Goal: Information Seeking & Learning: Compare options

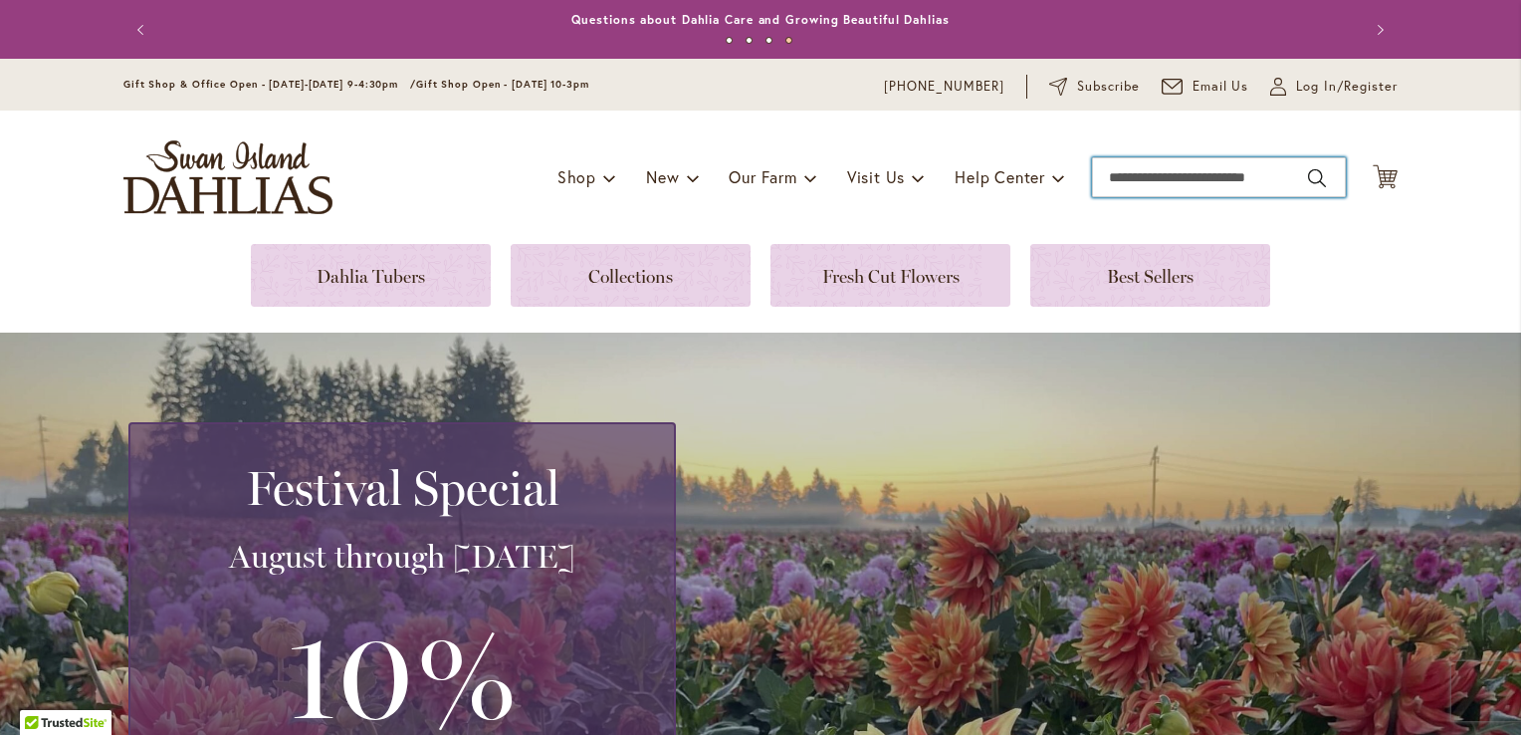
click at [1224, 181] on input "Search" at bounding box center [1219, 177] width 254 height 40
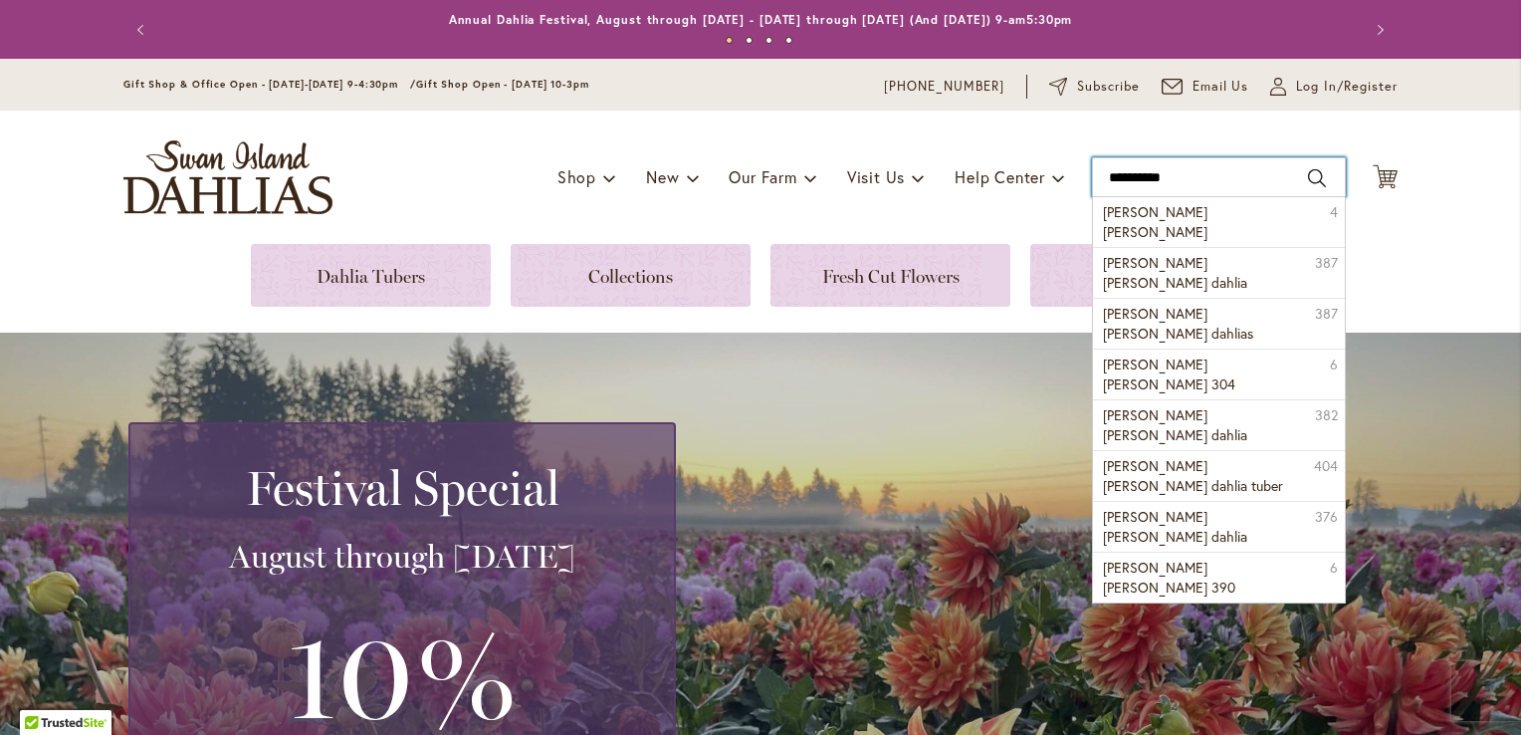
type input "**********"
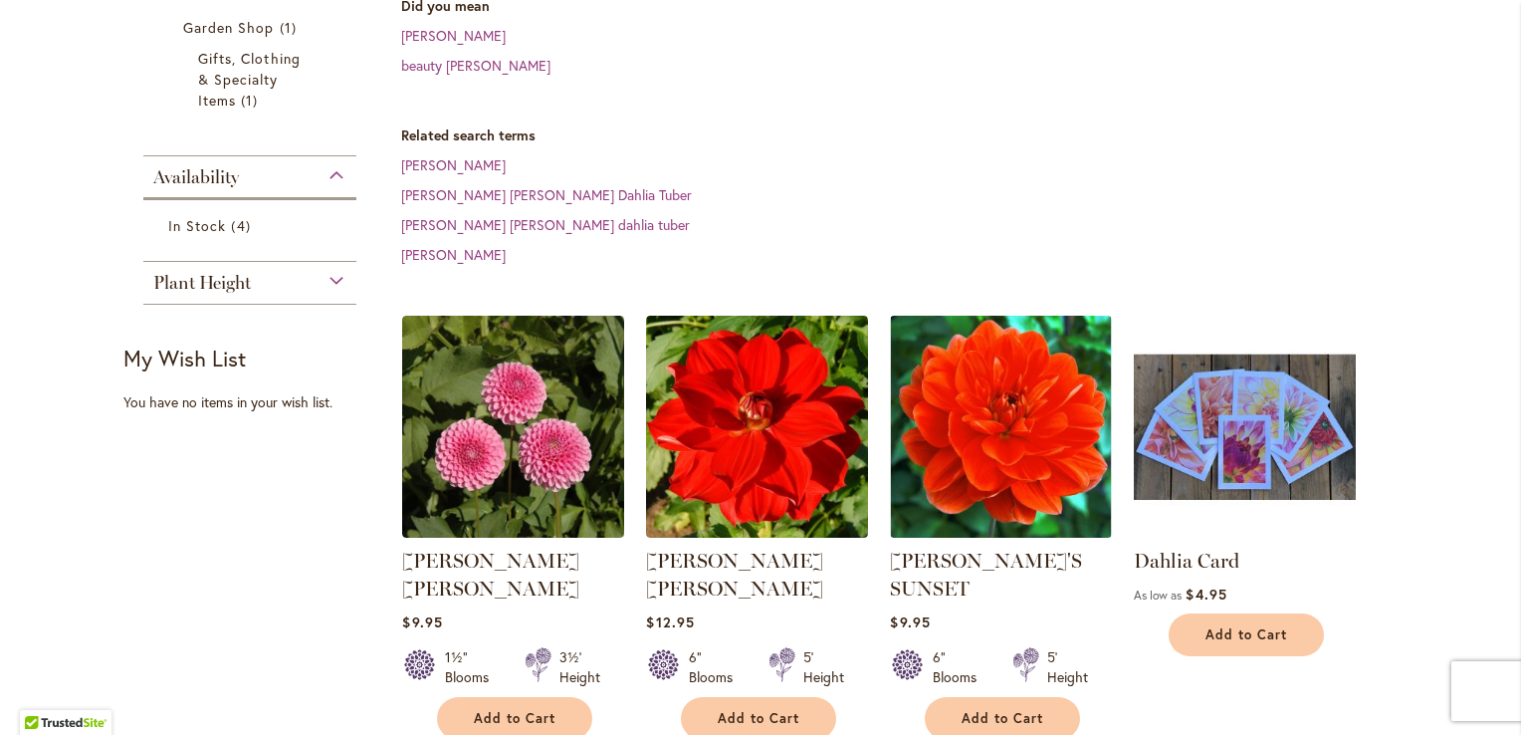
scroll to position [527, 0]
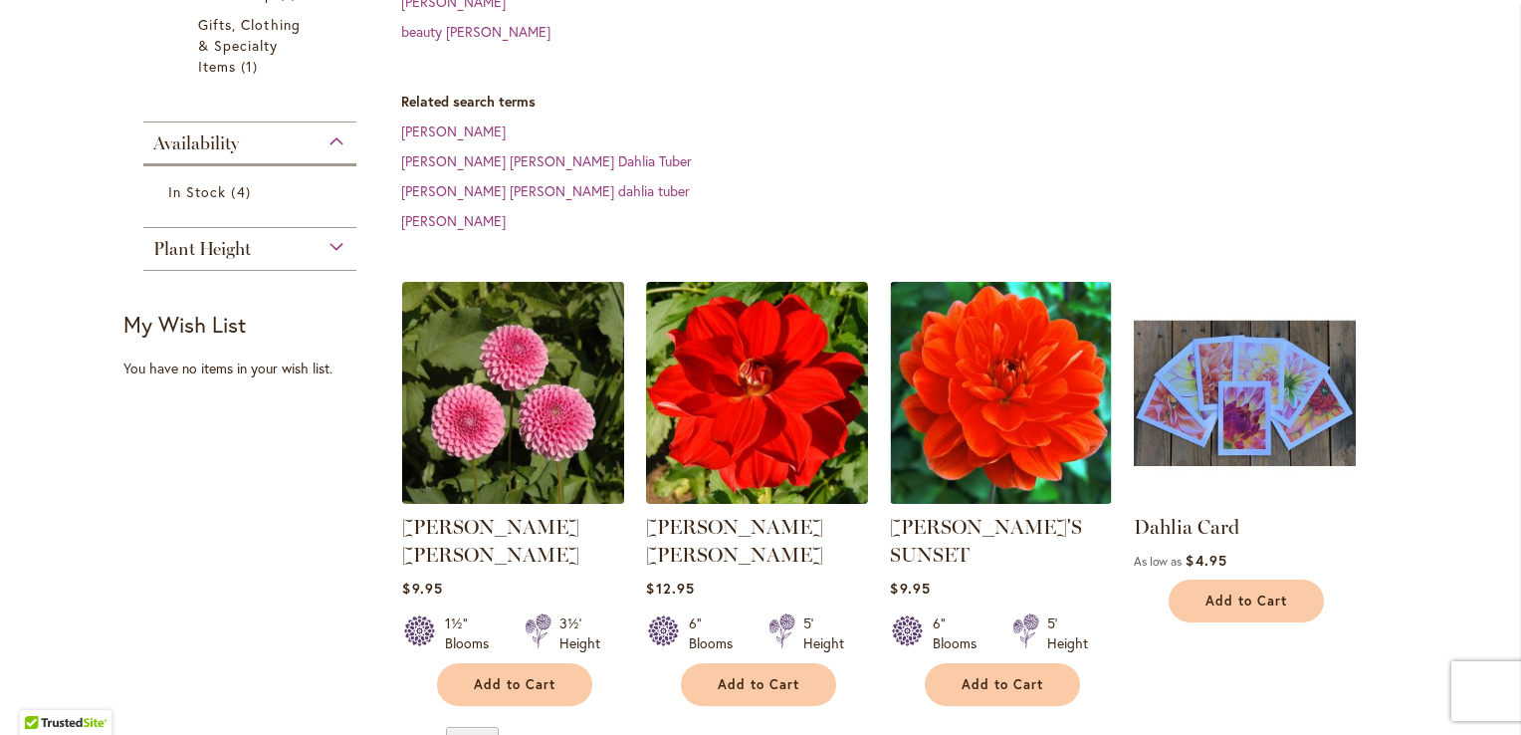
click at [529, 377] on img at bounding box center [513, 393] width 233 height 233
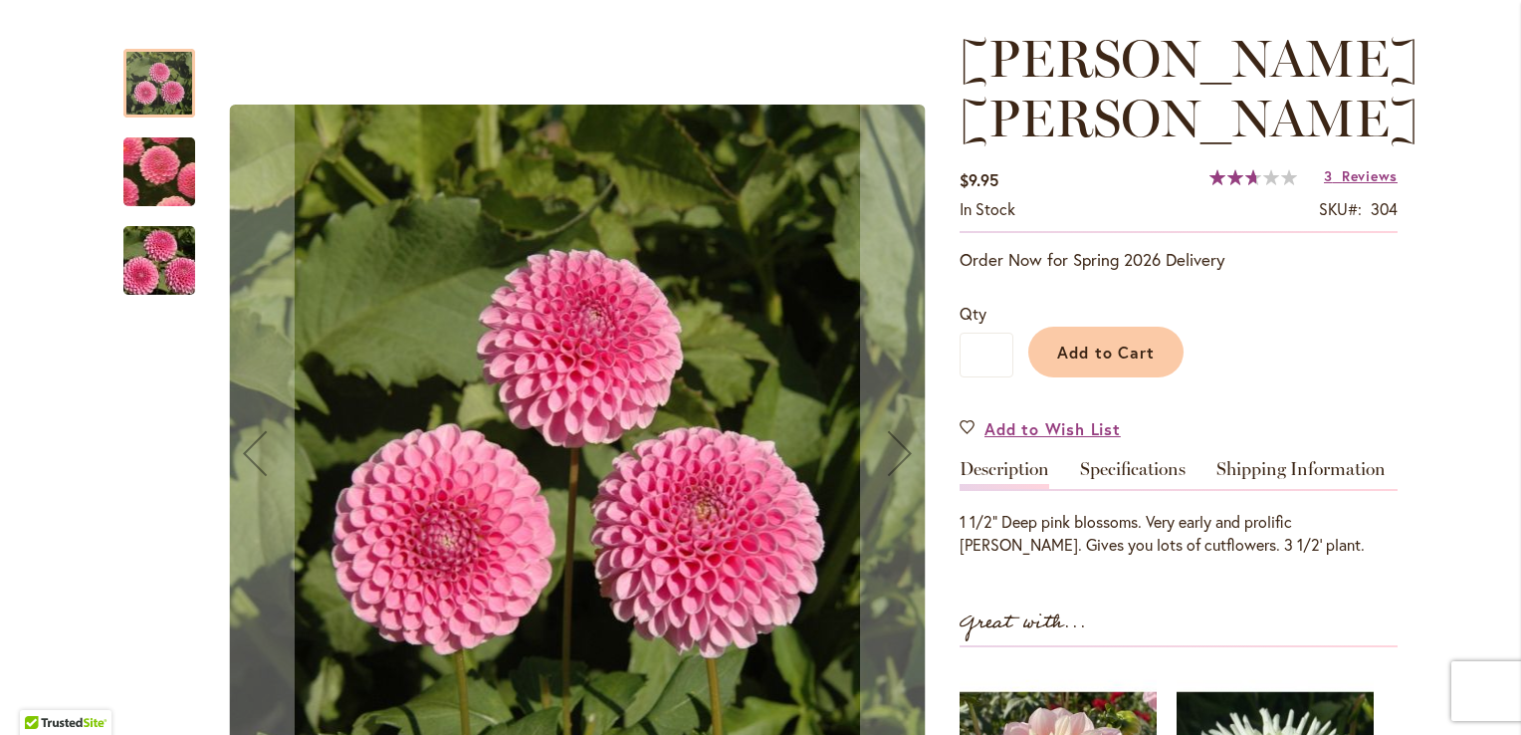
scroll to position [263, 0]
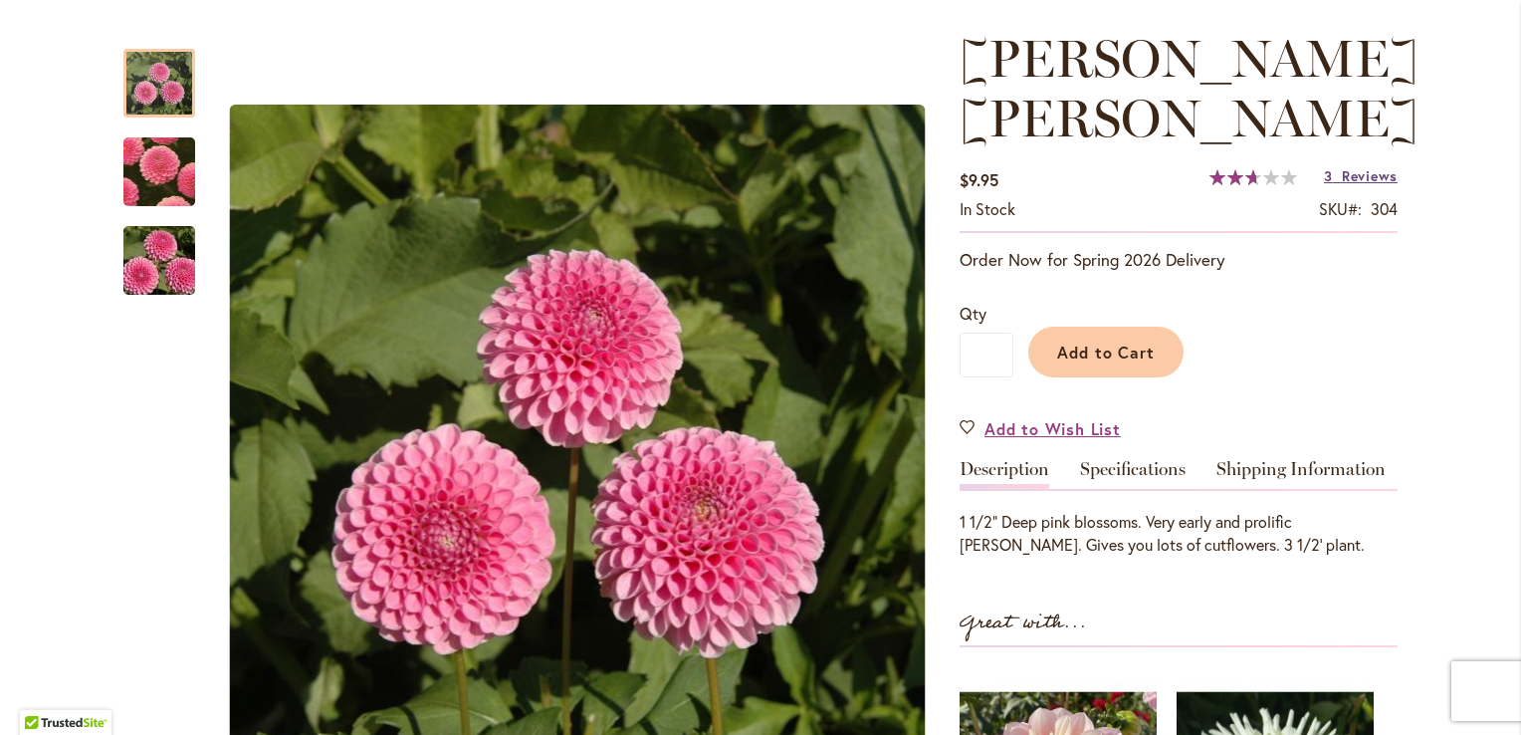
click at [1333, 166] on link "3 Reviews" at bounding box center [1361, 175] width 74 height 19
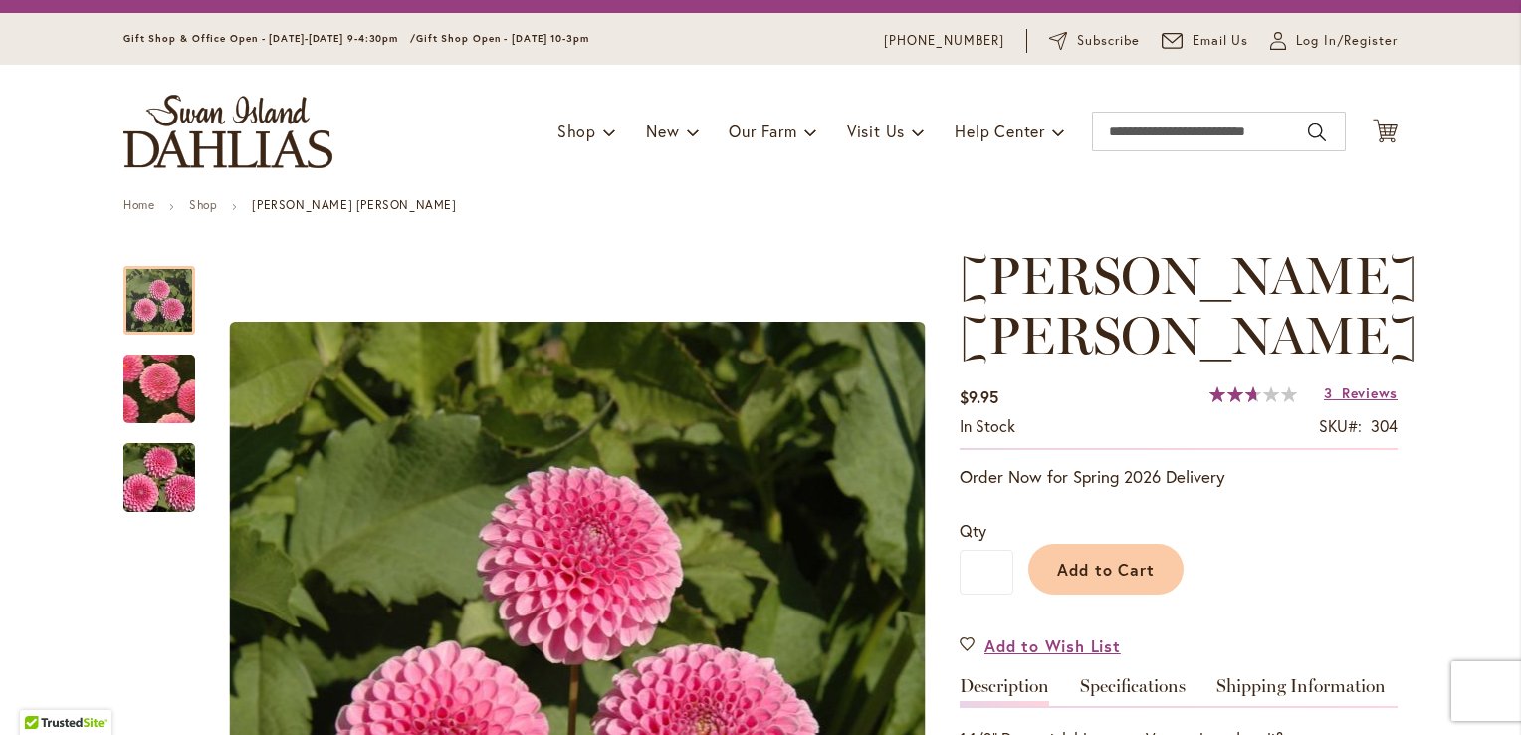
scroll to position [0, 0]
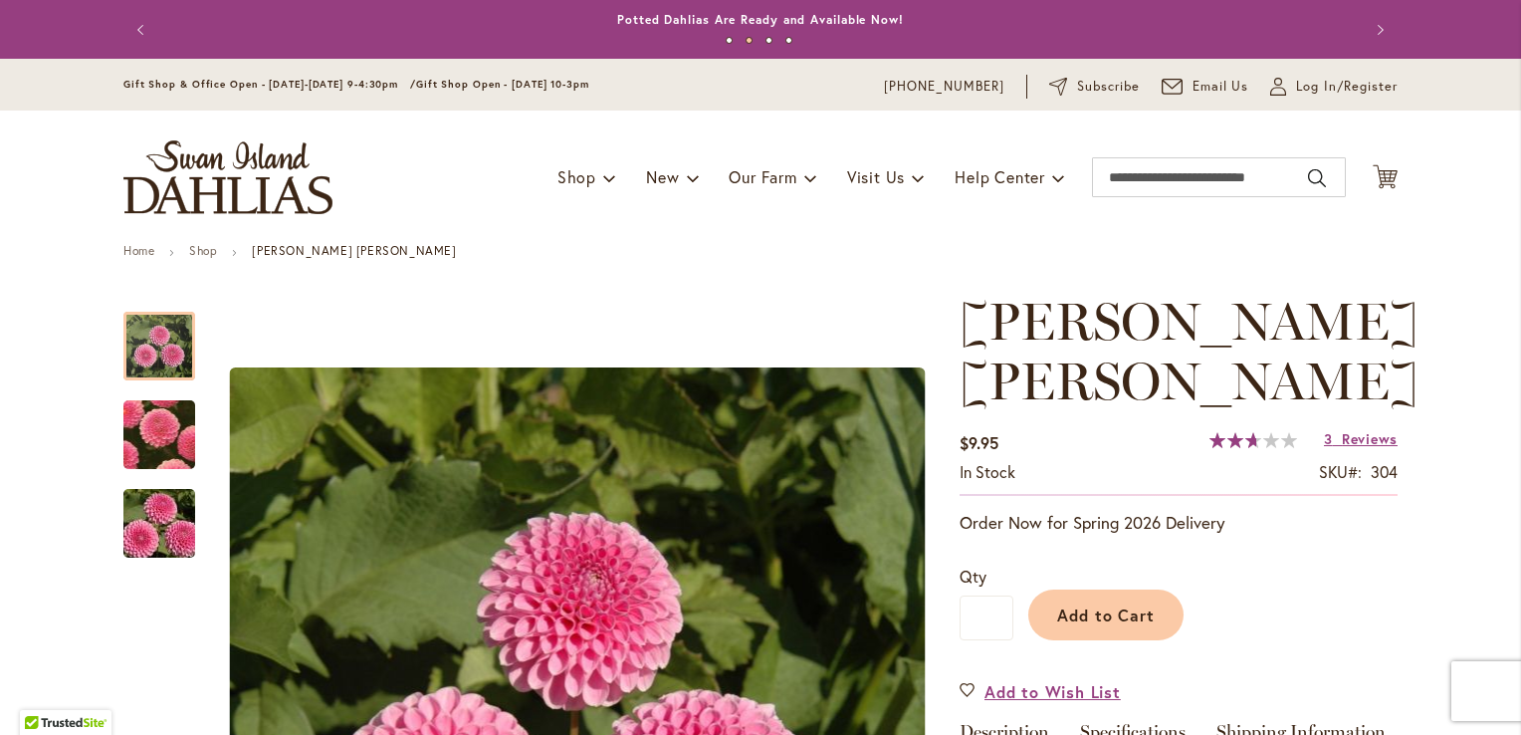
click at [1142, 141] on div "Toggle Nav Shop Dahlia Tubers Collections Fresh Cut Dahlias Gardening Supplies …" at bounding box center [761, 176] width 1314 height 133
click at [1140, 174] on input "Search" at bounding box center [1219, 177] width 254 height 40
type input "**********"
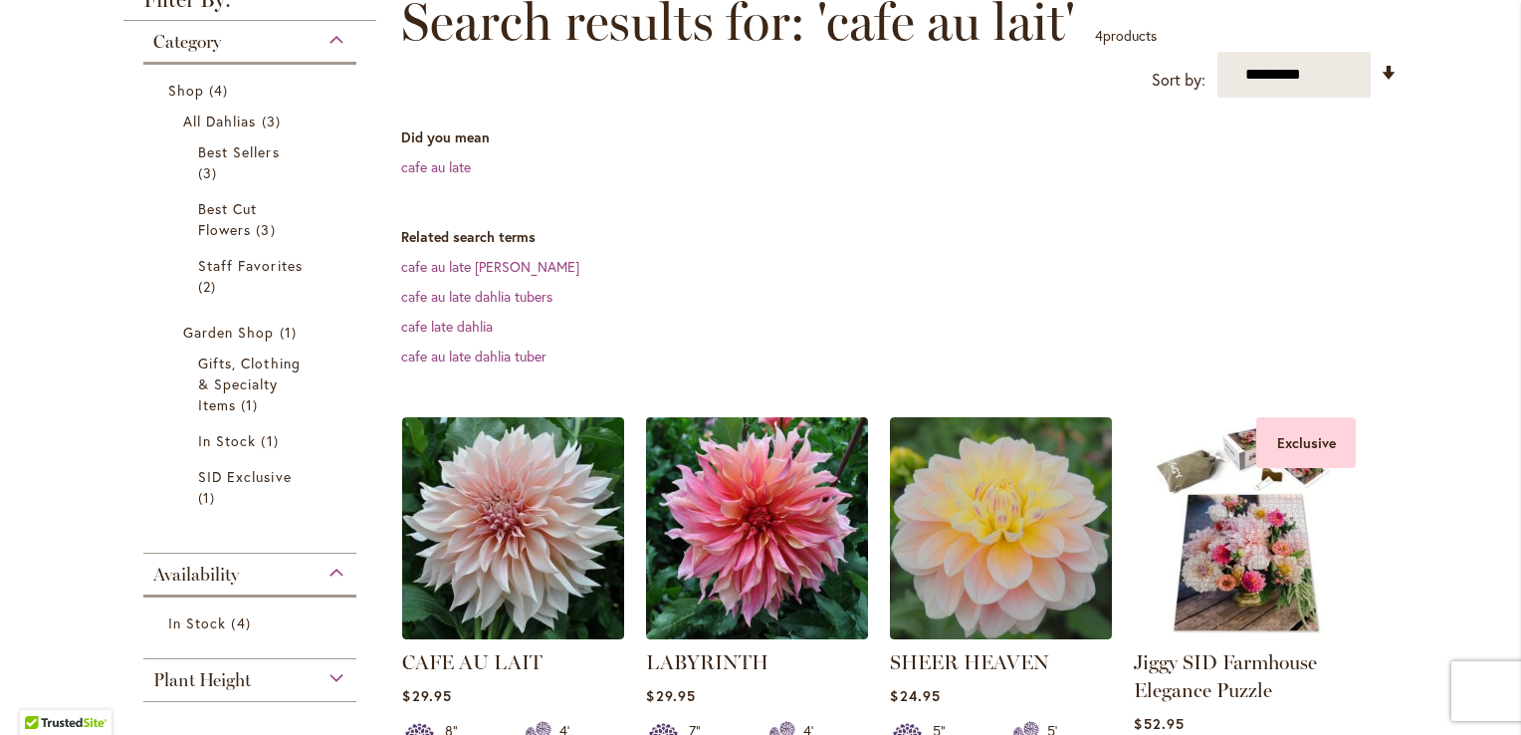
scroll to position [306, 0]
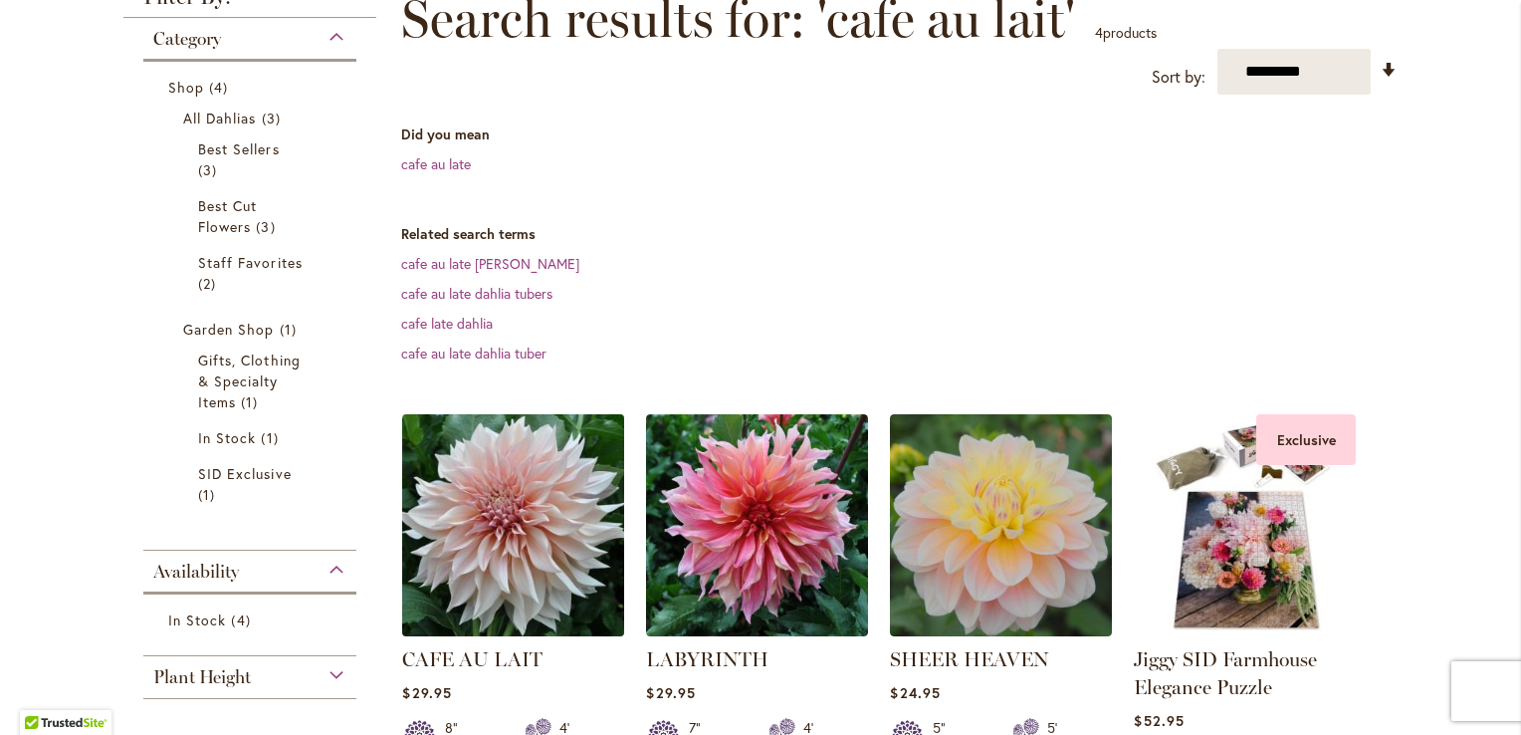
click at [562, 608] on img at bounding box center [513, 525] width 233 height 233
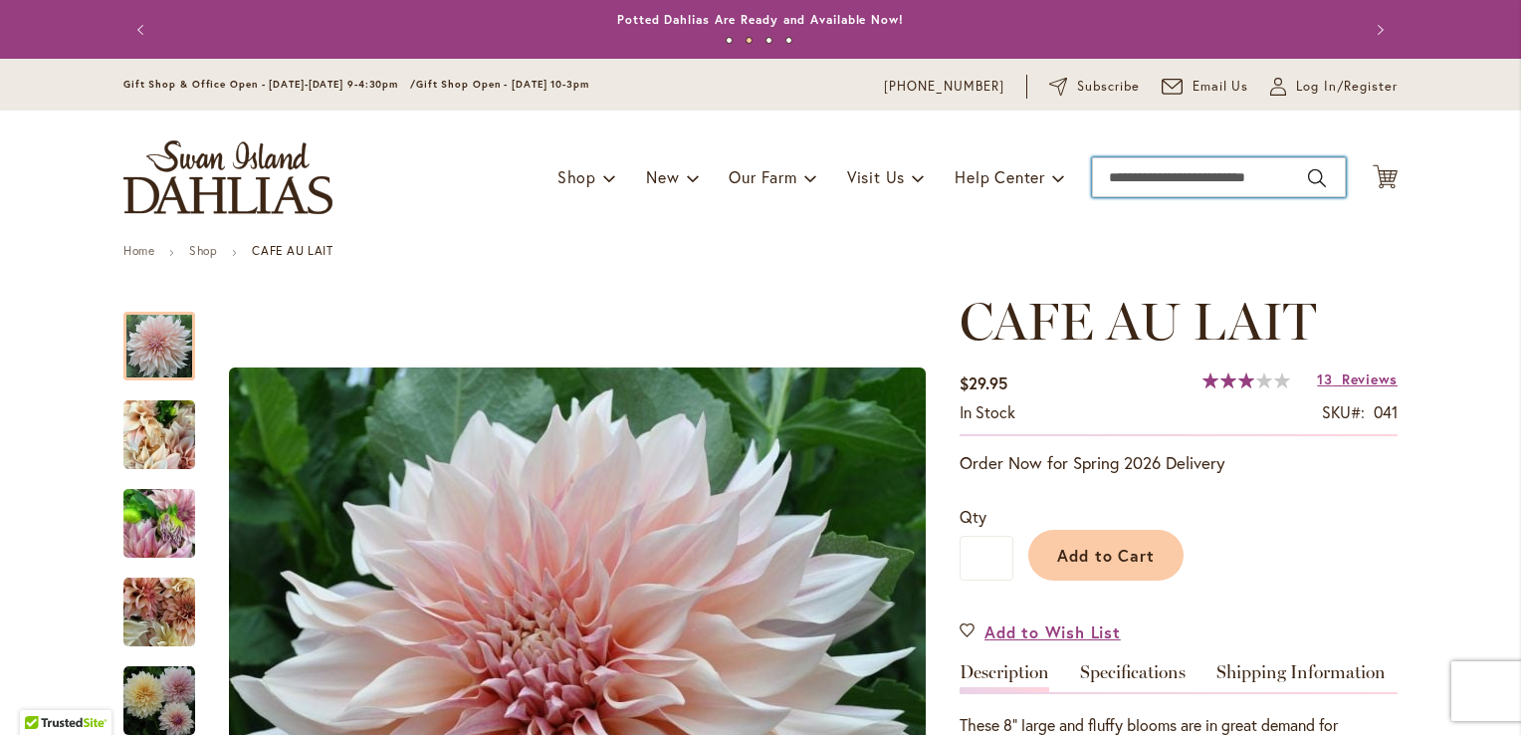
click at [1109, 180] on input "Search" at bounding box center [1219, 177] width 254 height 40
type input "*****"
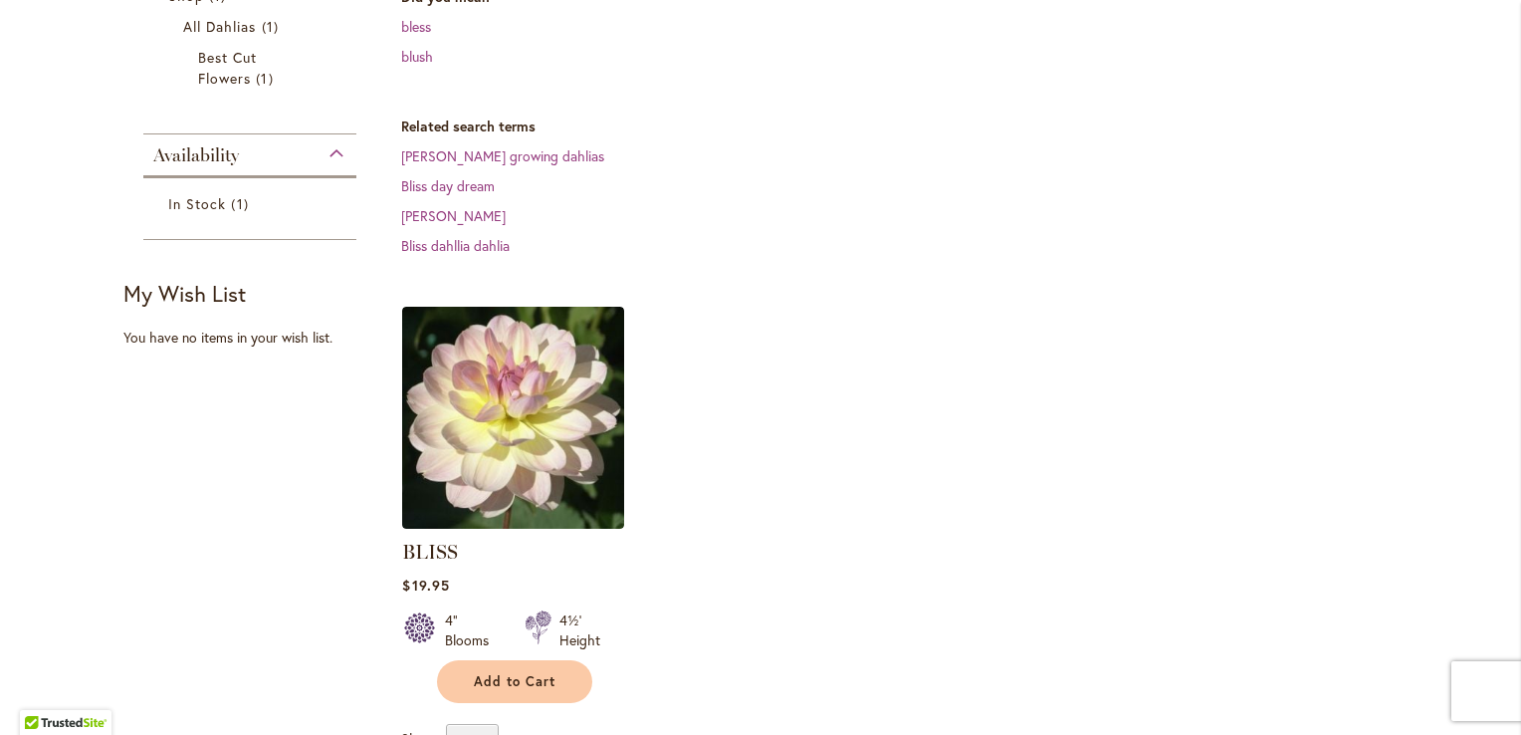
scroll to position [398, 0]
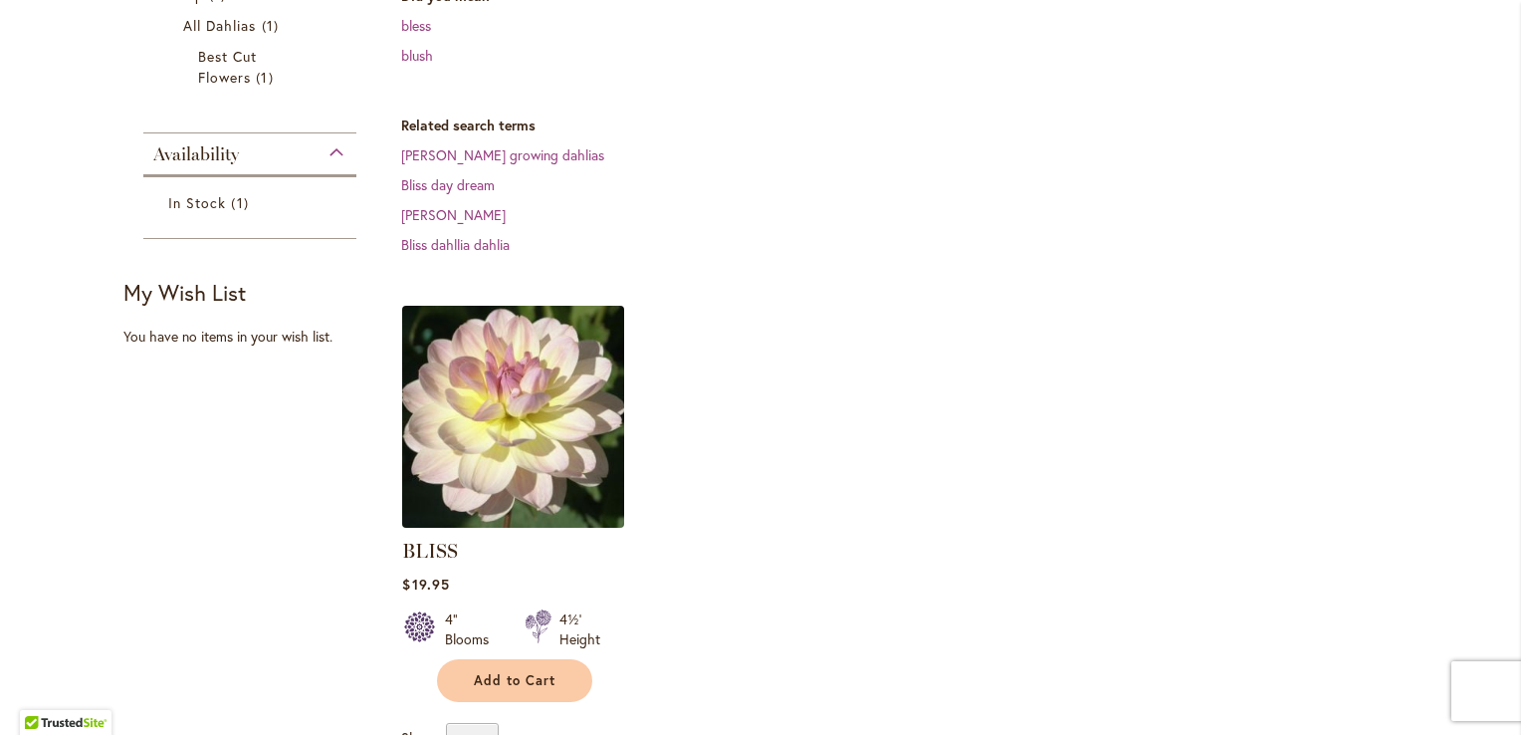
click at [568, 436] on img at bounding box center [513, 416] width 233 height 233
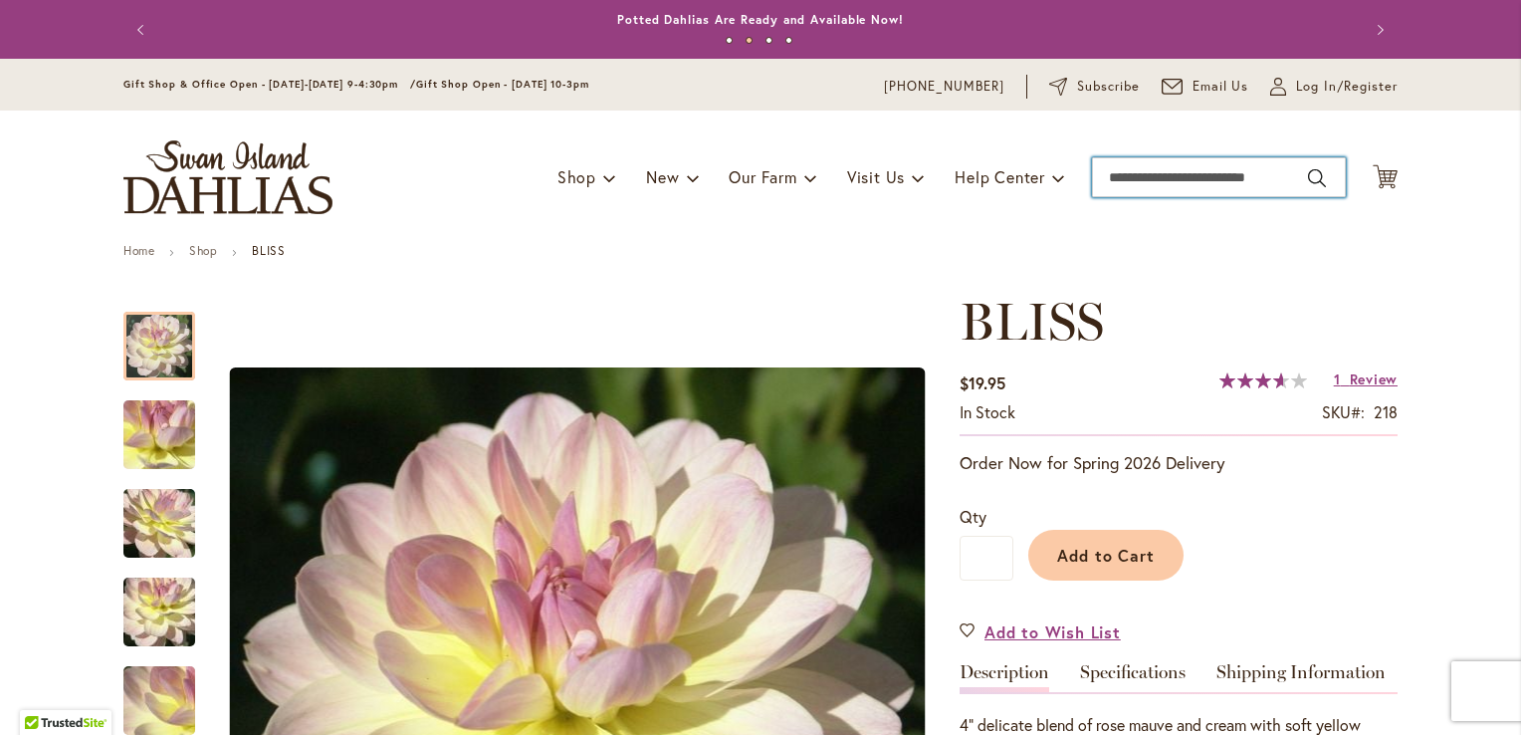
click at [1262, 189] on input "Search" at bounding box center [1219, 177] width 254 height 40
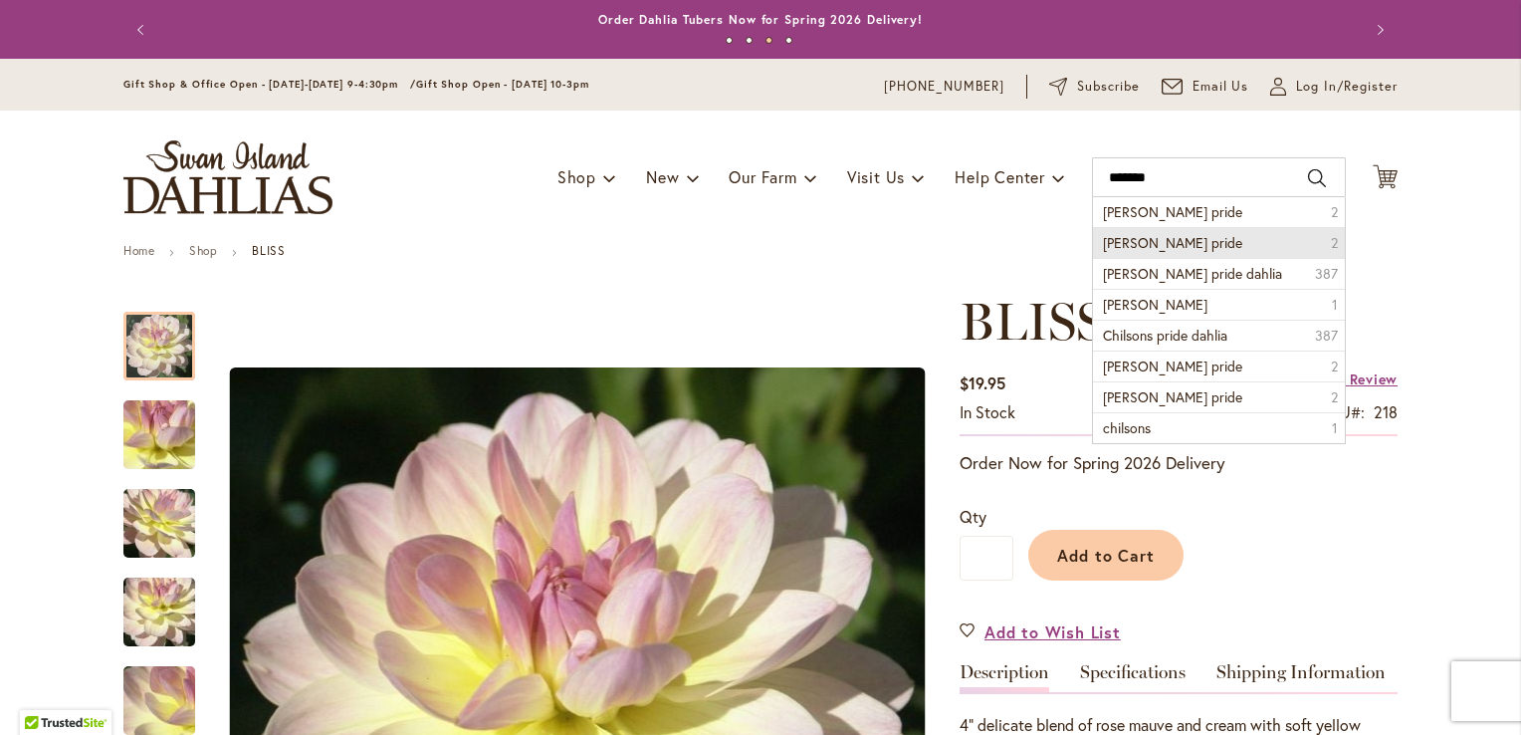
click at [1220, 235] on li "chilson's pride 2" at bounding box center [1219, 242] width 252 height 31
type input "**********"
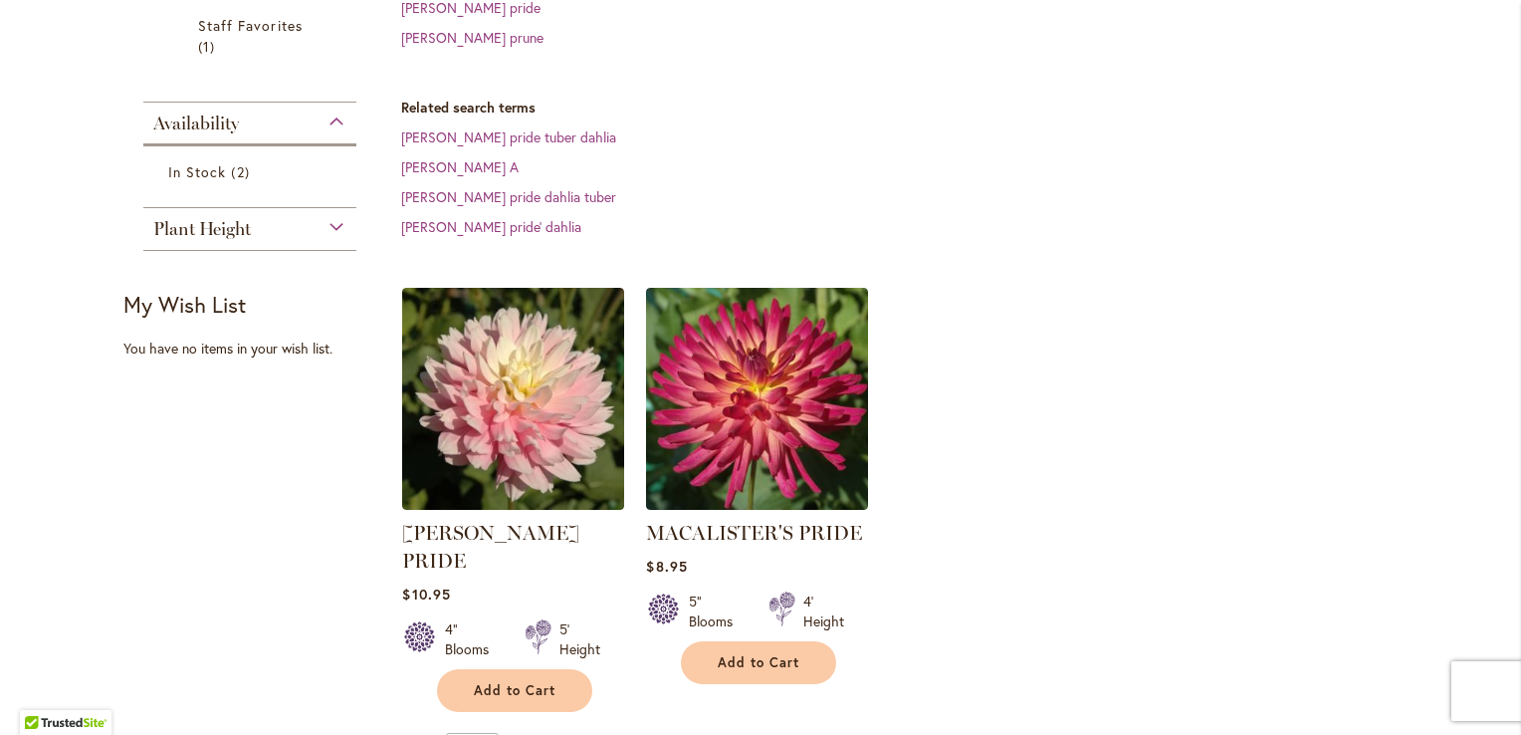
scroll to position [524, 0]
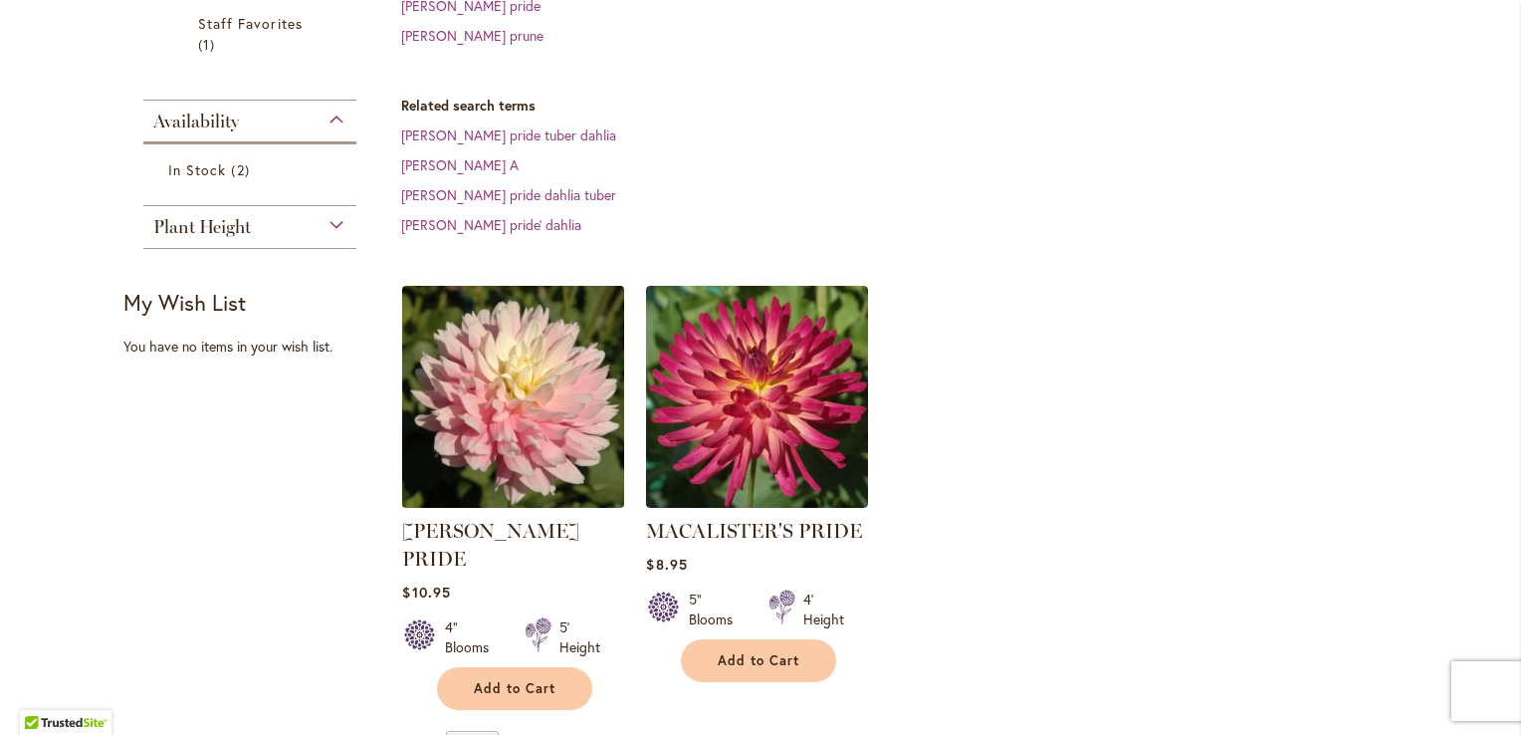
click at [462, 409] on img at bounding box center [513, 397] width 233 height 233
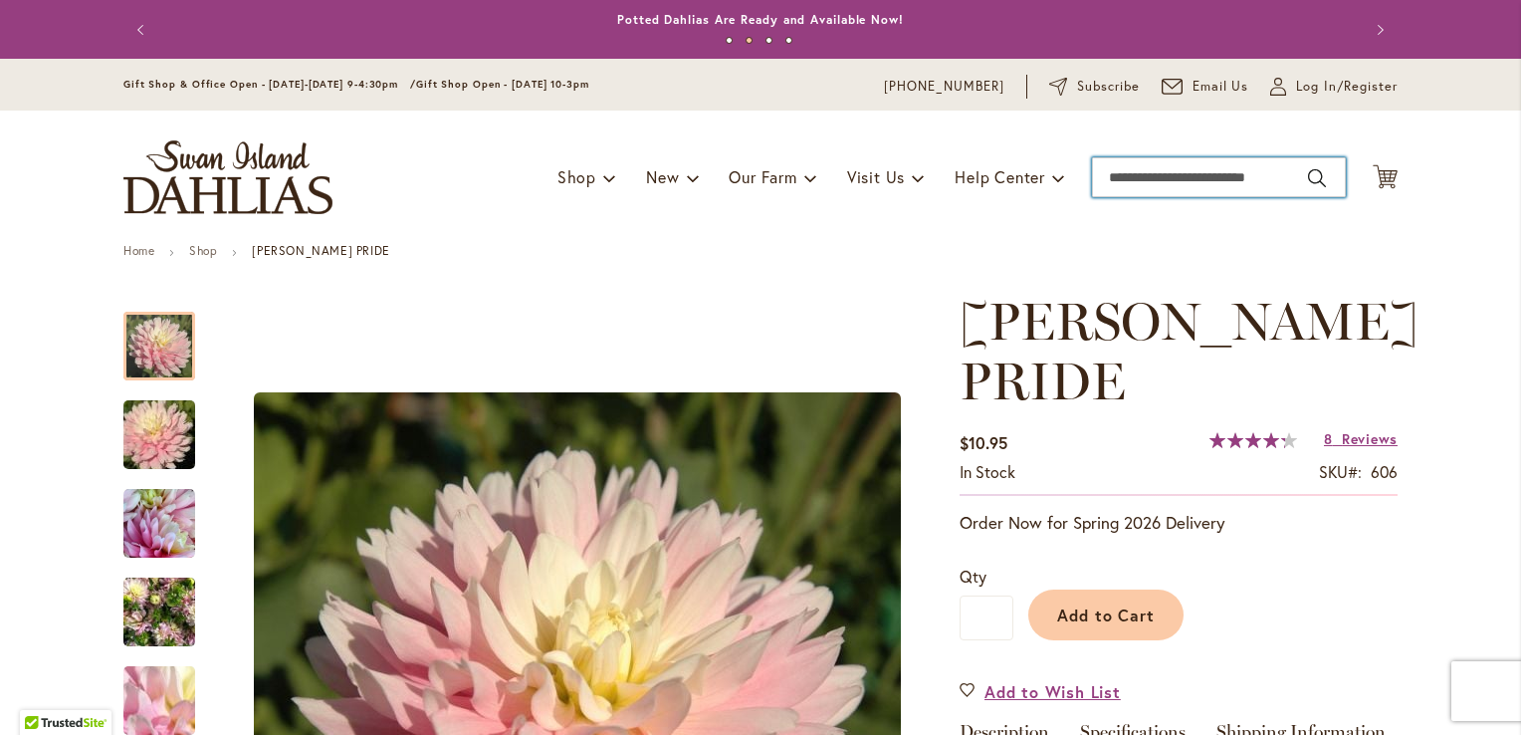
click at [1218, 173] on input "Search" at bounding box center [1219, 177] width 254 height 40
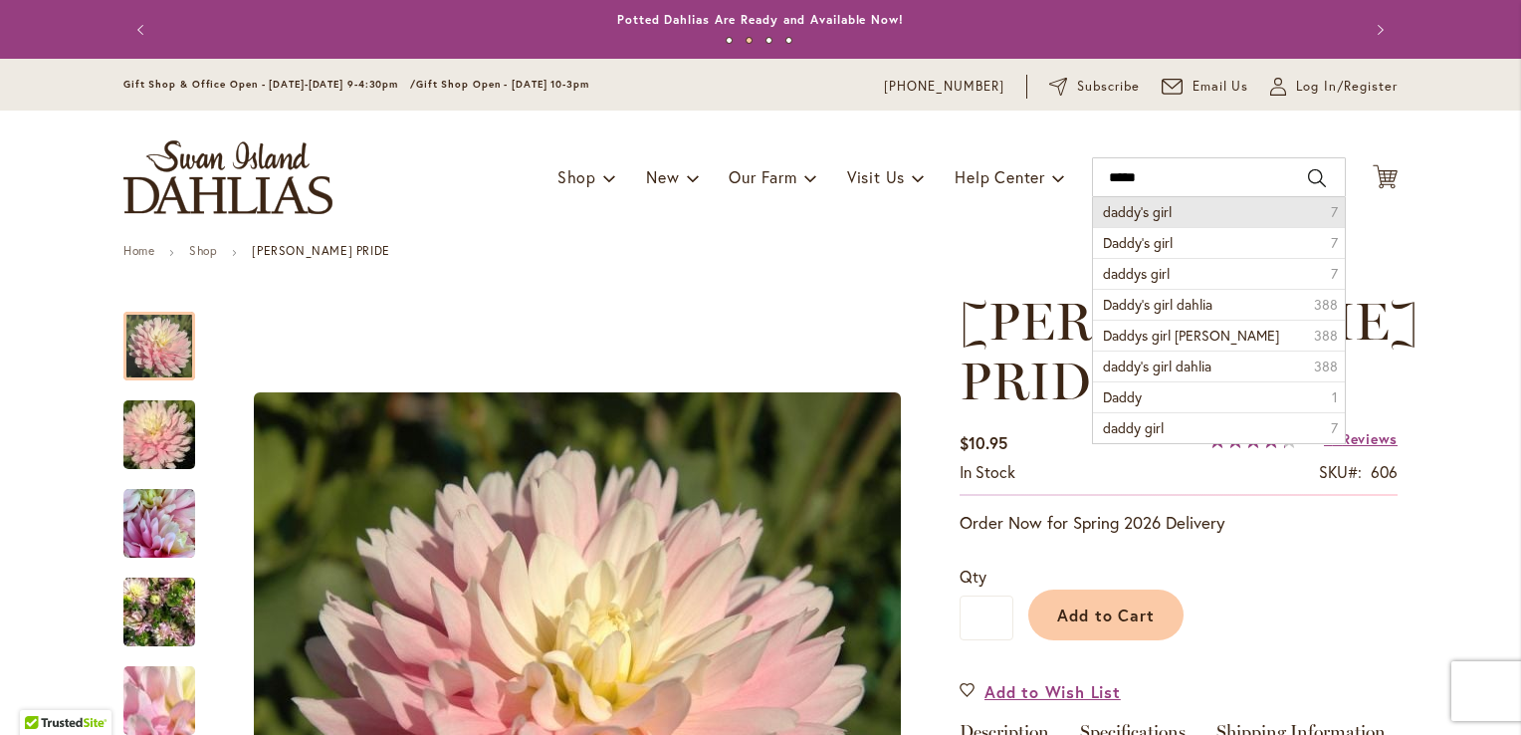
click at [1214, 212] on li "daddy's girl [DEMOGRAPHIC_DATA]" at bounding box center [1219, 212] width 252 height 30
type input "**********"
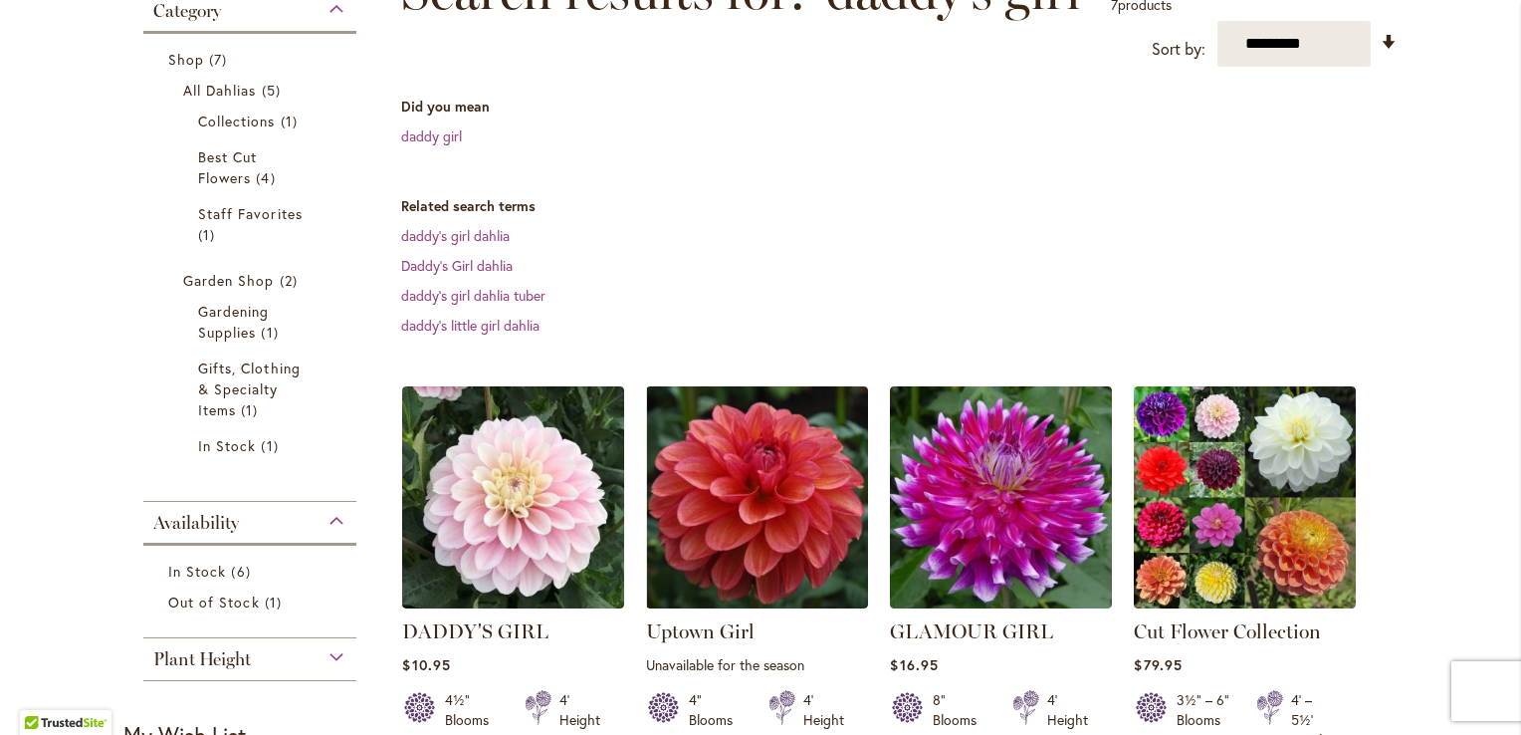
scroll to position [334, 0]
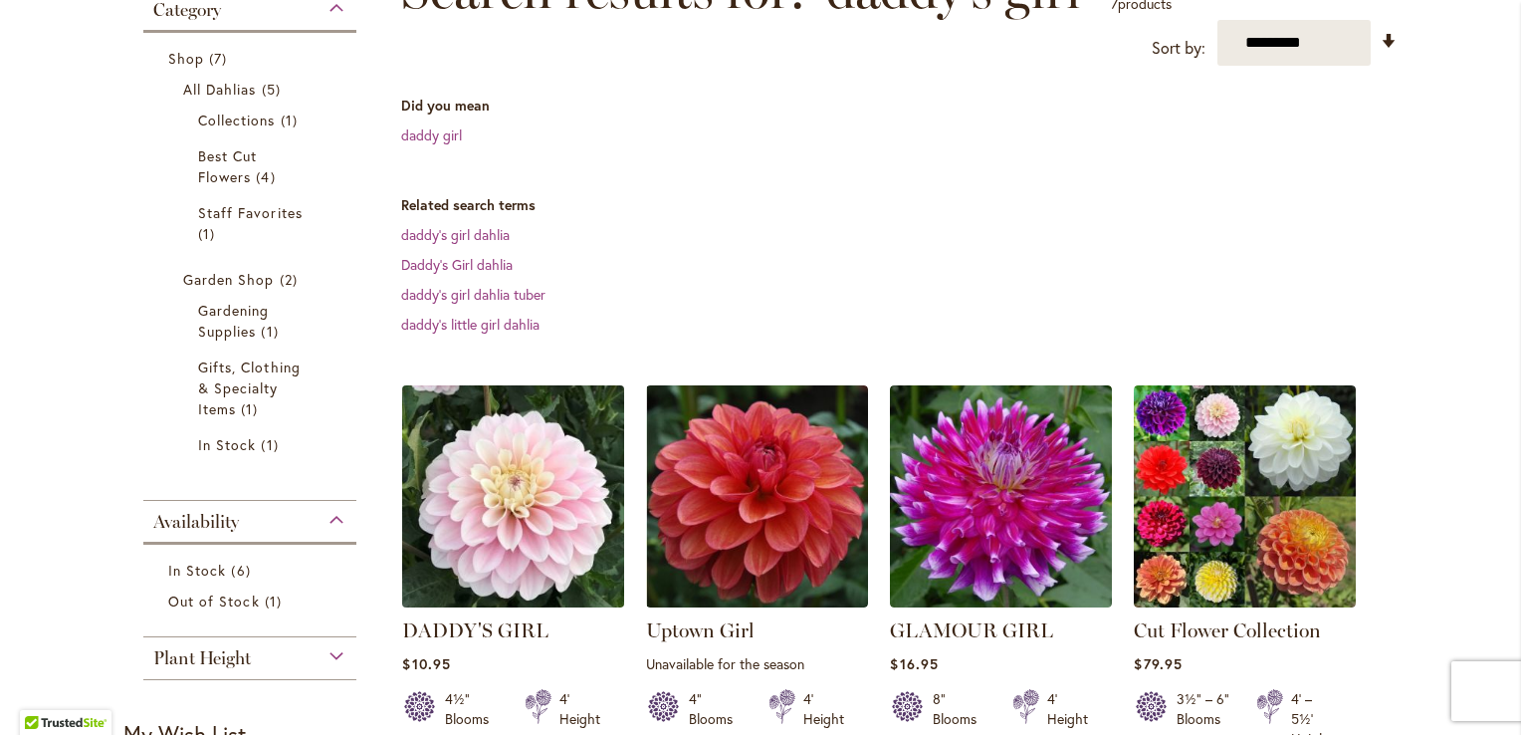
click at [503, 528] on img at bounding box center [513, 496] width 233 height 233
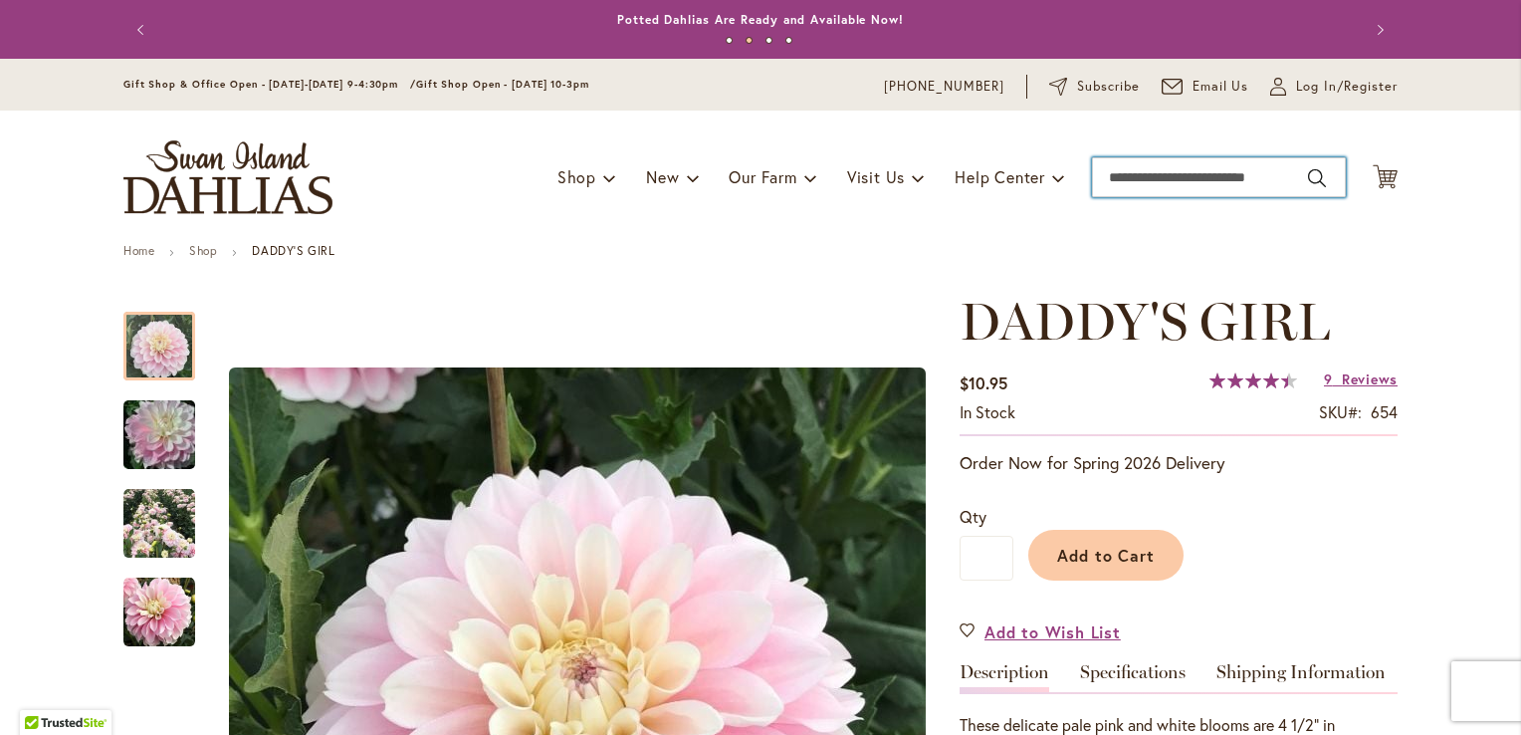
click at [1114, 186] on input "Search" at bounding box center [1219, 177] width 254 height 40
type input "********"
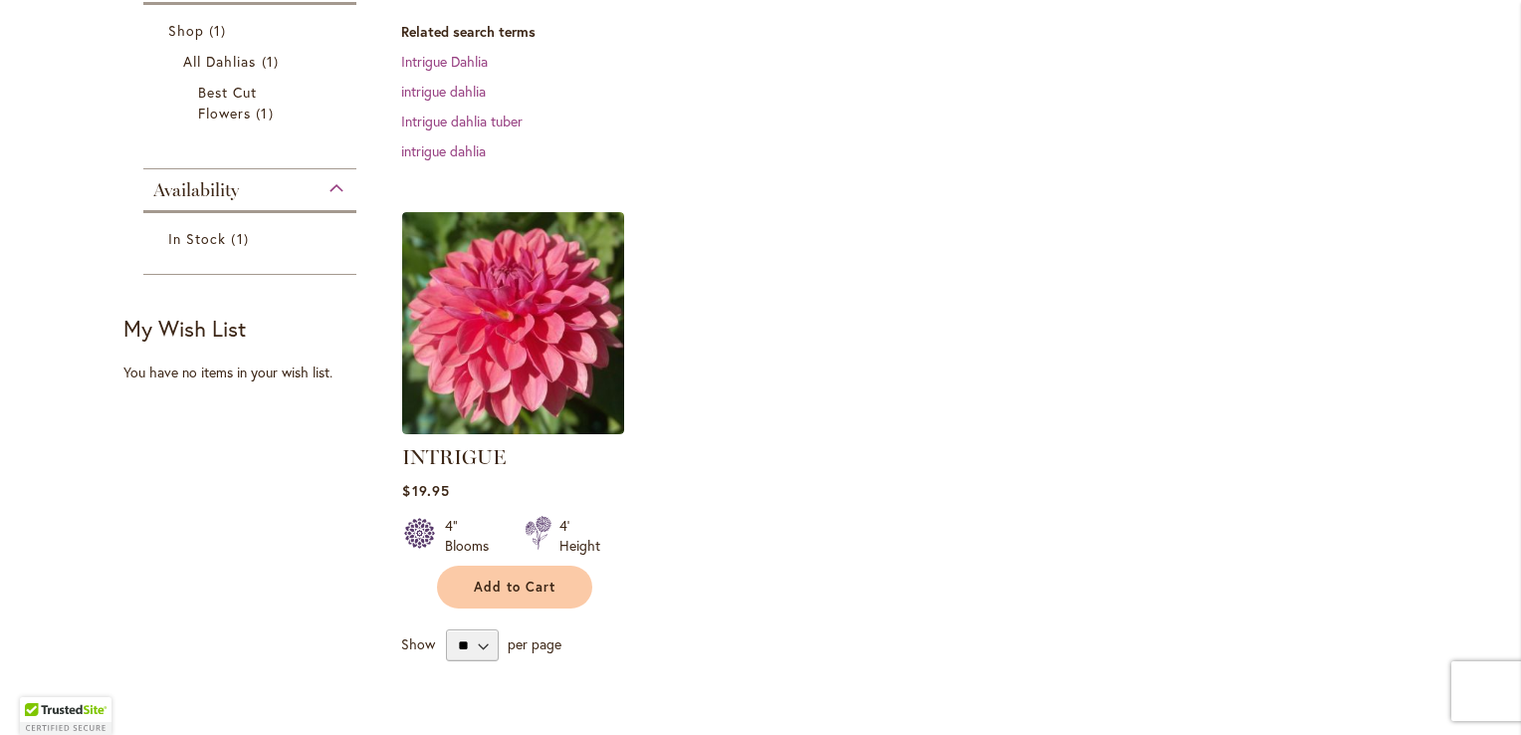
scroll to position [372, 0]
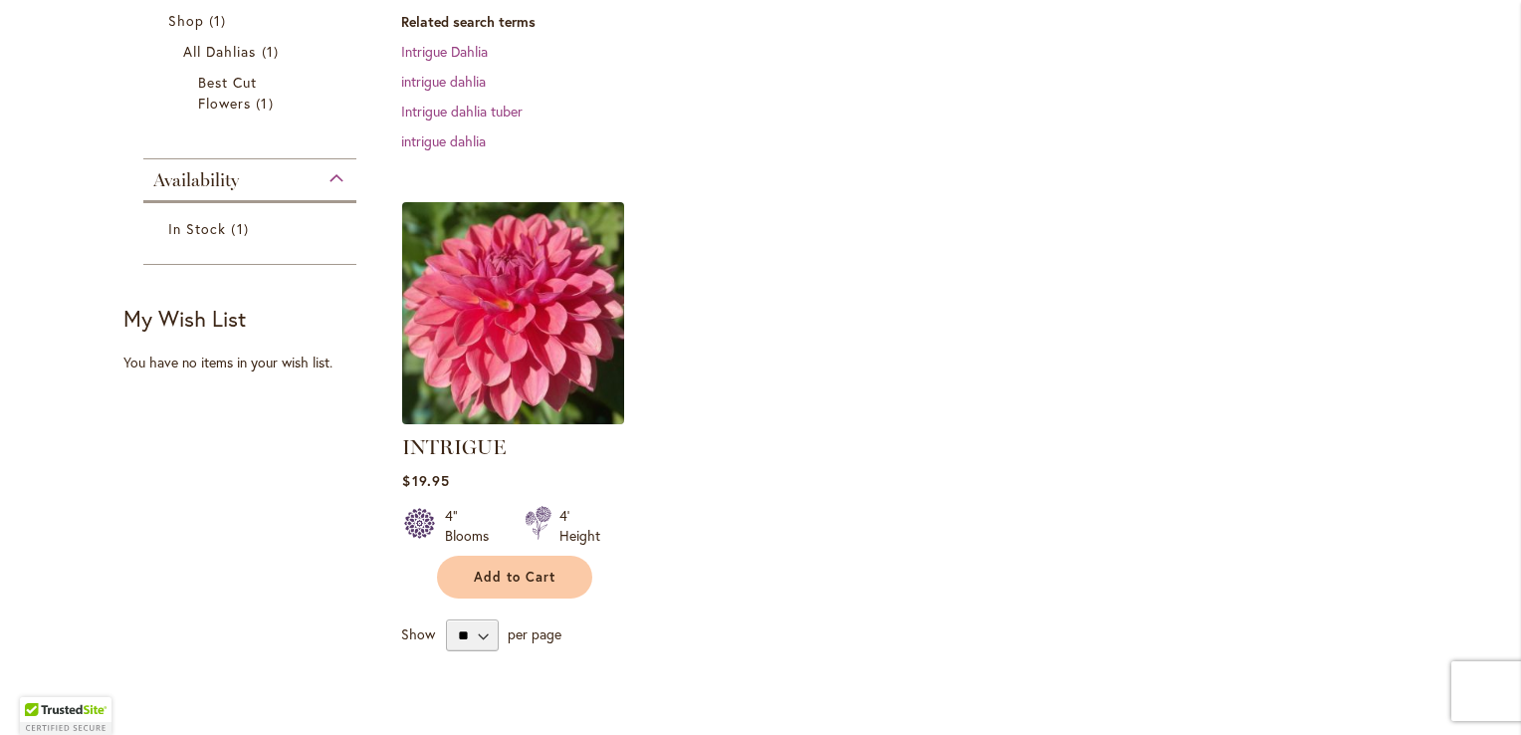
click at [565, 347] on img at bounding box center [513, 312] width 233 height 233
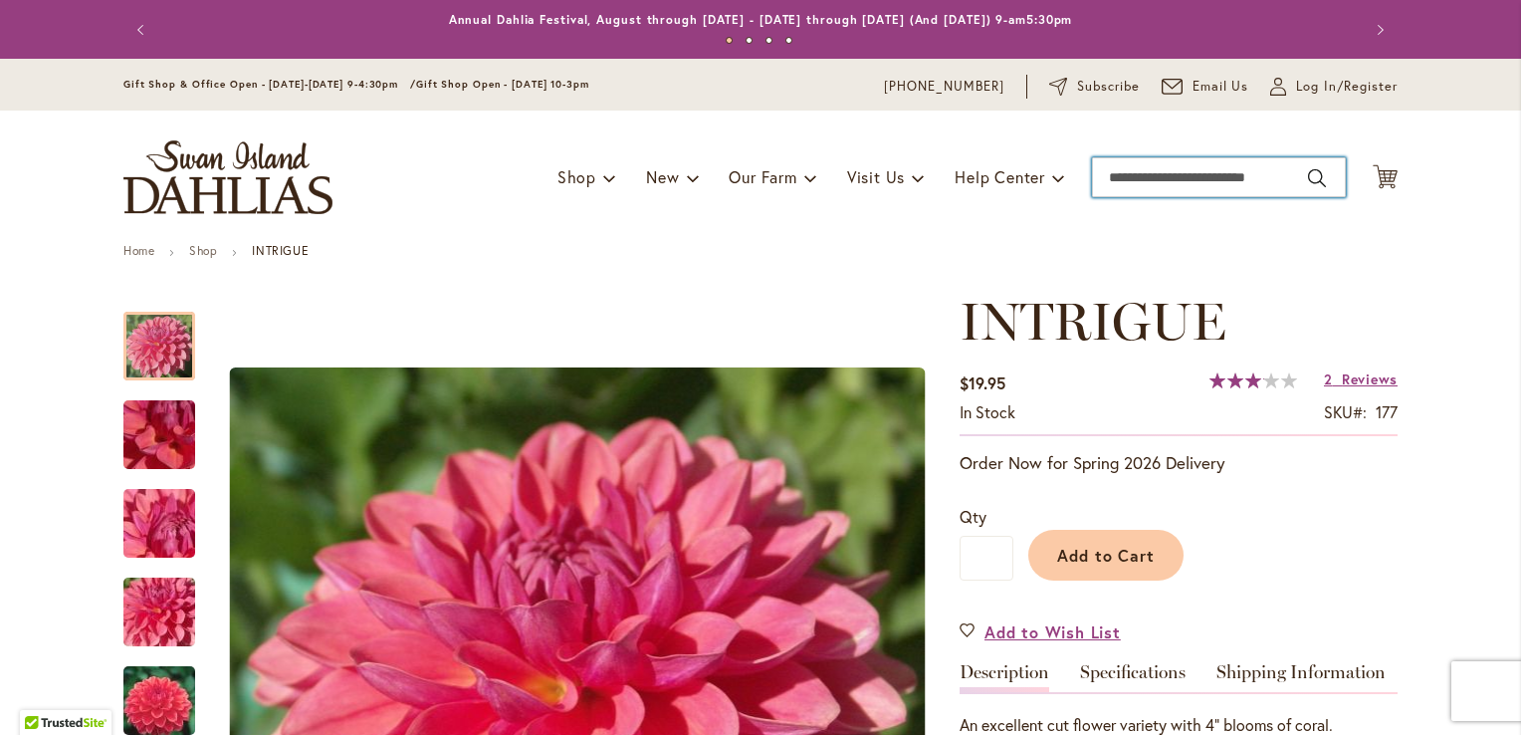
click at [1113, 169] on input "Search" at bounding box center [1219, 177] width 254 height 40
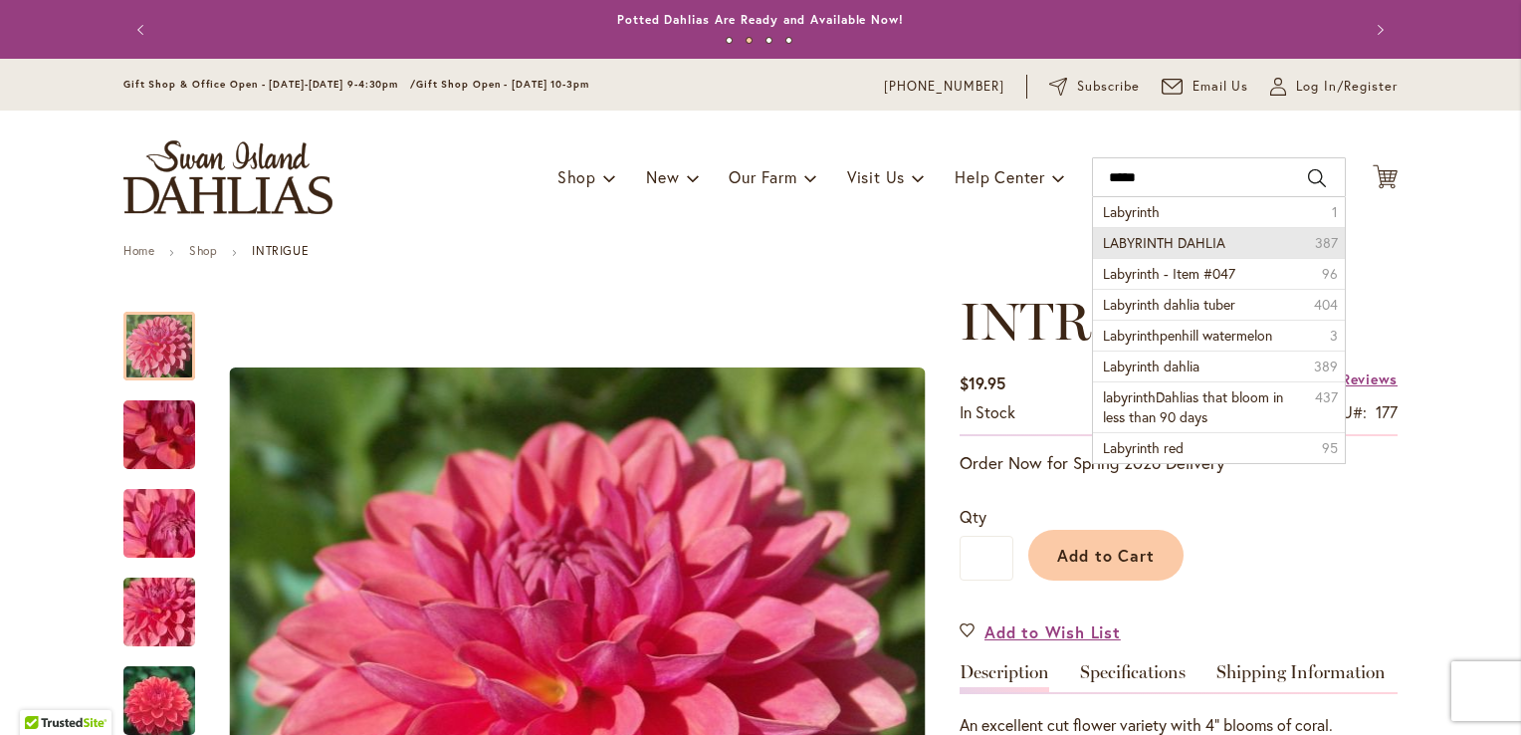
click at [1139, 237] on span "LABYRINTH DAHLIA" at bounding box center [1164, 242] width 122 height 19
type input "**********"
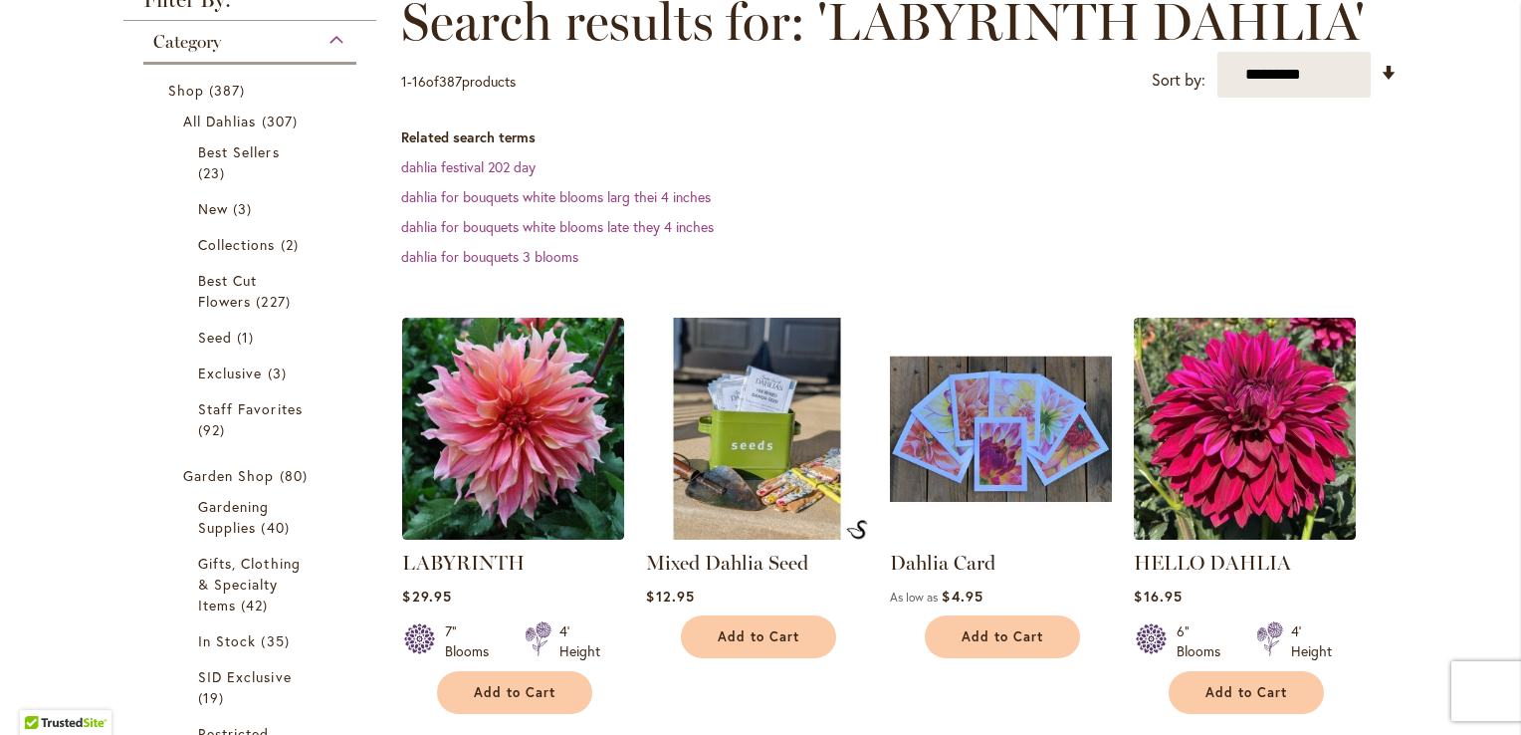
scroll to position [350, 0]
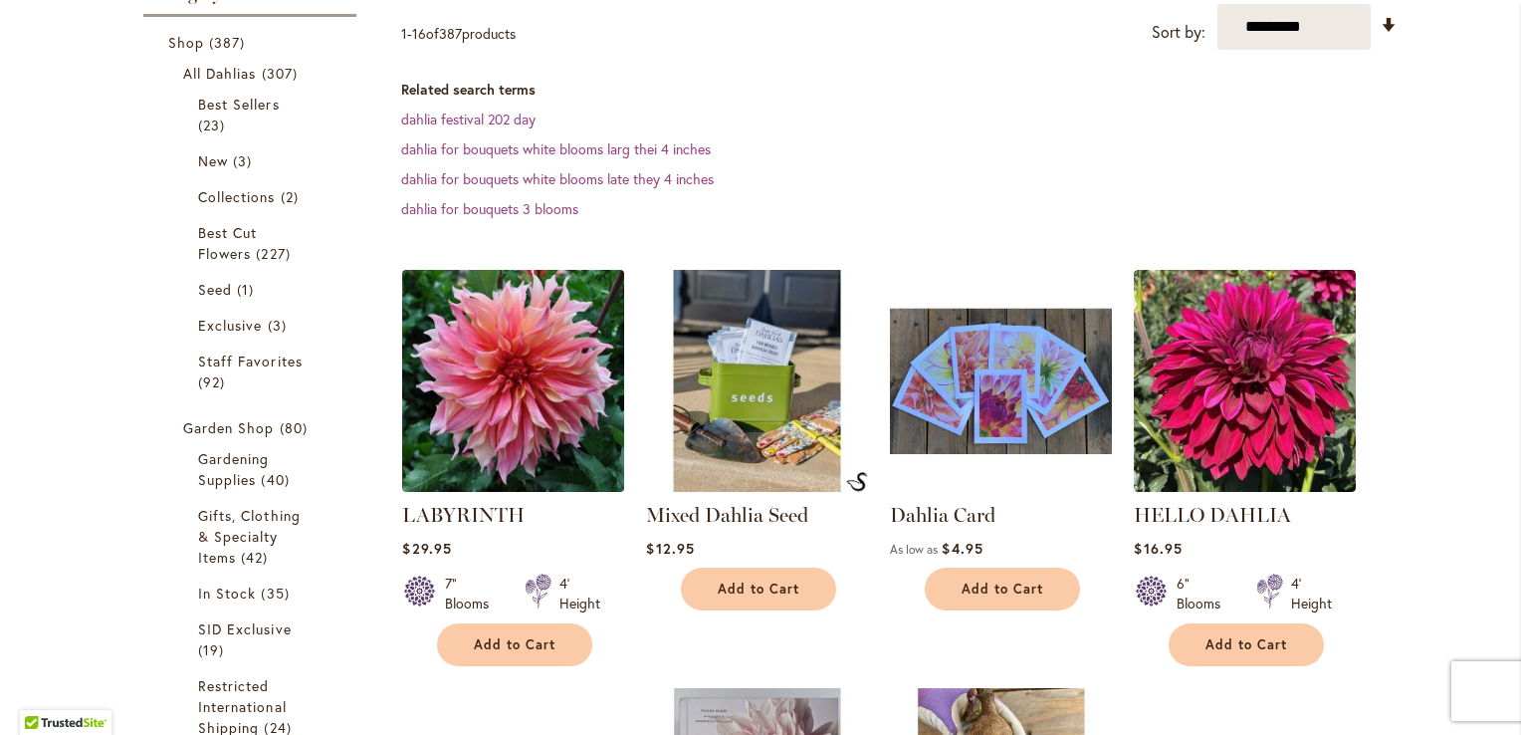
click at [530, 420] on img at bounding box center [513, 381] width 233 height 233
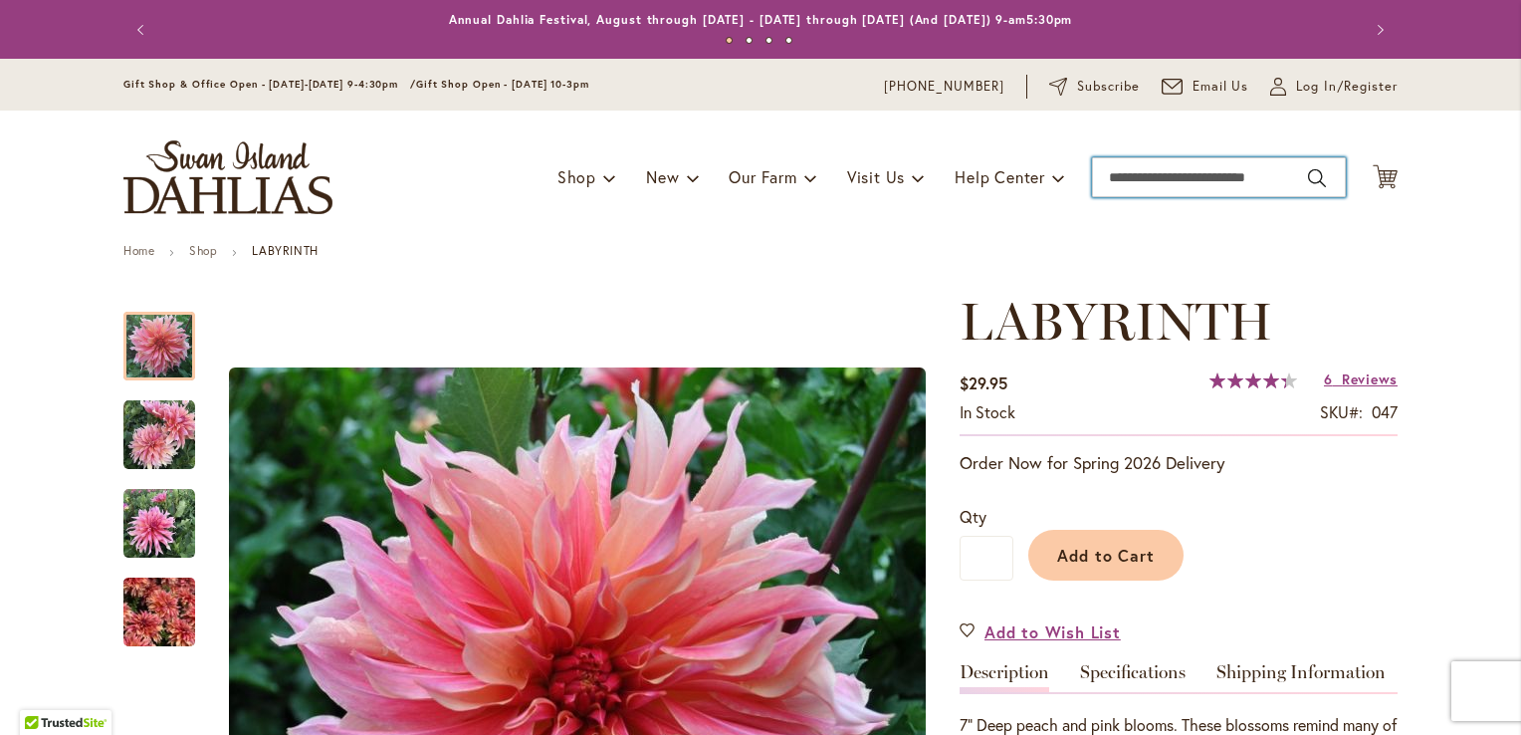
click at [1195, 164] on input "Search" at bounding box center [1219, 177] width 254 height 40
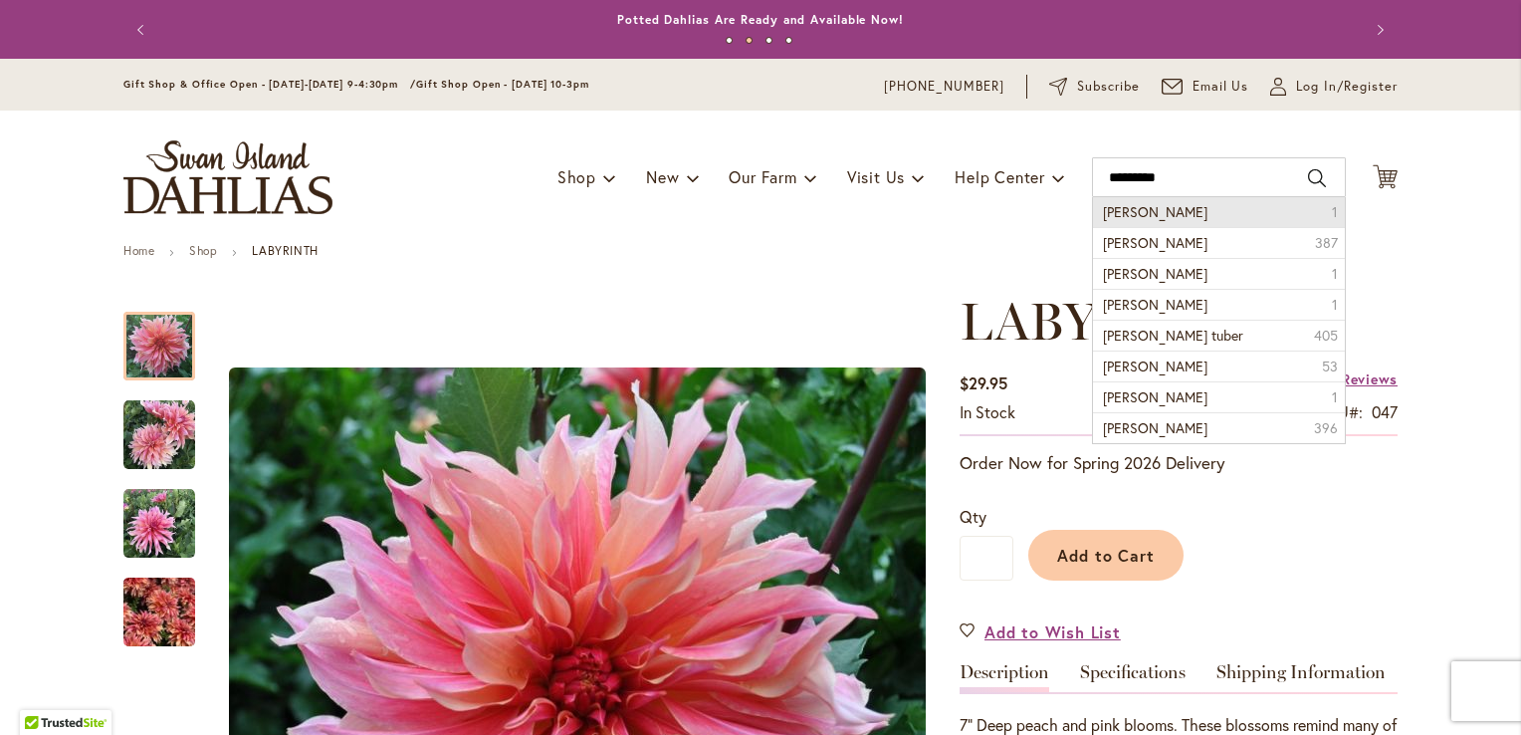
click at [1208, 208] on li "[PERSON_NAME] 1" at bounding box center [1219, 212] width 252 height 30
type input "**********"
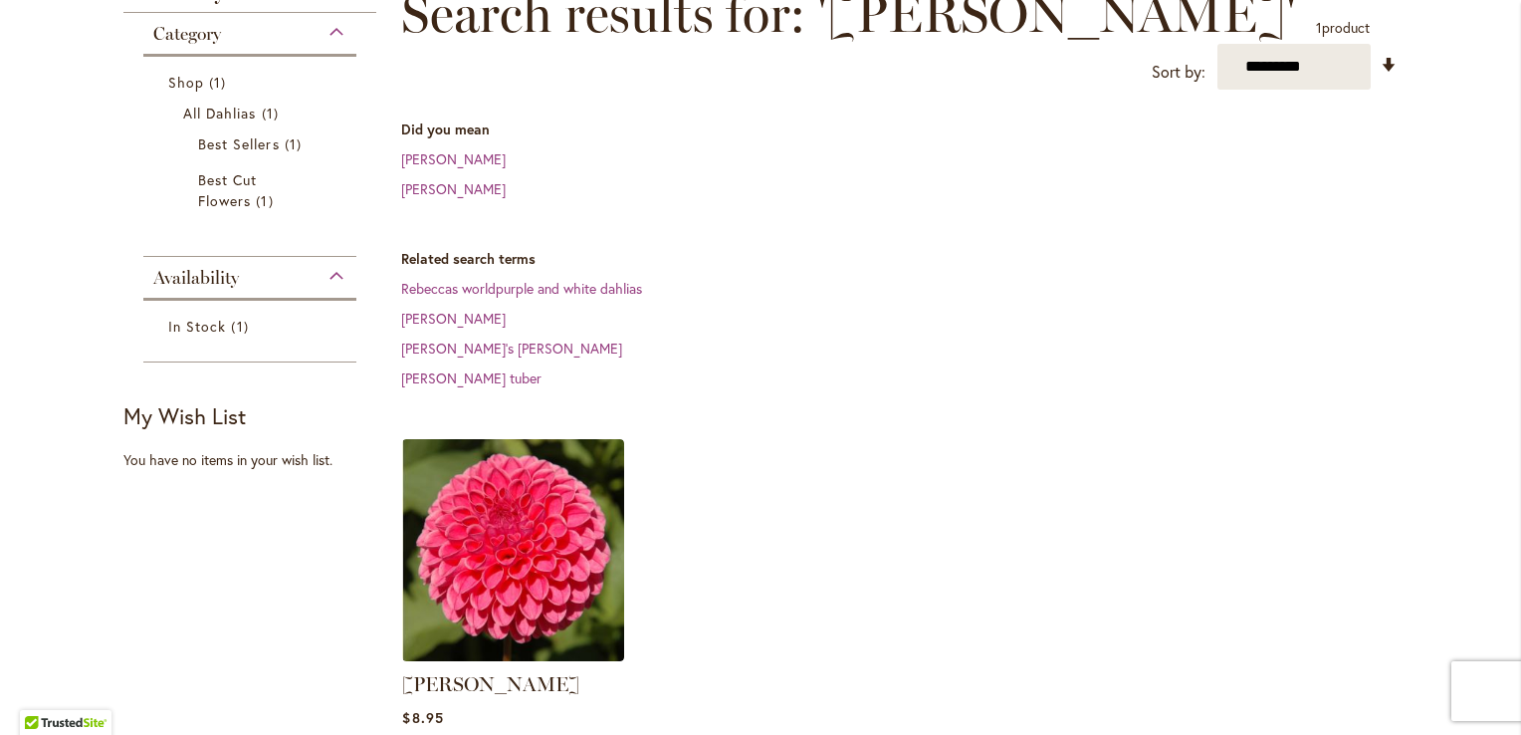
scroll to position [315, 0]
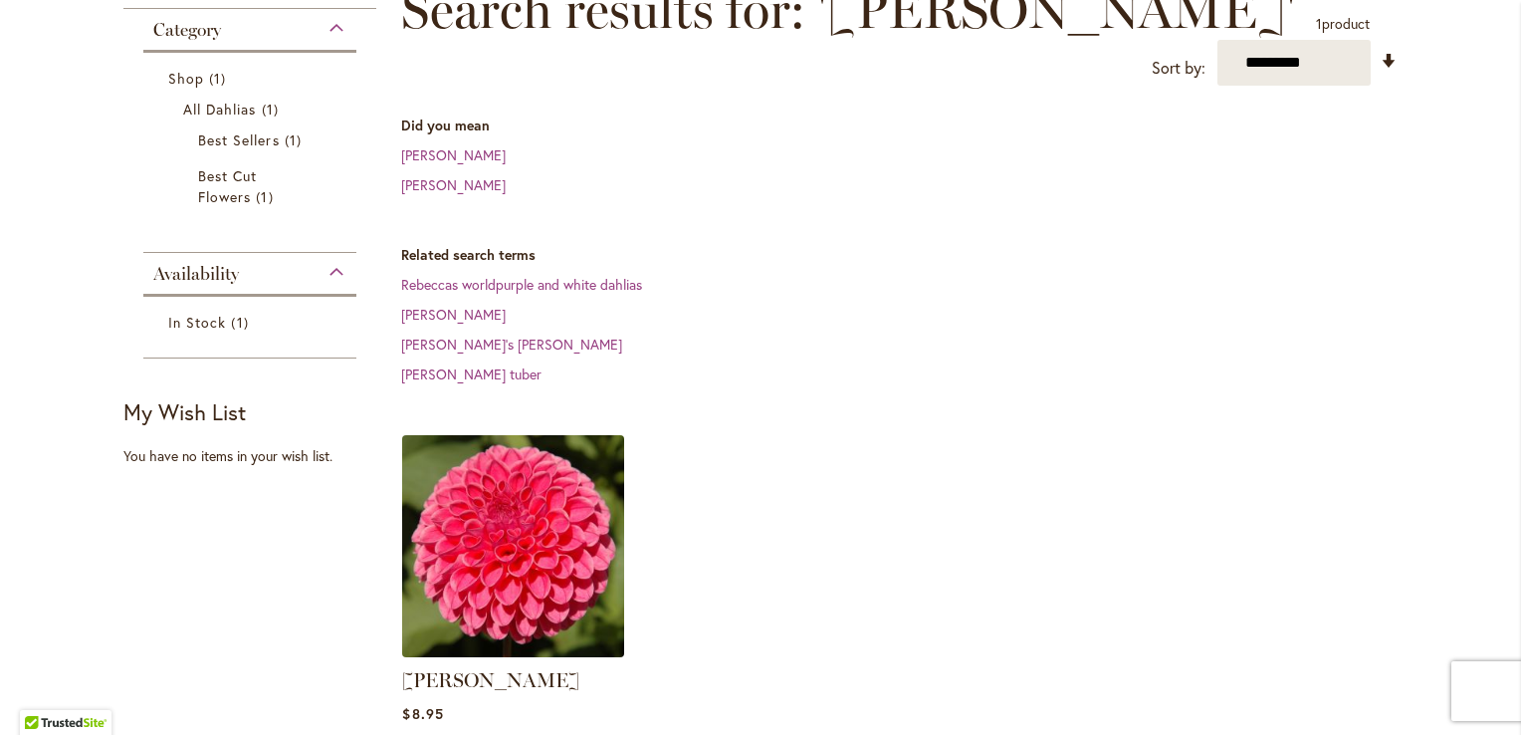
click at [531, 556] on img at bounding box center [513, 546] width 233 height 233
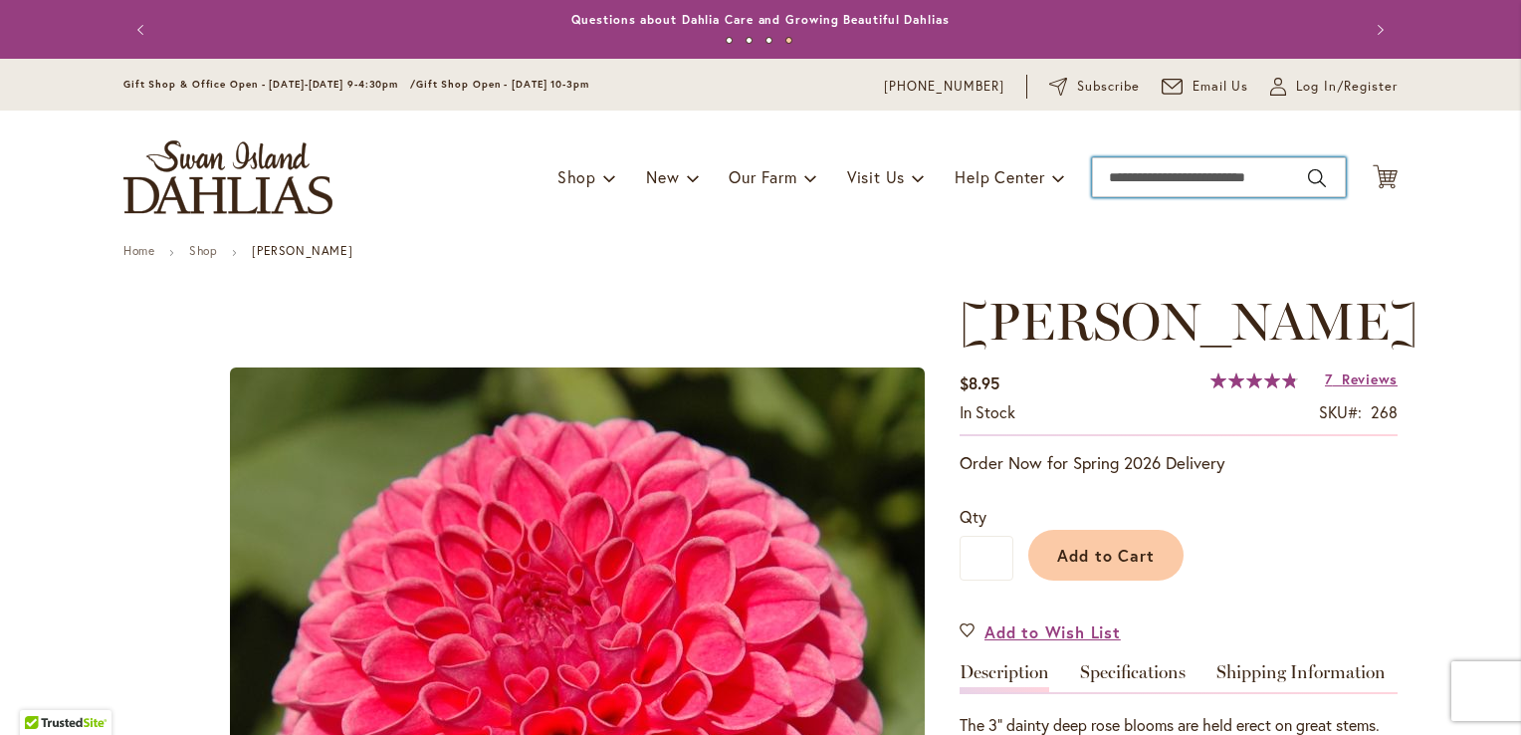
click at [1191, 174] on input "Search" at bounding box center [1219, 177] width 254 height 40
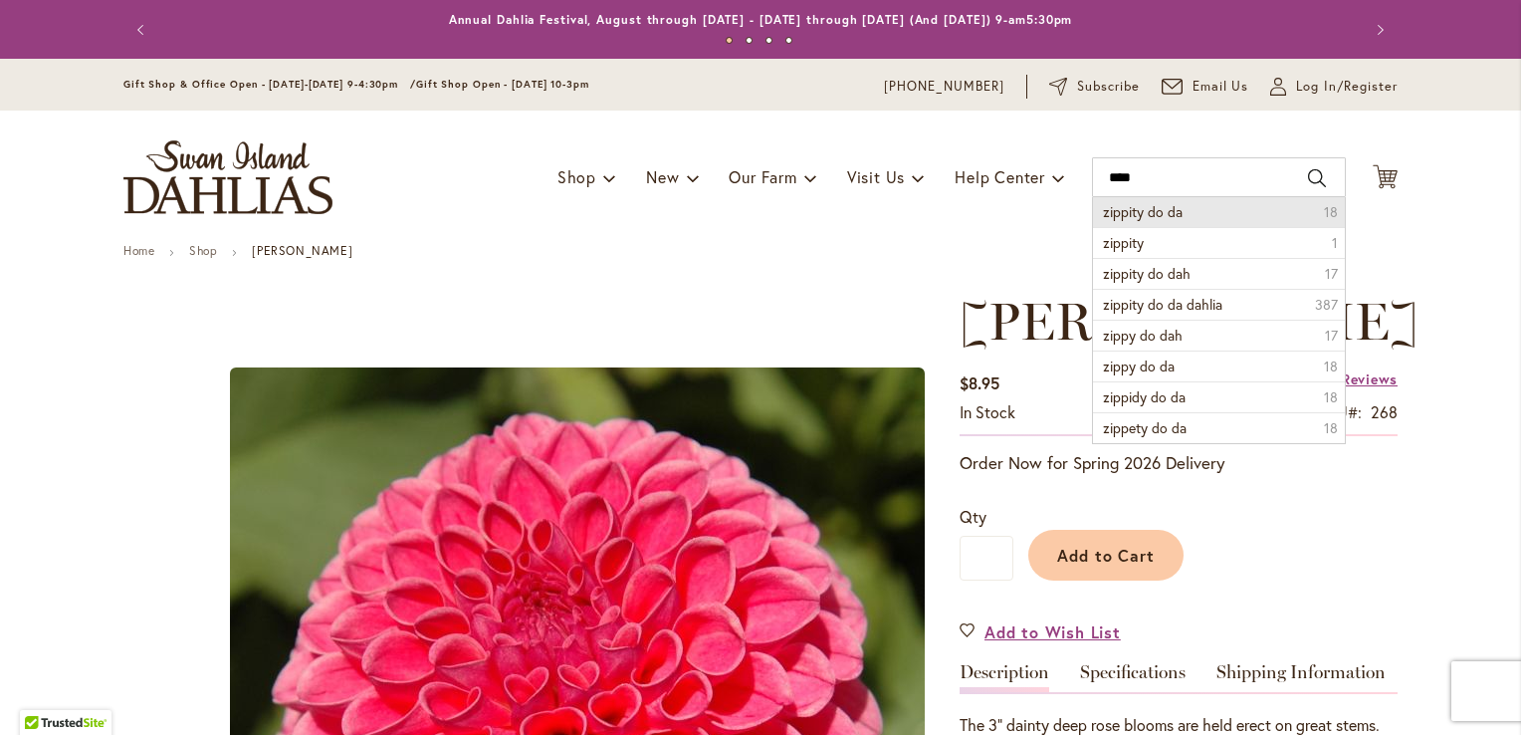
click at [1187, 213] on li "zippity do da 18" at bounding box center [1219, 212] width 252 height 30
type input "**********"
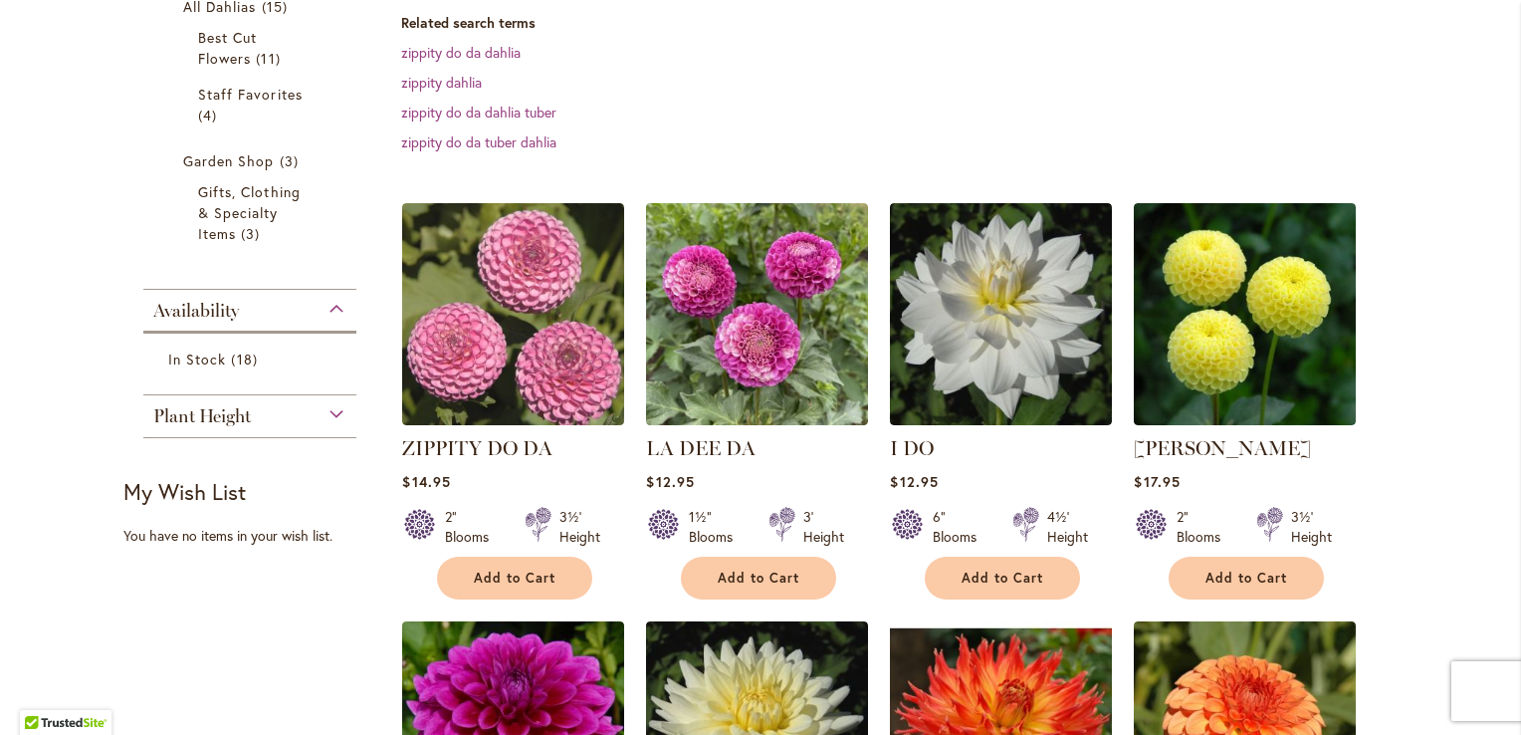
scroll to position [426, 0]
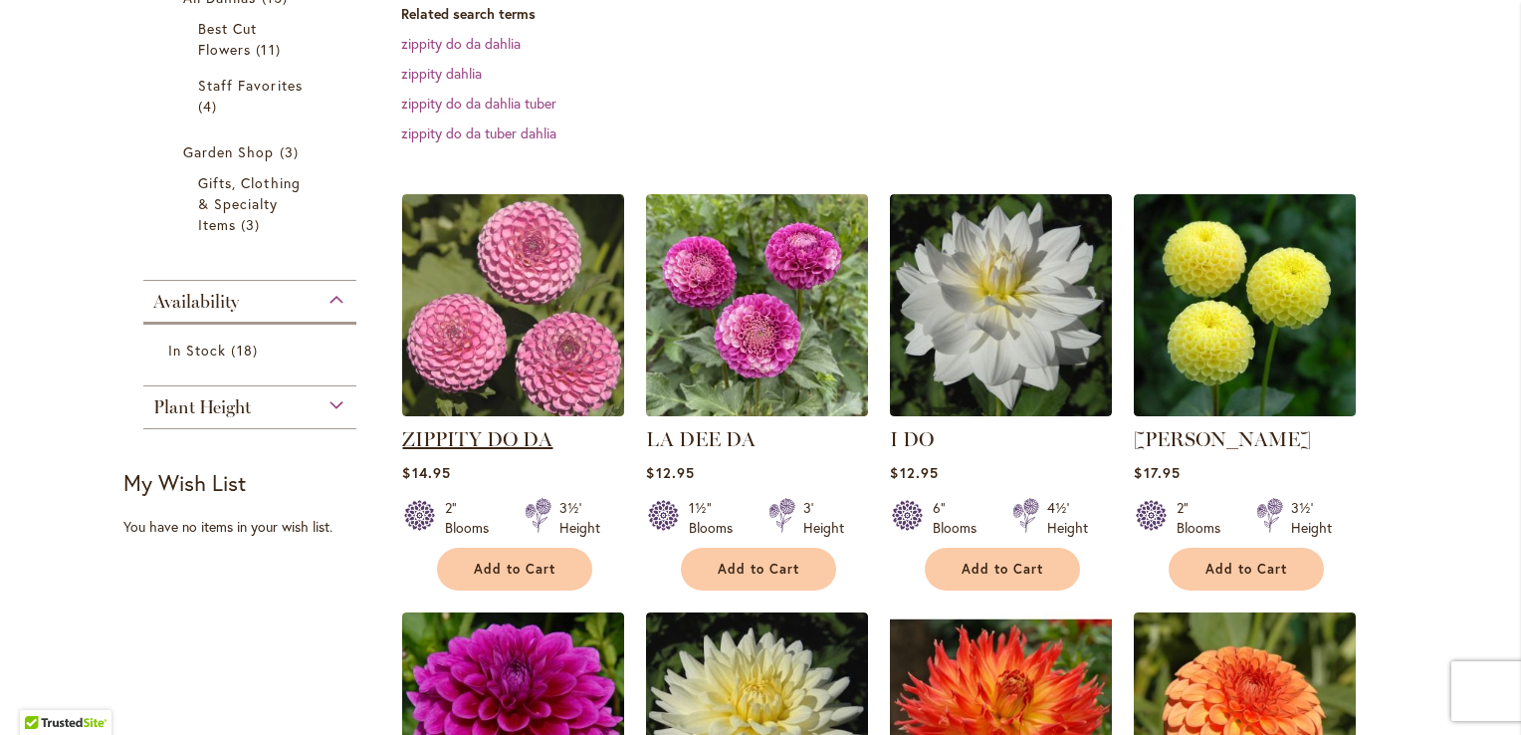
click at [453, 437] on link "ZIPPITY DO DA" at bounding box center [477, 439] width 150 height 24
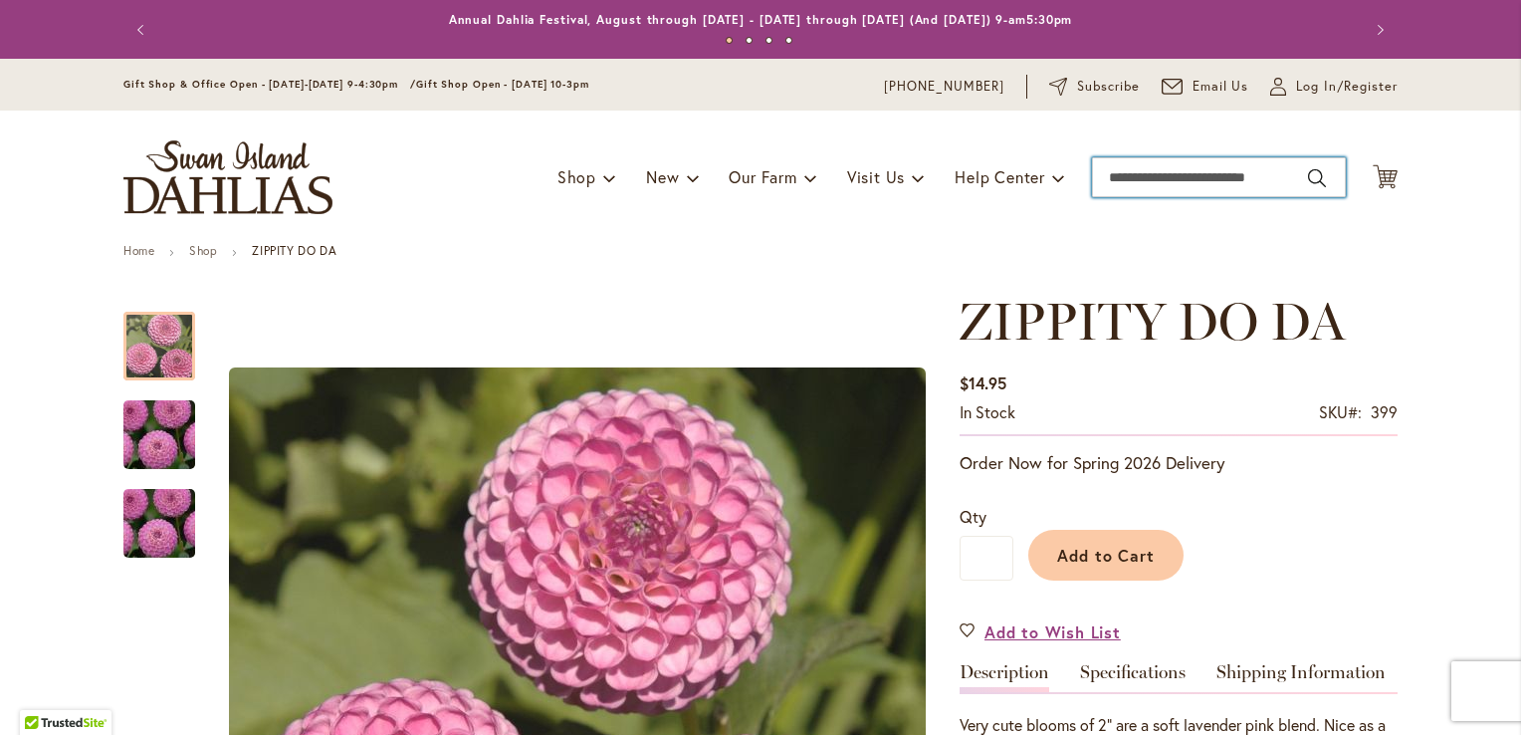
click at [1095, 182] on input "Search" at bounding box center [1219, 177] width 254 height 40
type input "*******"
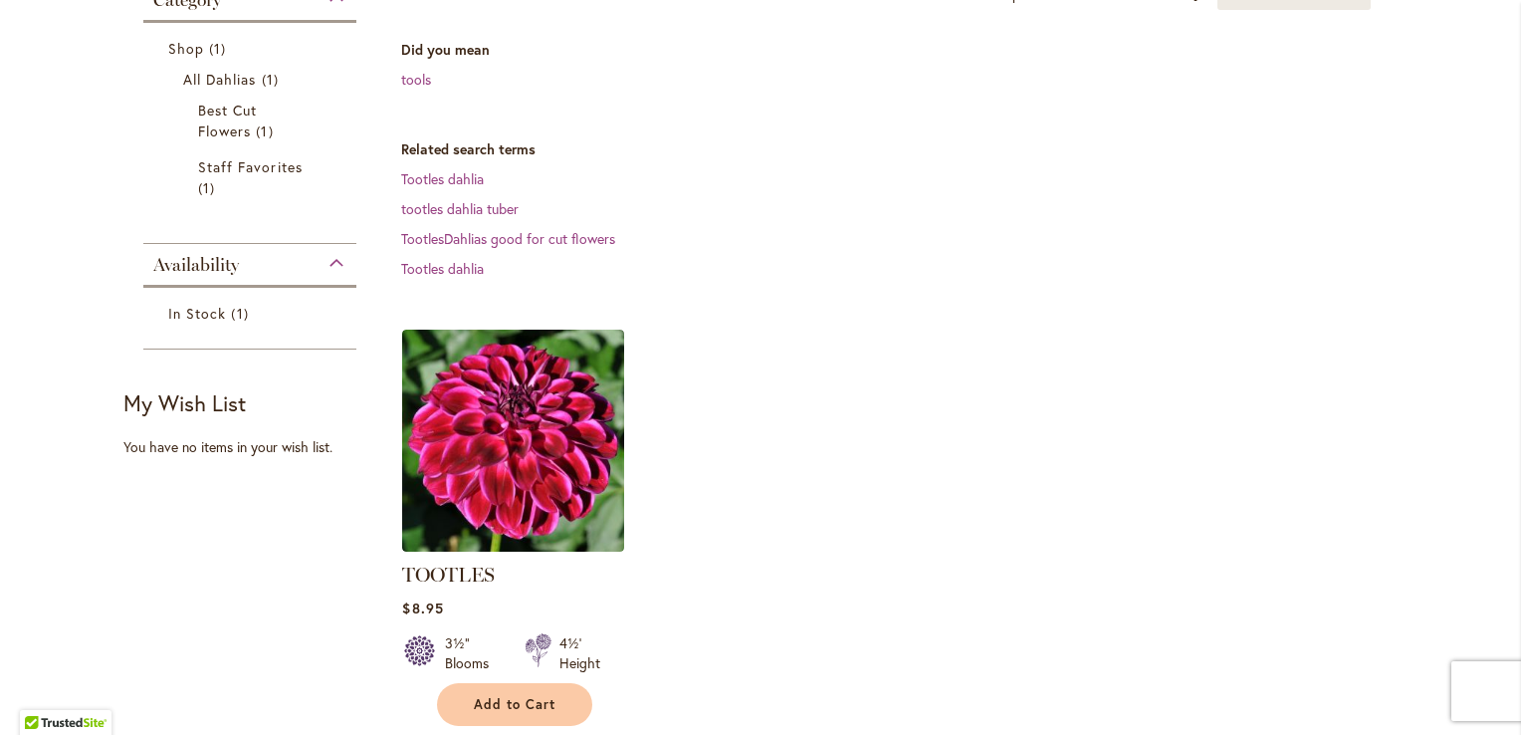
scroll to position [364, 0]
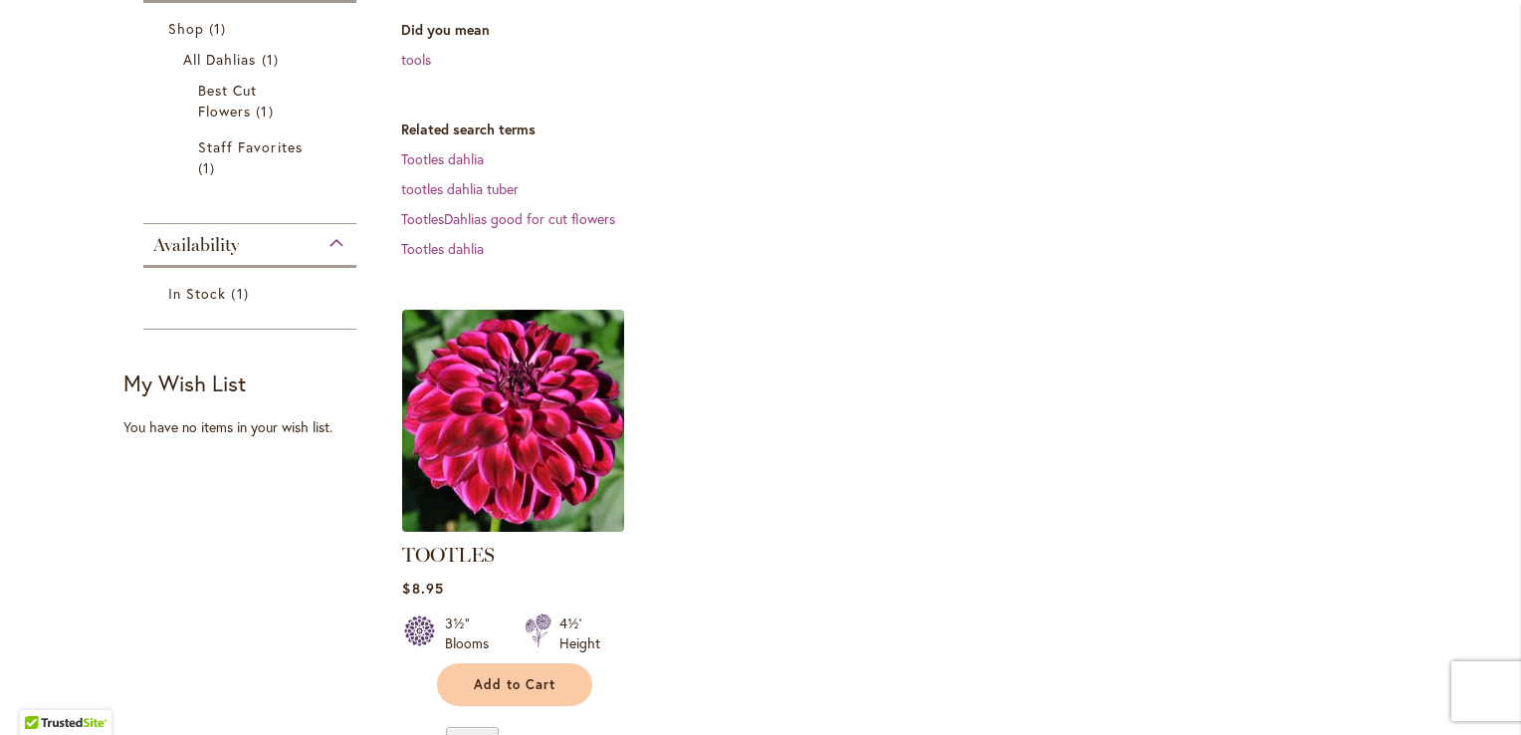
click at [499, 470] on img at bounding box center [513, 420] width 233 height 233
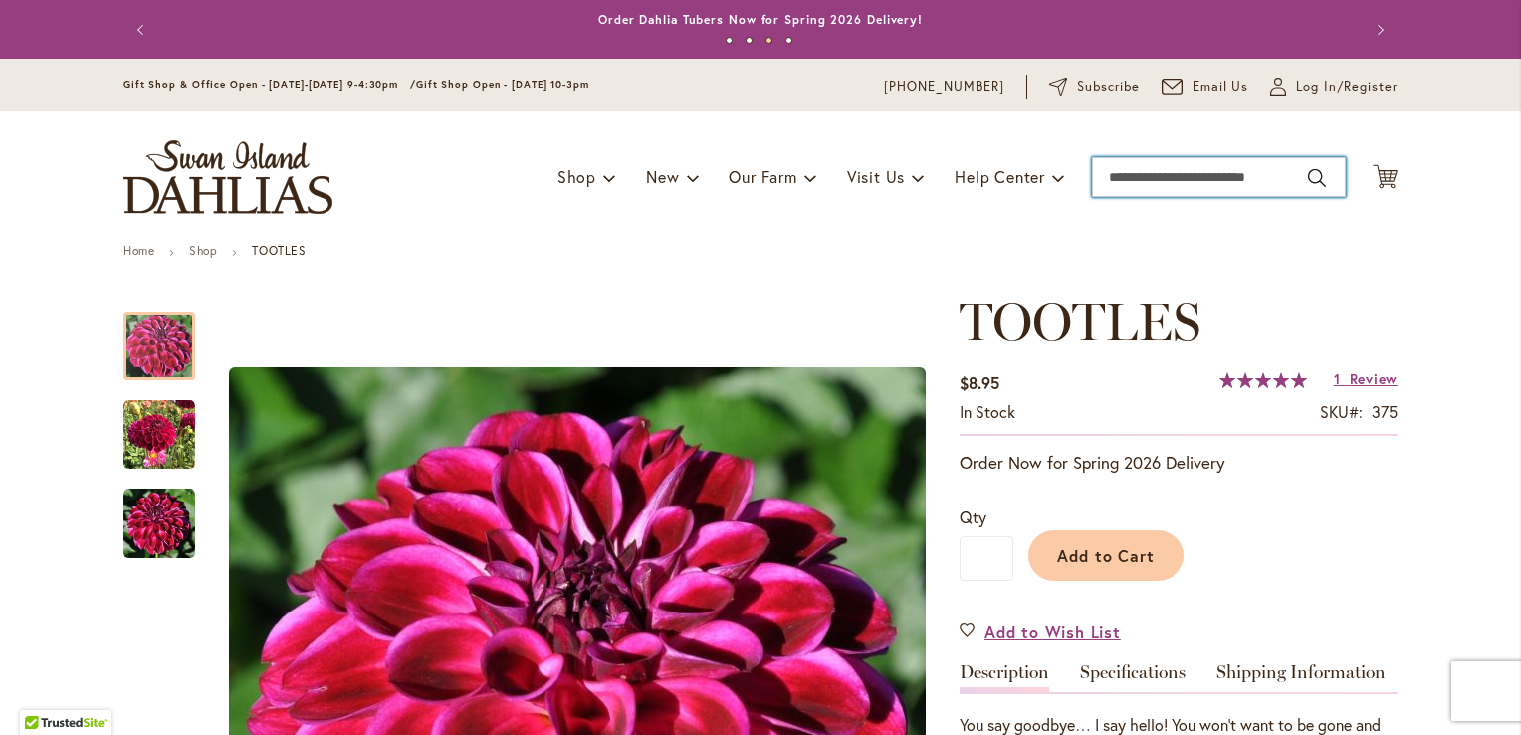
click at [1133, 170] on input "Search" at bounding box center [1219, 177] width 254 height 40
type input "**********"
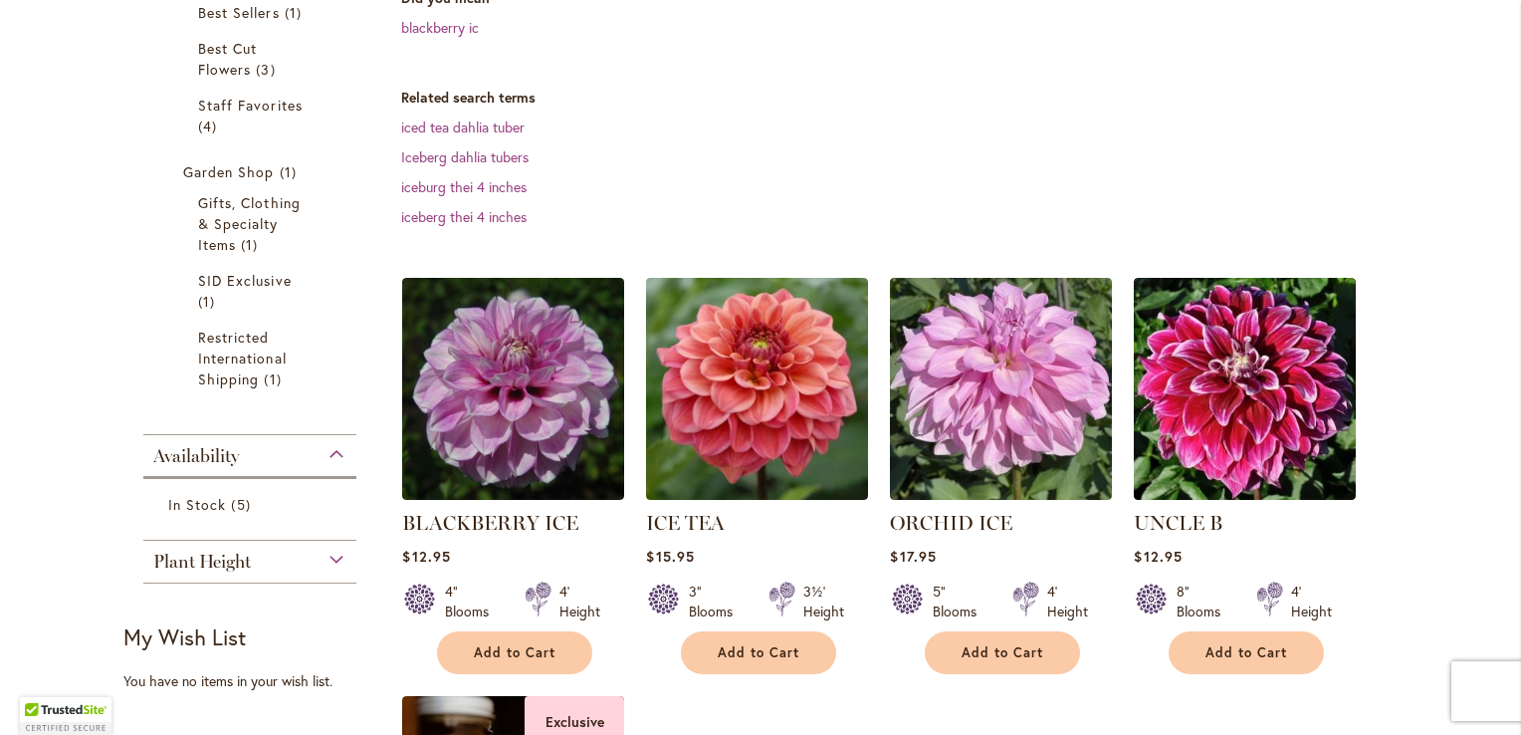
scroll to position [444, 0]
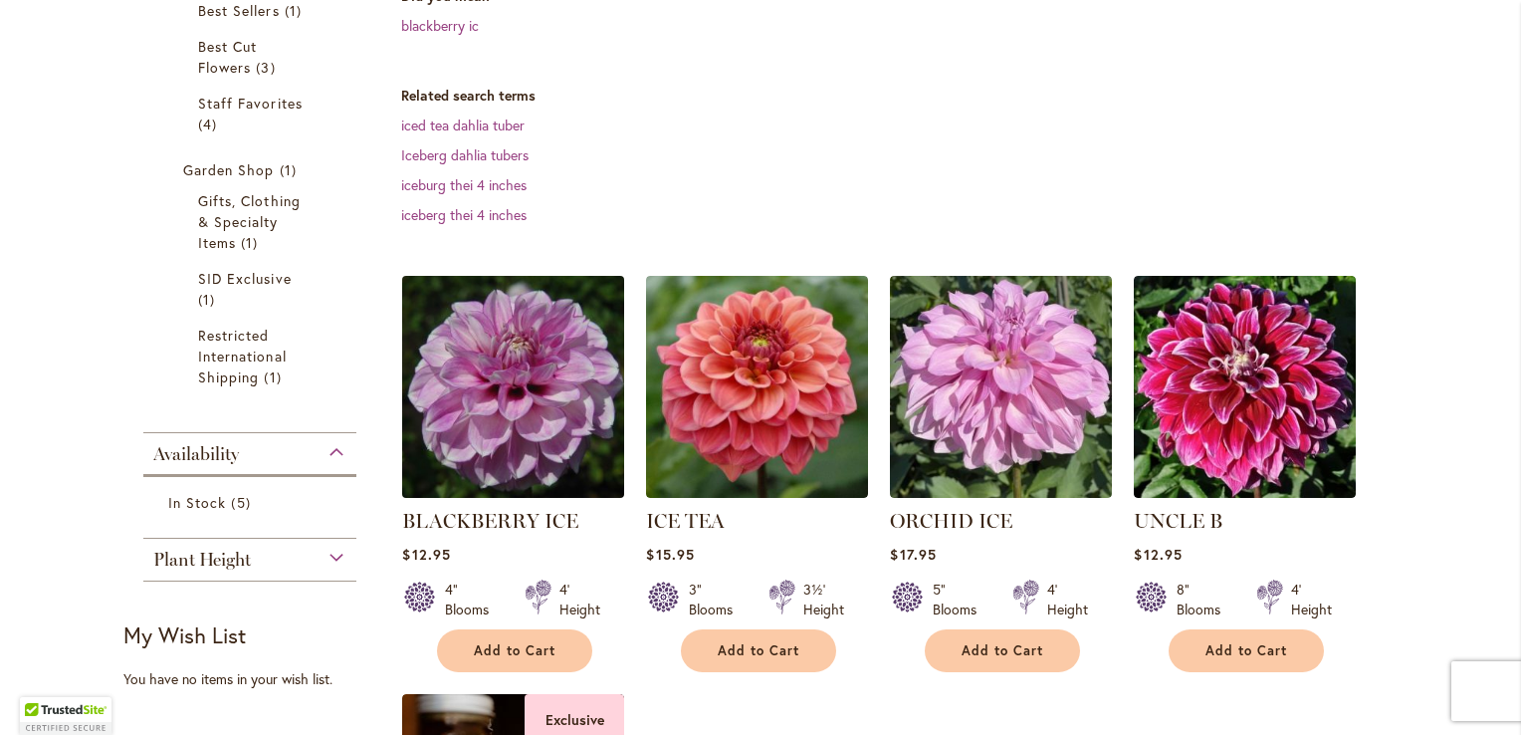
click at [509, 480] on img at bounding box center [513, 387] width 233 height 233
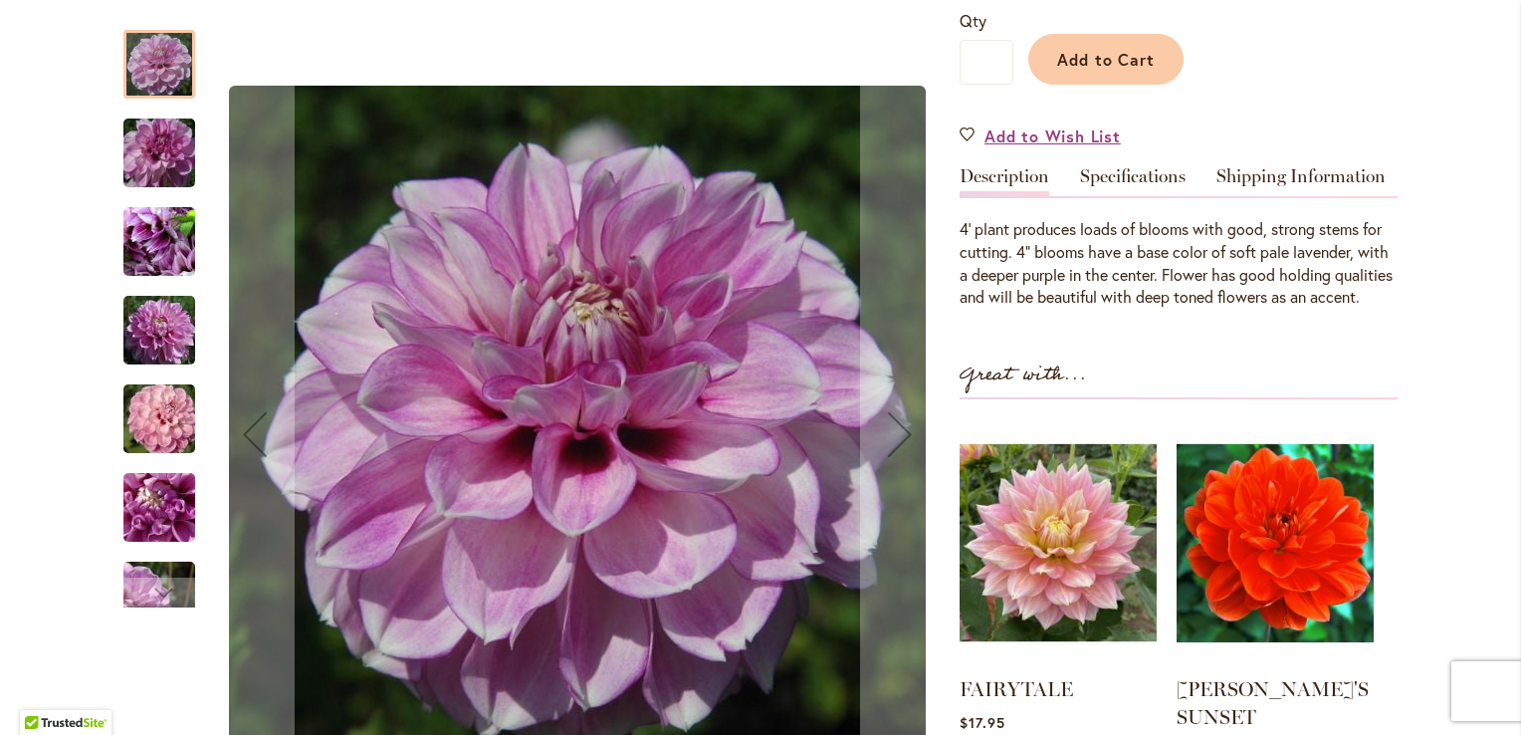
scroll to position [547, 0]
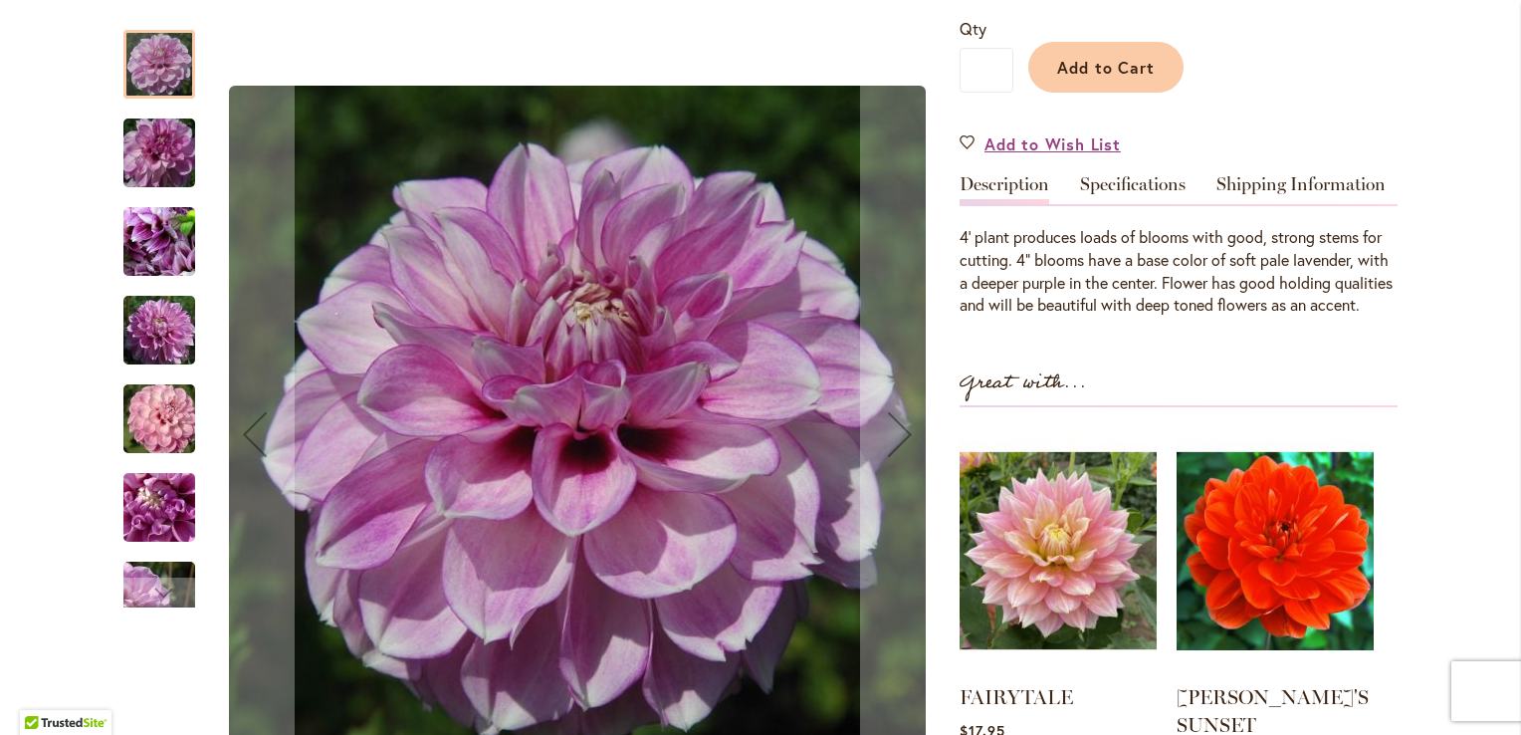
click at [179, 413] on img "BLACKBERRY ICE" at bounding box center [159, 419] width 143 height 96
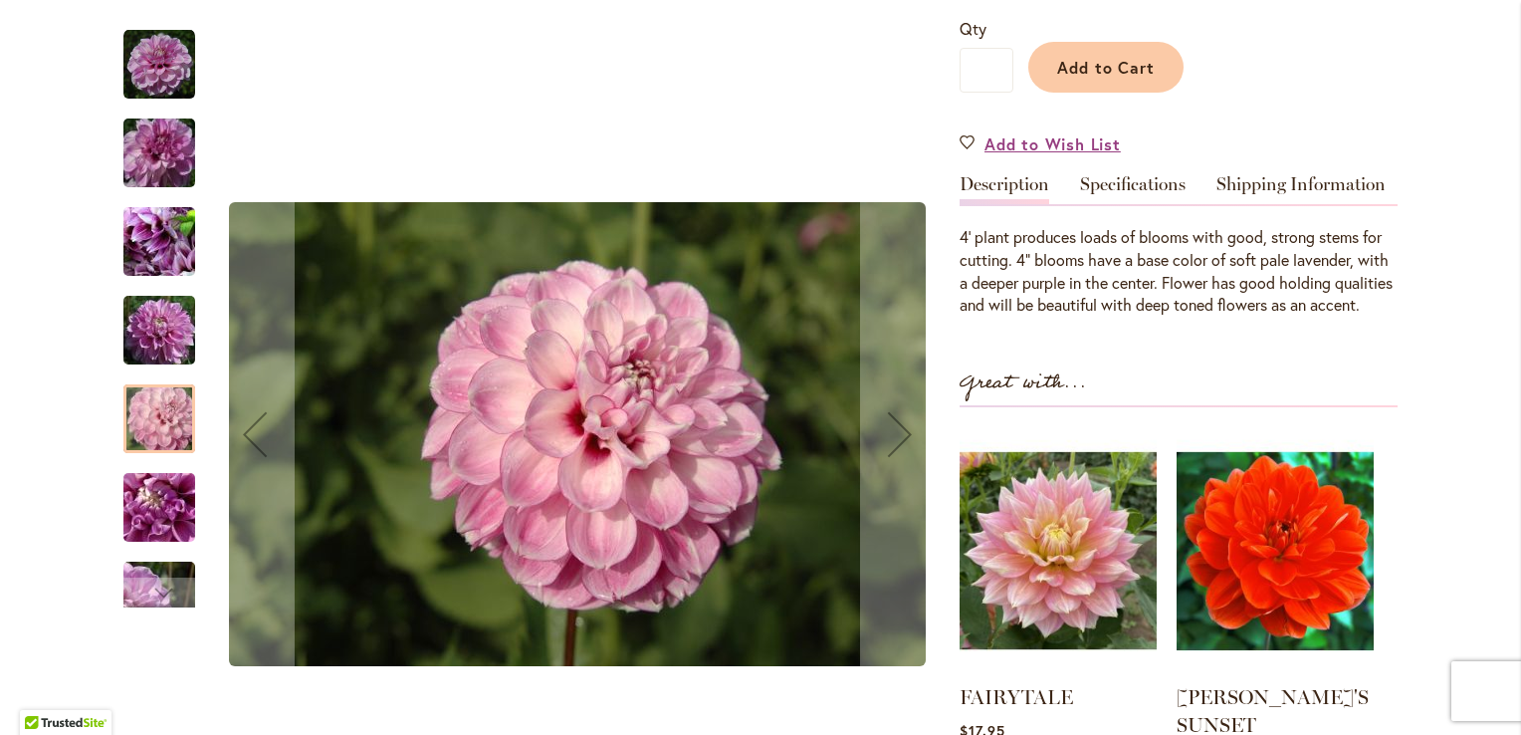
click at [163, 326] on img "BLACKBERRY ICE" at bounding box center [159, 331] width 143 height 96
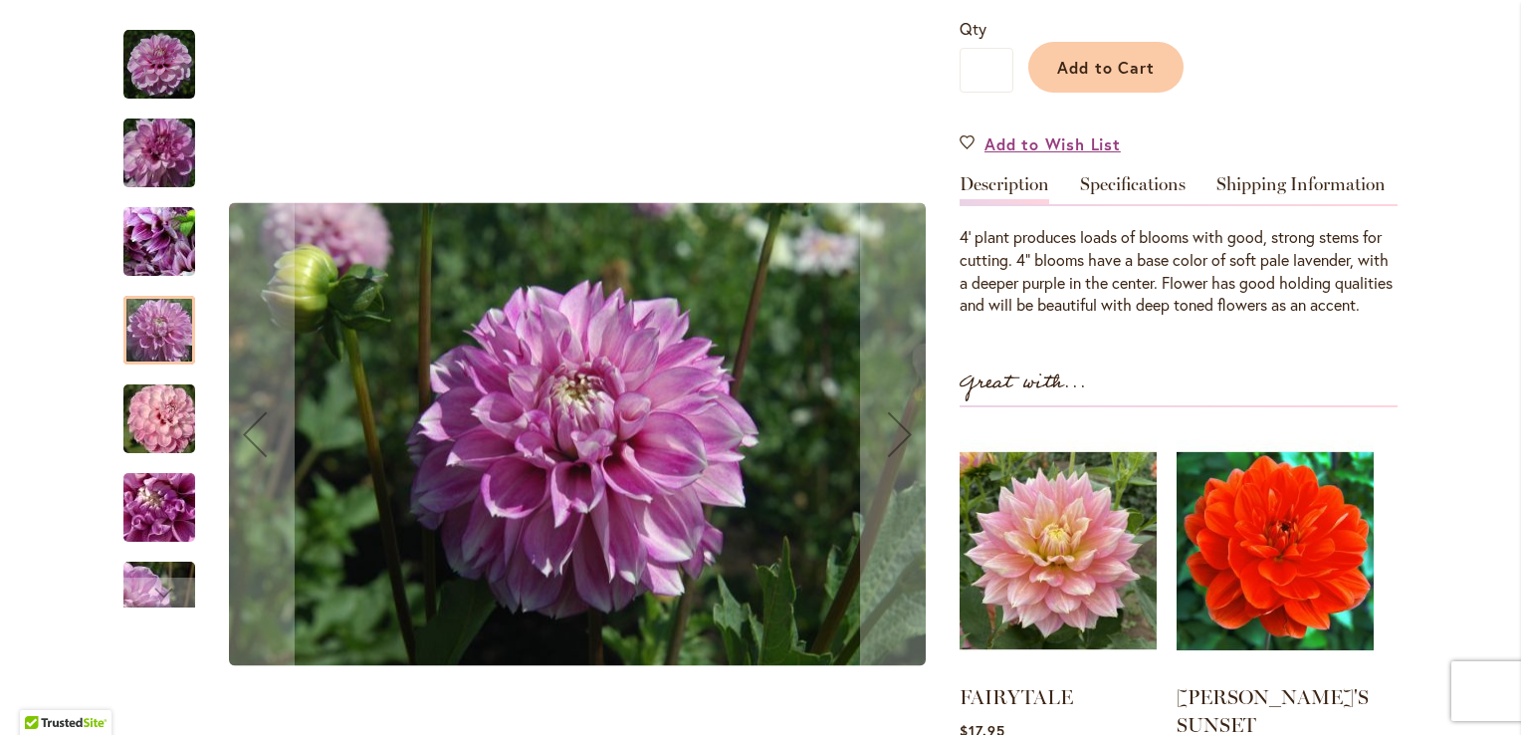
click at [157, 264] on img "BLACKBERRY ICE" at bounding box center [159, 241] width 143 height 107
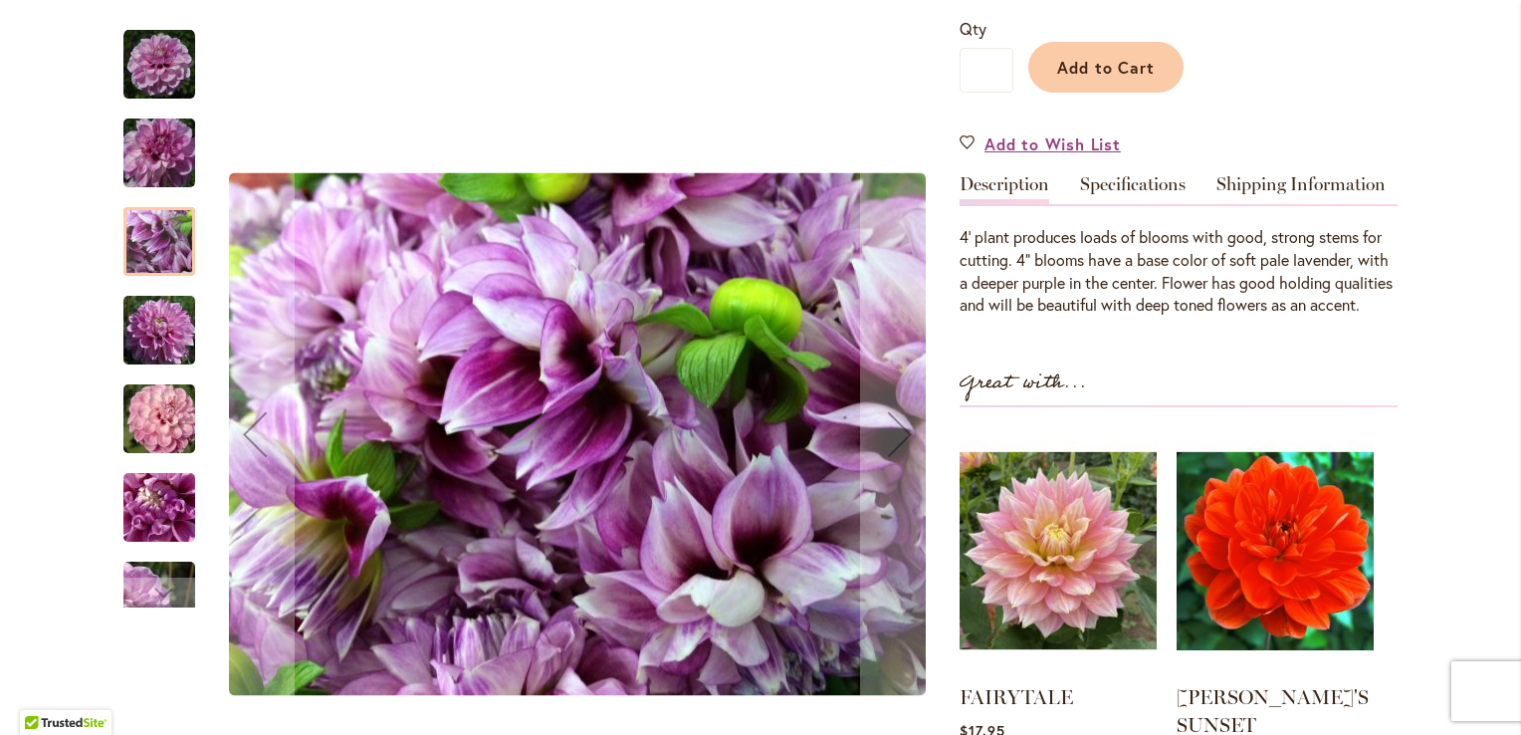
click at [143, 153] on img "BLACKBERRY ICE" at bounding box center [159, 153] width 143 height 96
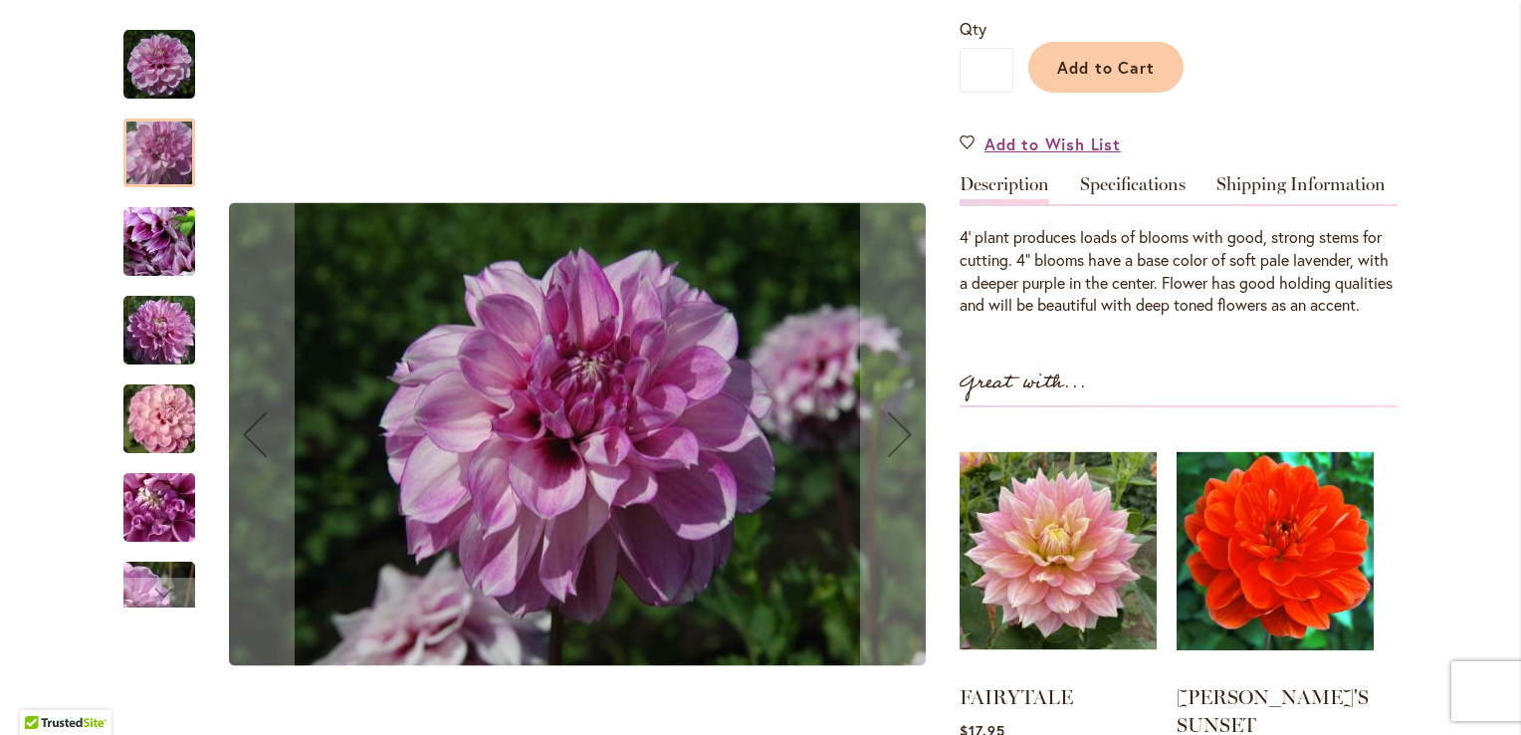
click at [158, 87] on img "BLACKBERRY ICE" at bounding box center [159, 65] width 72 height 72
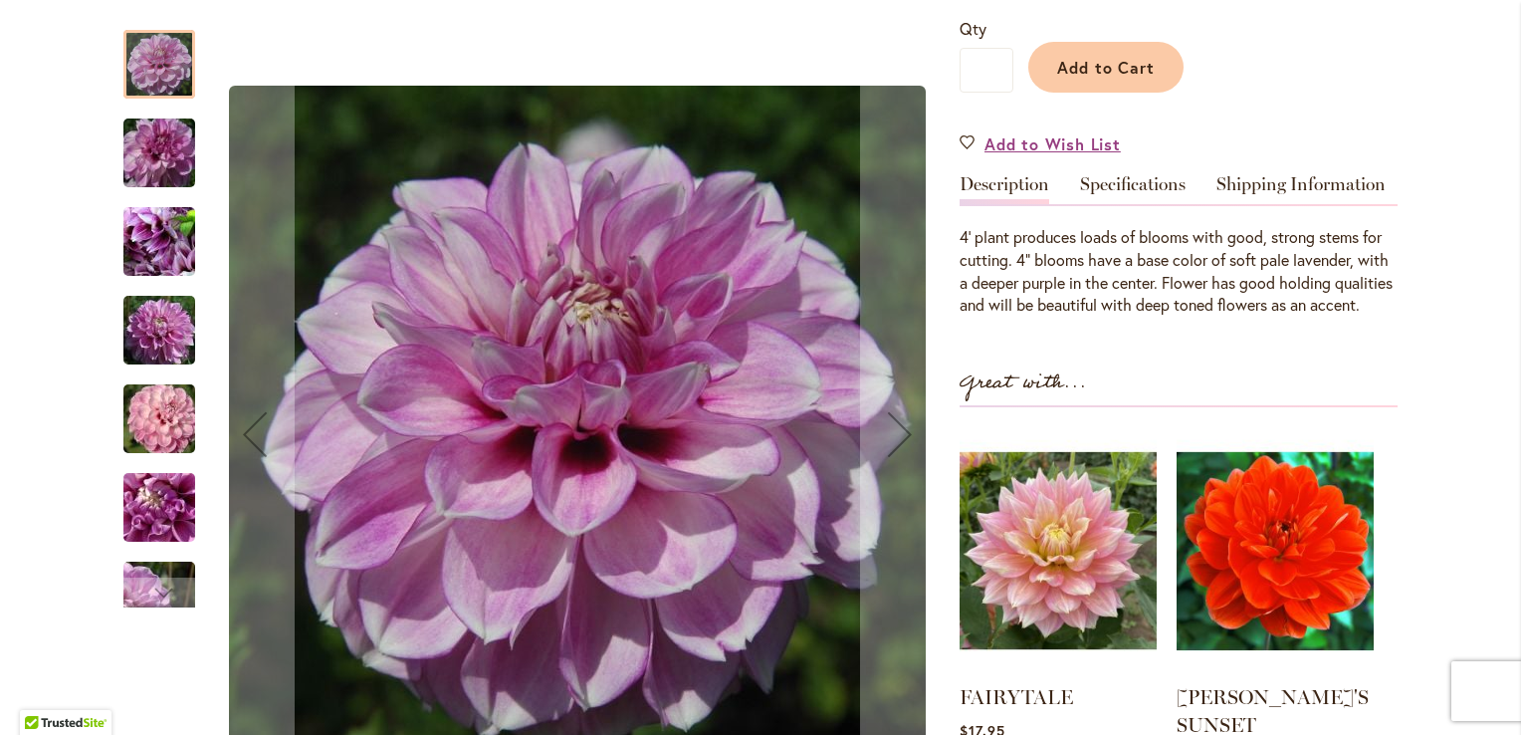
click at [163, 500] on img "BLACKBERRY ICE" at bounding box center [159, 508] width 143 height 96
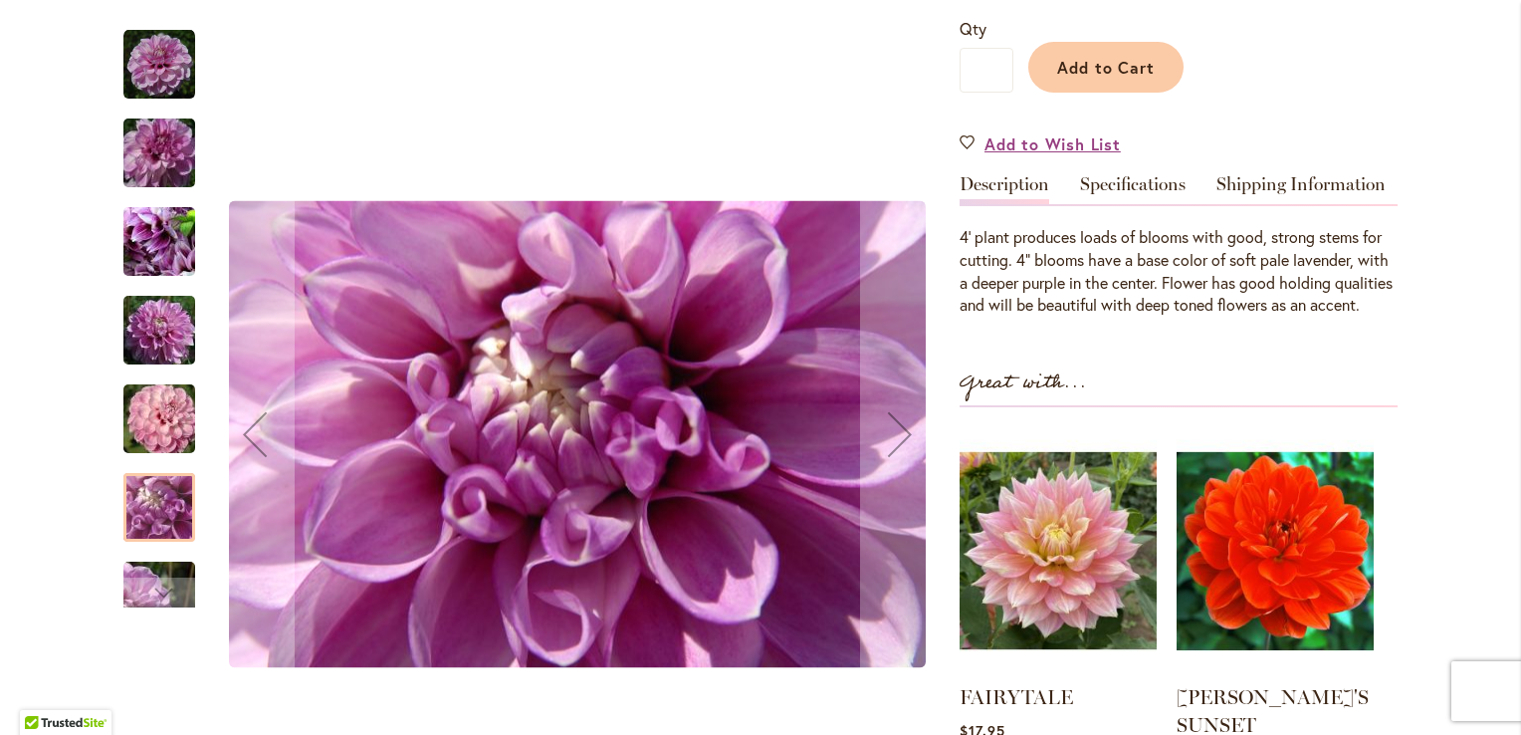
click at [159, 81] on img "BLACKBERRY ICE" at bounding box center [159, 65] width 72 height 72
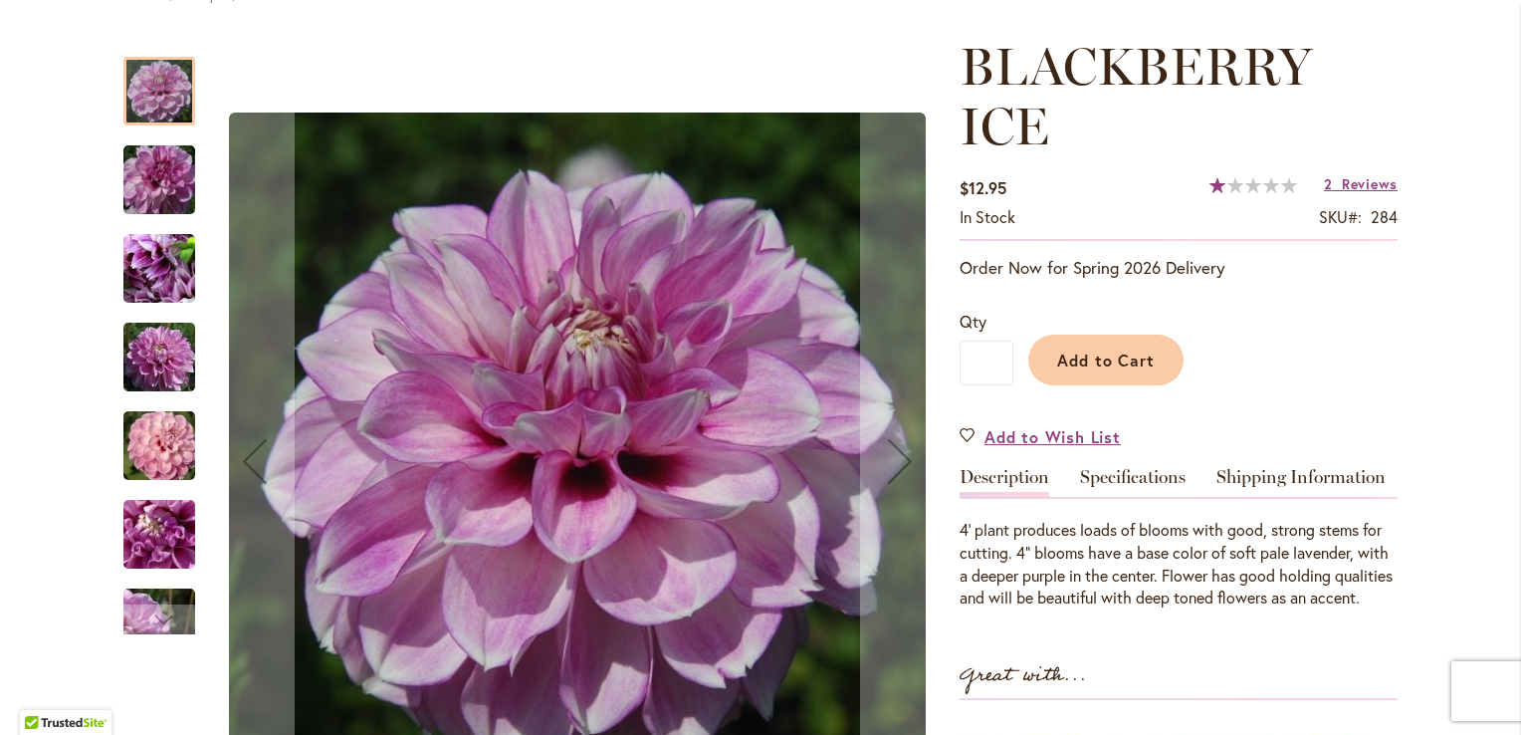
scroll to position [0, 0]
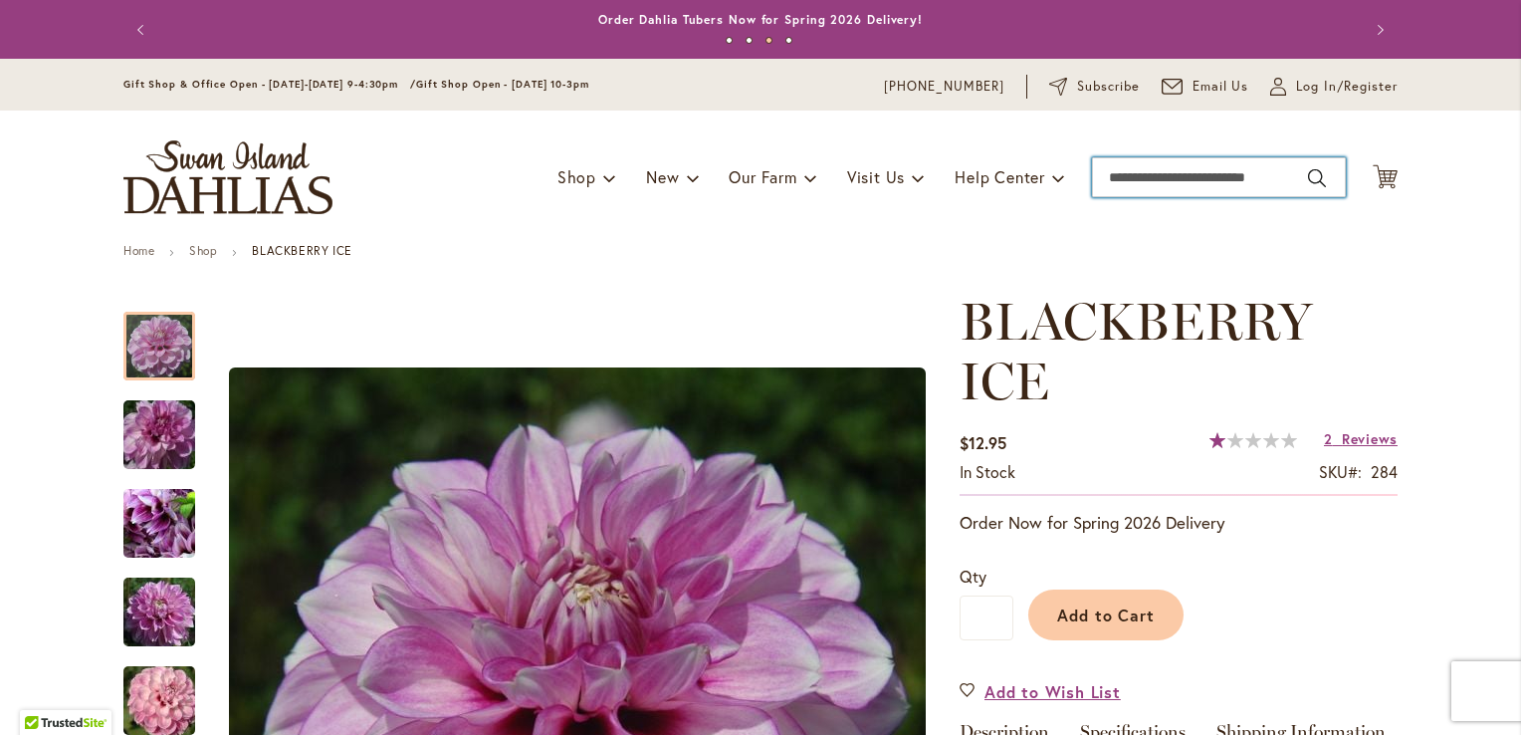
click at [1159, 167] on input "Search" at bounding box center [1219, 177] width 254 height 40
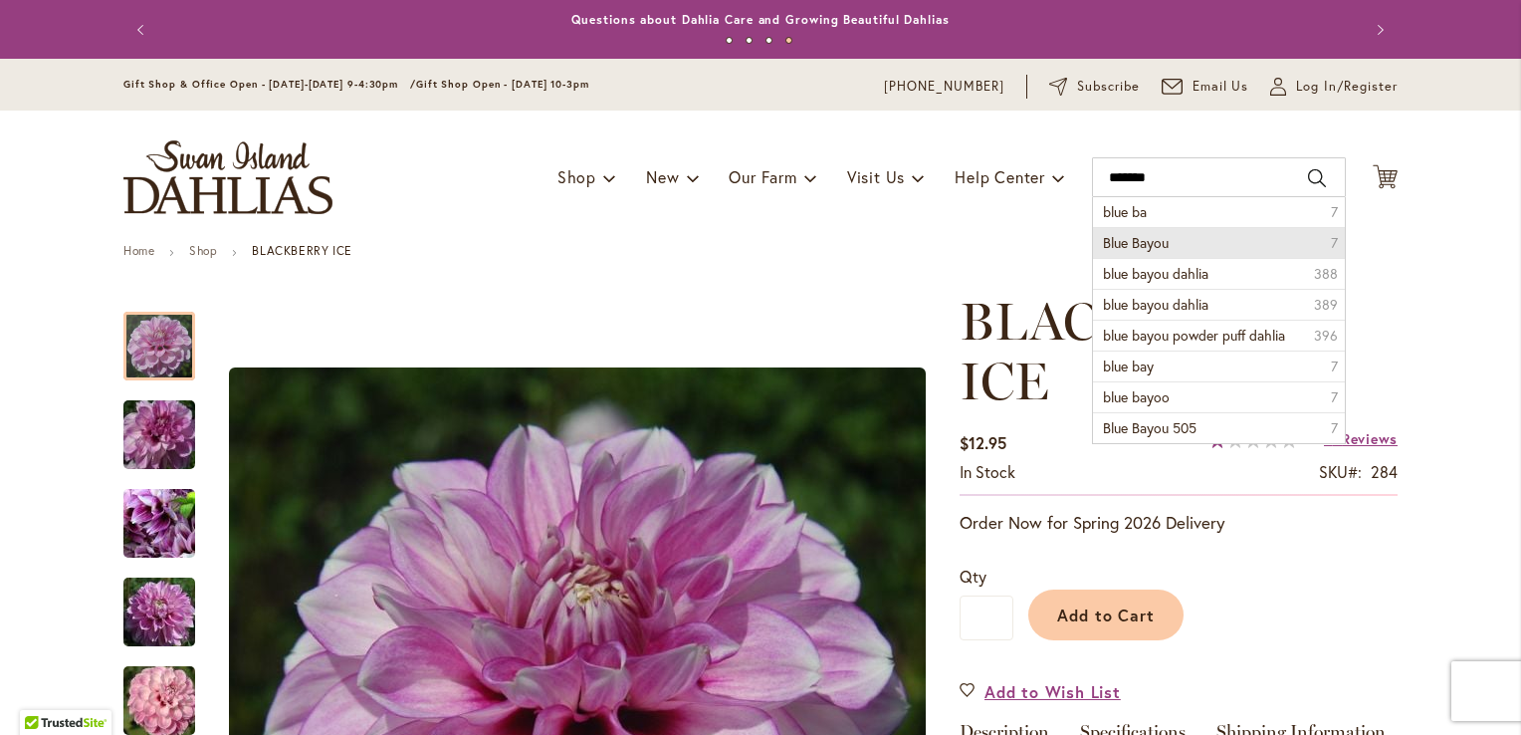
click at [1208, 241] on li "Blue Bayou 7" at bounding box center [1219, 242] width 252 height 31
type input "**********"
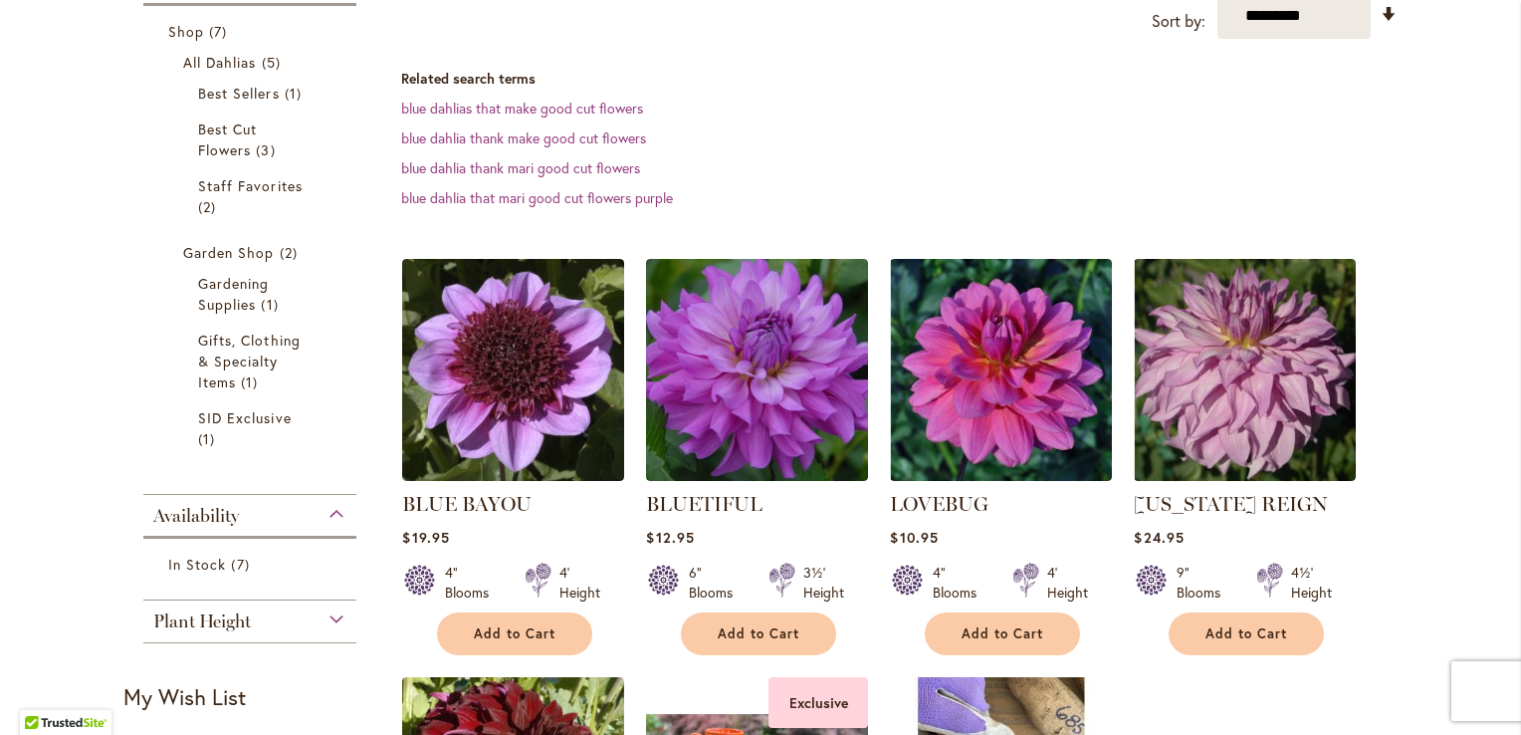
scroll to position [362, 0]
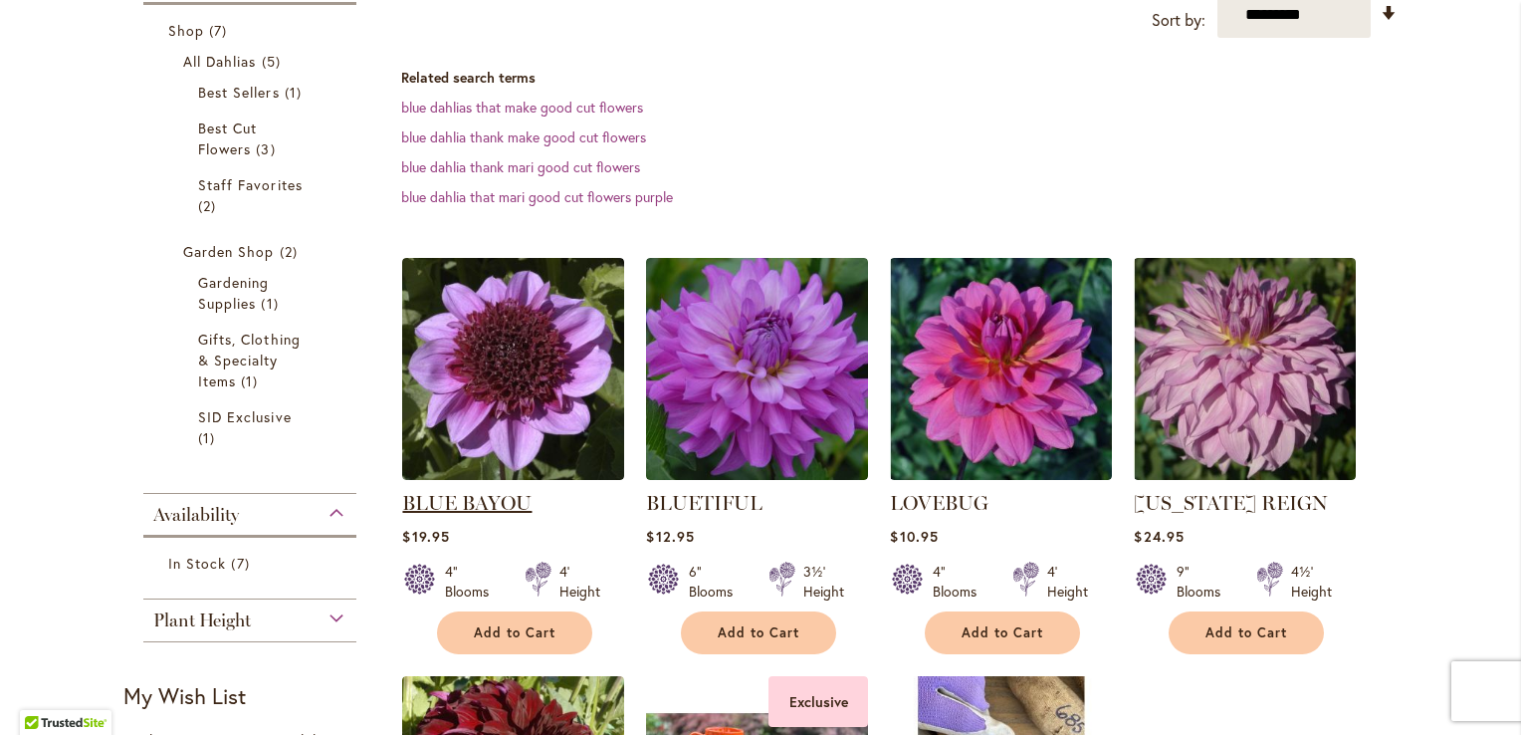
click at [489, 508] on link "BLUE BAYOU" at bounding box center [466, 503] width 129 height 24
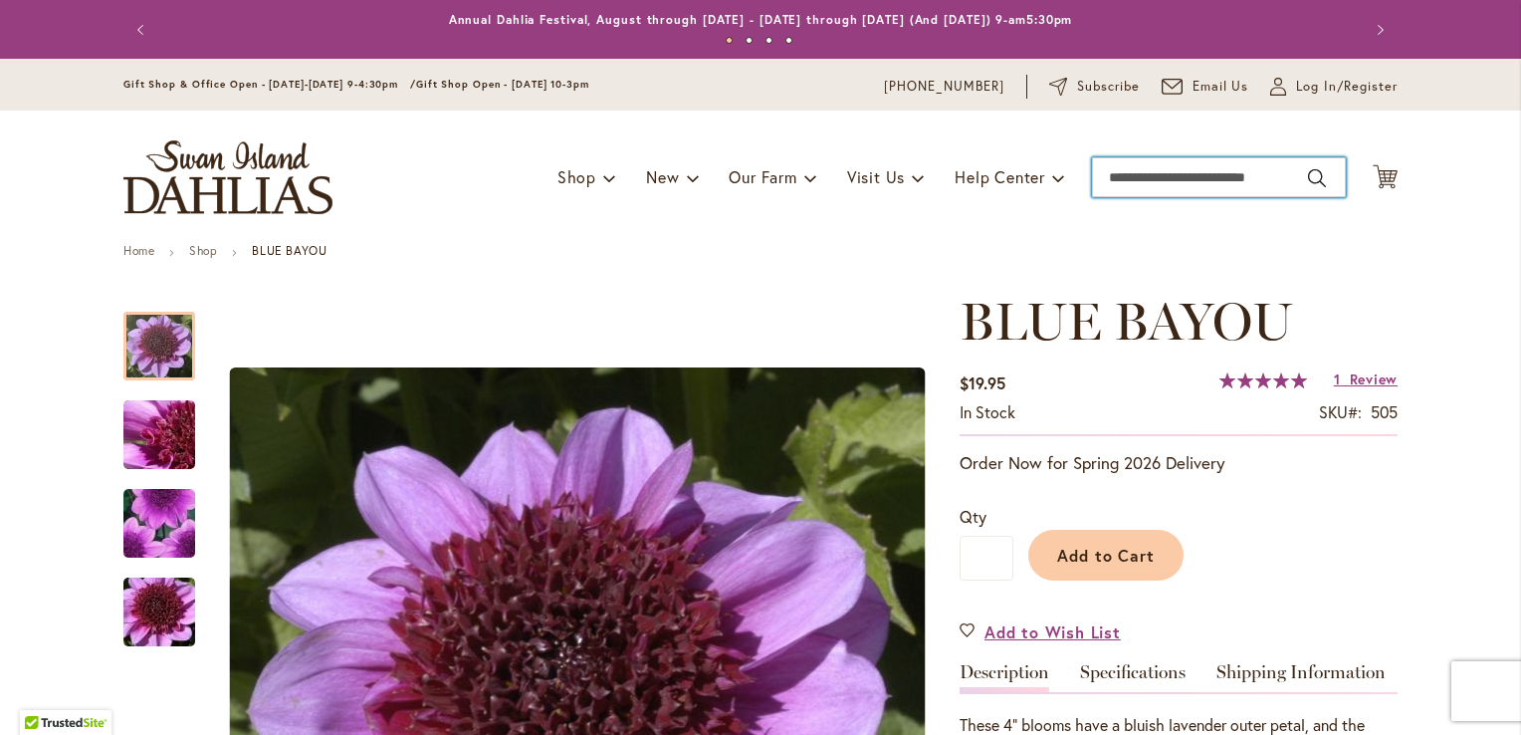
click at [1178, 160] on input "Search" at bounding box center [1219, 177] width 254 height 40
type input "*********"
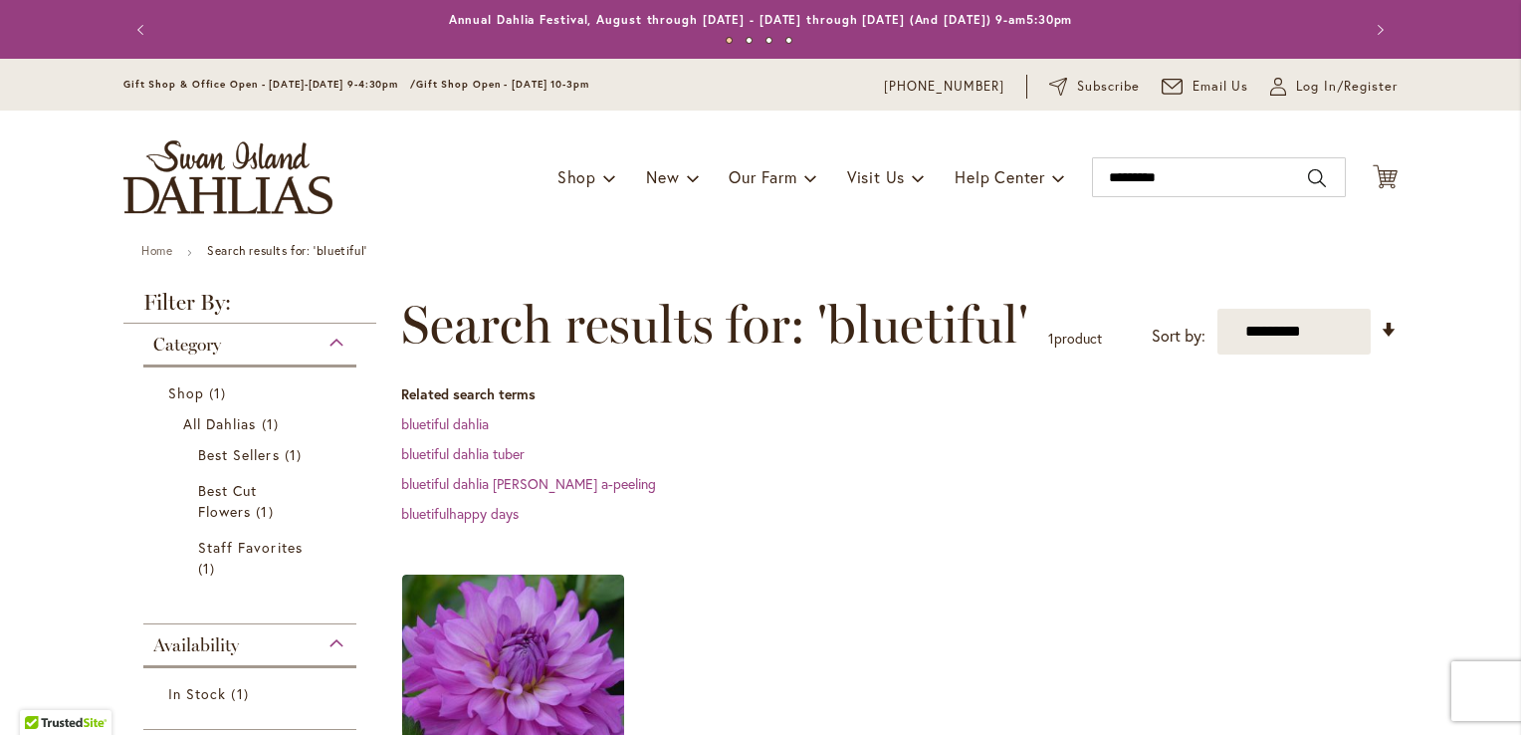
scroll to position [227, 0]
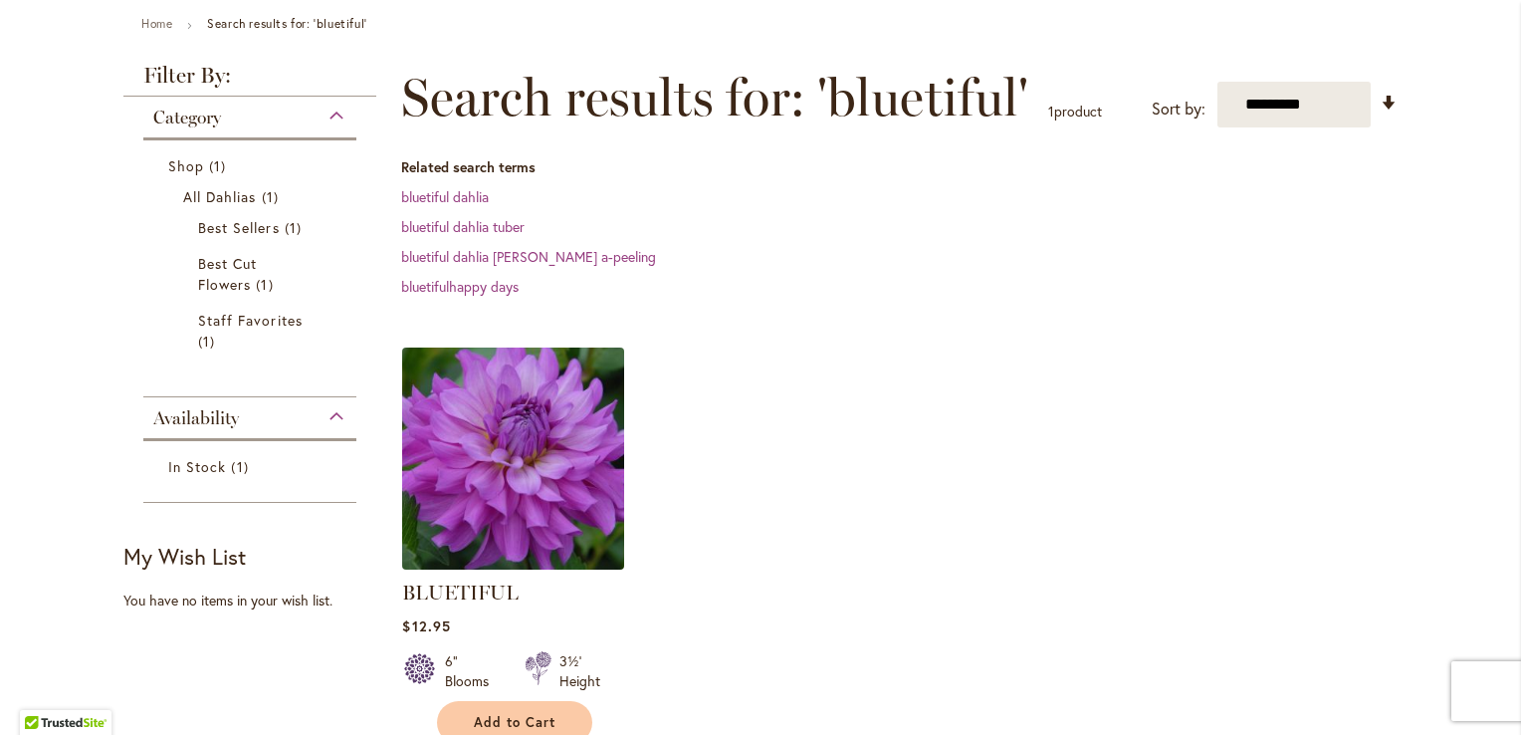
click at [566, 514] on img at bounding box center [513, 457] width 233 height 233
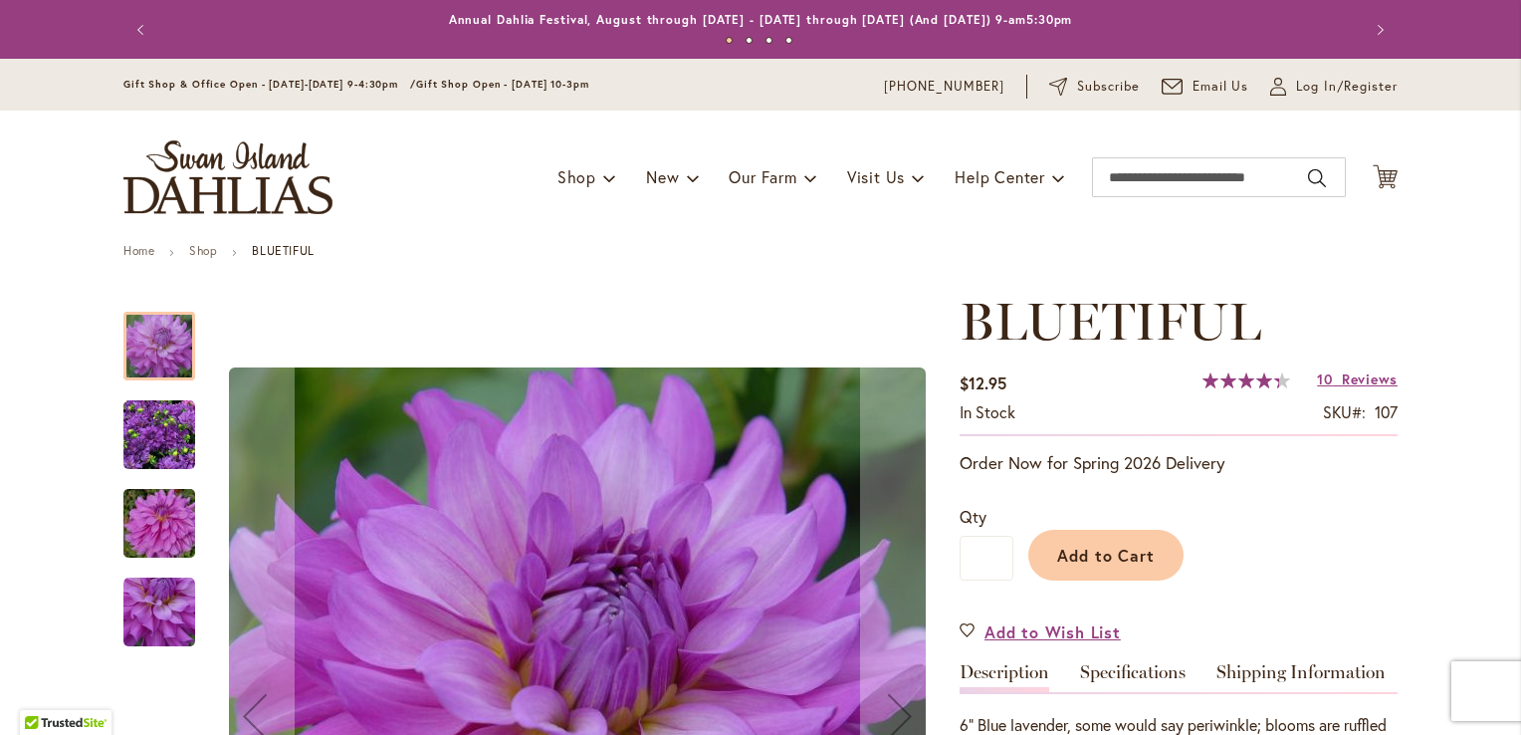
scroll to position [275, 0]
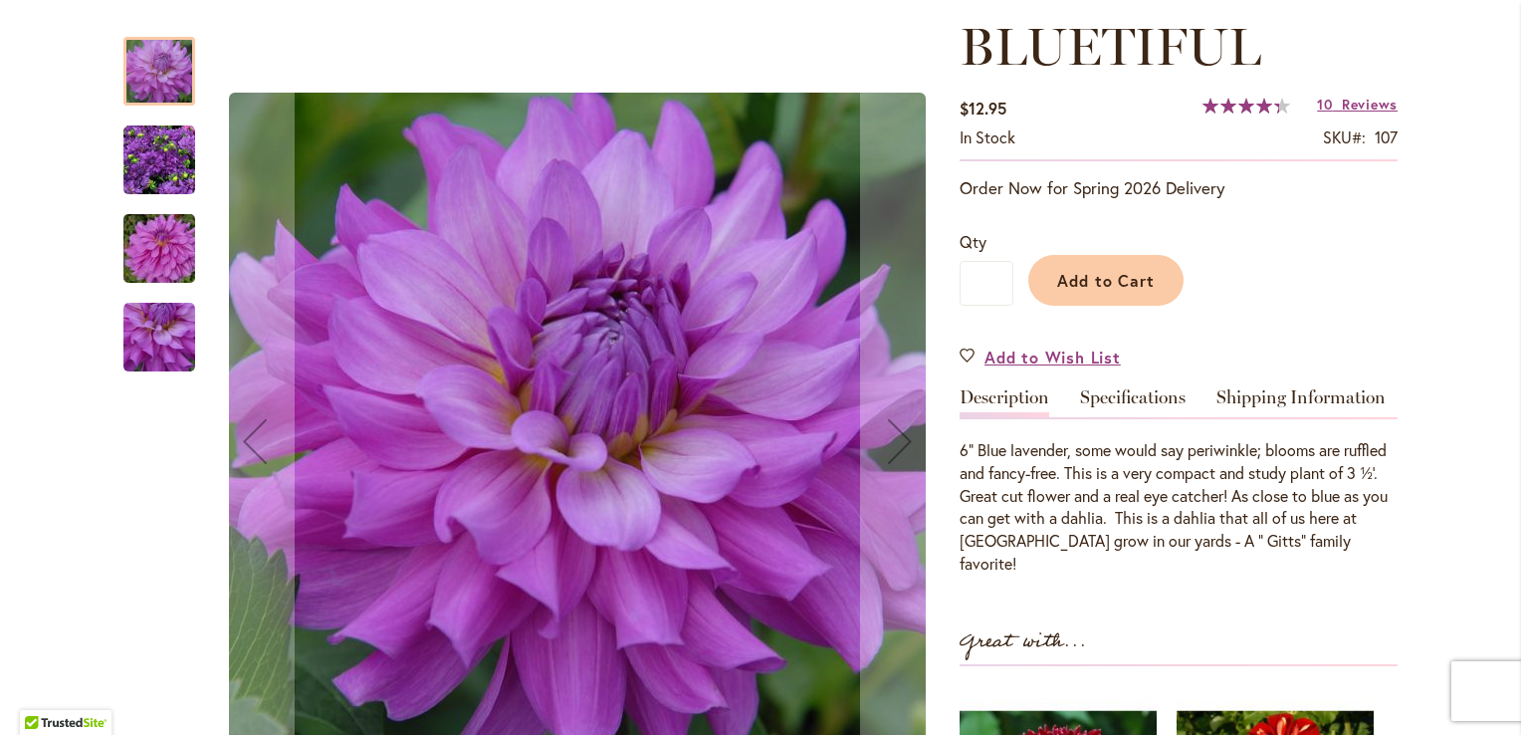
click at [149, 148] on img "Bluetiful" at bounding box center [159, 160] width 72 height 72
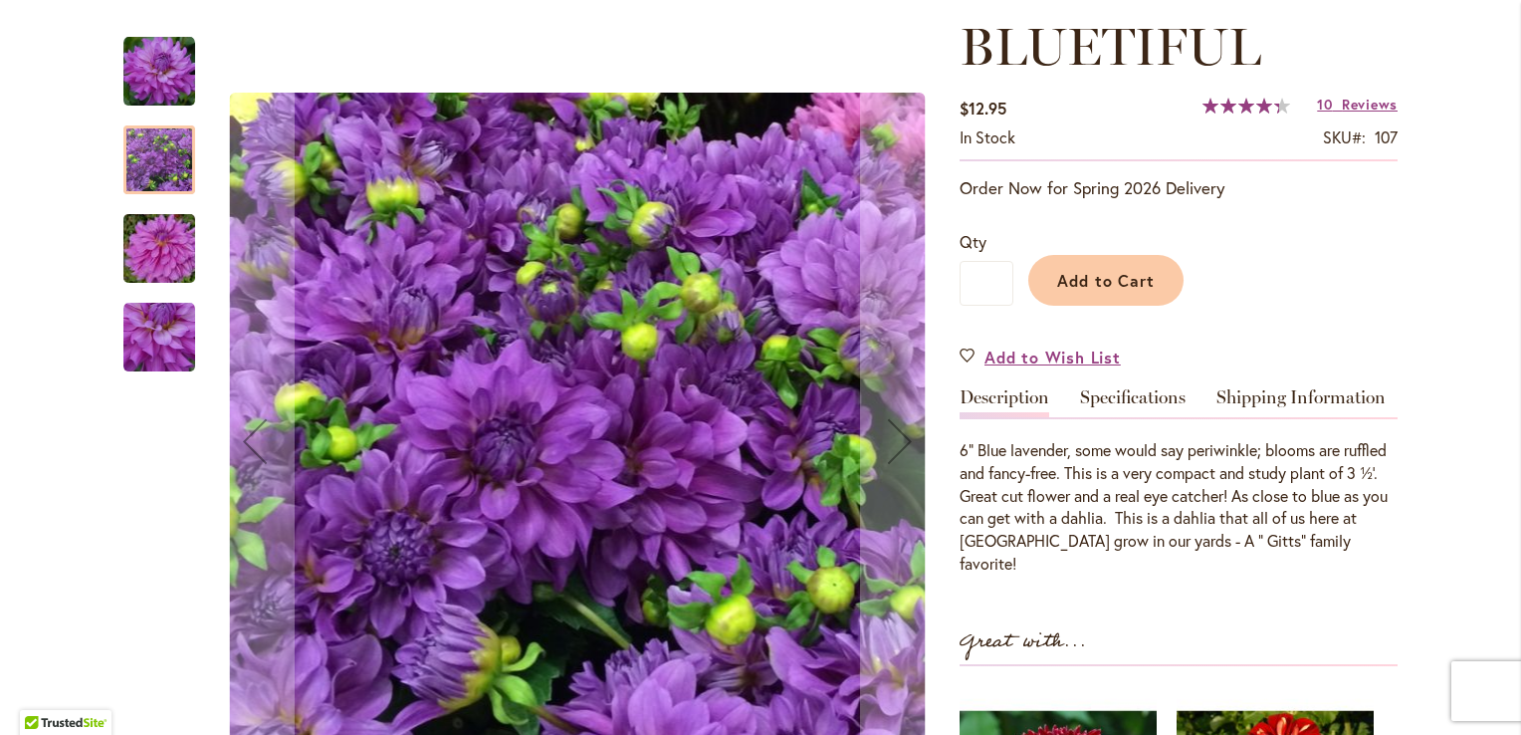
click at [154, 252] on img "Bluetiful" at bounding box center [159, 249] width 143 height 96
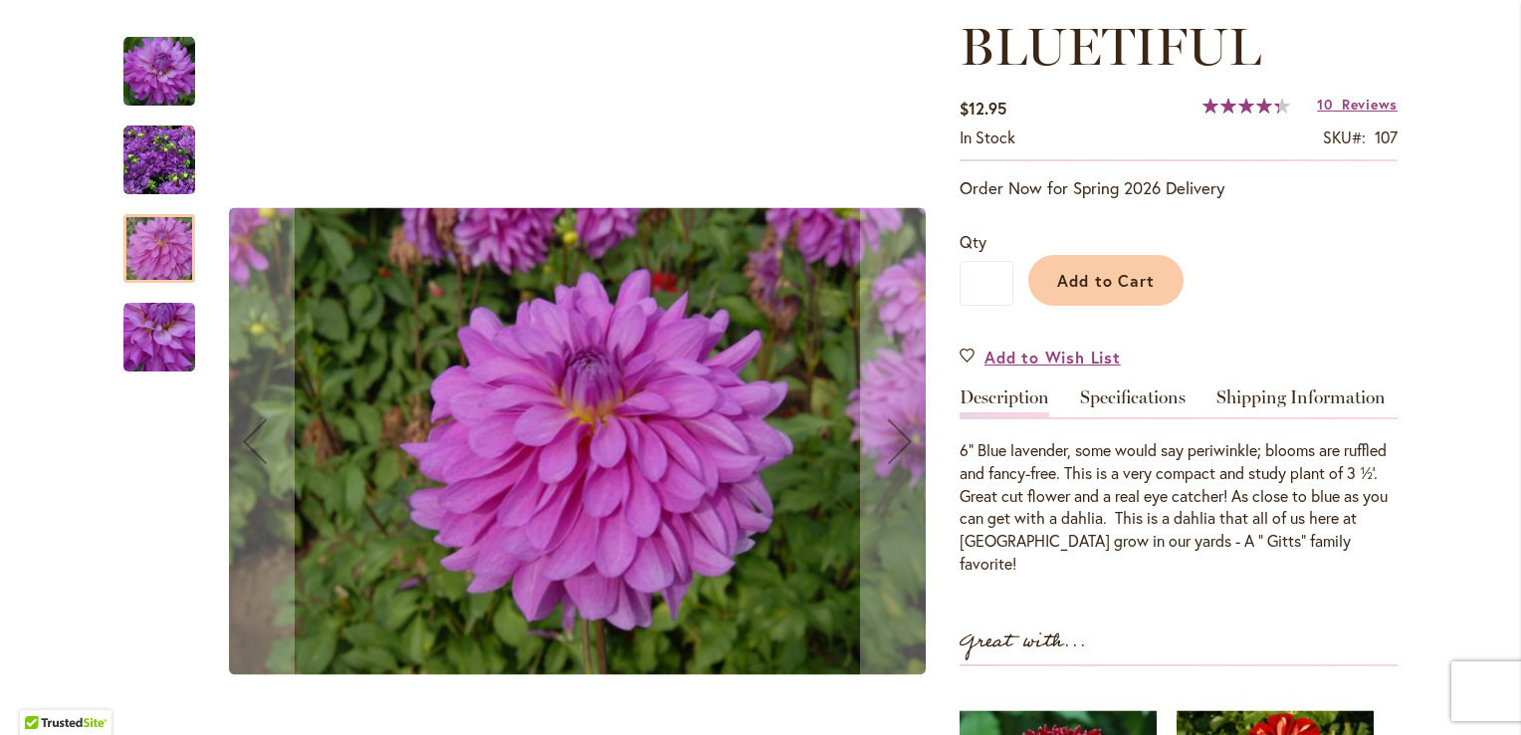
click at [170, 335] on img "Bluetiful" at bounding box center [159, 338] width 72 height 72
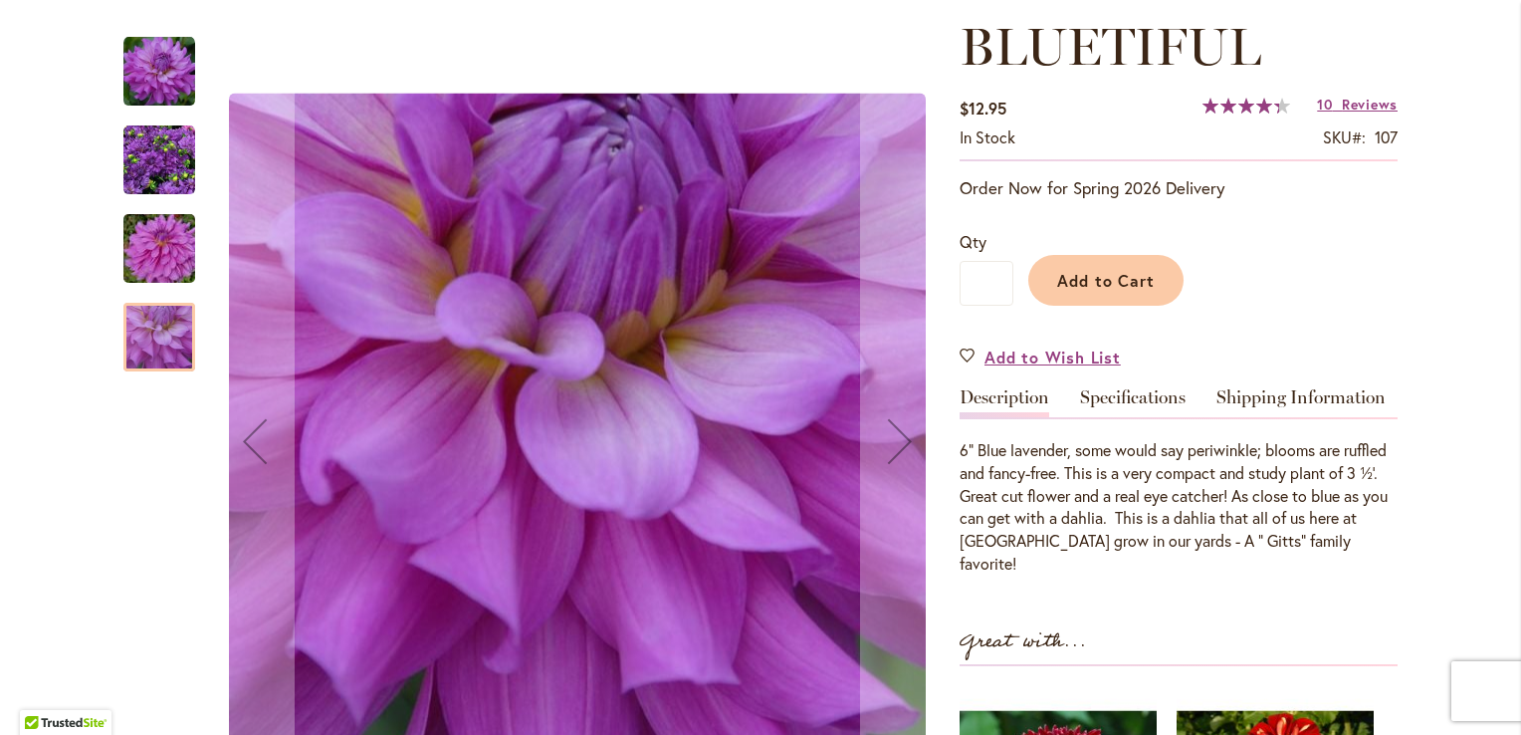
click at [143, 183] on img "Bluetiful" at bounding box center [159, 160] width 72 height 72
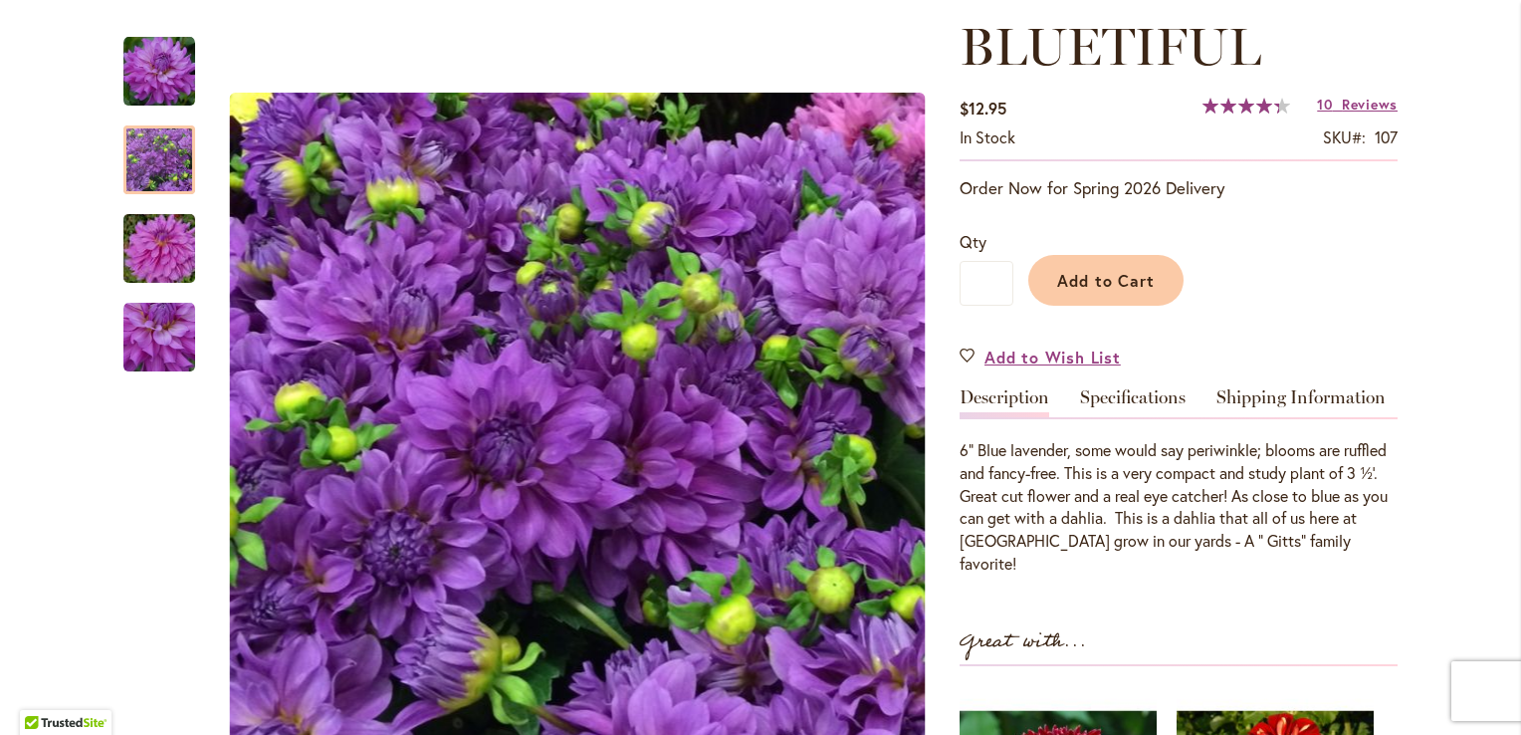
click at [1295, 62] on h1 "BLUETIFUL" at bounding box center [1178, 47] width 438 height 60
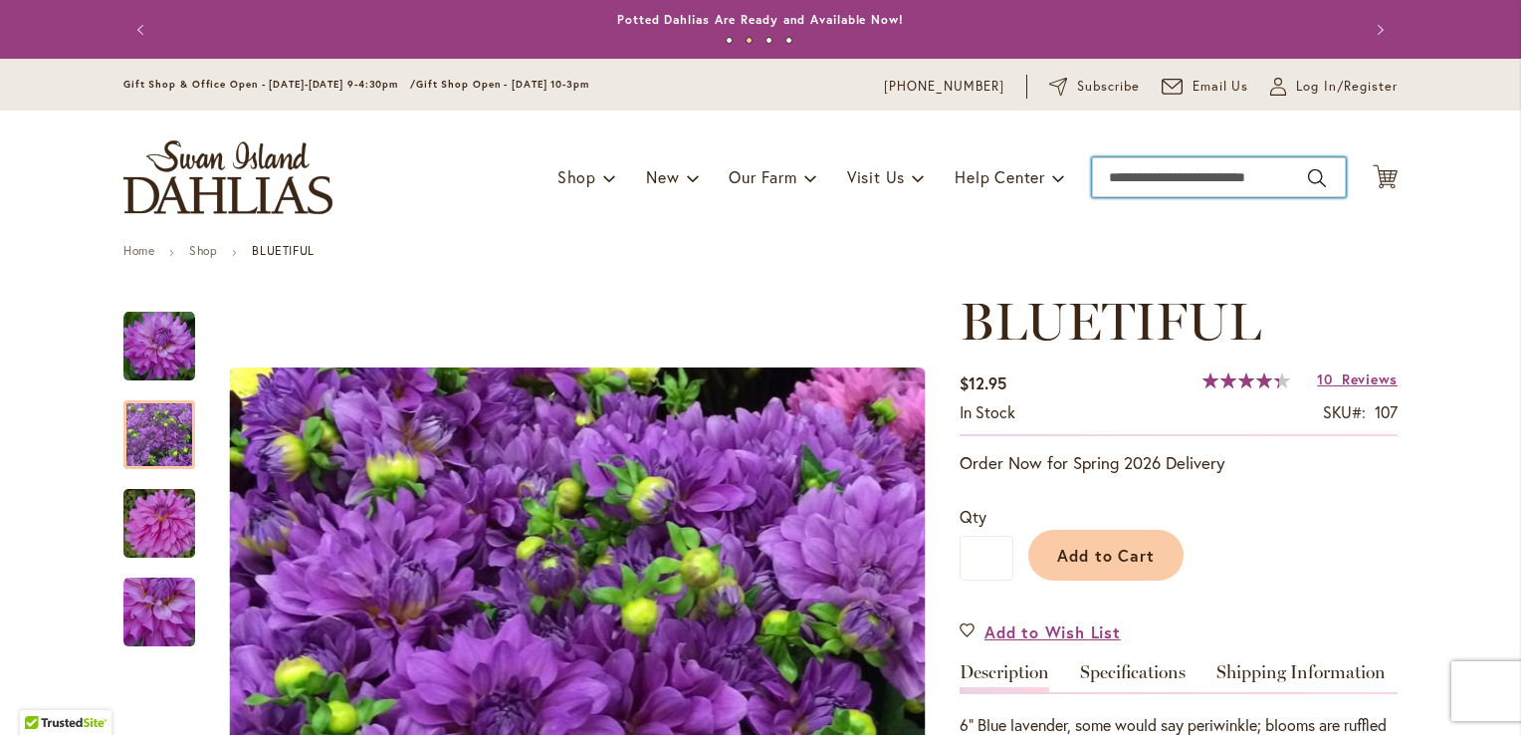
click at [1173, 162] on input "Search" at bounding box center [1219, 177] width 254 height 40
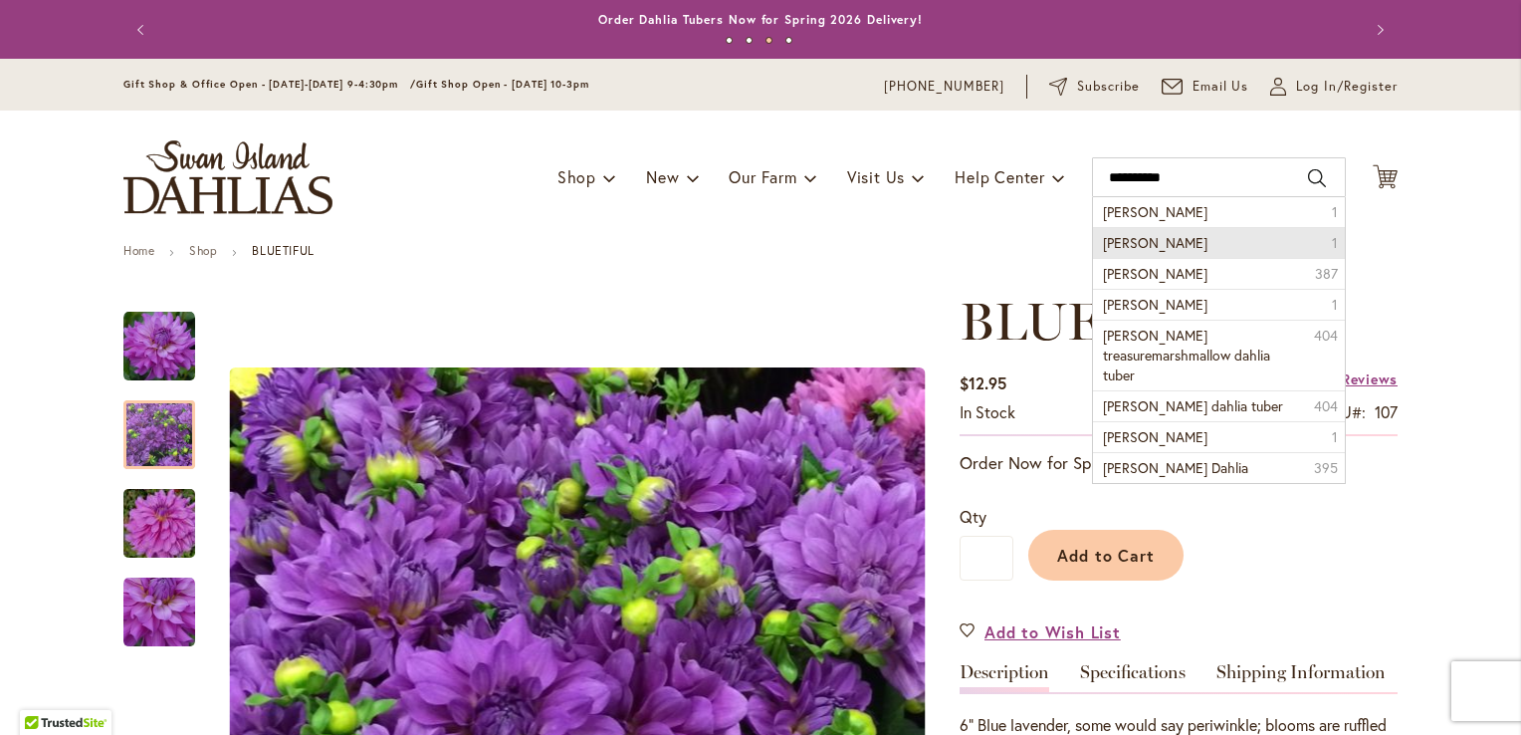
click at [1172, 244] on span "Frank holmes" at bounding box center [1155, 242] width 105 height 19
type input "**********"
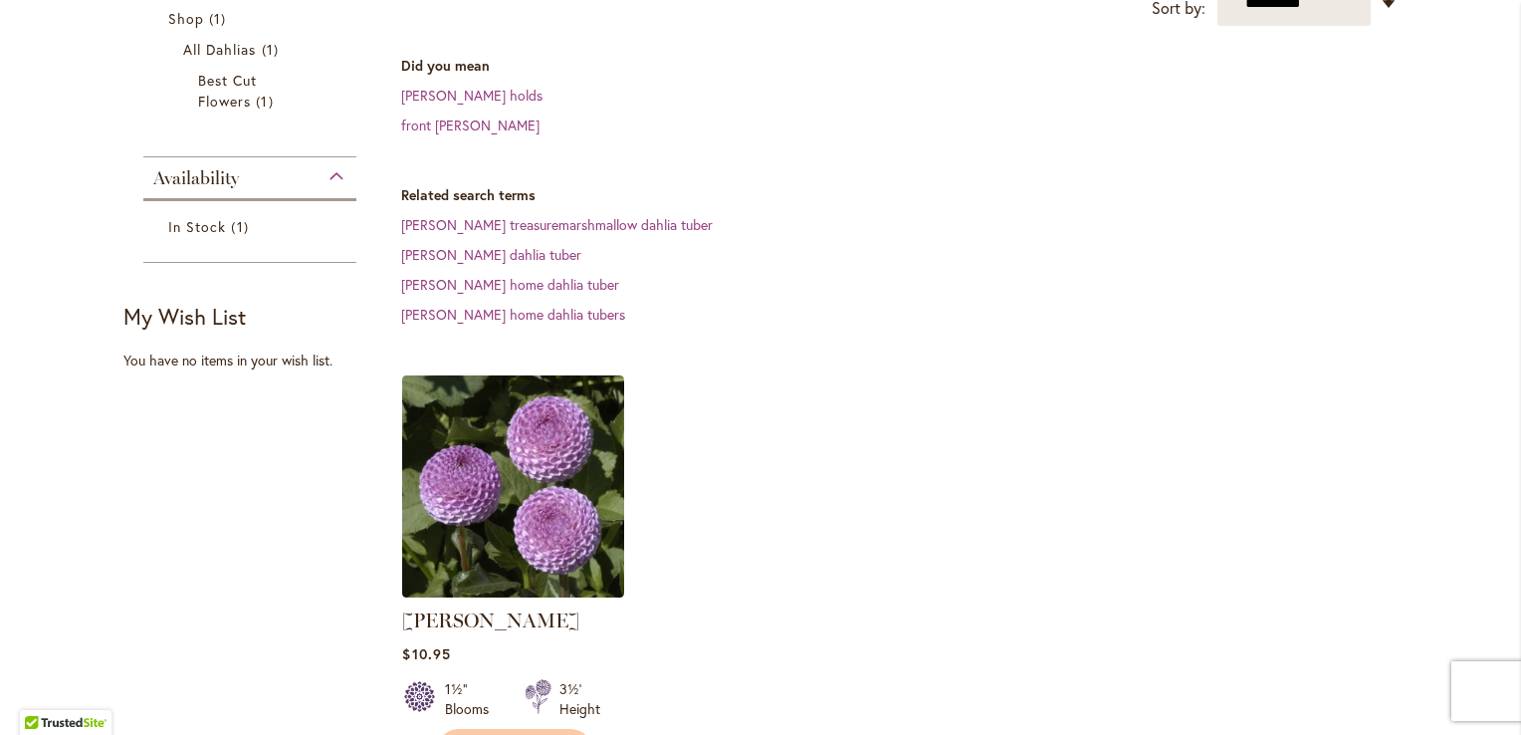
scroll to position [412, 0]
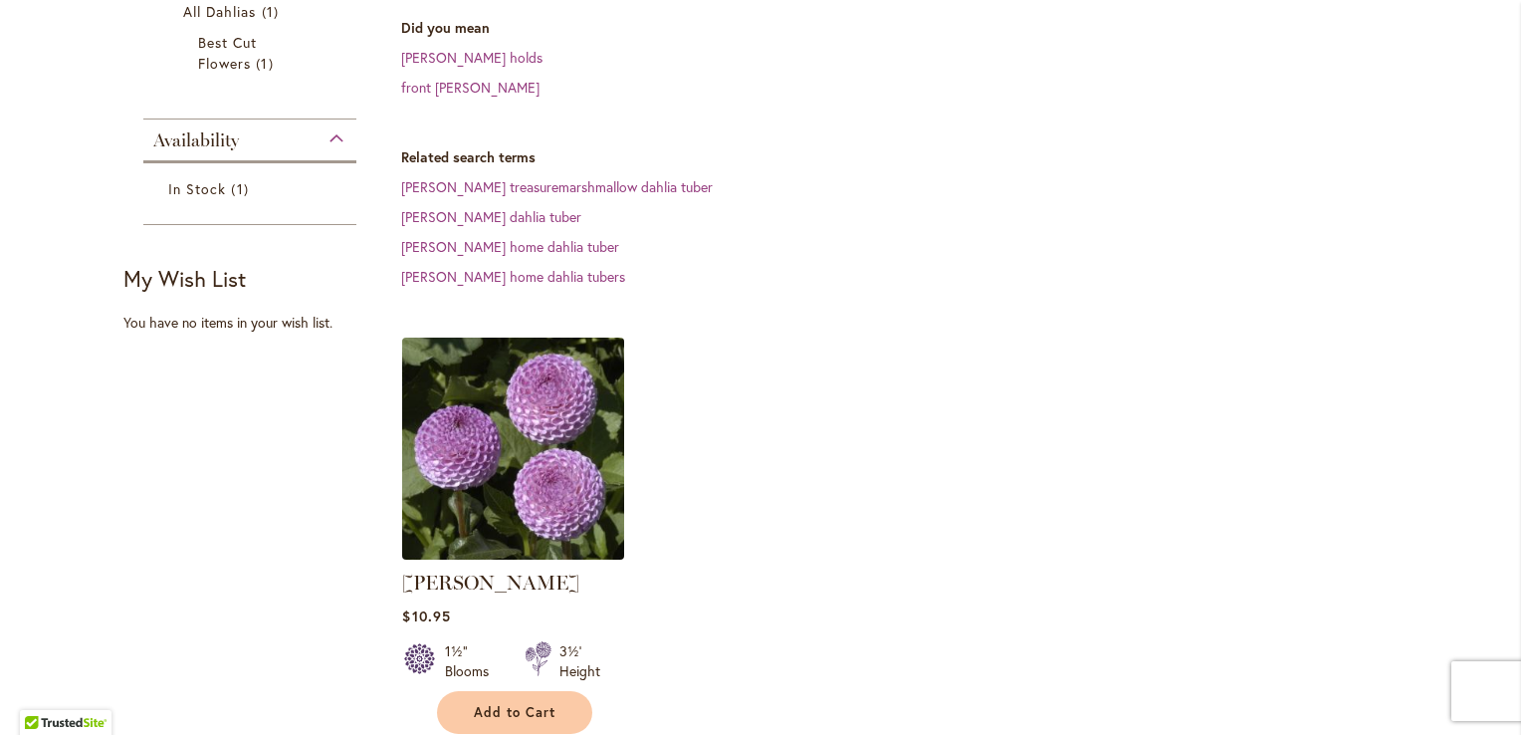
click at [544, 459] on img at bounding box center [513, 448] width 233 height 233
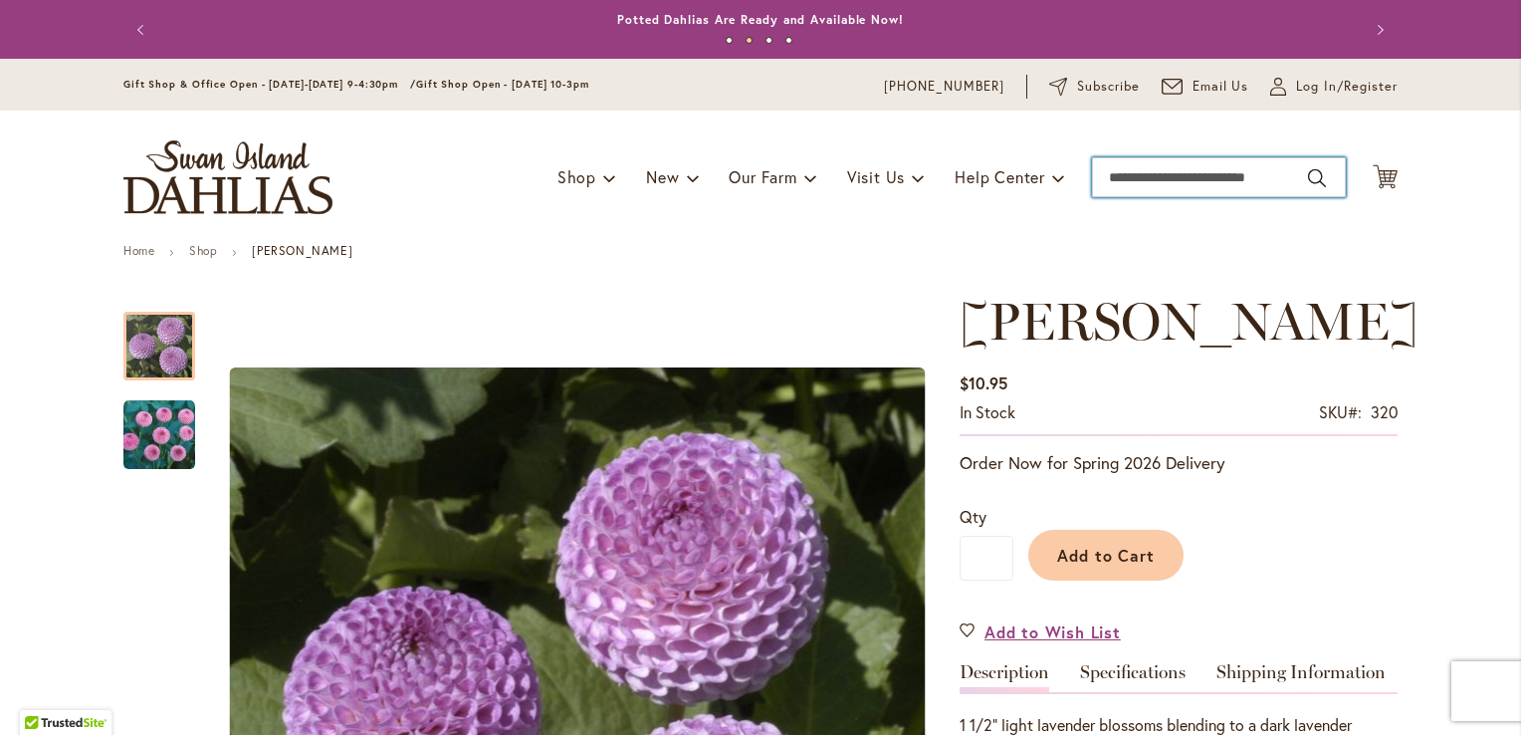
click at [1116, 169] on input "Search" at bounding box center [1219, 177] width 254 height 40
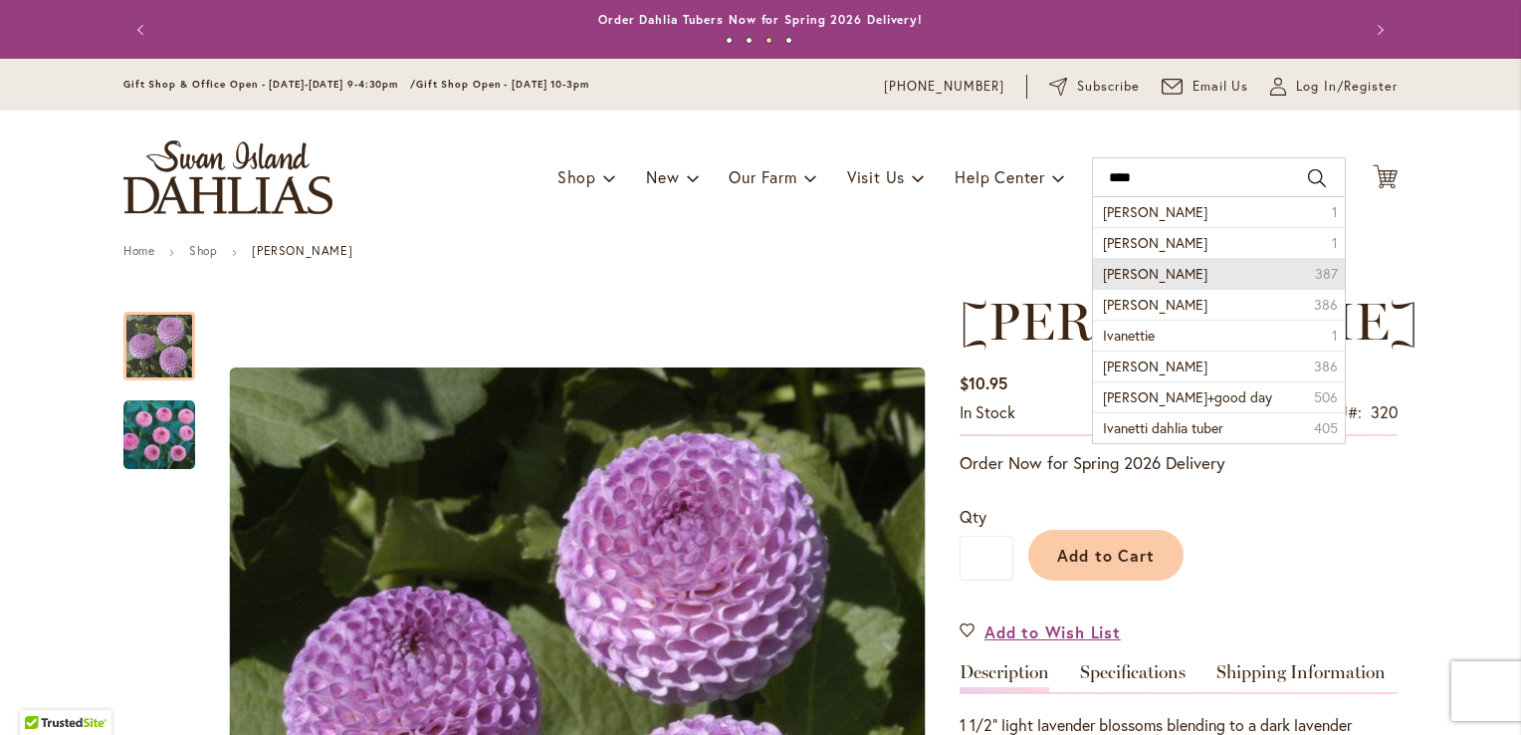
click at [1127, 267] on span "Ivanetti dahlia" at bounding box center [1155, 273] width 105 height 19
type input "**********"
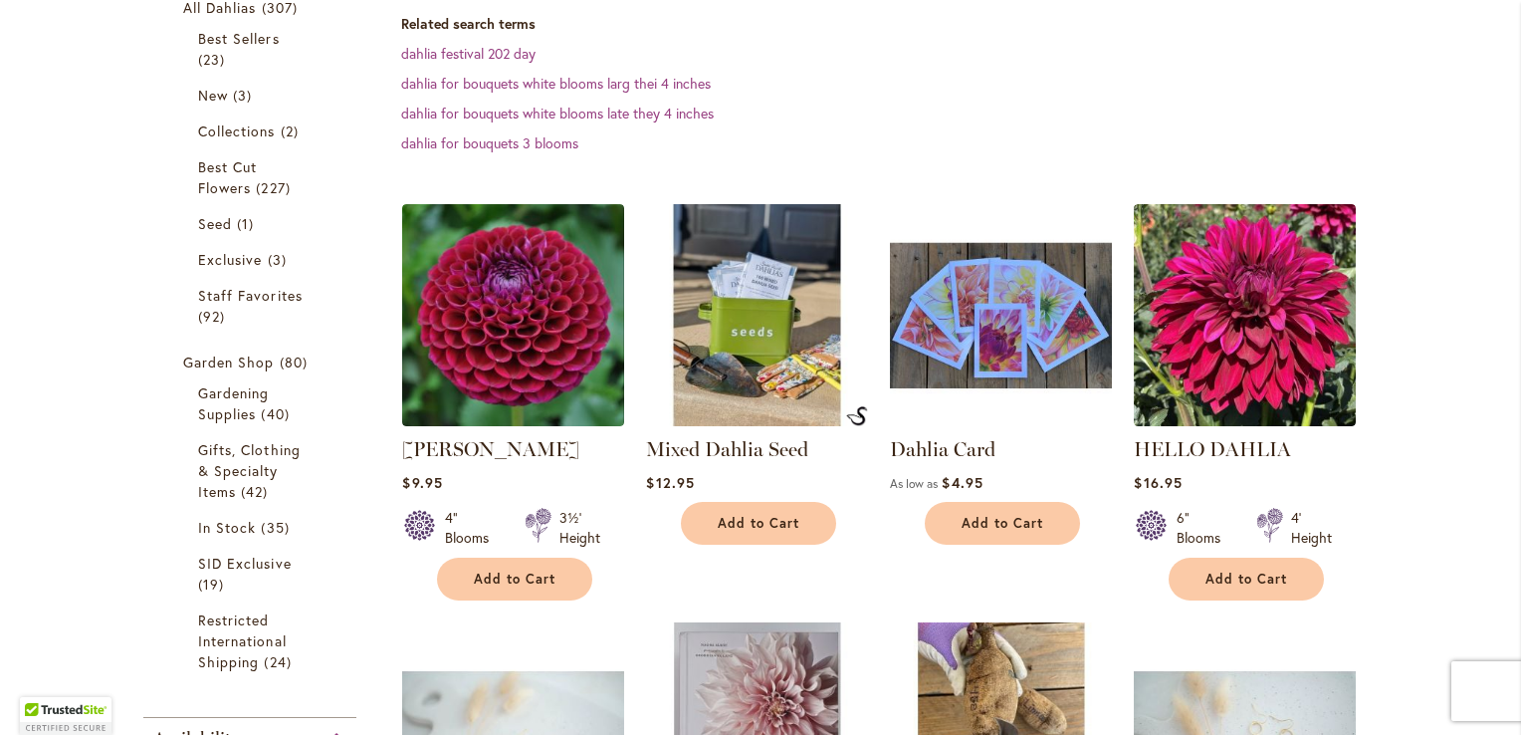
scroll to position [417, 0]
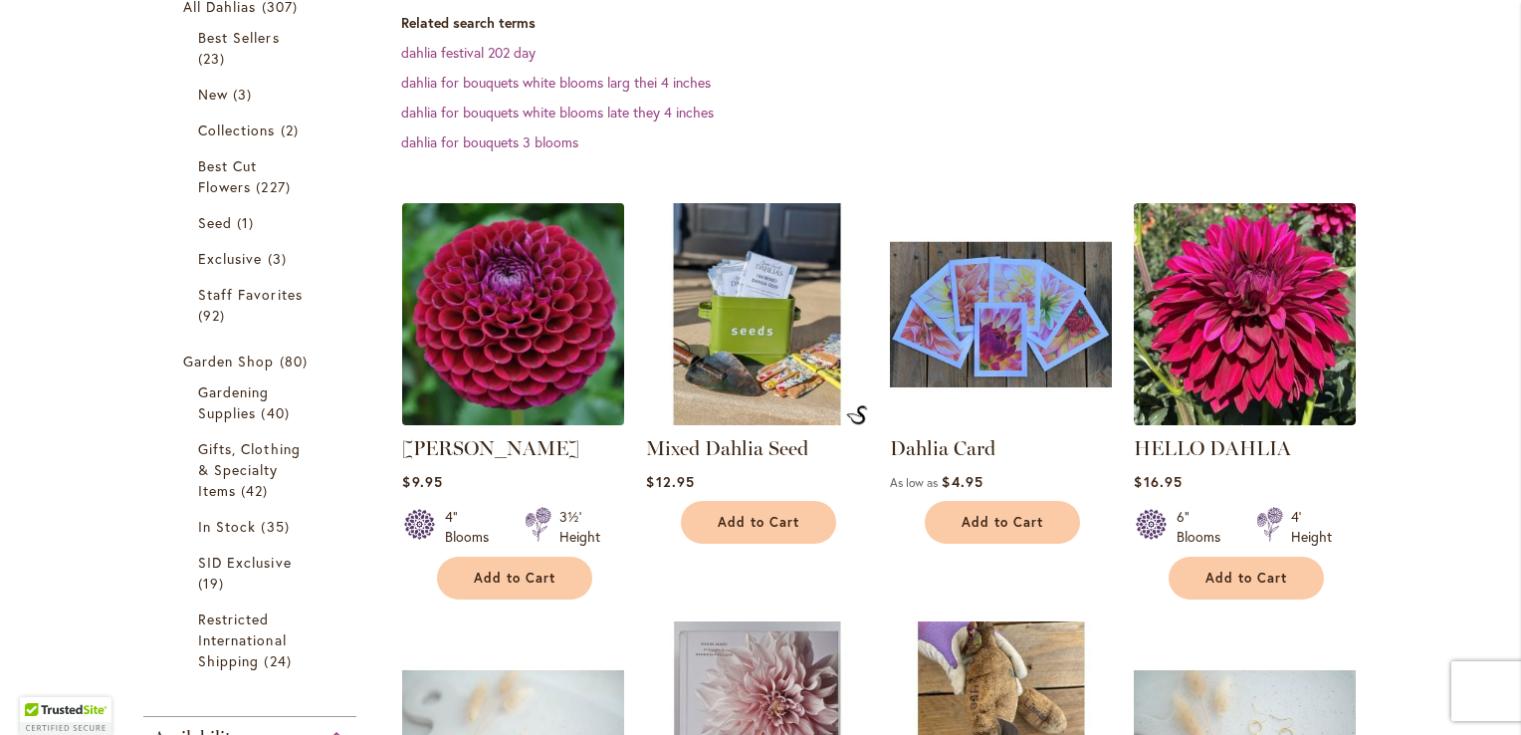
click at [478, 377] on img at bounding box center [513, 314] width 233 height 233
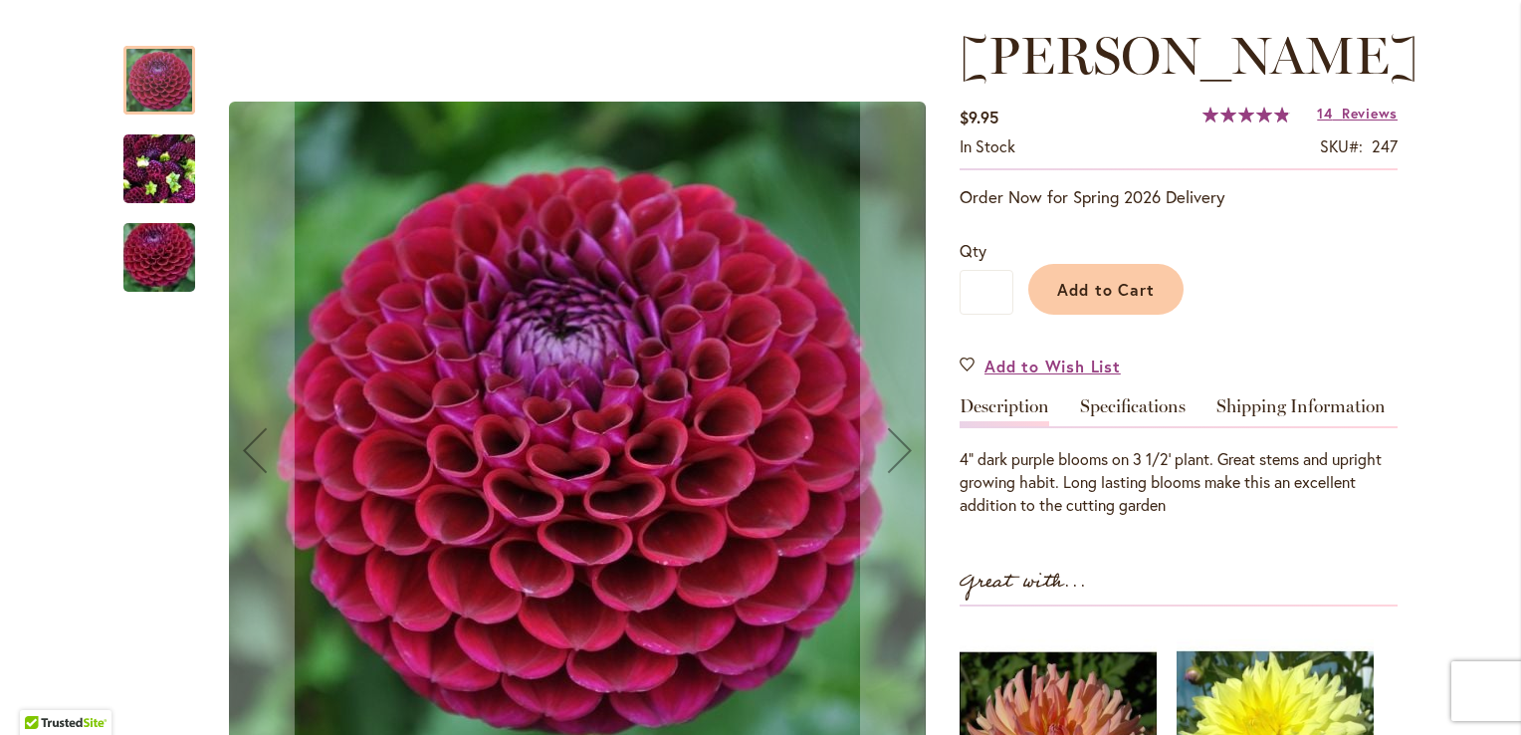
scroll to position [282, 0]
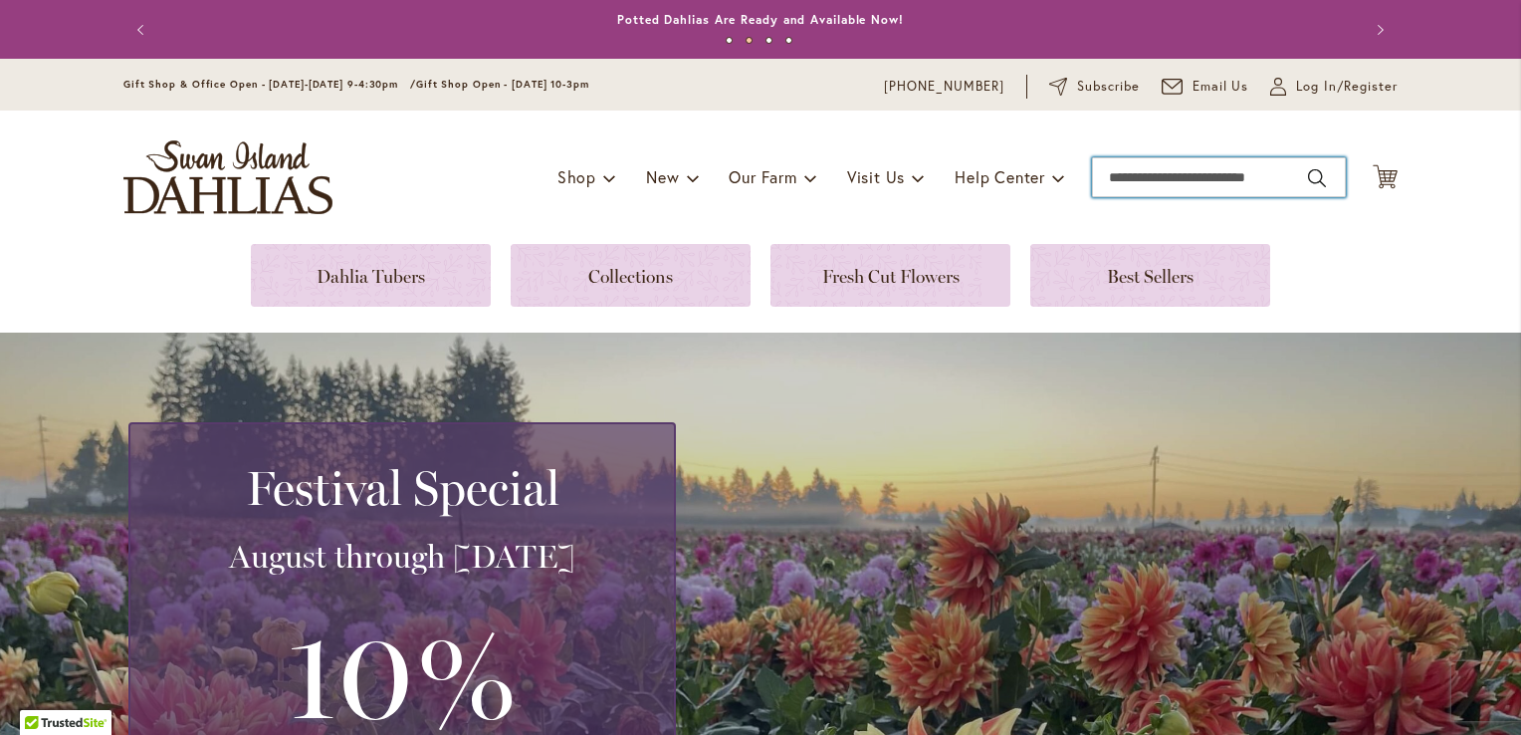
click at [1154, 165] on input "Search" at bounding box center [1219, 177] width 254 height 40
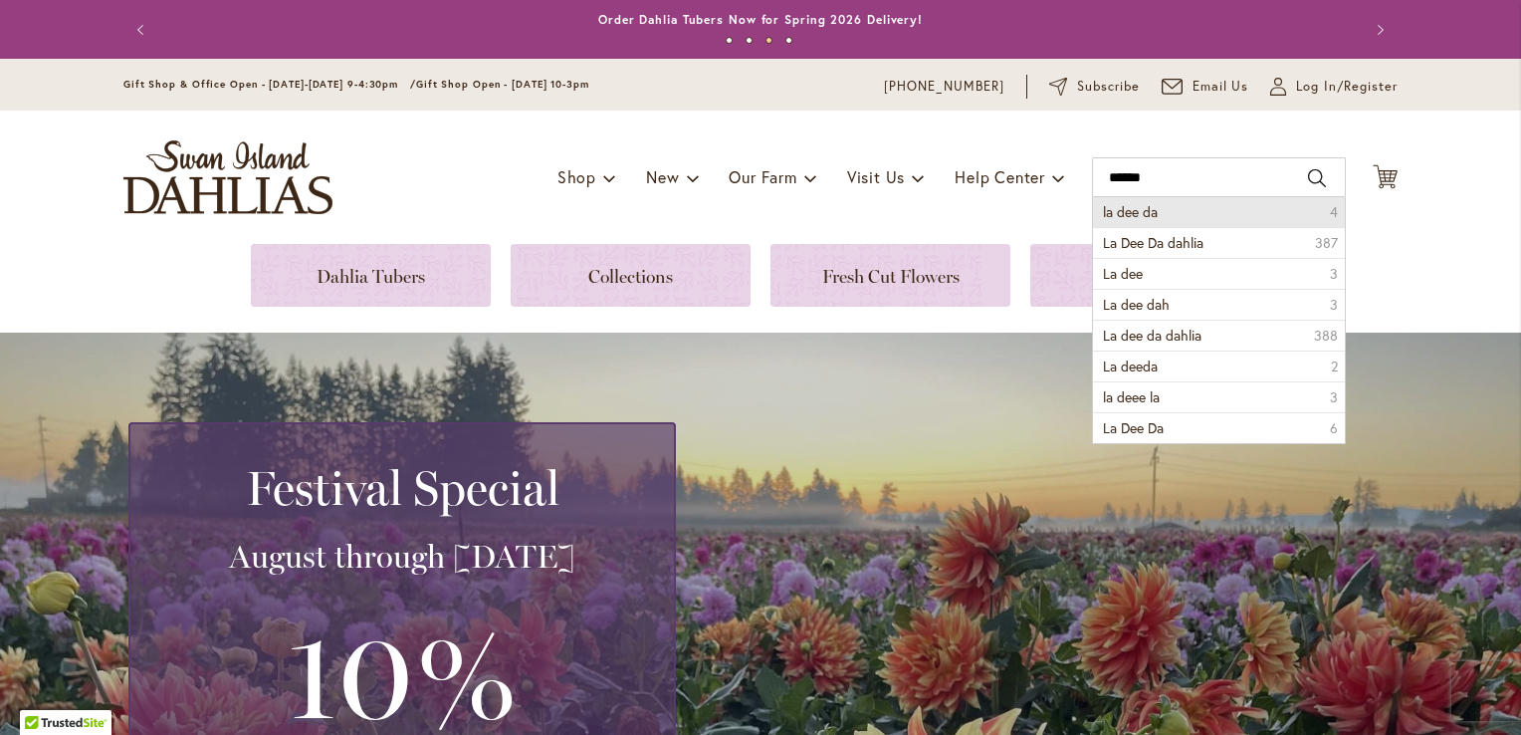
click at [1160, 209] on li "la dee da 4" at bounding box center [1219, 212] width 252 height 30
type input "*********"
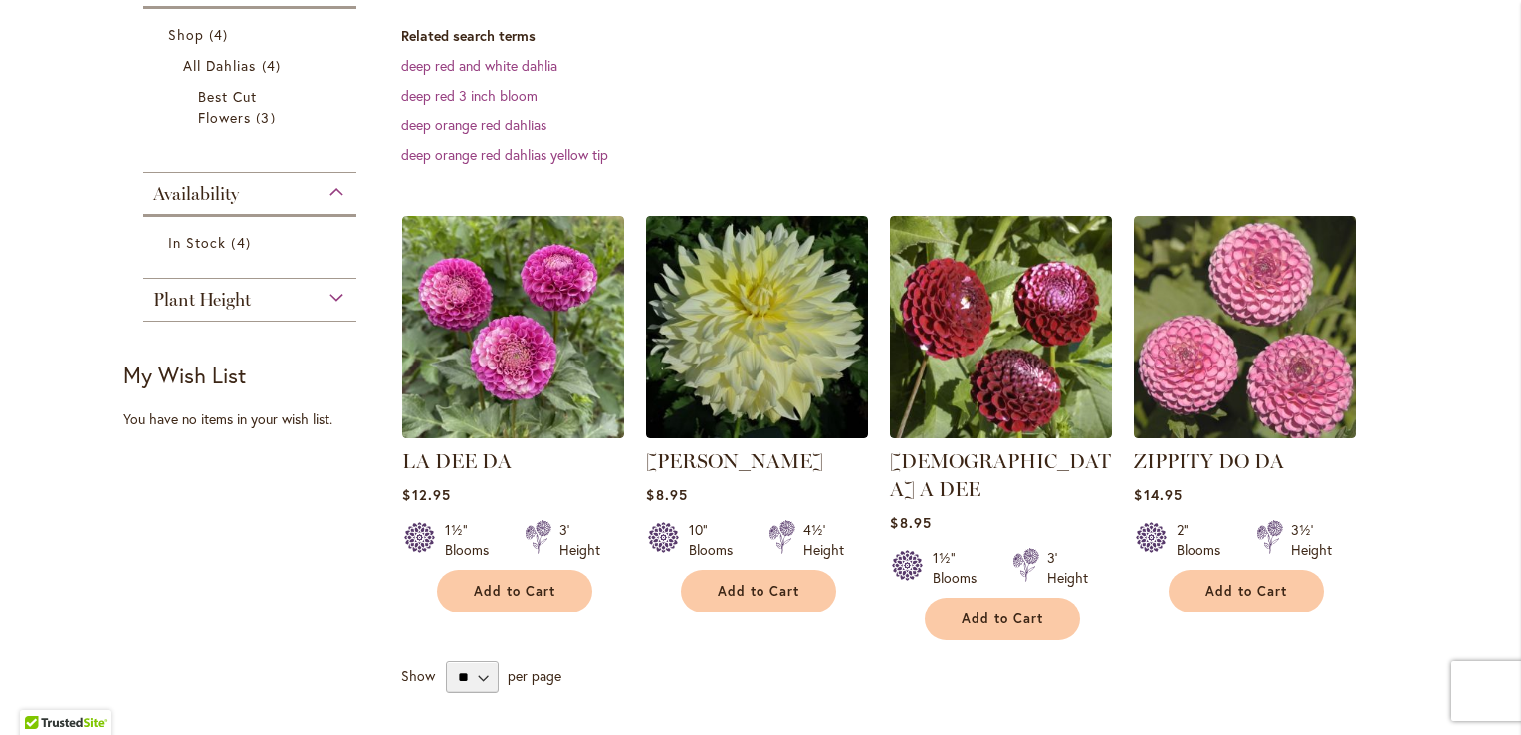
scroll to position [396, 0]
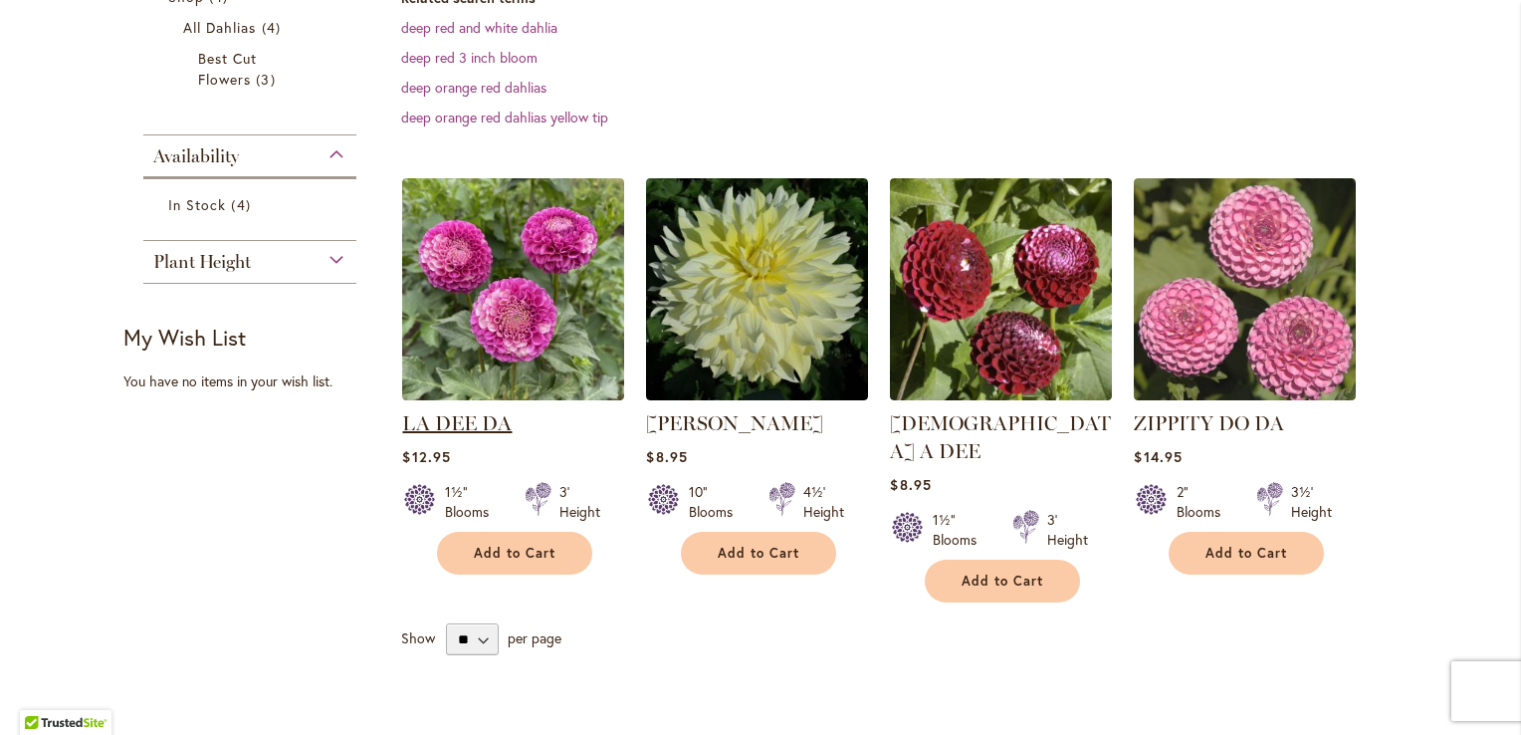
click at [459, 425] on link "LA DEE DA" at bounding box center [456, 423] width 109 height 24
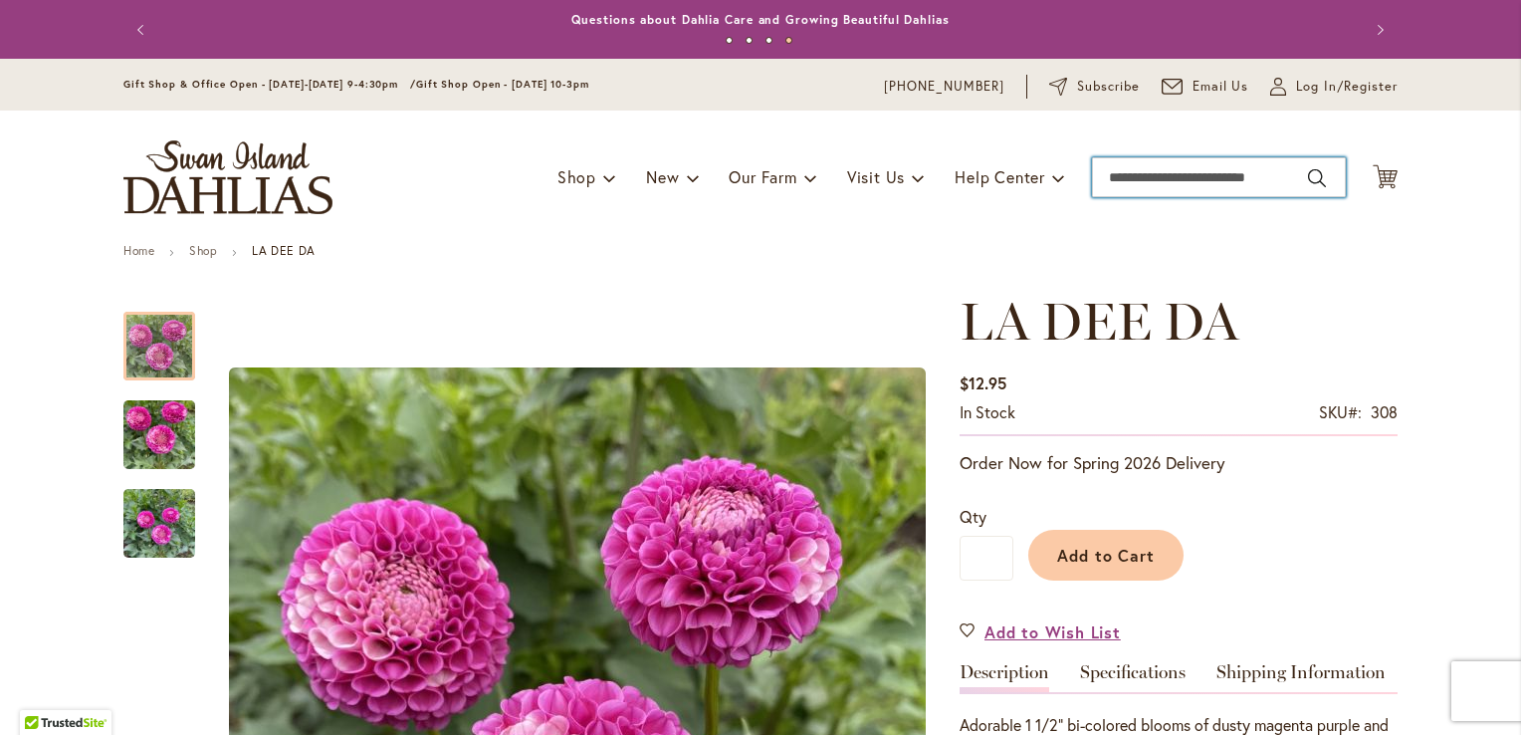
click at [1198, 183] on input "Search" at bounding box center [1219, 177] width 254 height 40
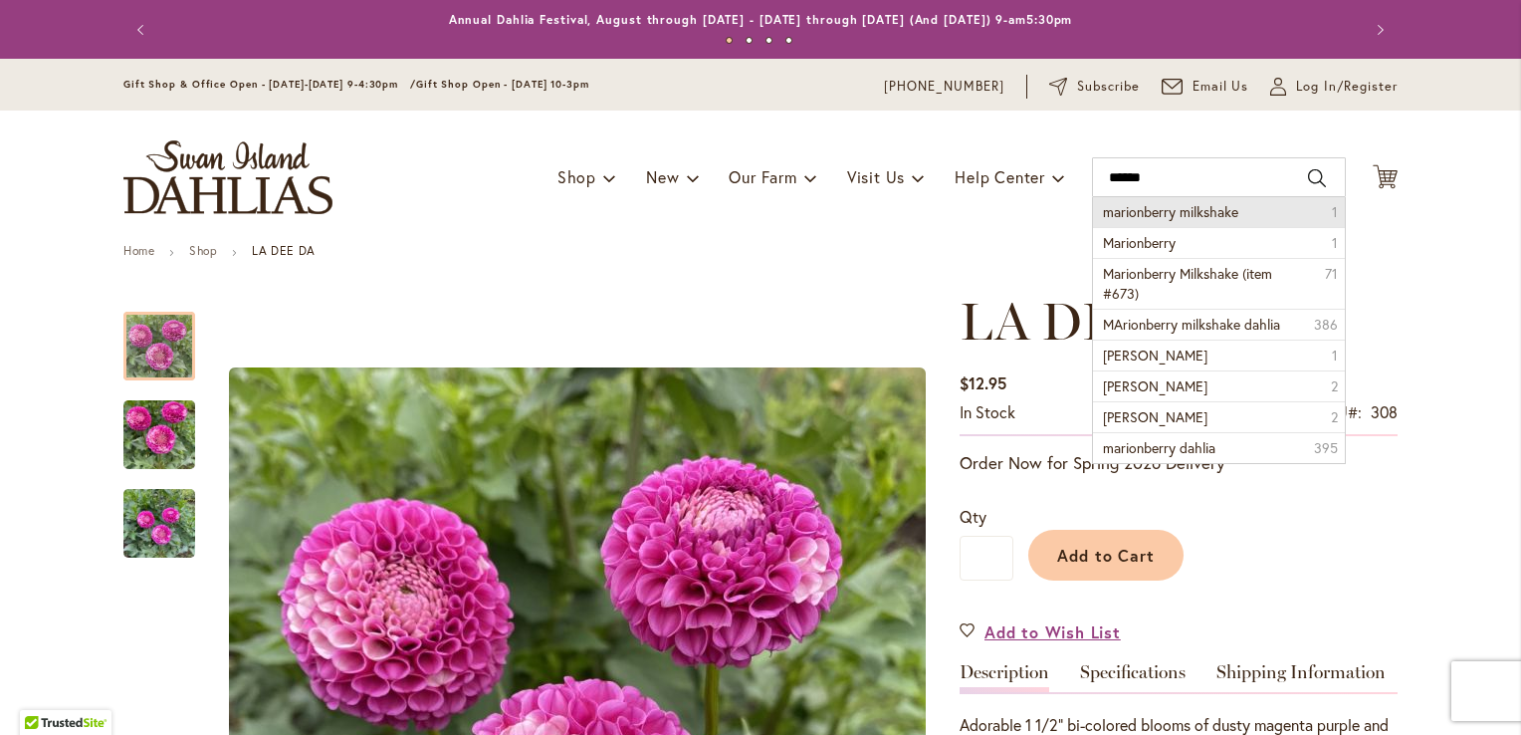
click at [1218, 205] on span "marionberry milkshake" at bounding box center [1170, 211] width 135 height 19
type input "**********"
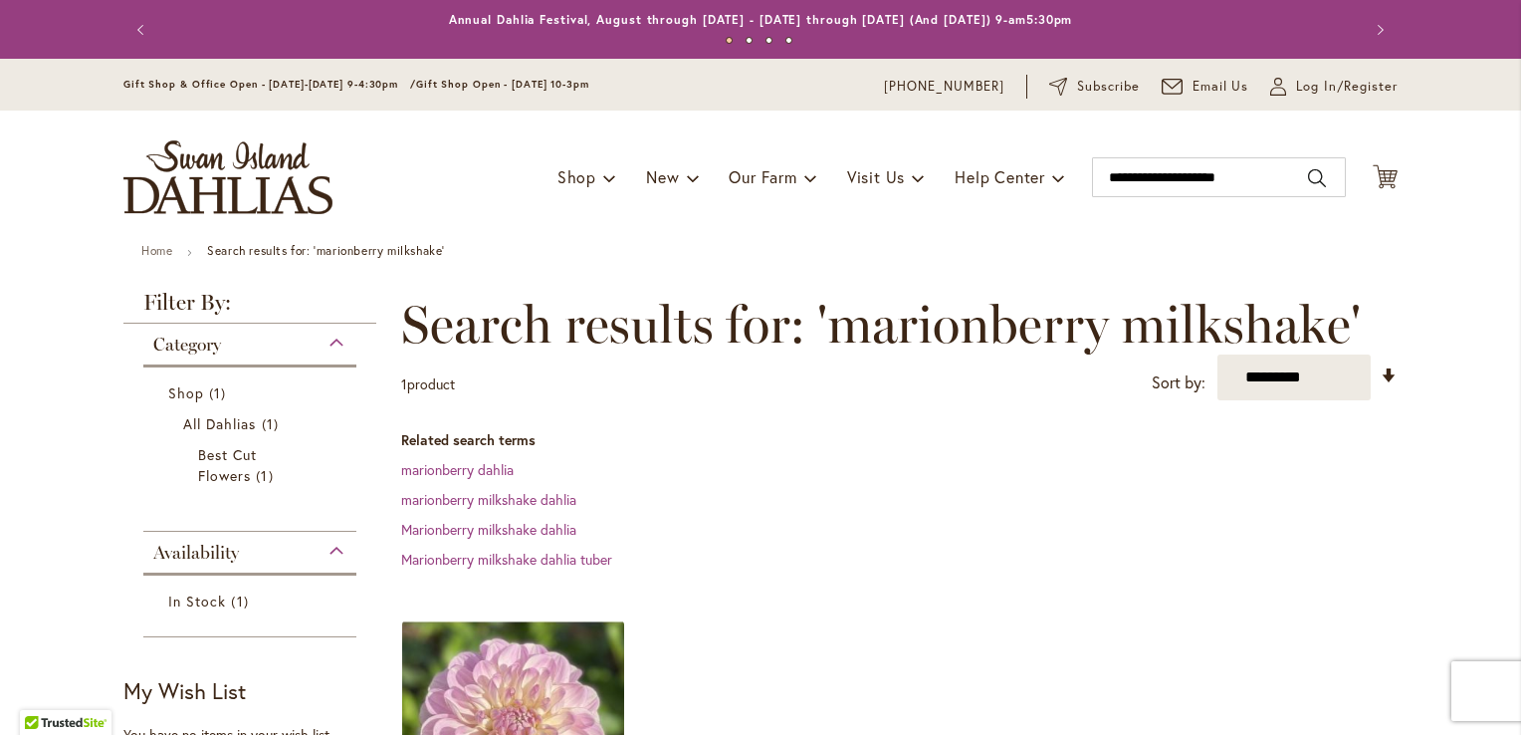
scroll to position [322, 0]
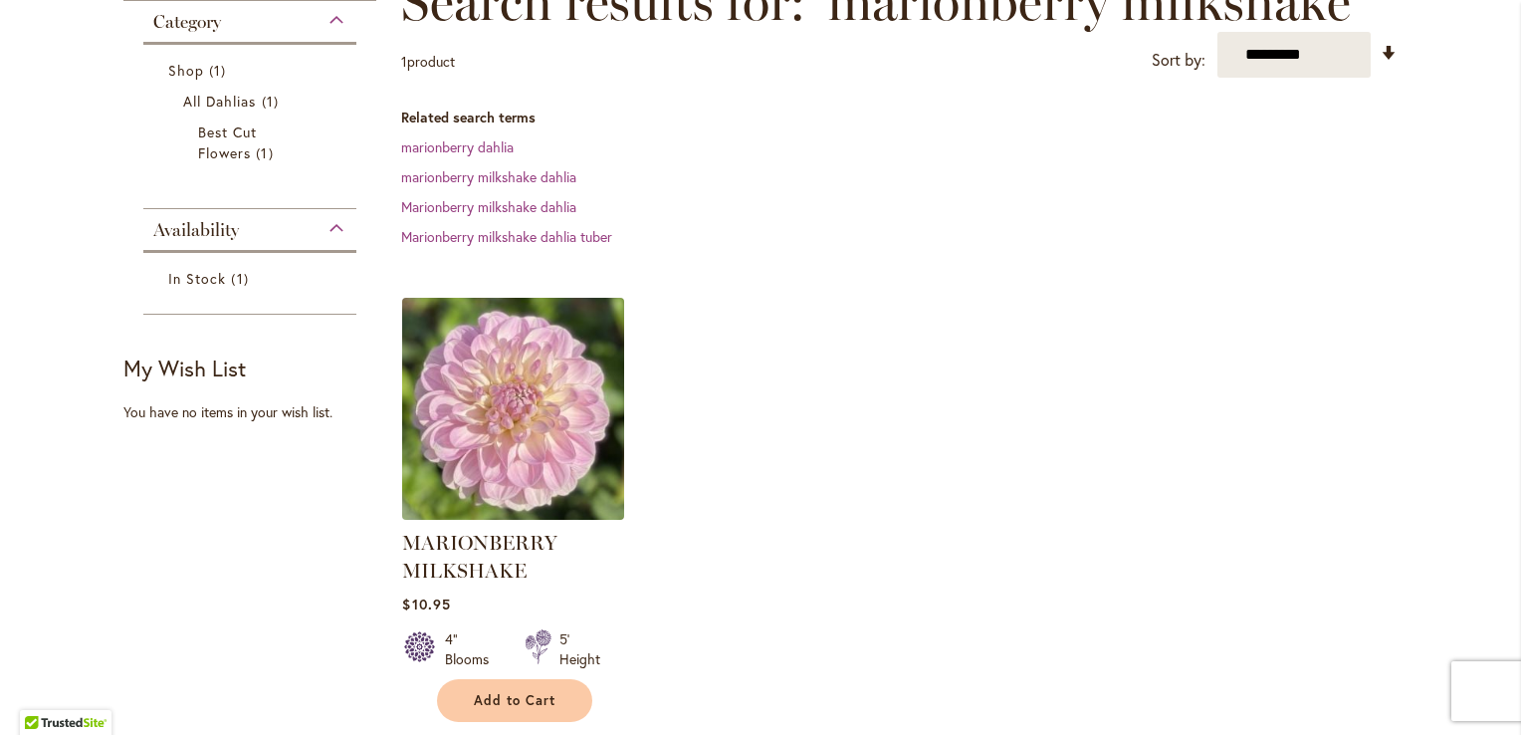
click at [536, 446] on img at bounding box center [513, 409] width 233 height 233
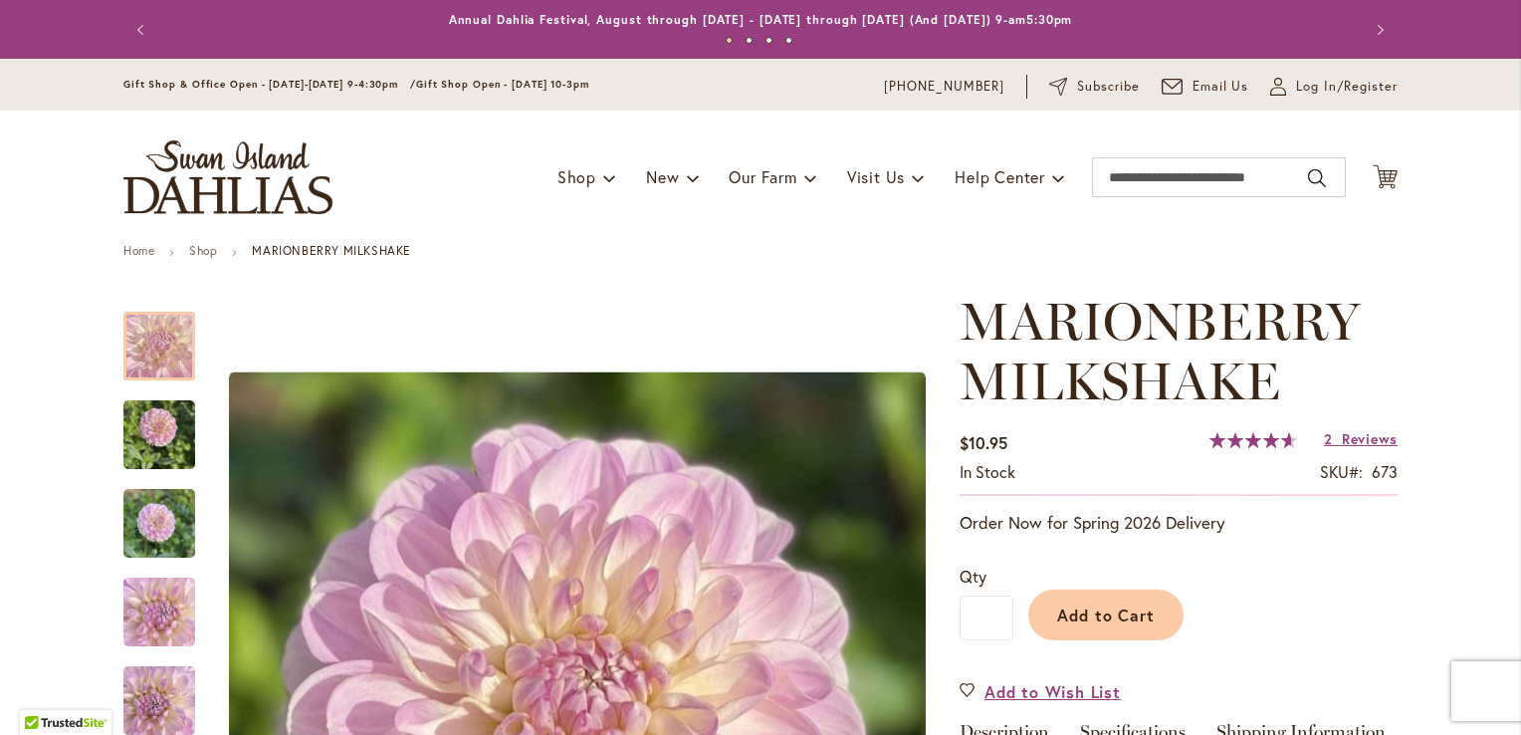
scroll to position [354, 0]
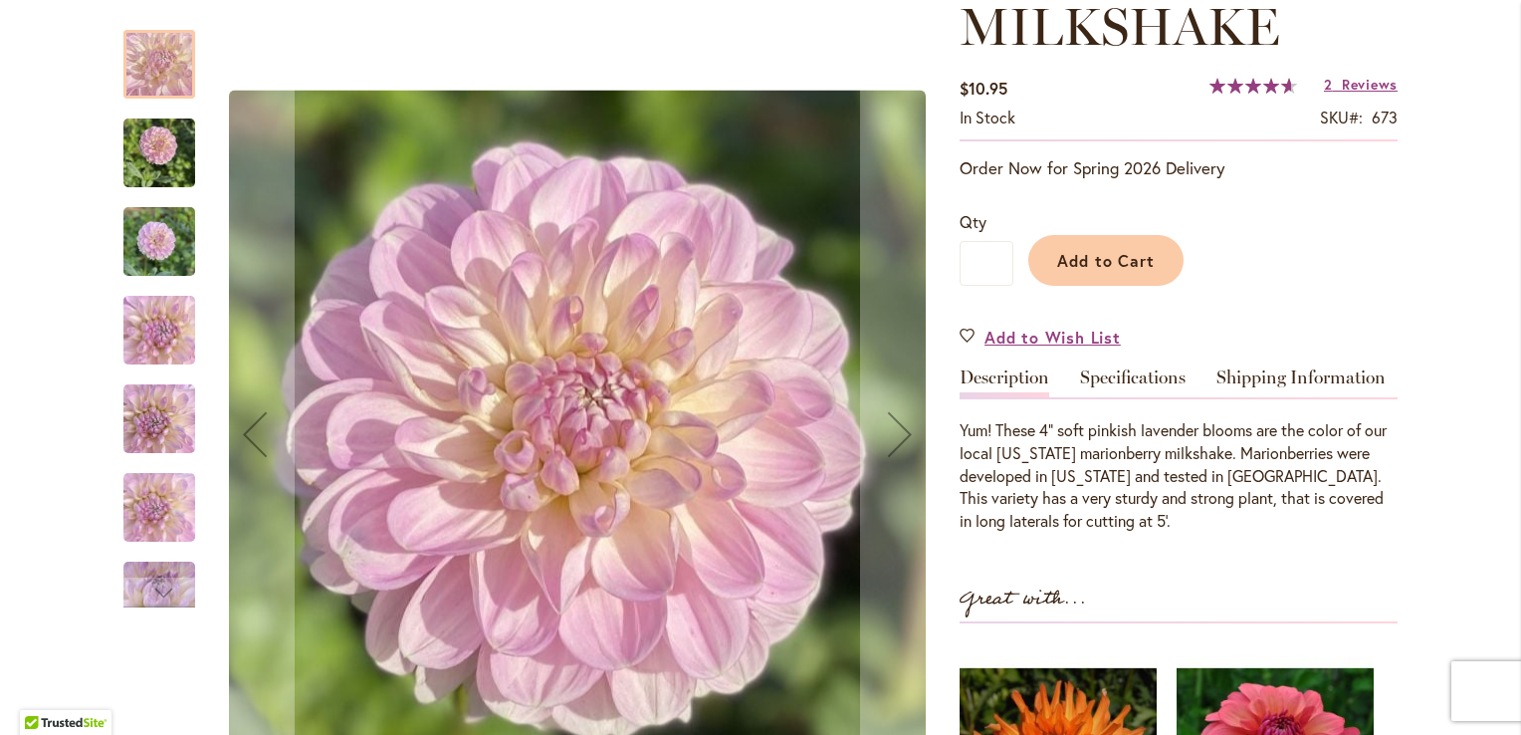
click at [164, 517] on img "MARIONBERRY MILKSHAKE" at bounding box center [159, 507] width 72 height 126
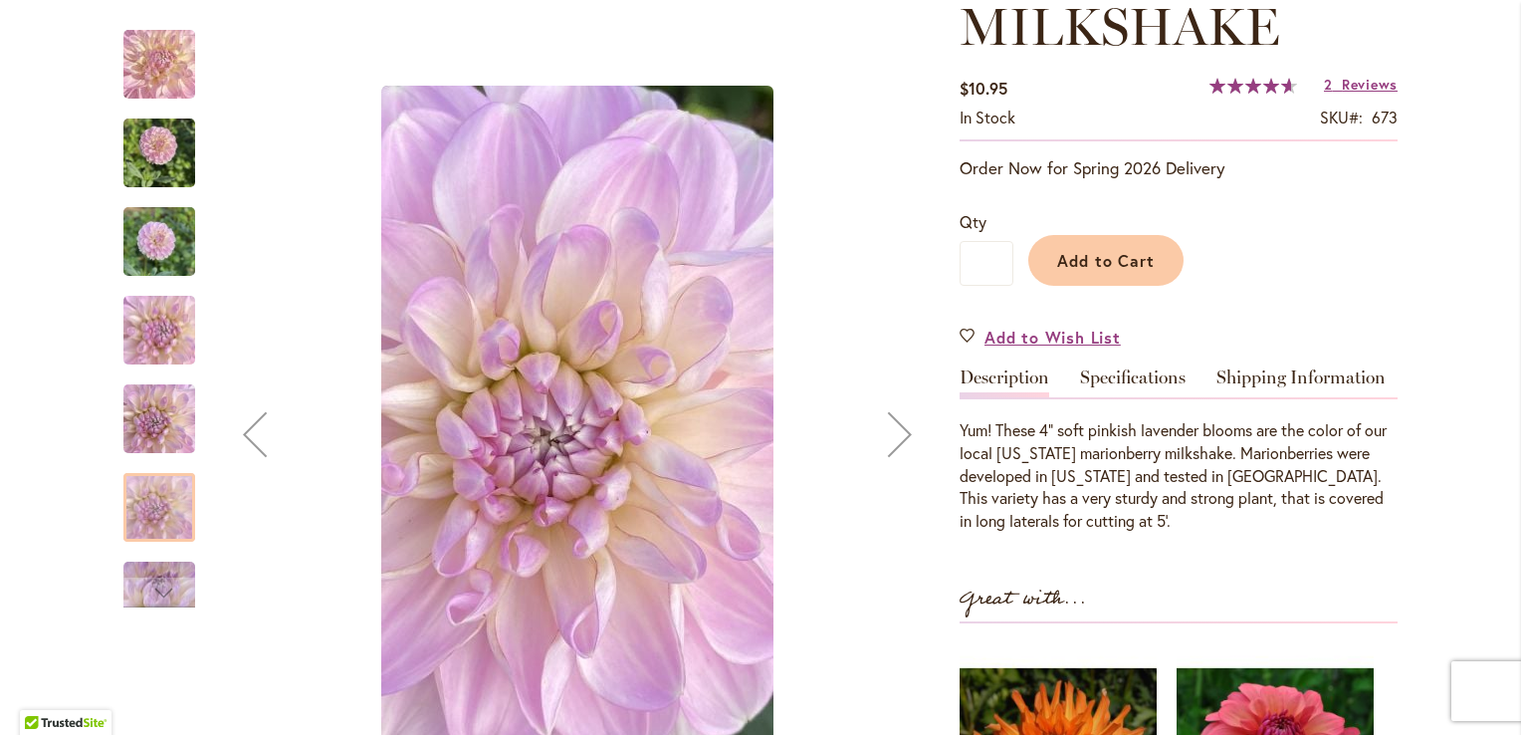
click at [159, 436] on img "MARIONBERRY MILKSHAKE" at bounding box center [159, 419] width 72 height 96
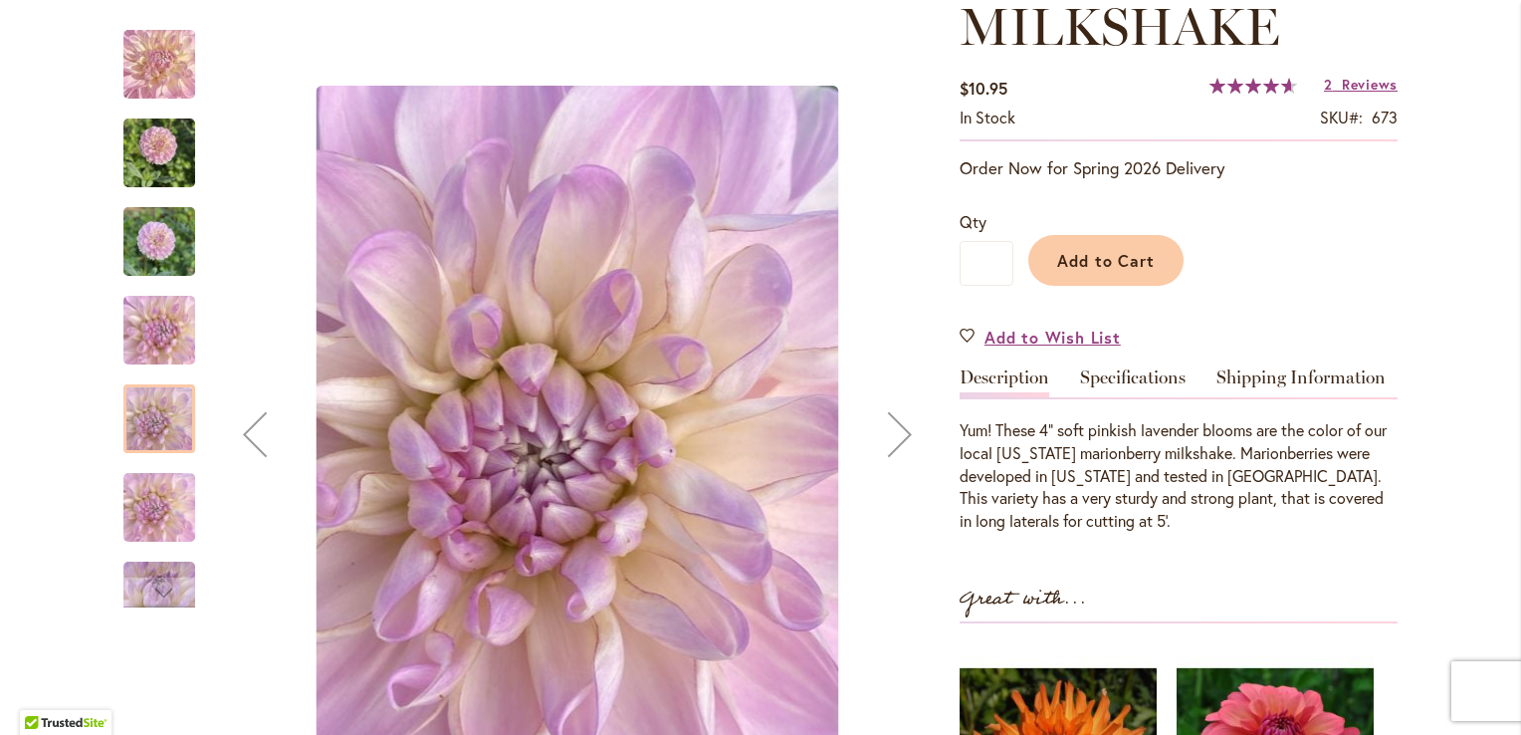
click at [168, 235] on img "MARIONBERRY MILKSHAKE" at bounding box center [159, 242] width 72 height 96
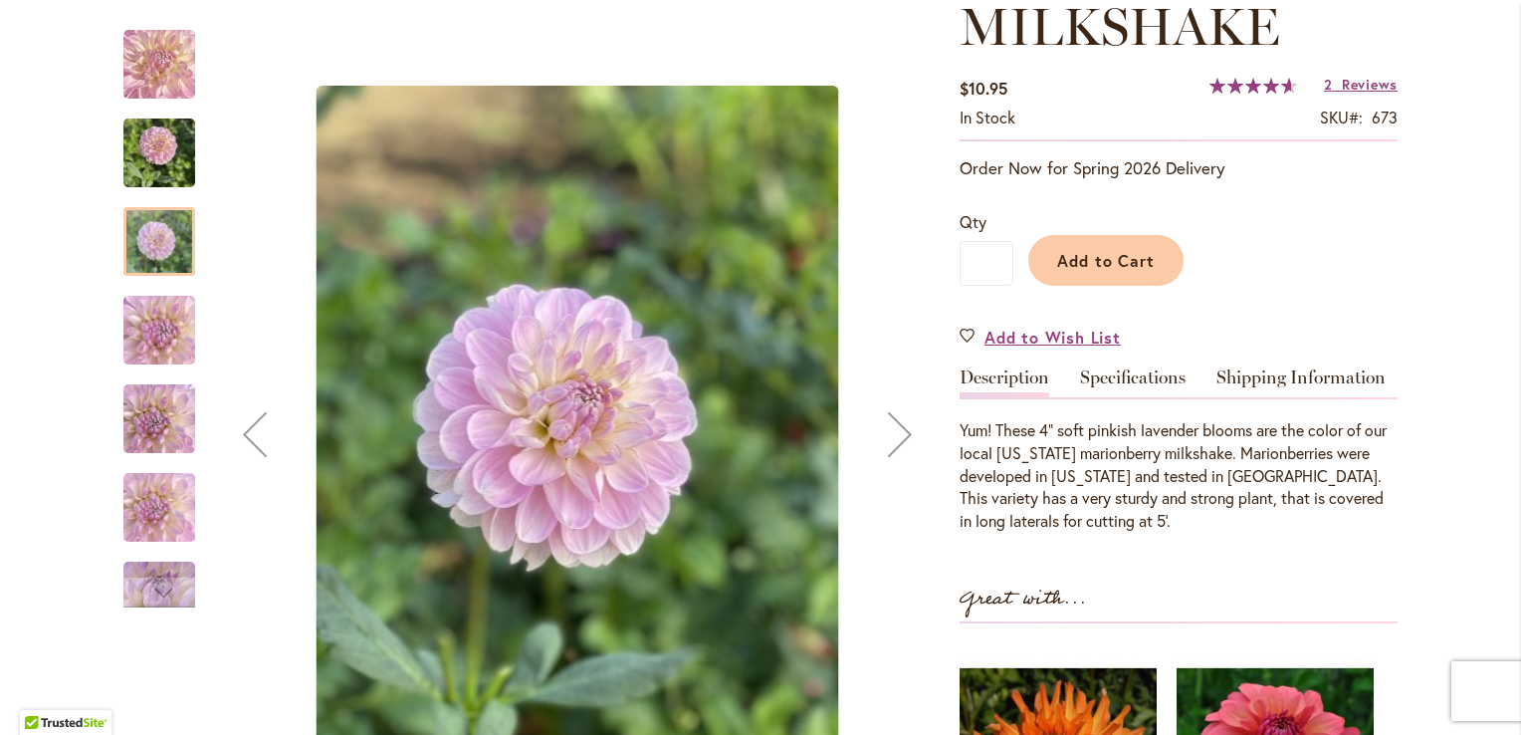
click at [170, 160] on img "MARIONBERRY MILKSHAKE" at bounding box center [159, 153] width 72 height 96
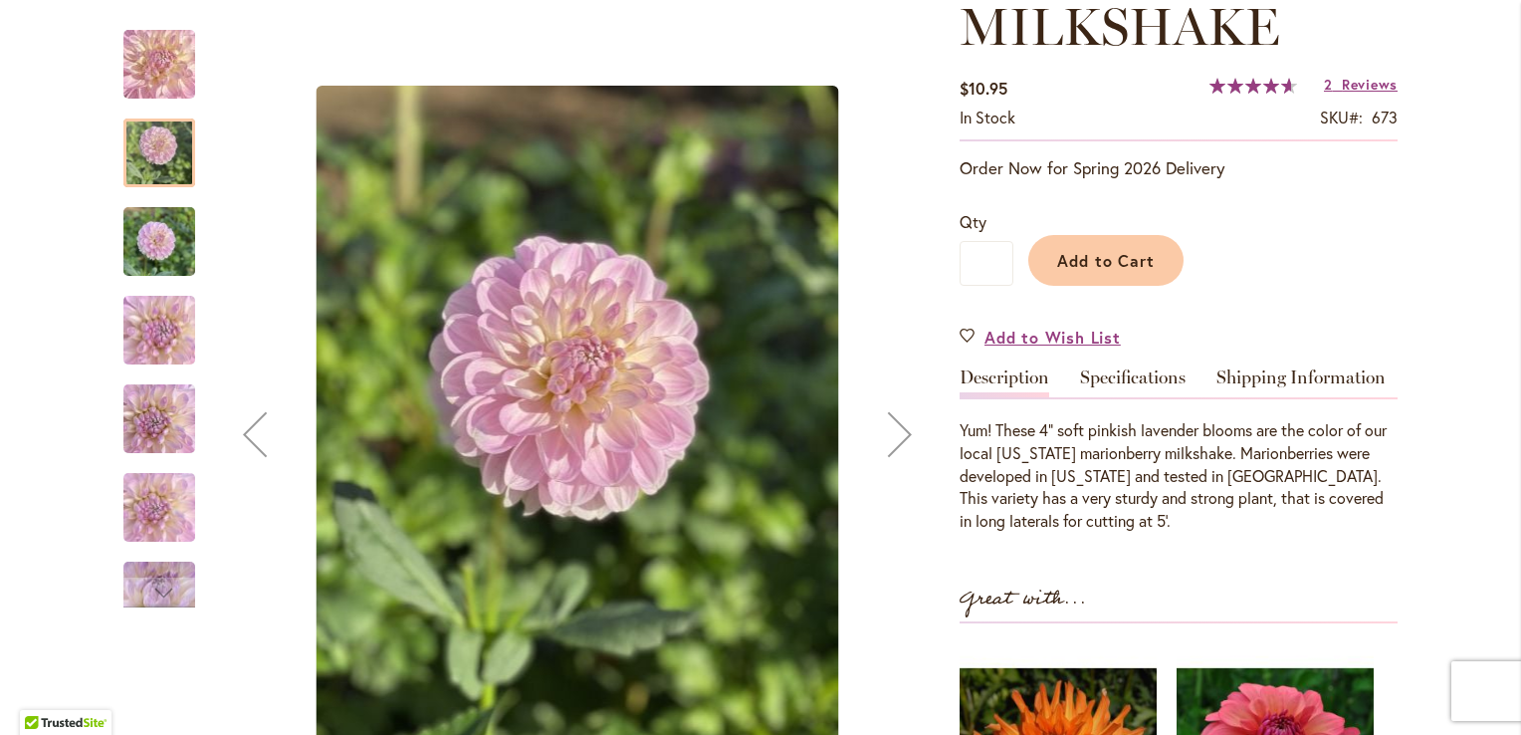
click at [159, 84] on img "MARIONBERRY MILKSHAKE" at bounding box center [159, 64] width 139 height 137
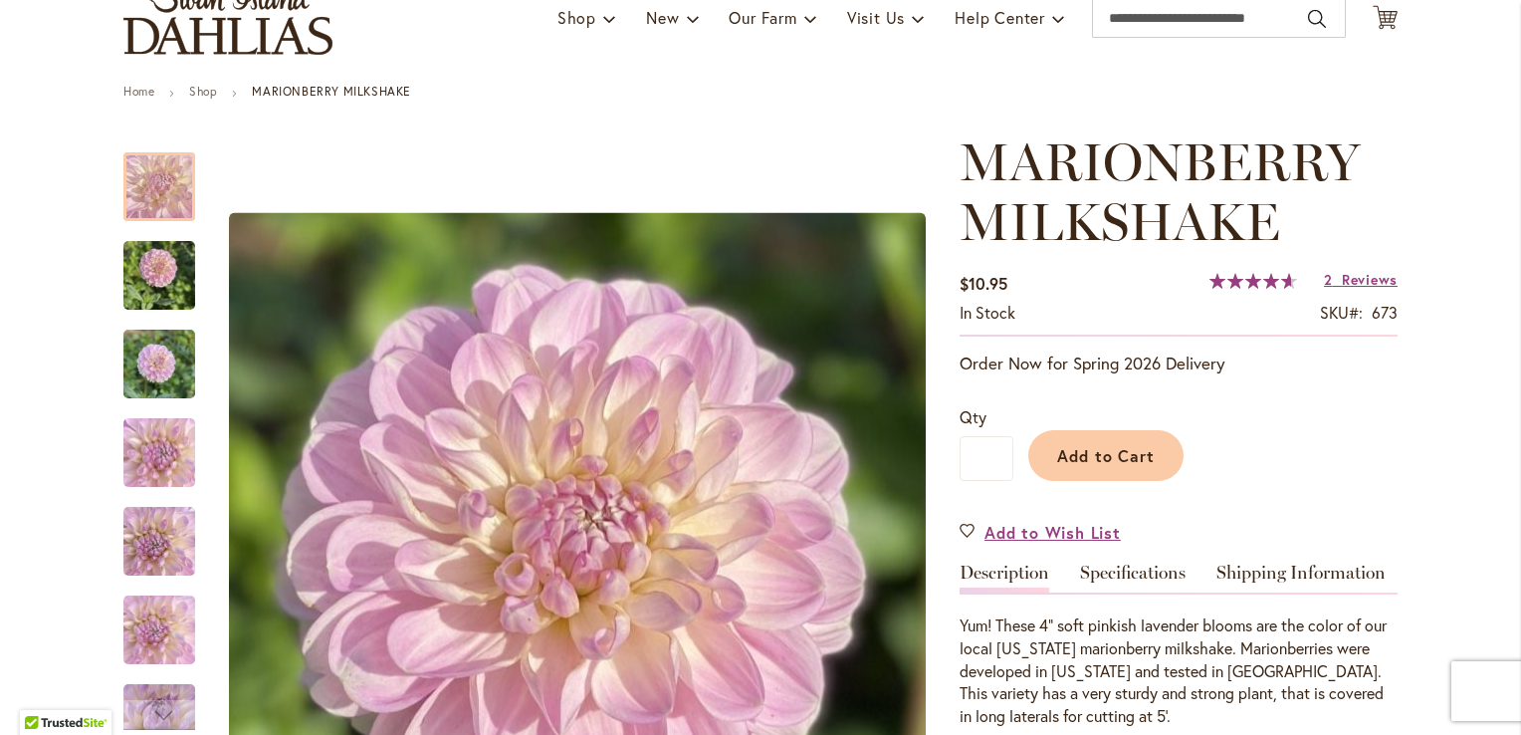
scroll to position [167, 0]
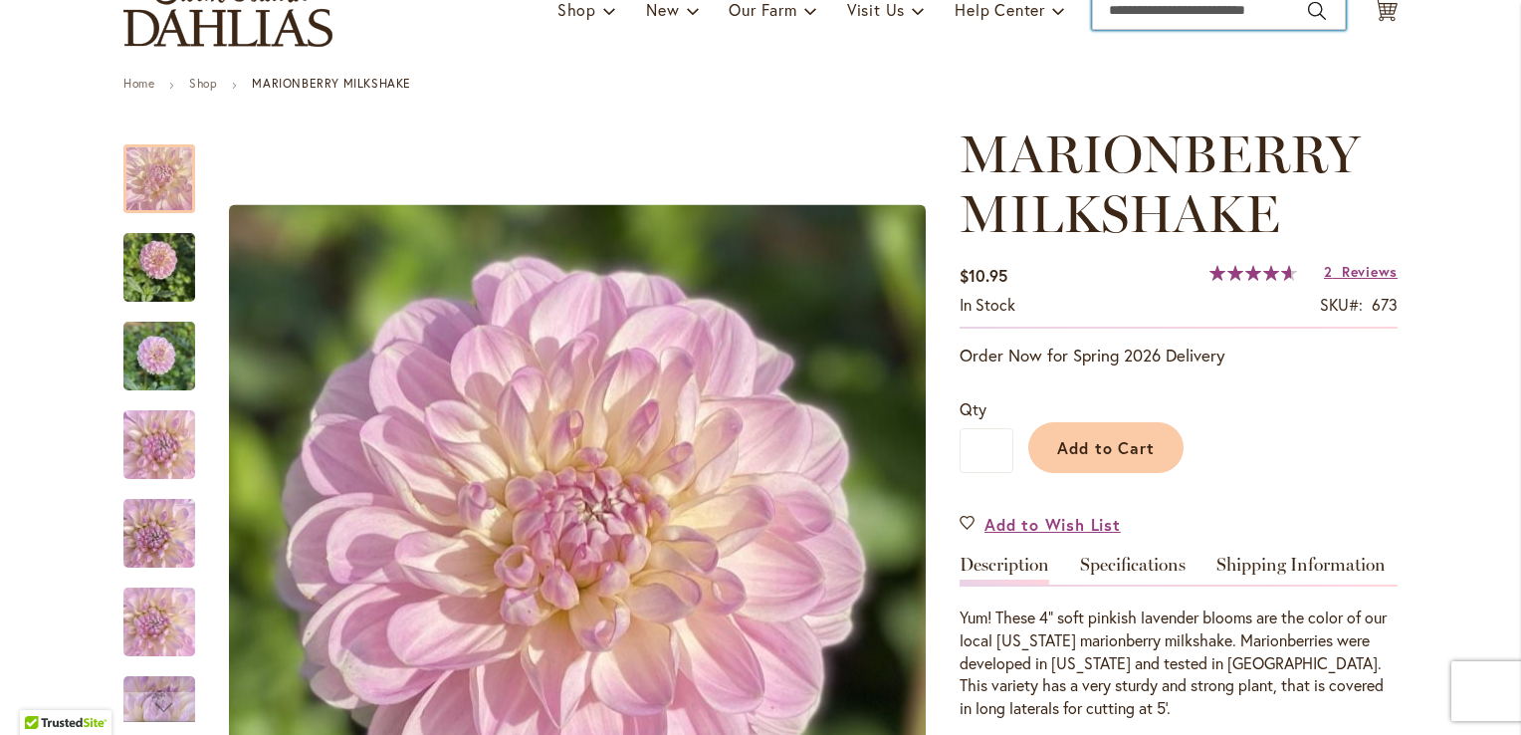
click at [1140, 14] on input "Search" at bounding box center [1219, 10] width 254 height 40
type input "********"
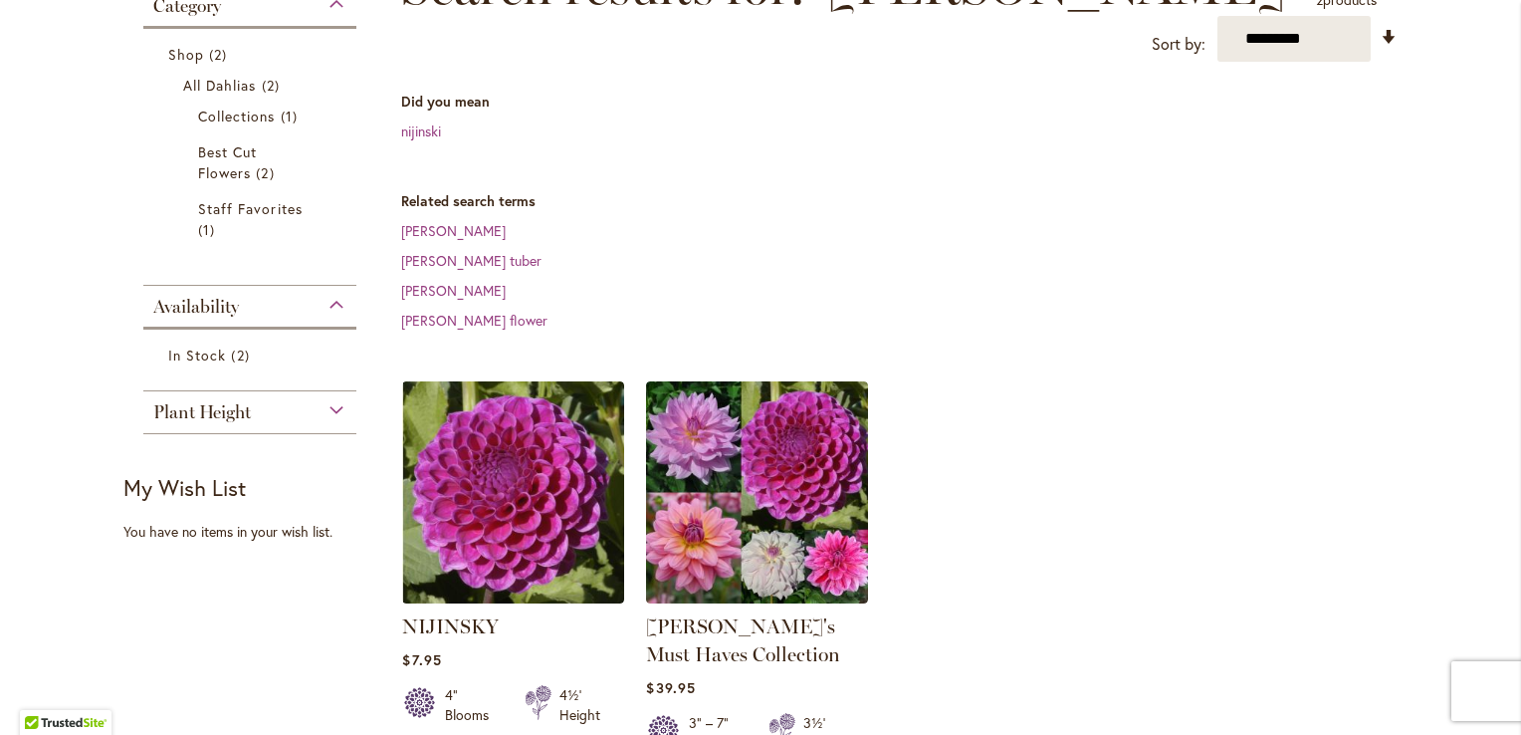
scroll to position [340, 0]
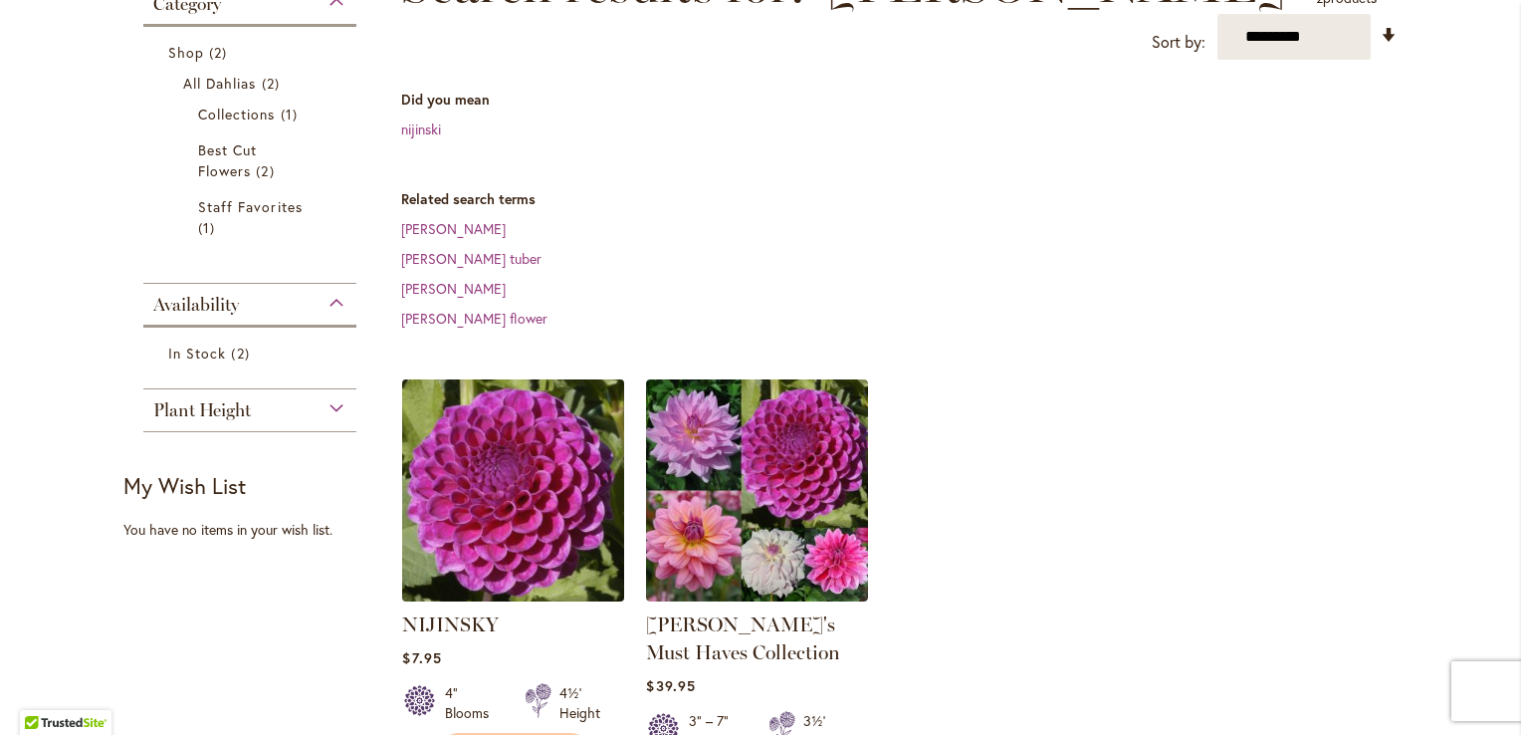
click at [507, 420] on img at bounding box center [513, 490] width 233 height 233
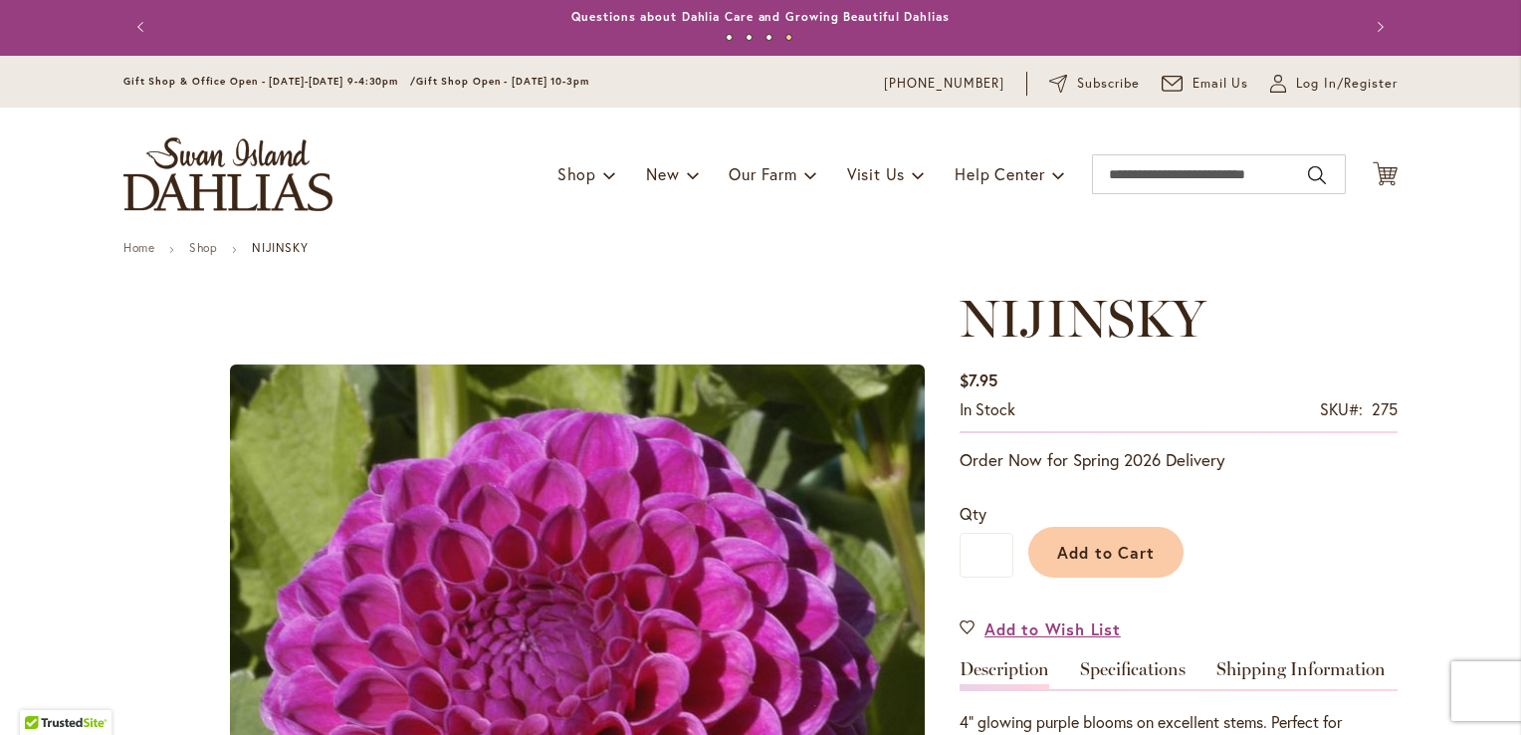
scroll to position [3, 0]
click at [1135, 165] on input "Search" at bounding box center [1219, 174] width 254 height 40
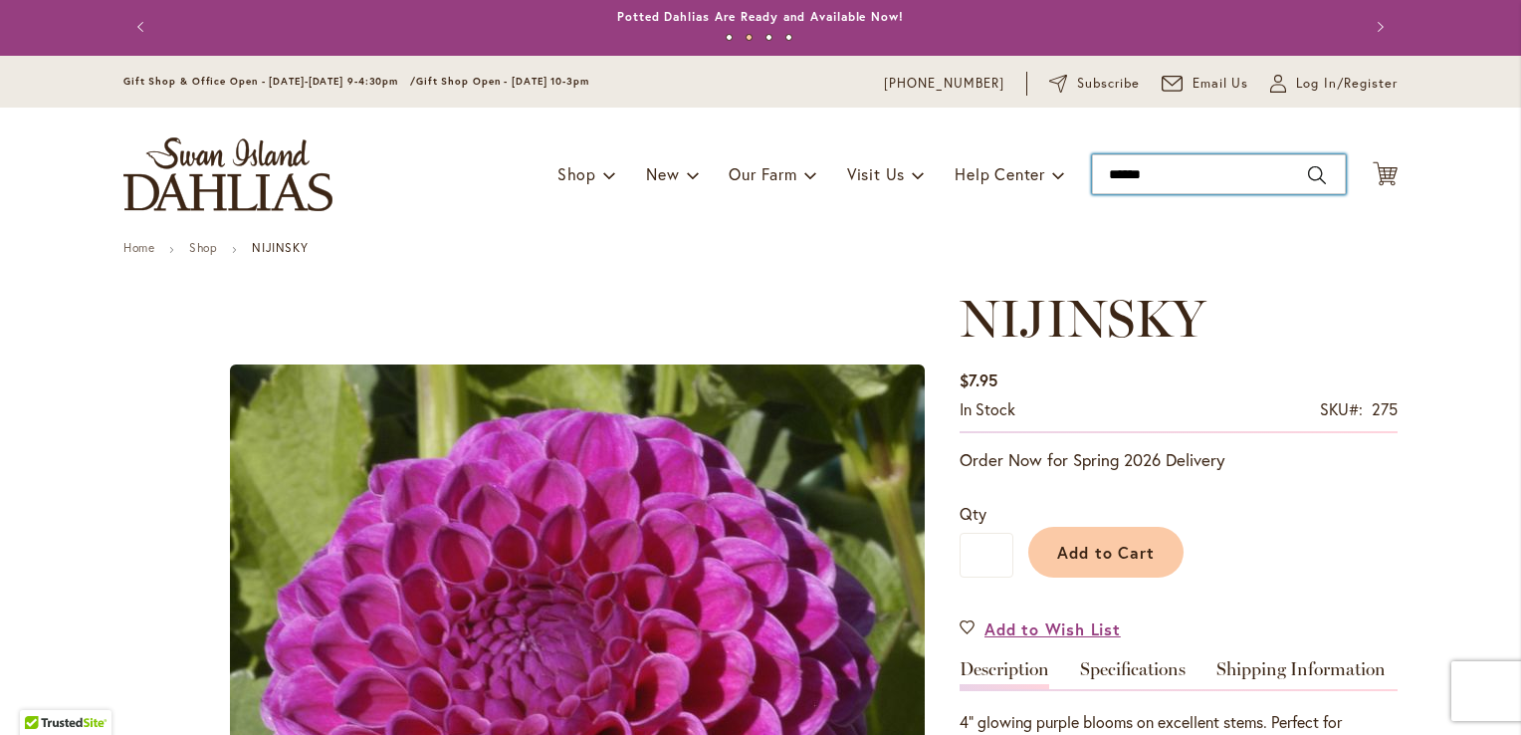
type input "*******"
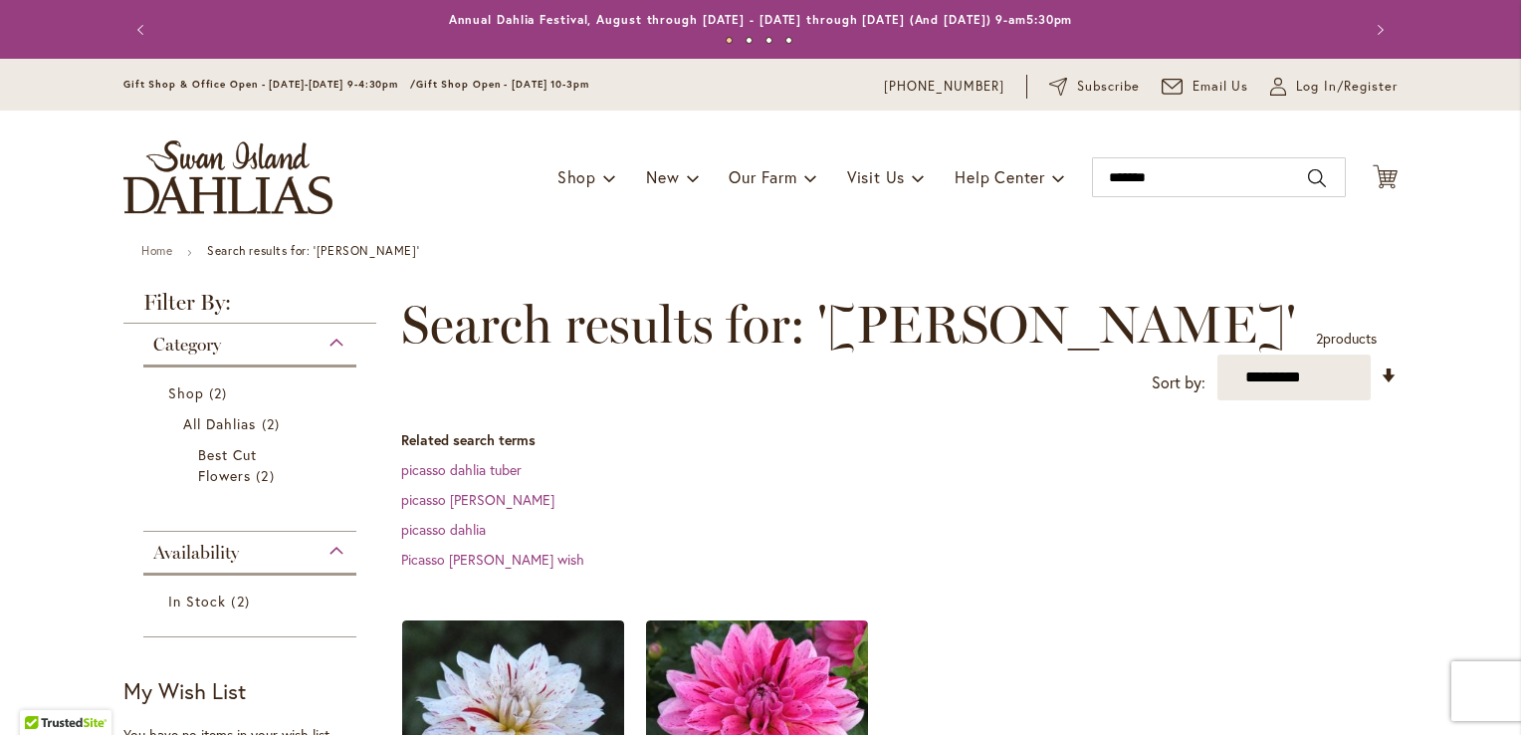
scroll to position [342, 0]
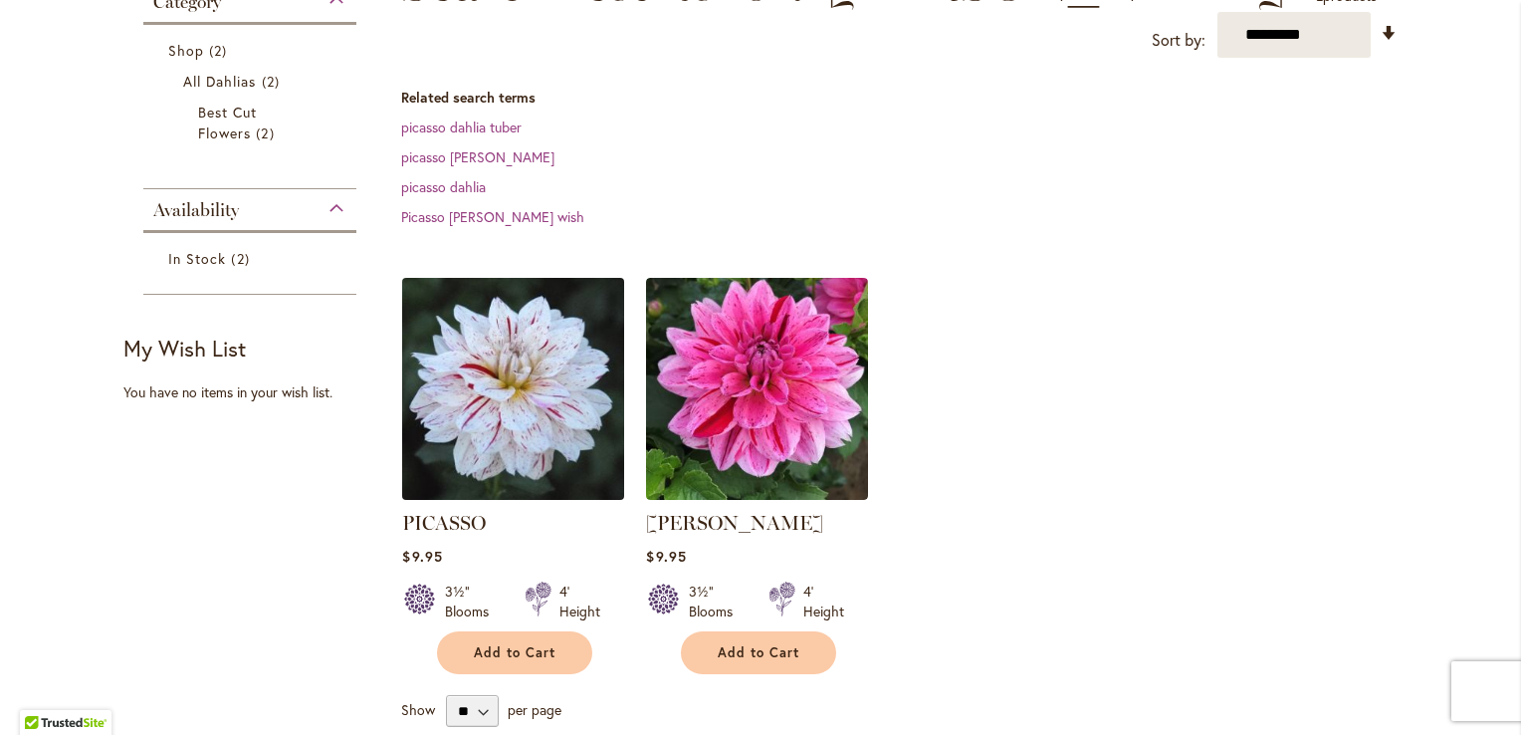
click at [470, 407] on img at bounding box center [513, 389] width 233 height 233
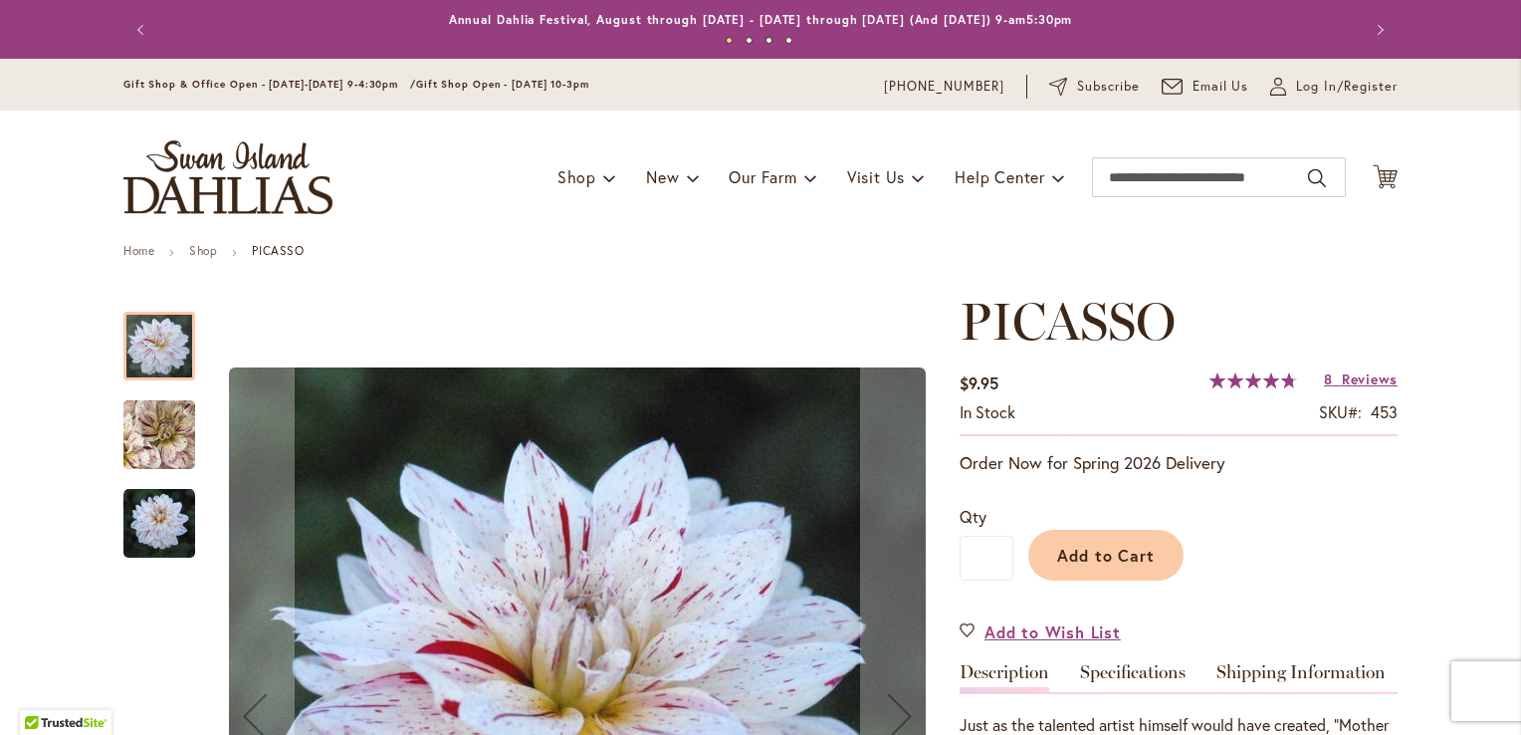
scroll to position [346, 0]
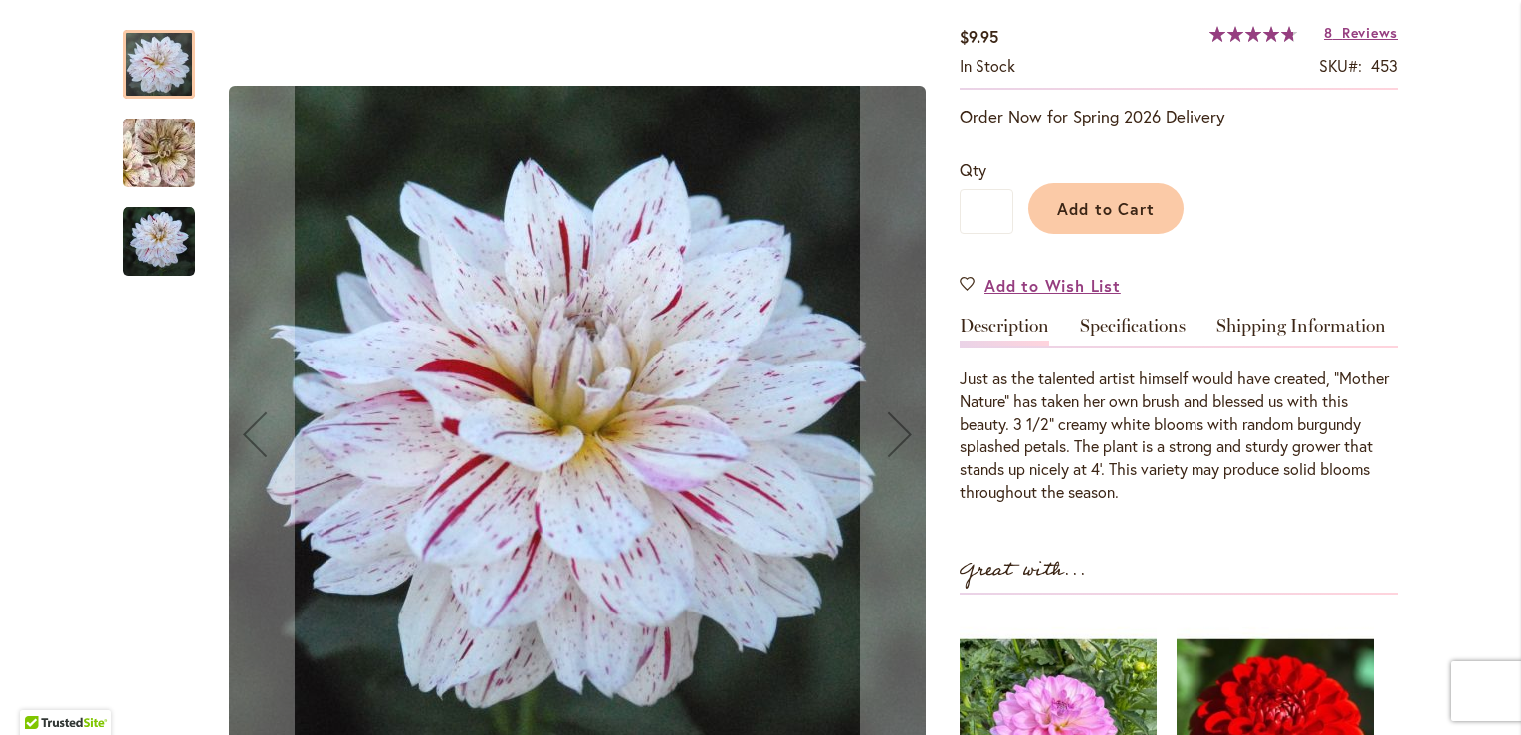
click at [167, 157] on img "PICASSO" at bounding box center [159, 153] width 143 height 133
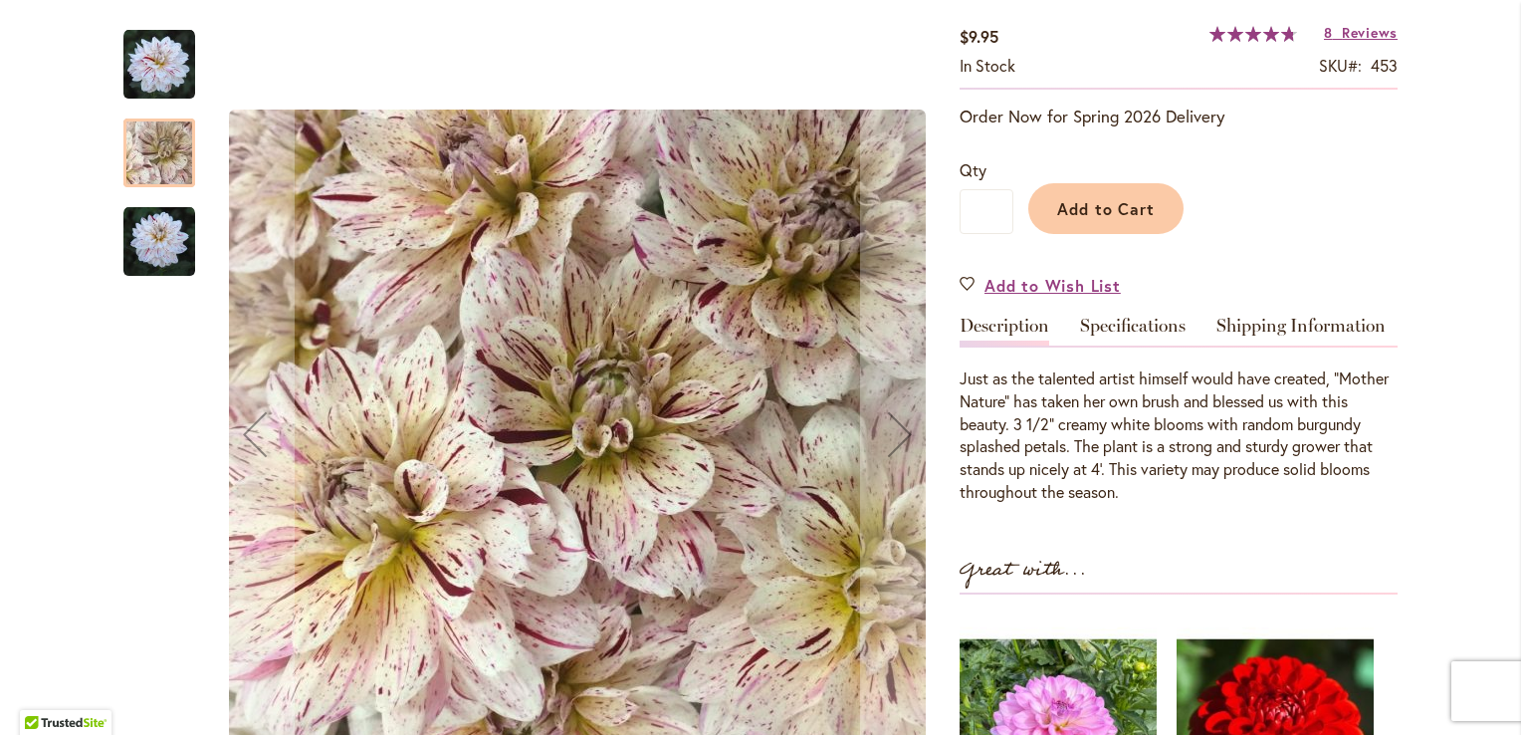
click at [163, 233] on img "PICASSO" at bounding box center [159, 242] width 72 height 72
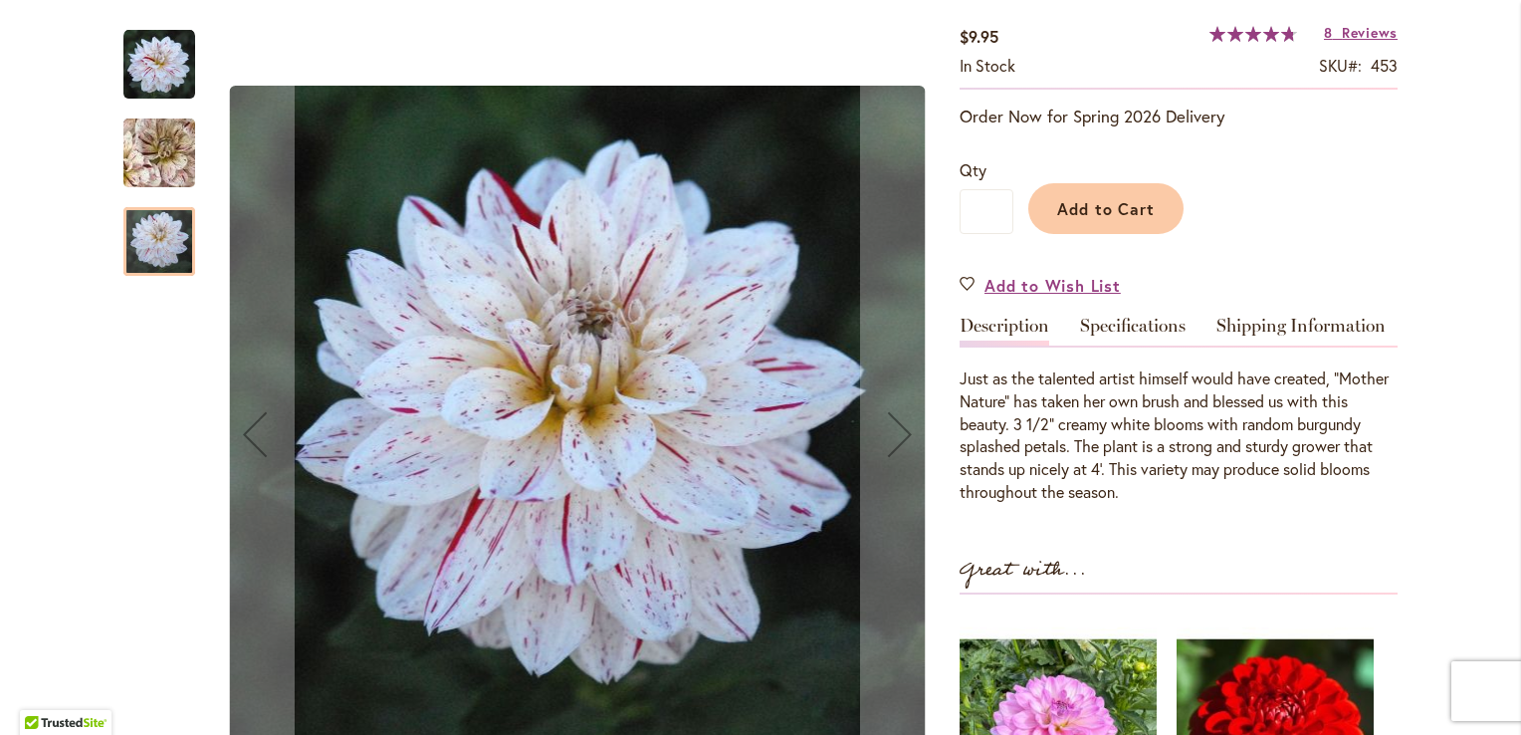
click at [155, 63] on img "PICASSO" at bounding box center [159, 65] width 72 height 72
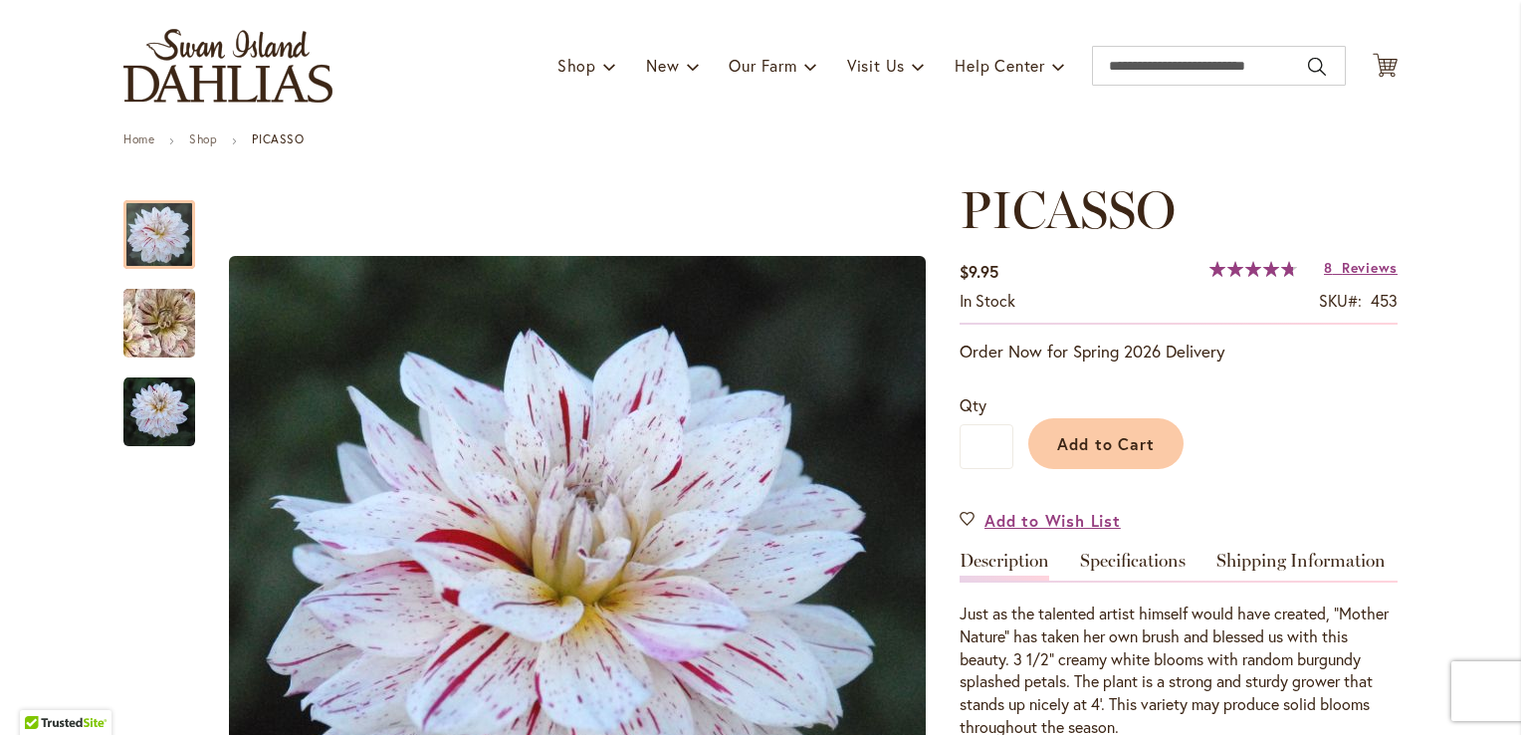
scroll to position [109, 0]
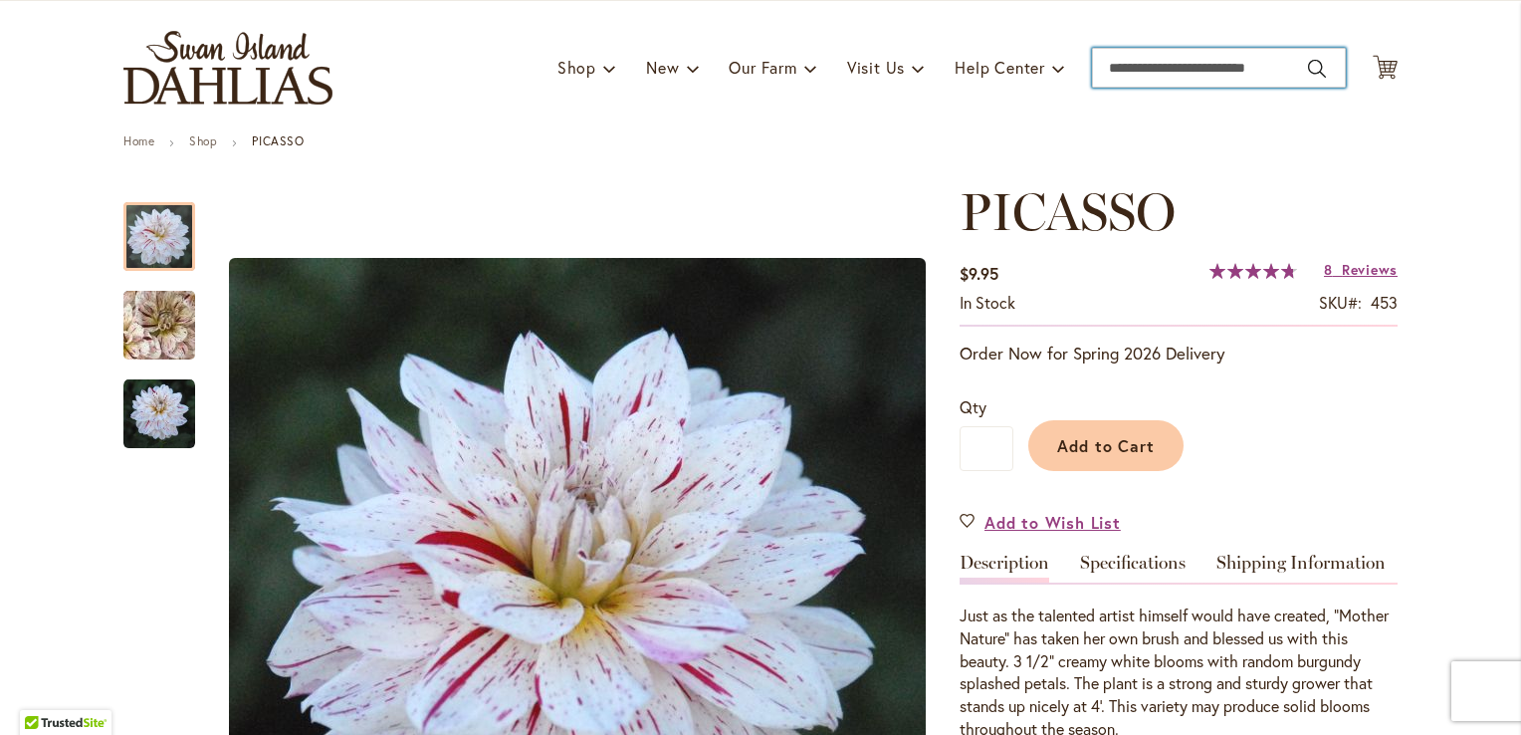
click at [1195, 72] on input "Search" at bounding box center [1219, 68] width 254 height 40
type input "******"
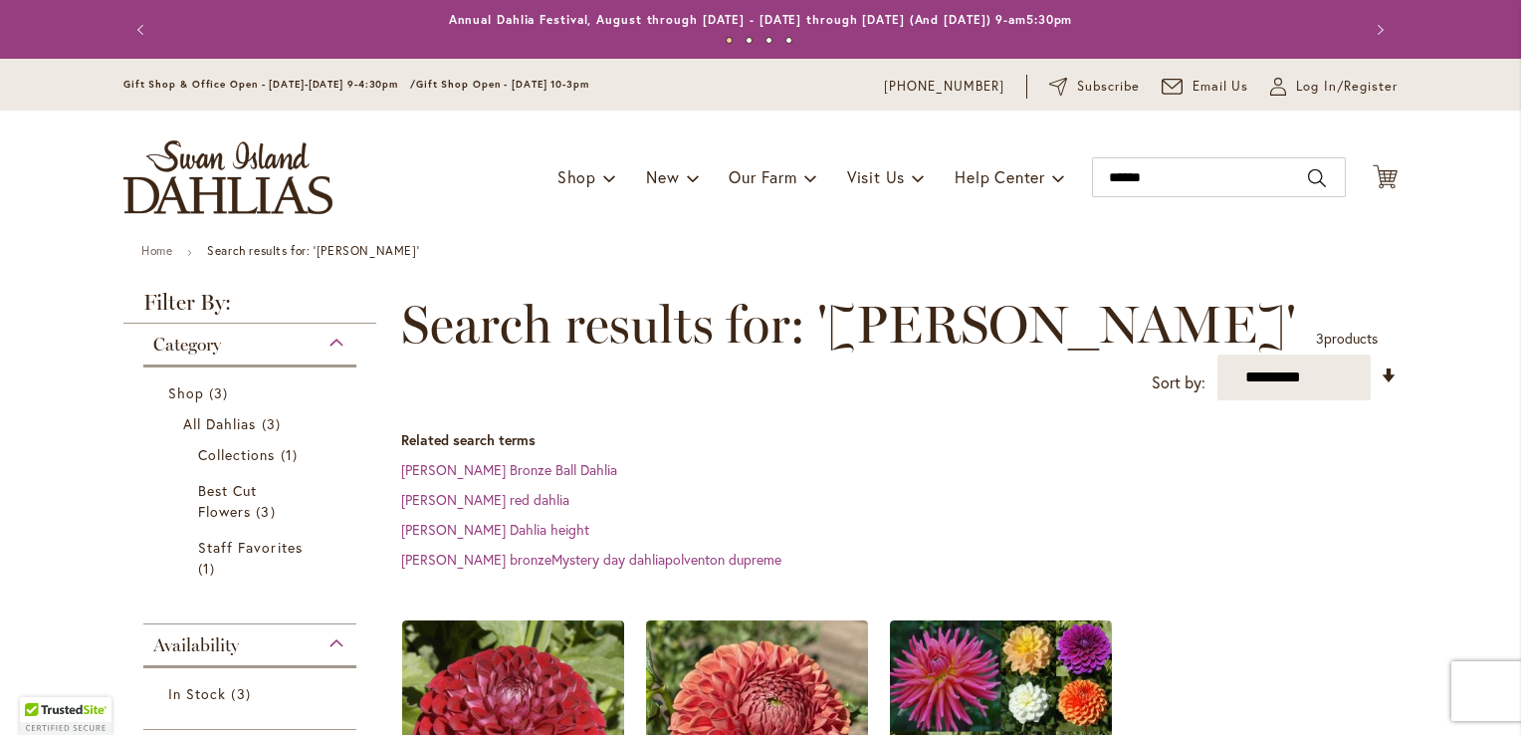
scroll to position [322, 0]
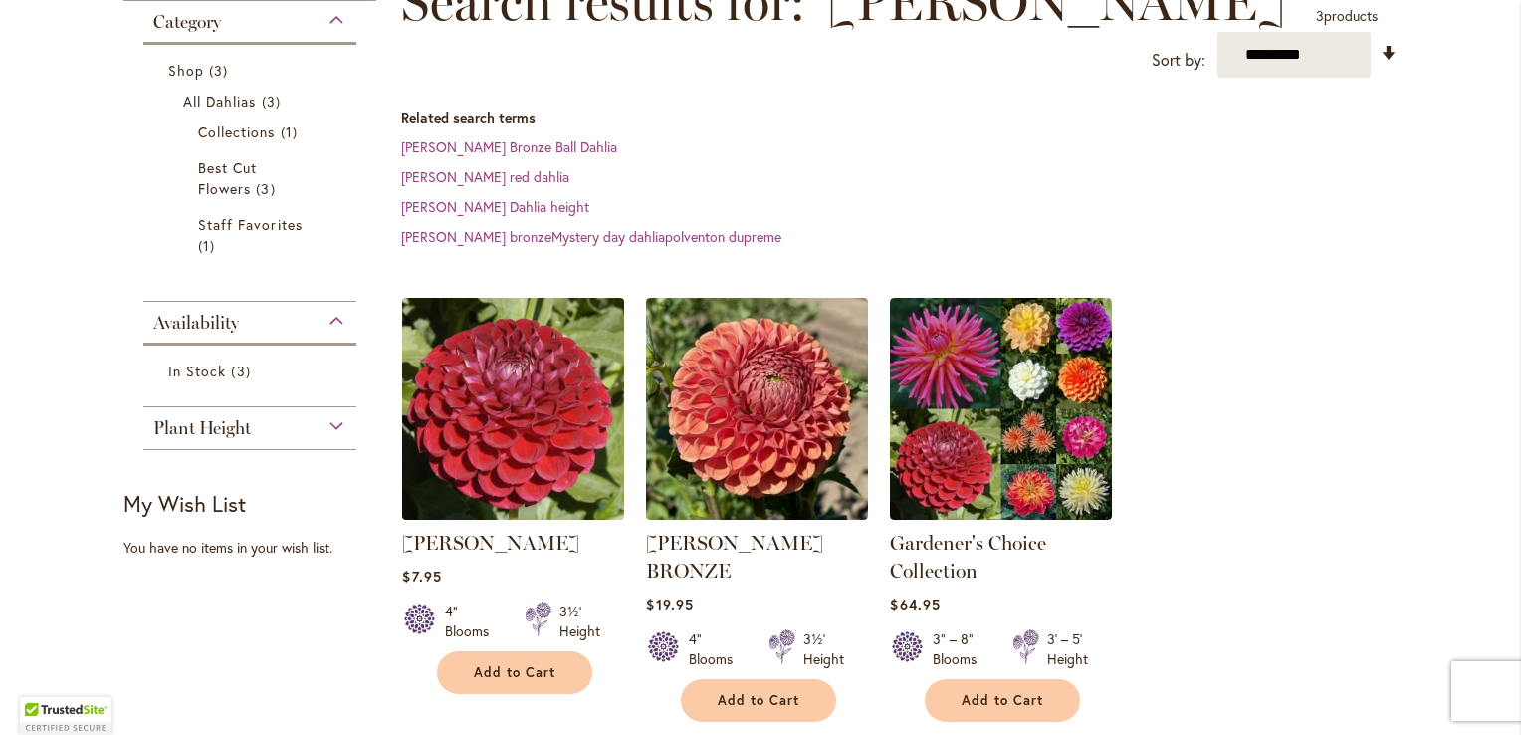
click at [441, 411] on img at bounding box center [513, 409] width 233 height 233
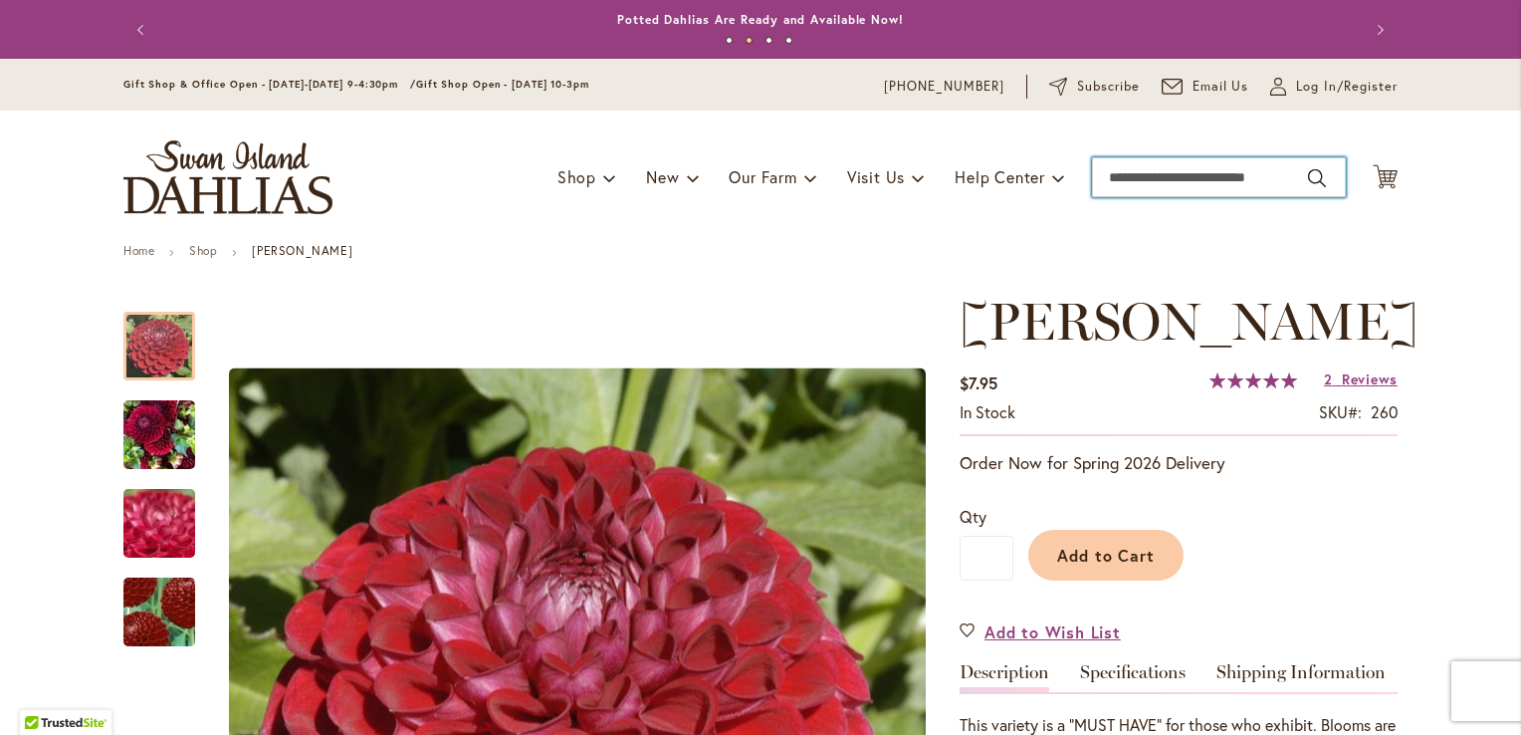
click at [1217, 167] on input "Search" at bounding box center [1219, 177] width 254 height 40
type input "*******"
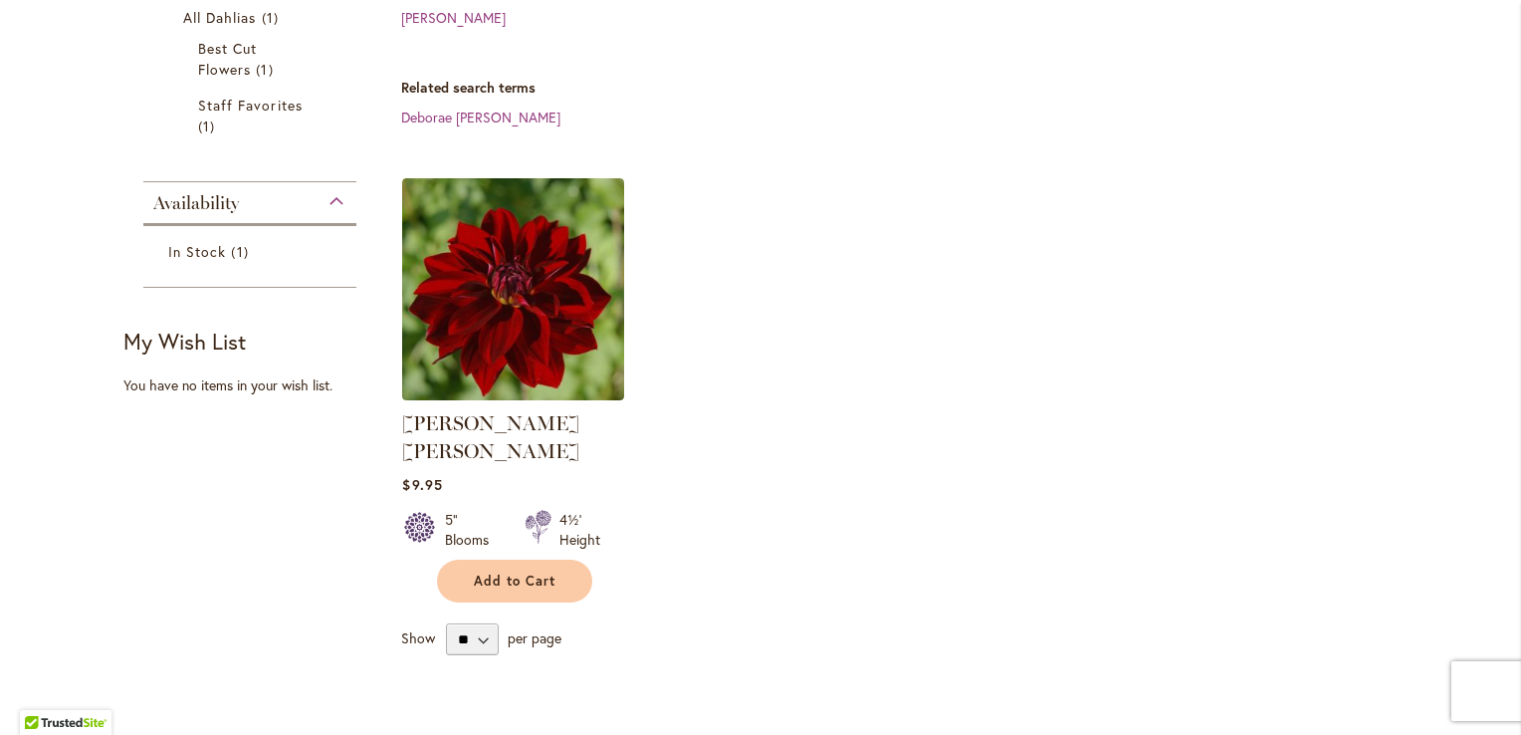
scroll to position [408, 0]
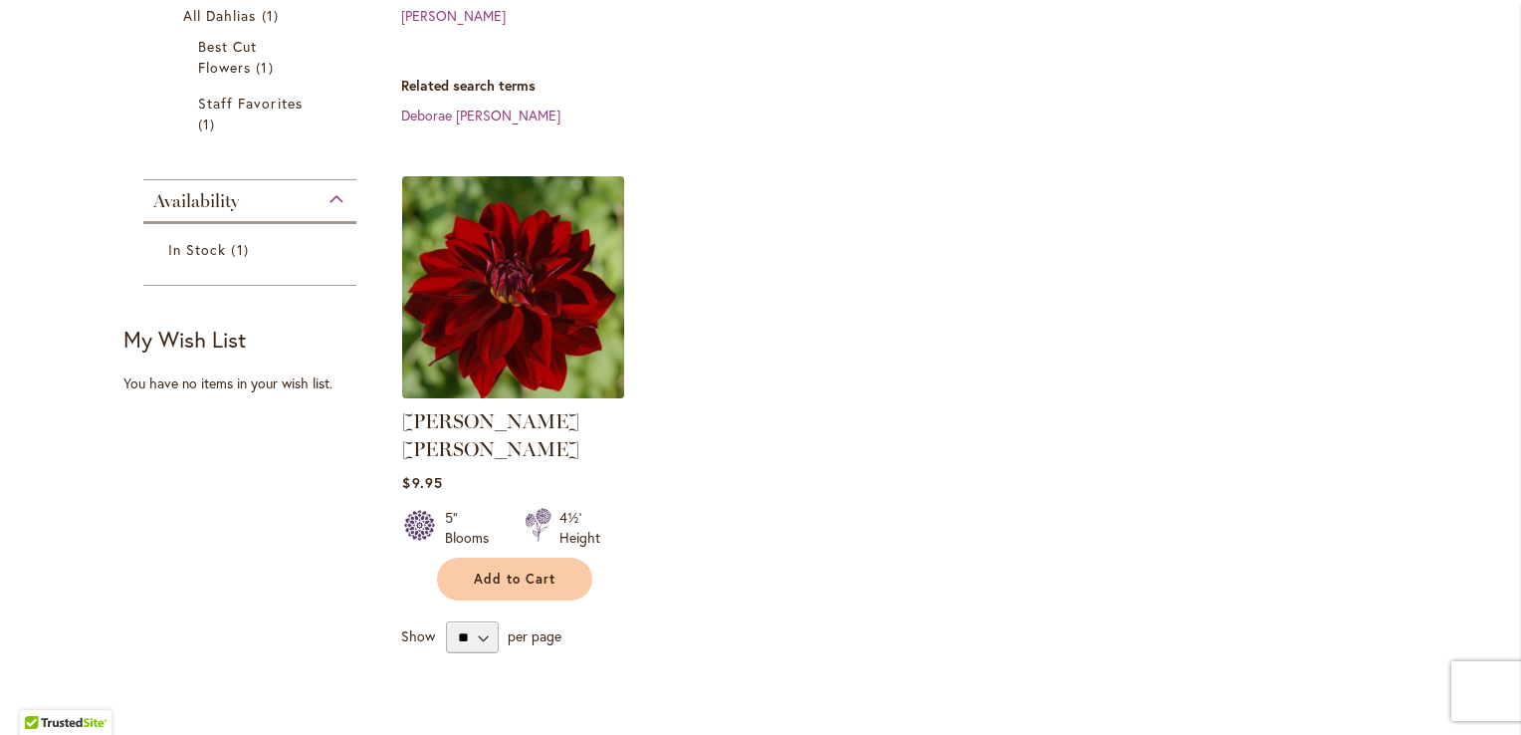
click at [550, 343] on img at bounding box center [513, 286] width 233 height 233
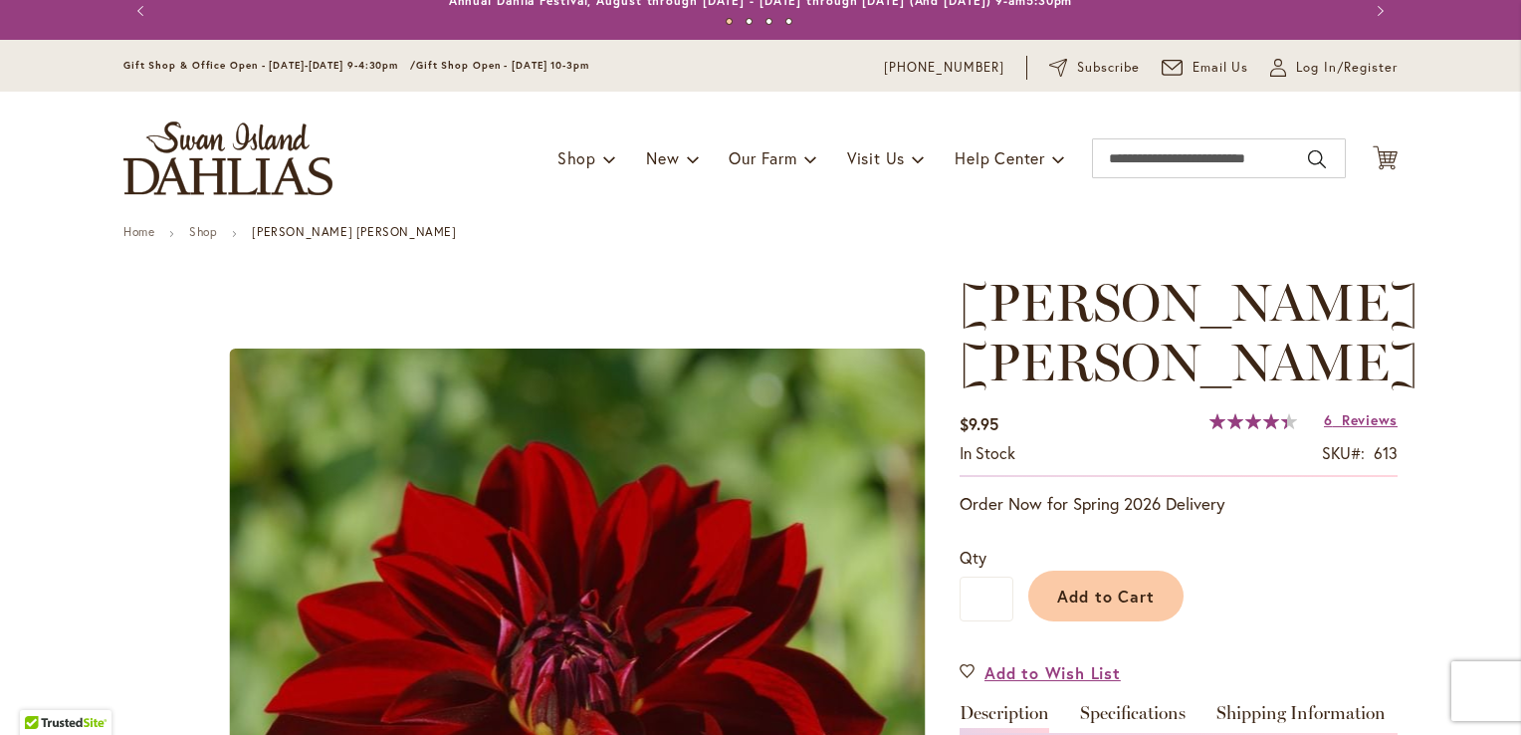
scroll to position [7, 0]
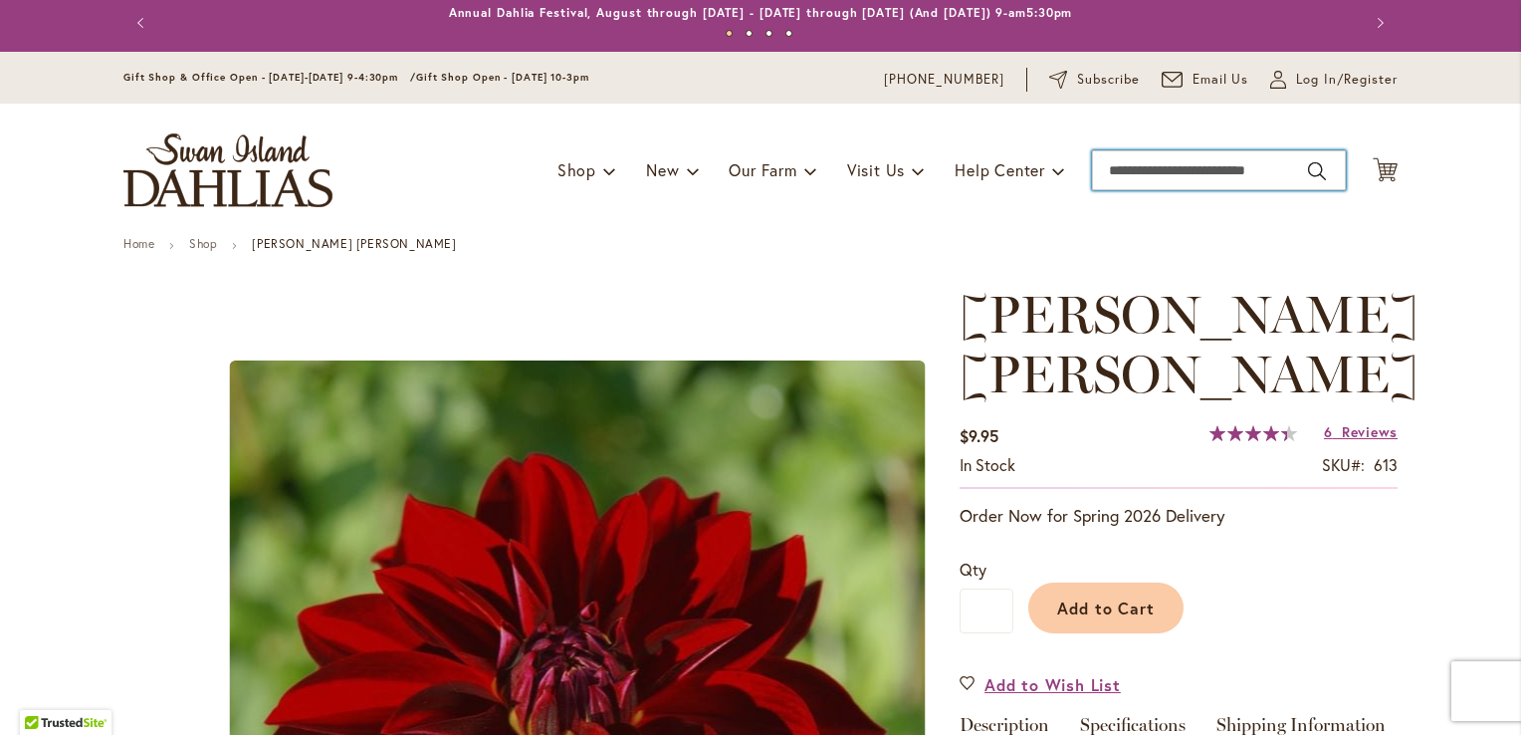
click at [1170, 176] on input "Search" at bounding box center [1219, 170] width 254 height 40
type input "**********"
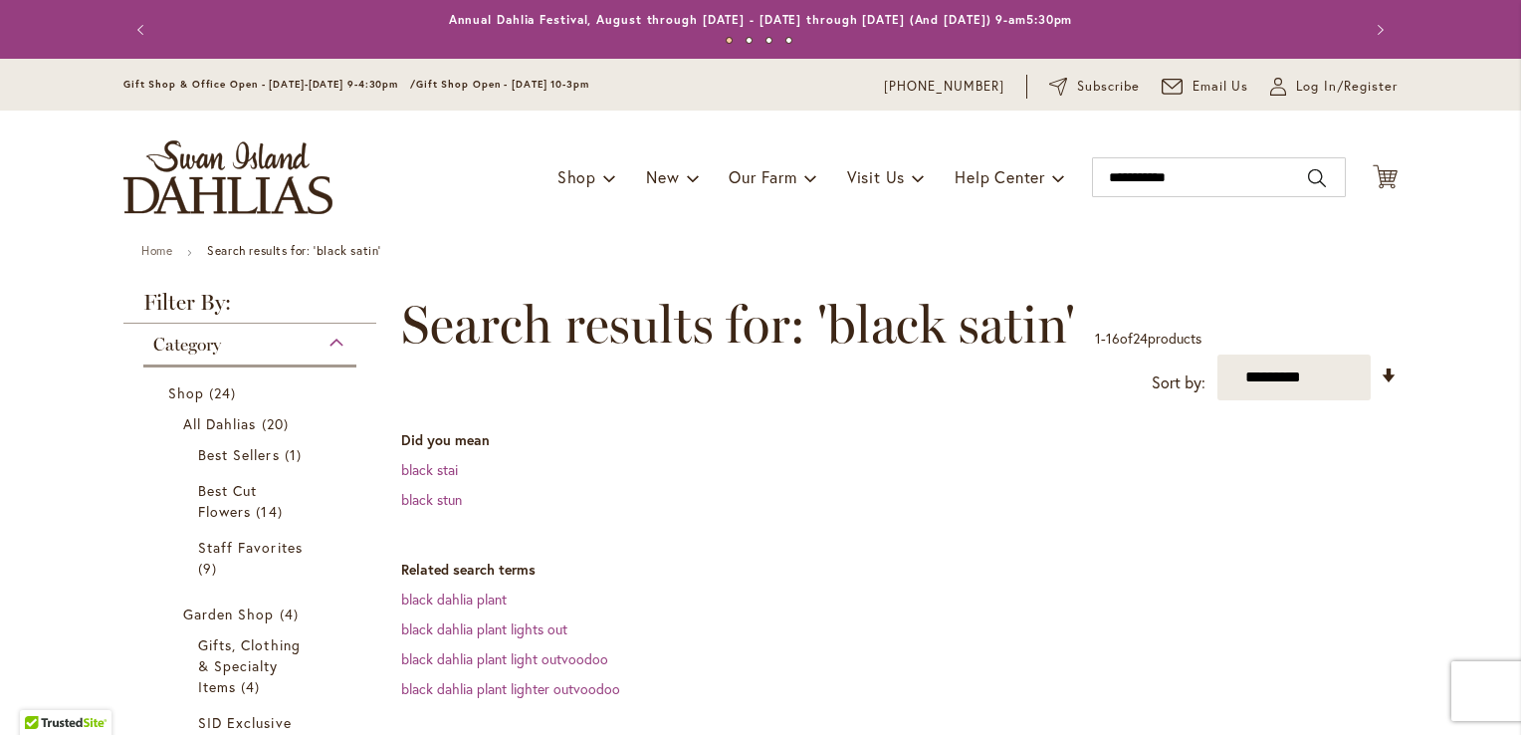
scroll to position [406, 0]
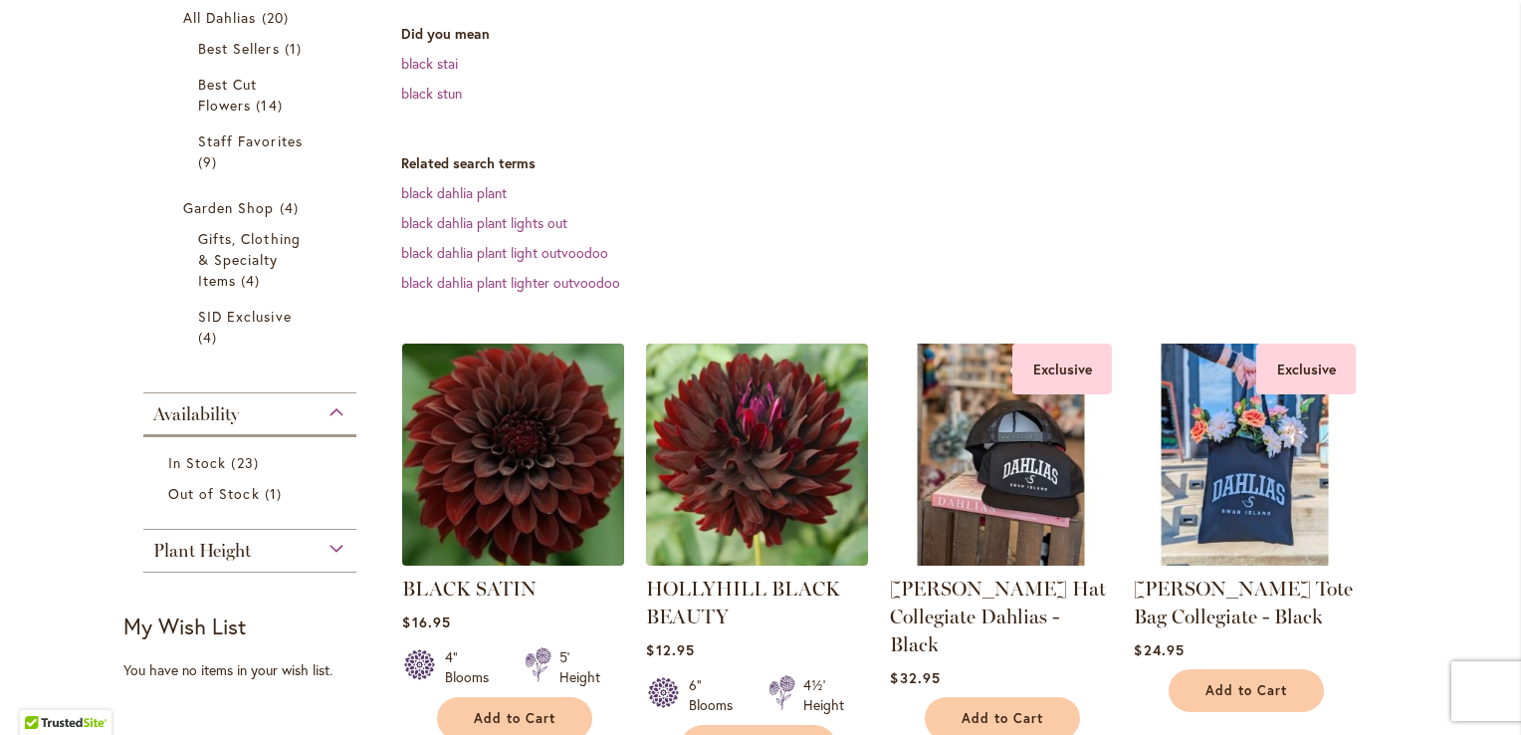
click at [548, 442] on img at bounding box center [513, 454] width 233 height 233
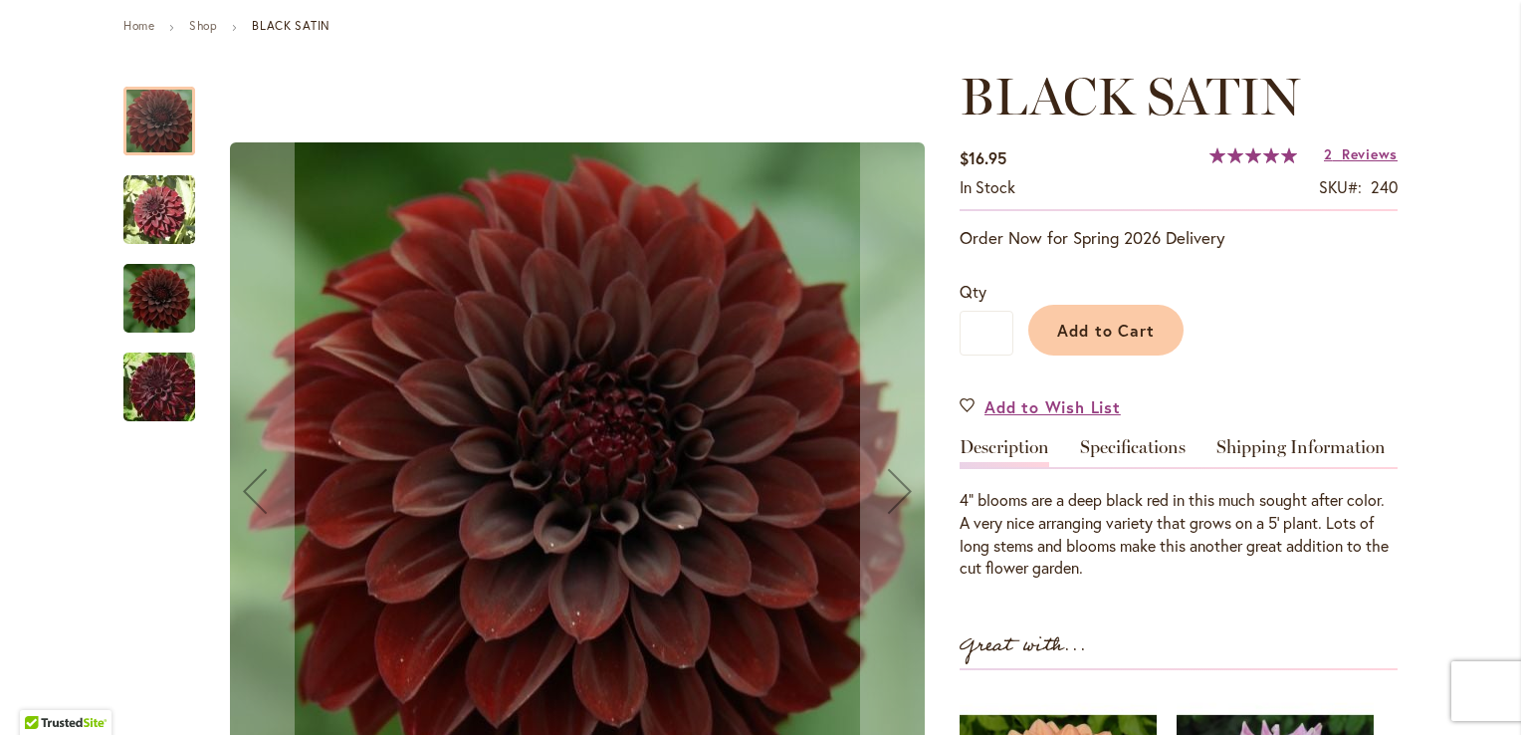
scroll to position [394, 0]
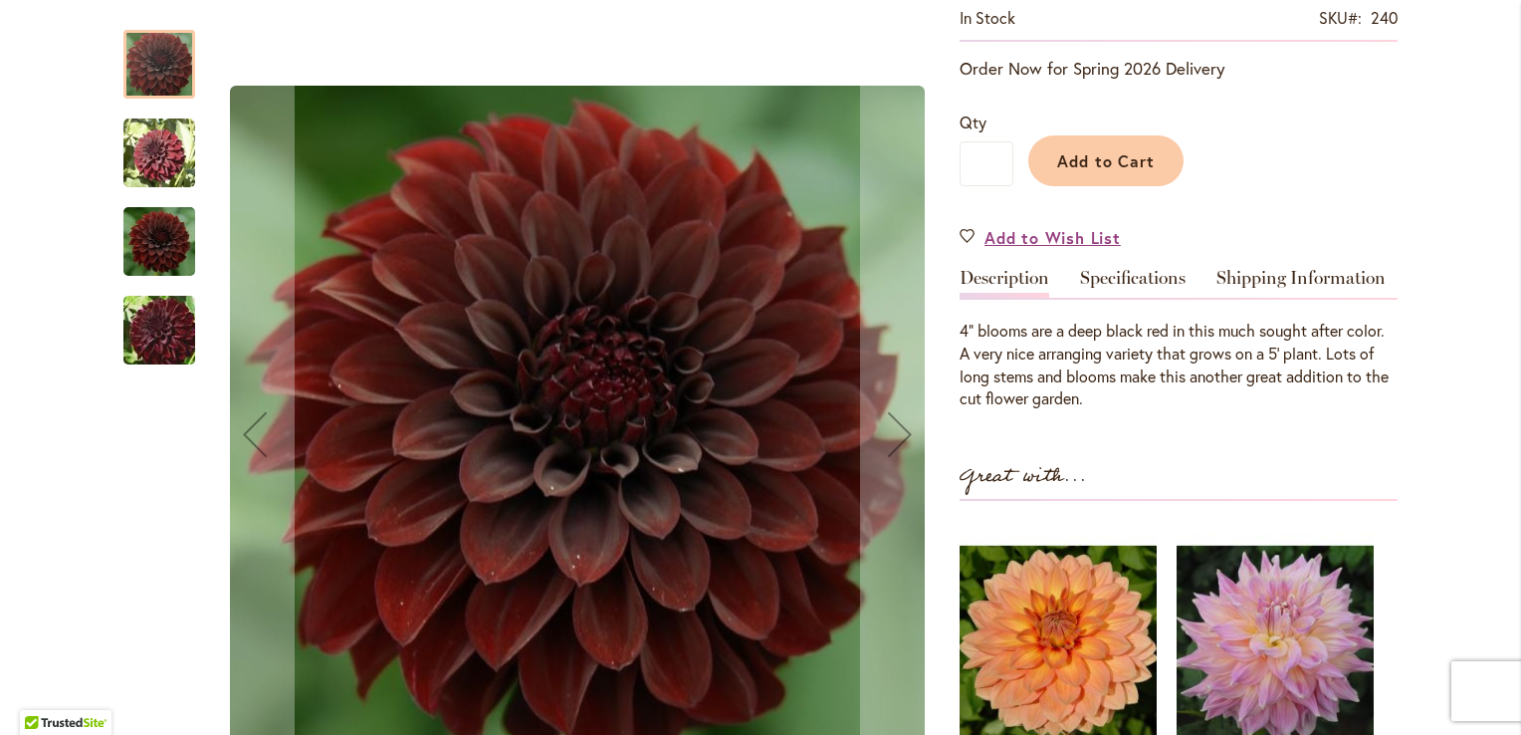
click at [174, 149] on img "BLACK SATIN" at bounding box center [159, 153] width 72 height 72
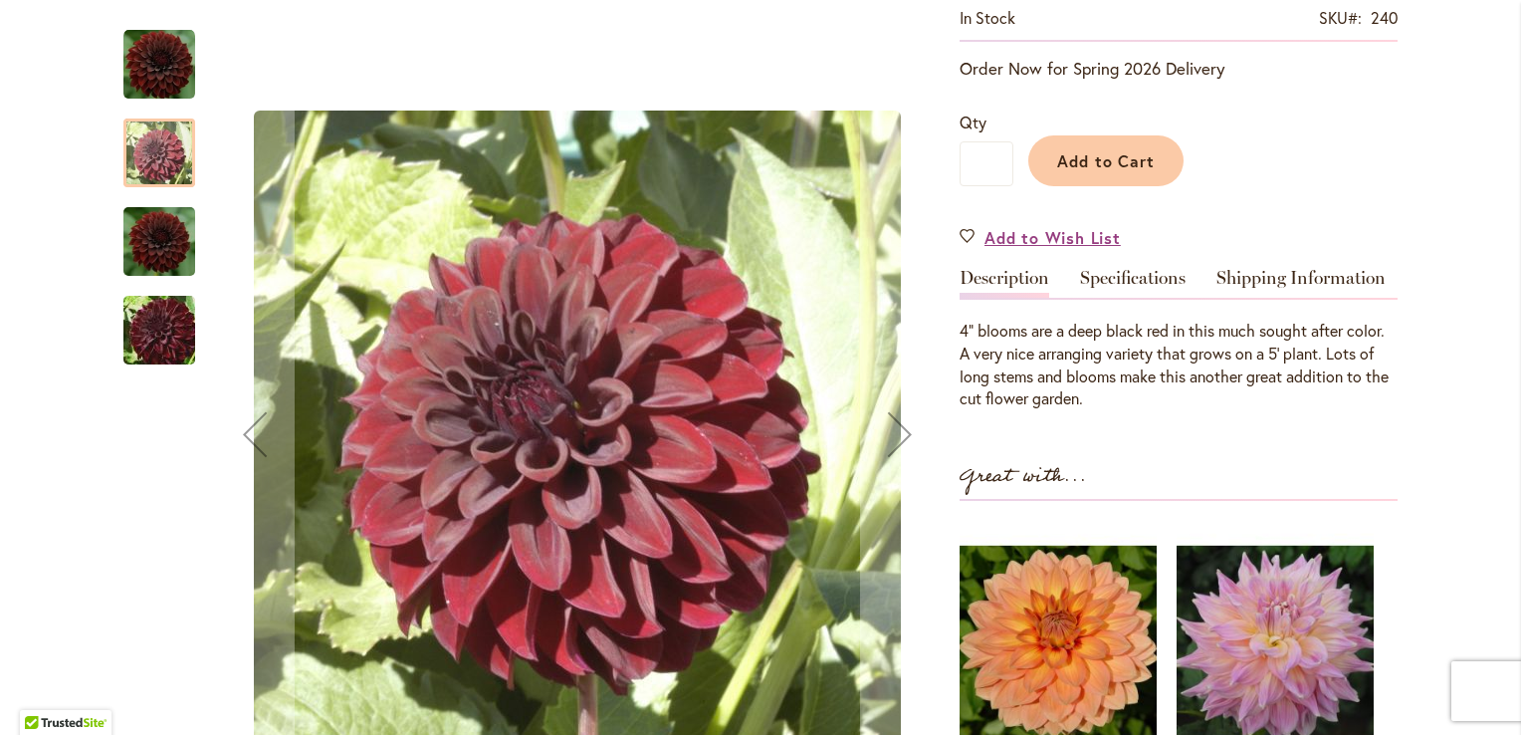
click at [173, 219] on img "BLACK SATIN" at bounding box center [159, 241] width 72 height 80
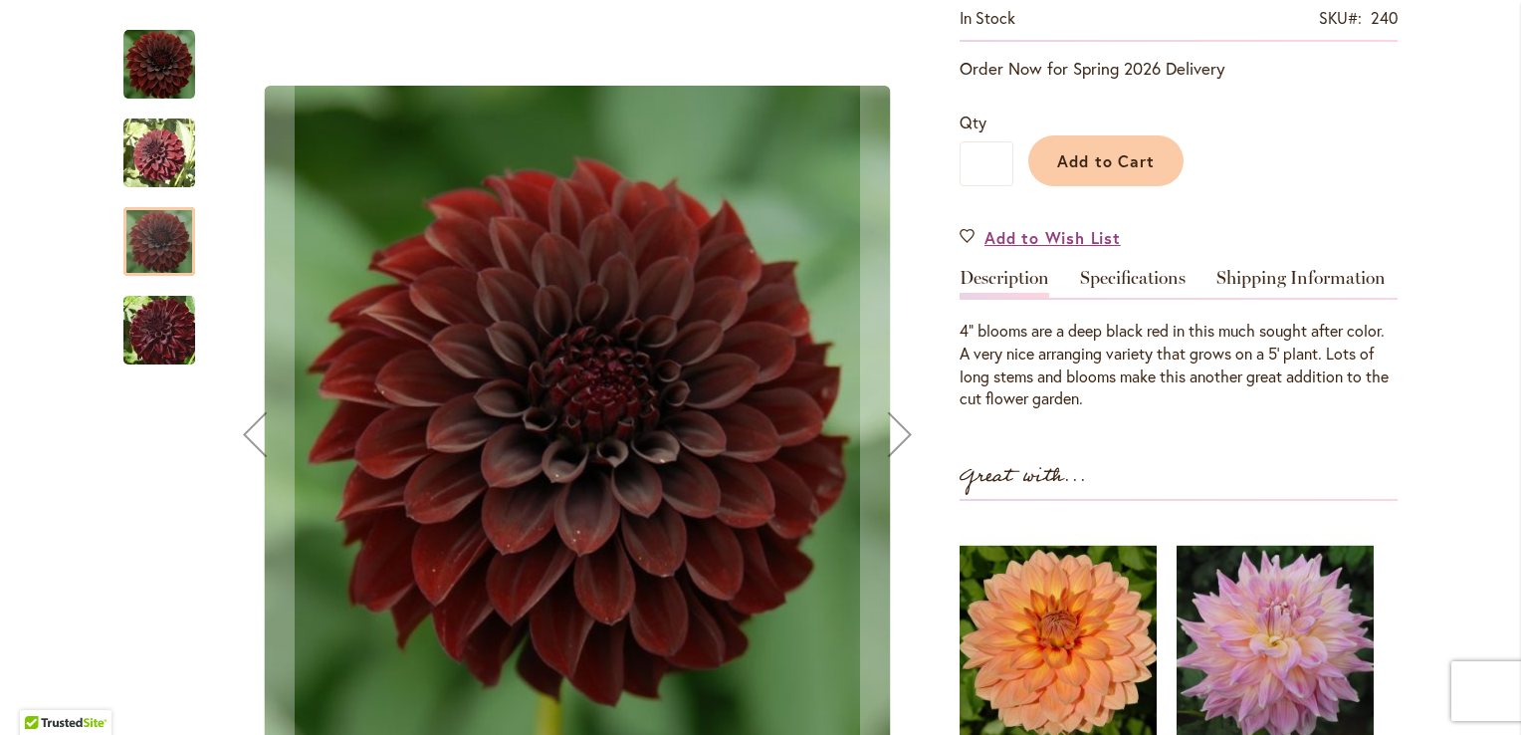
click at [169, 319] on img "BLACK SATIN" at bounding box center [159, 331] width 143 height 96
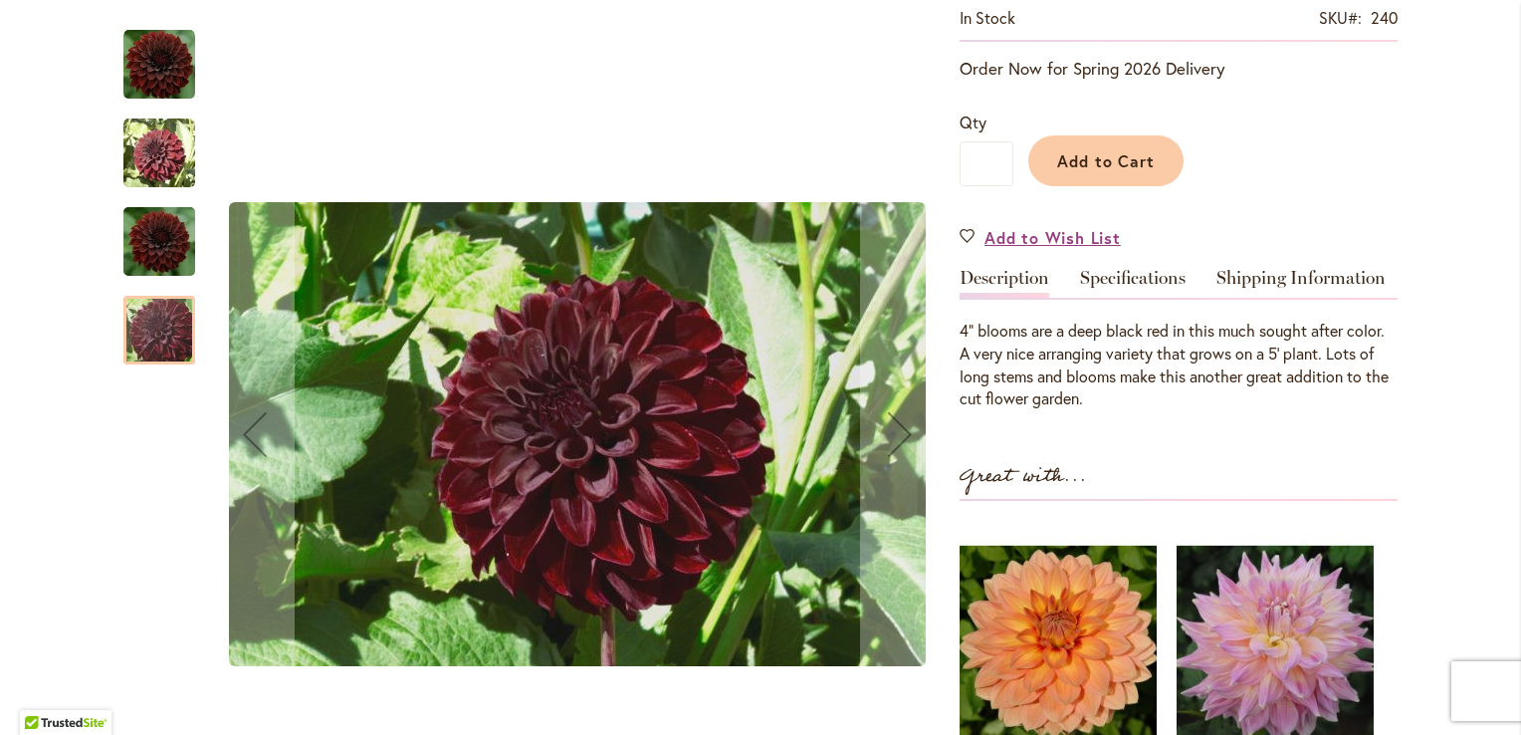
click at [171, 74] on img "BLACK SATIN" at bounding box center [159, 65] width 72 height 72
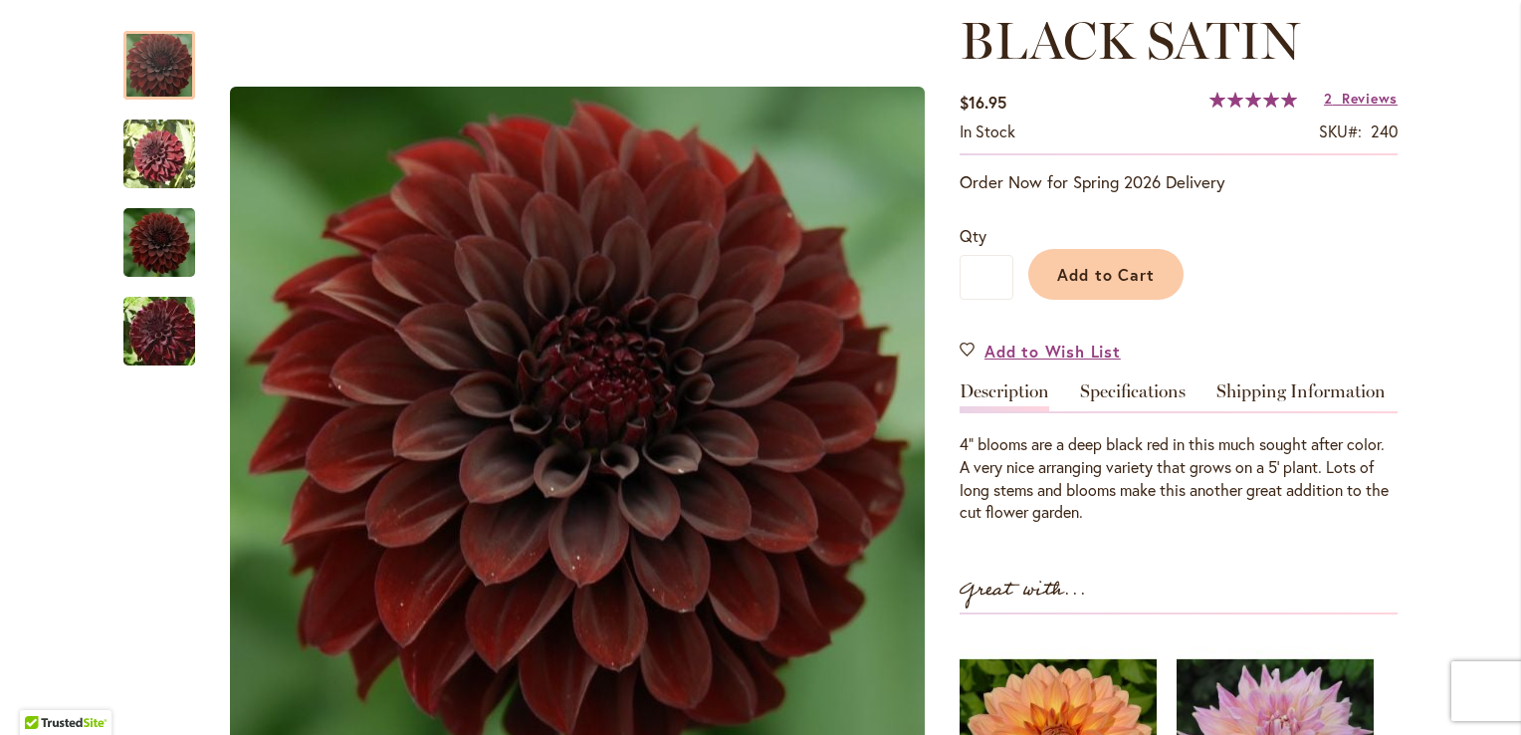
scroll to position [0, 0]
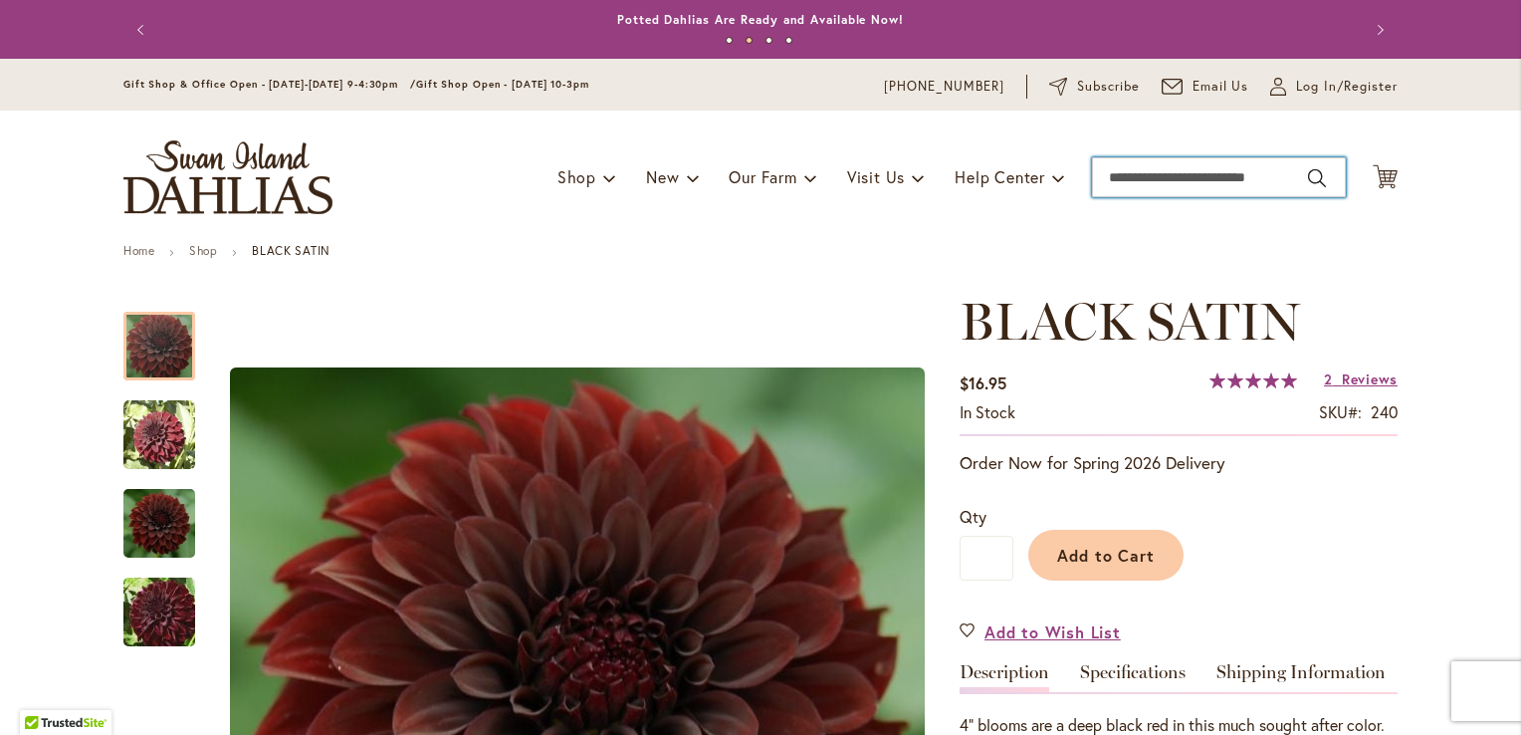
click at [1212, 183] on input "Search" at bounding box center [1219, 177] width 254 height 40
type input "*****"
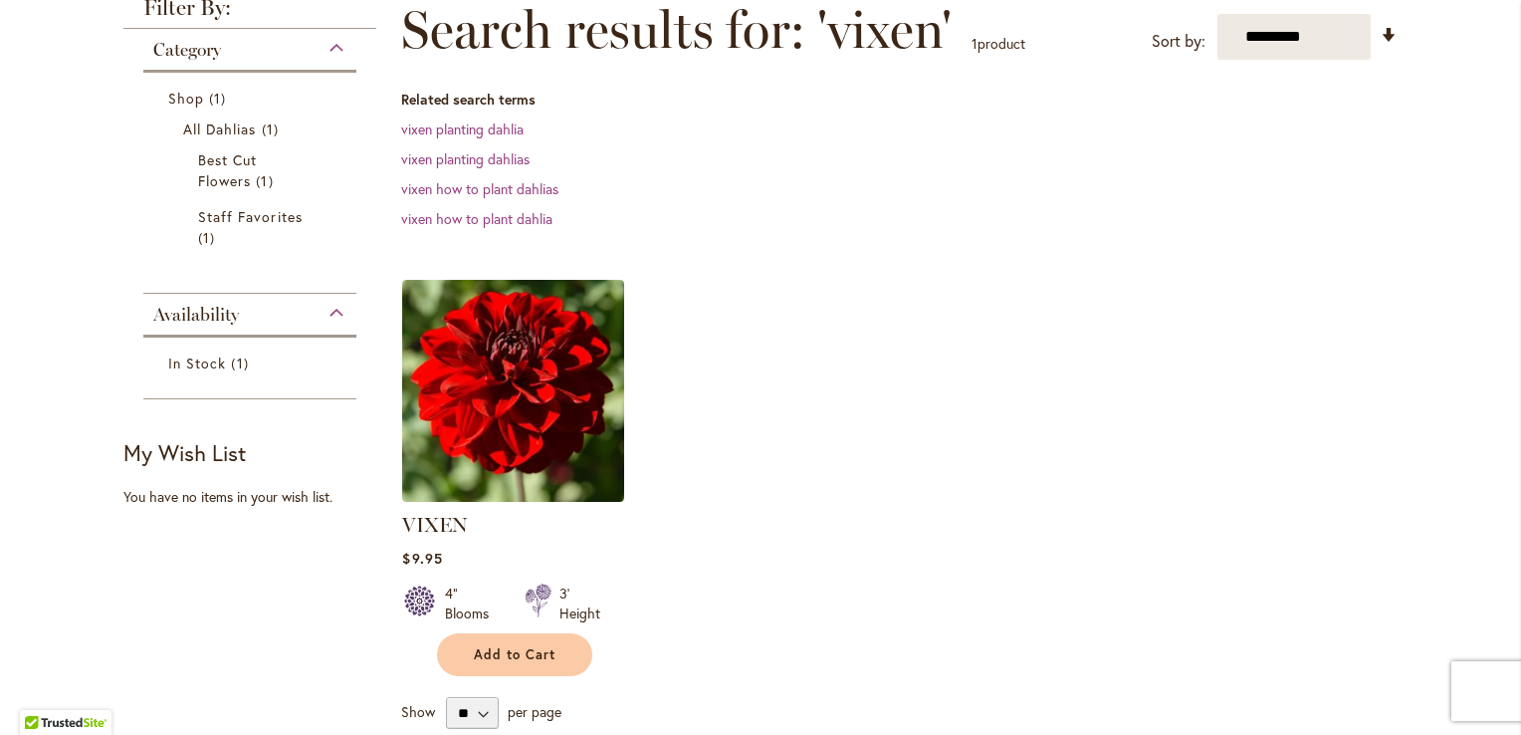
scroll to position [297, 0]
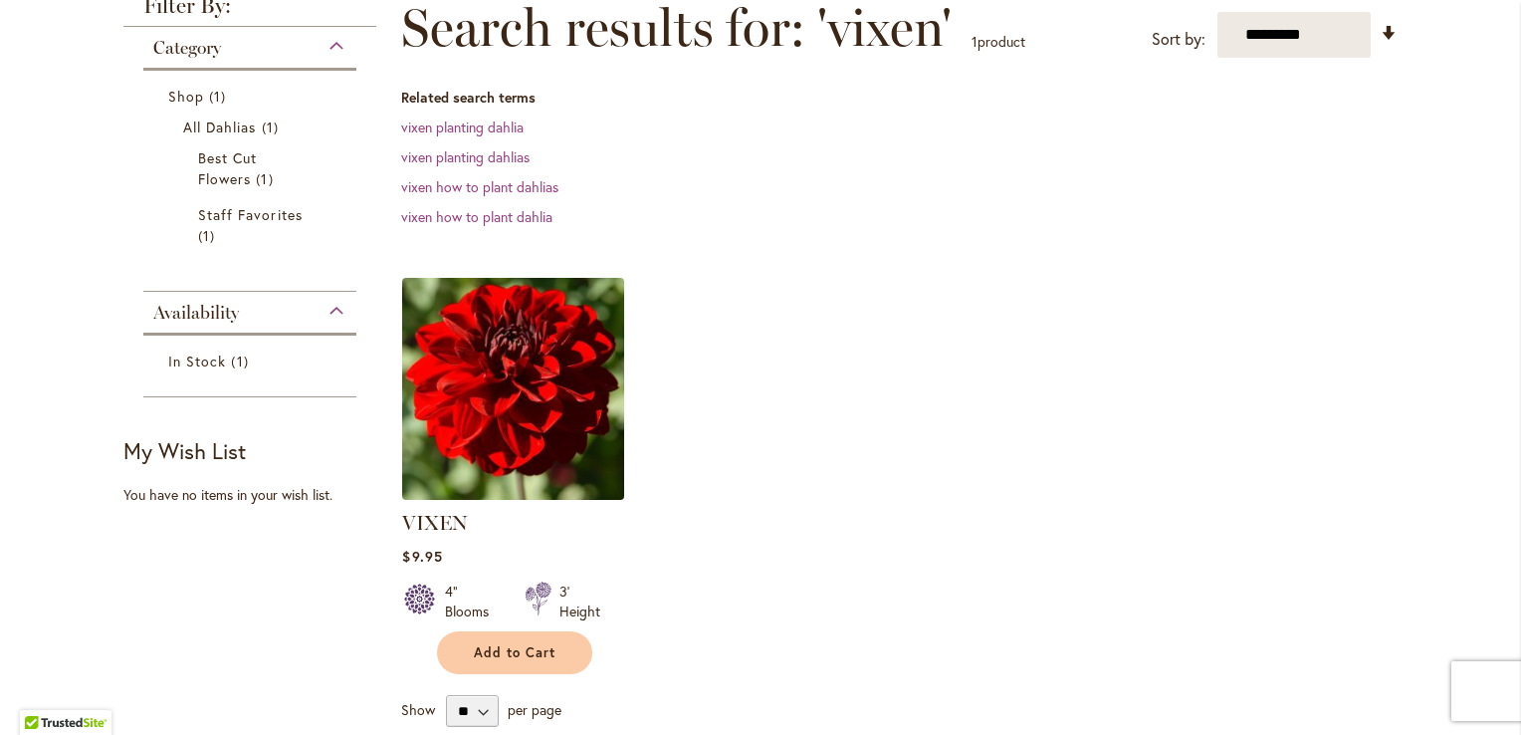
click at [559, 410] on img at bounding box center [513, 388] width 233 height 233
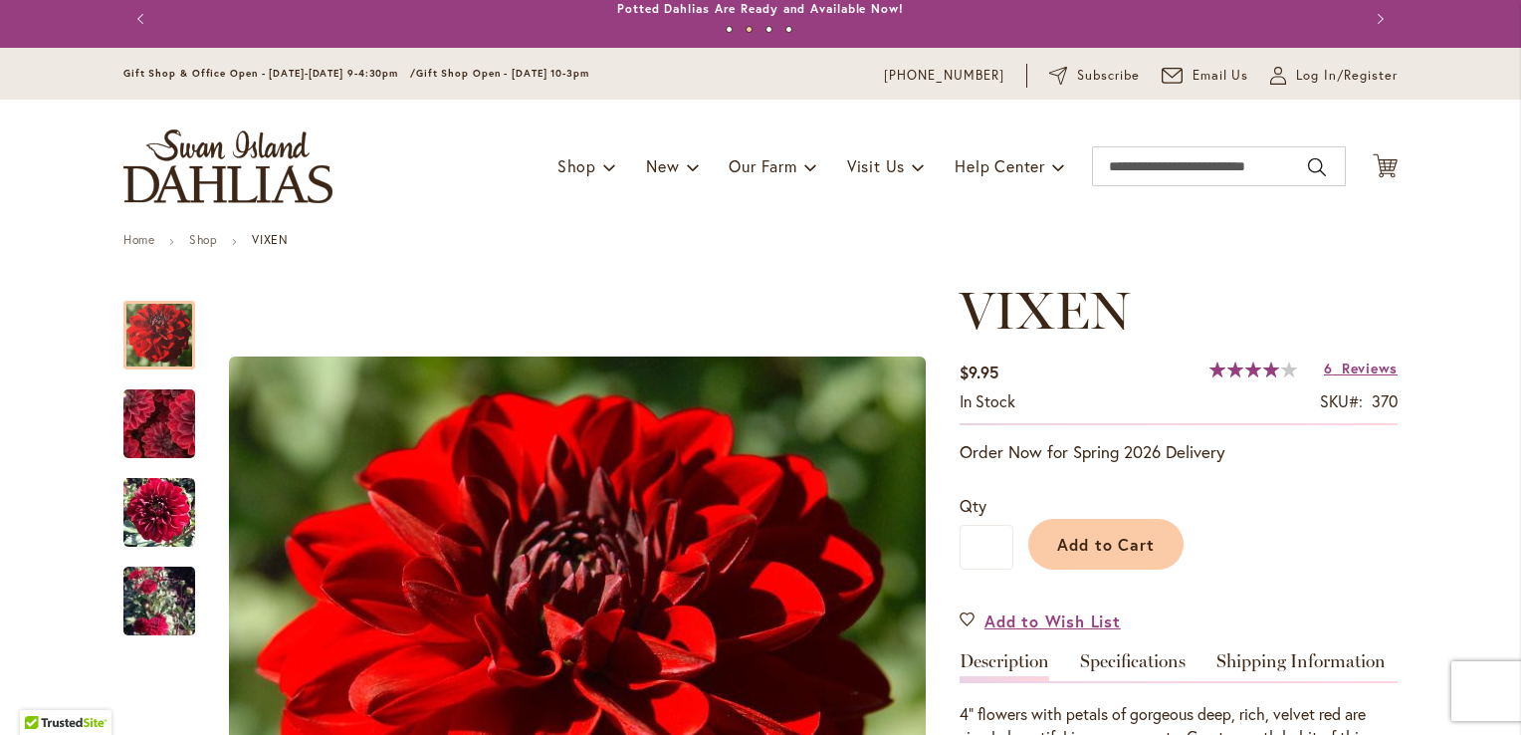
scroll to position [11, 0]
click at [1159, 180] on input "Search" at bounding box center [1219, 166] width 254 height 40
type input "******"
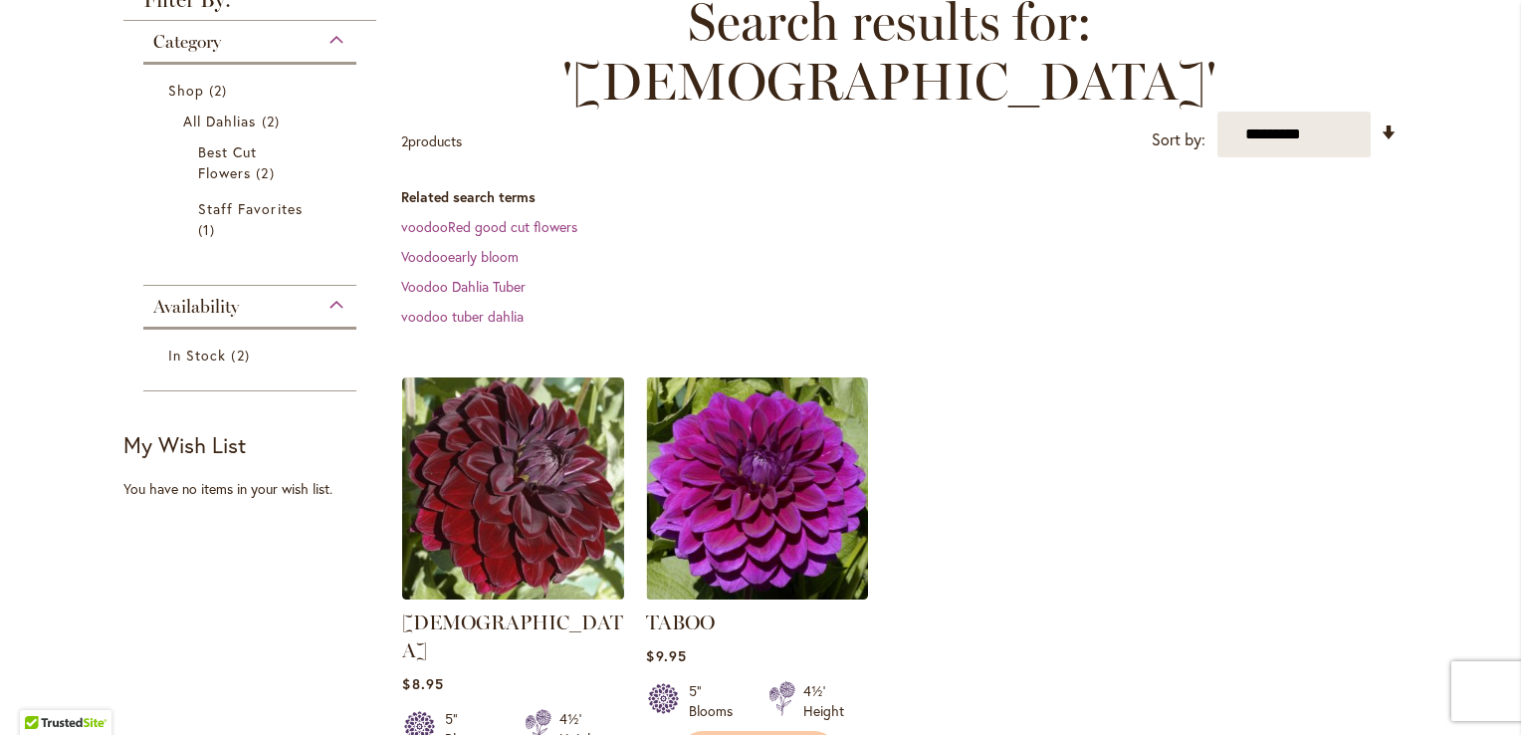
scroll to position [303, 0]
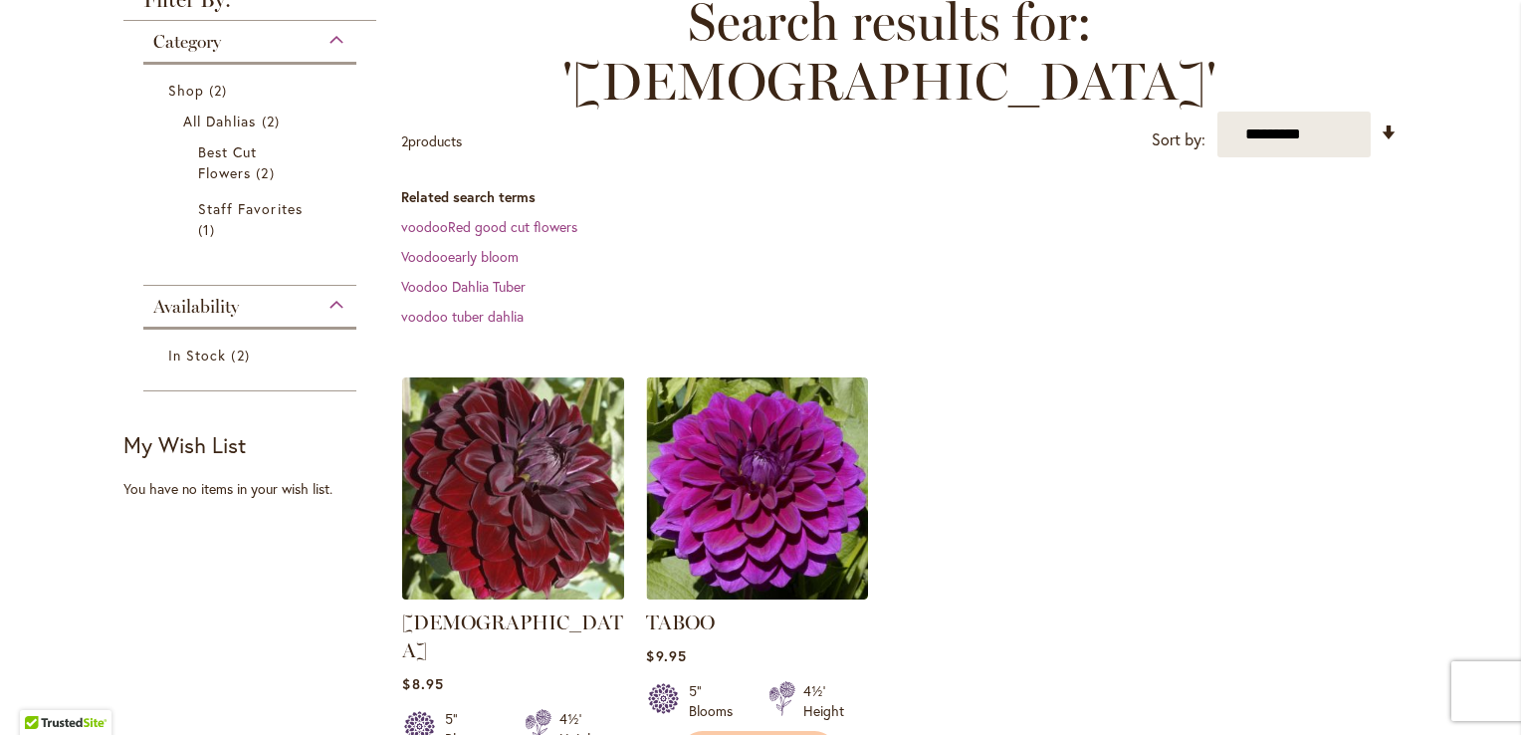
click at [522, 420] on img at bounding box center [513, 488] width 233 height 233
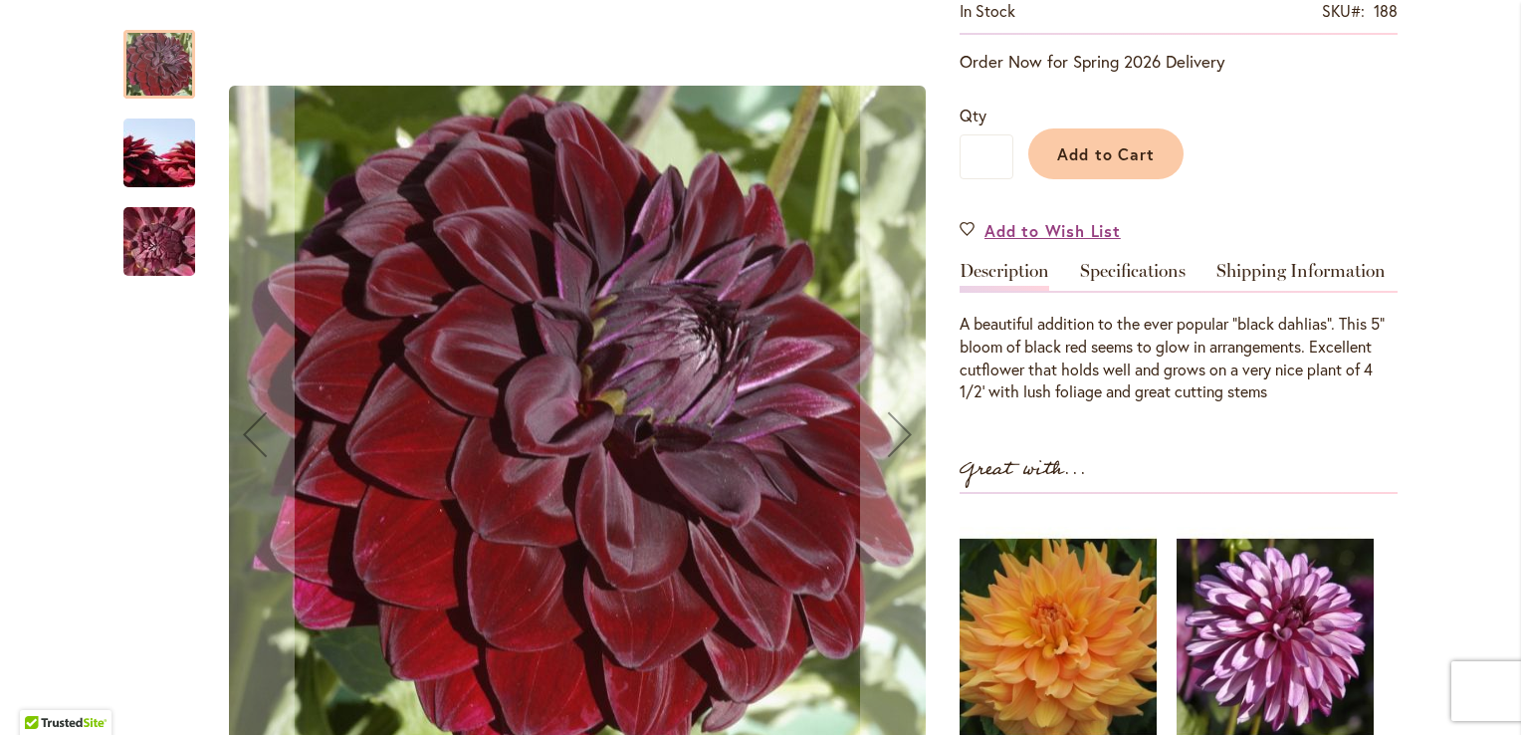
scroll to position [402, 0]
click at [167, 145] on img "VOODOO" at bounding box center [159, 153] width 143 height 96
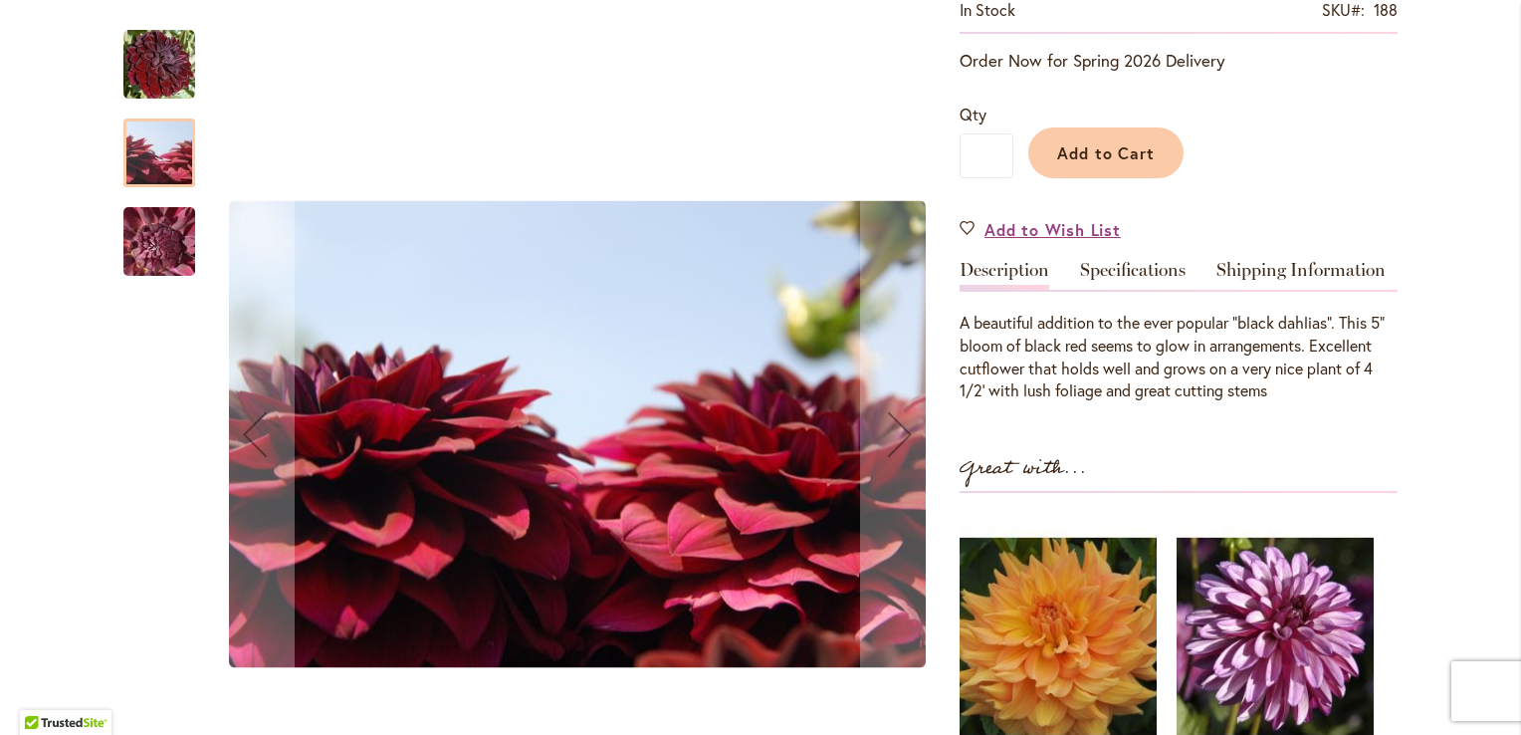
click at [162, 239] on img "VOODOO" at bounding box center [159, 241] width 143 height 107
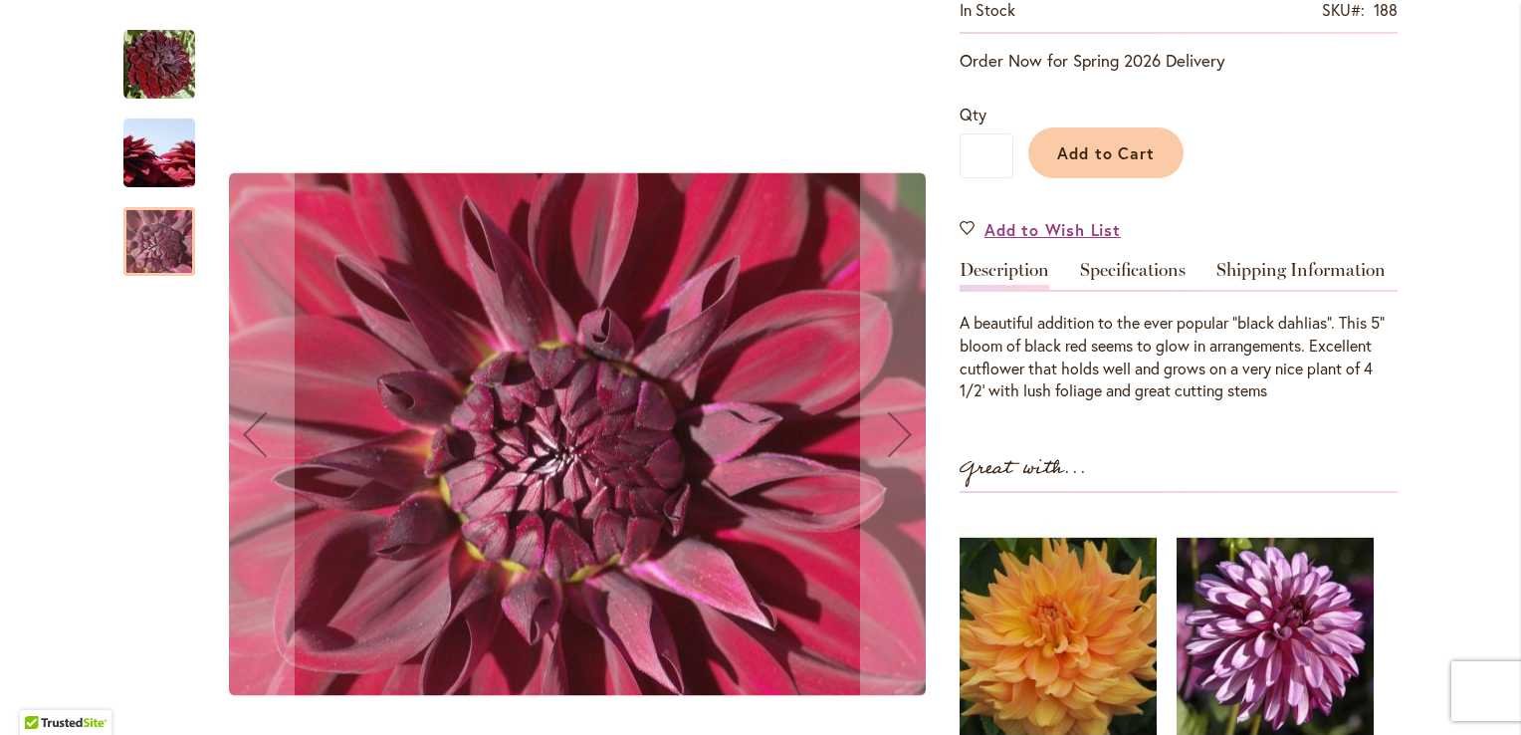
click at [152, 74] on img "VOODOO" at bounding box center [159, 65] width 72 height 72
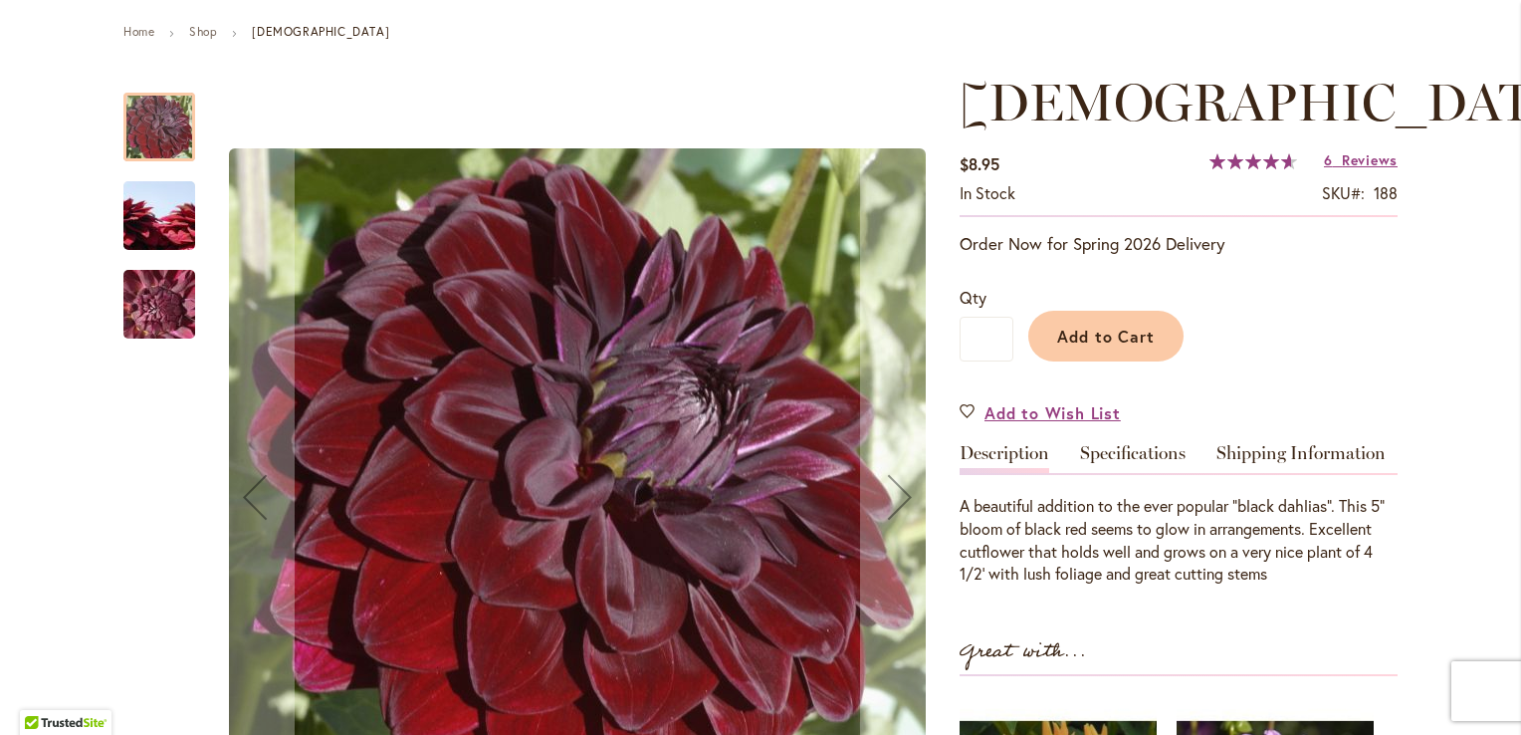
scroll to position [213, 0]
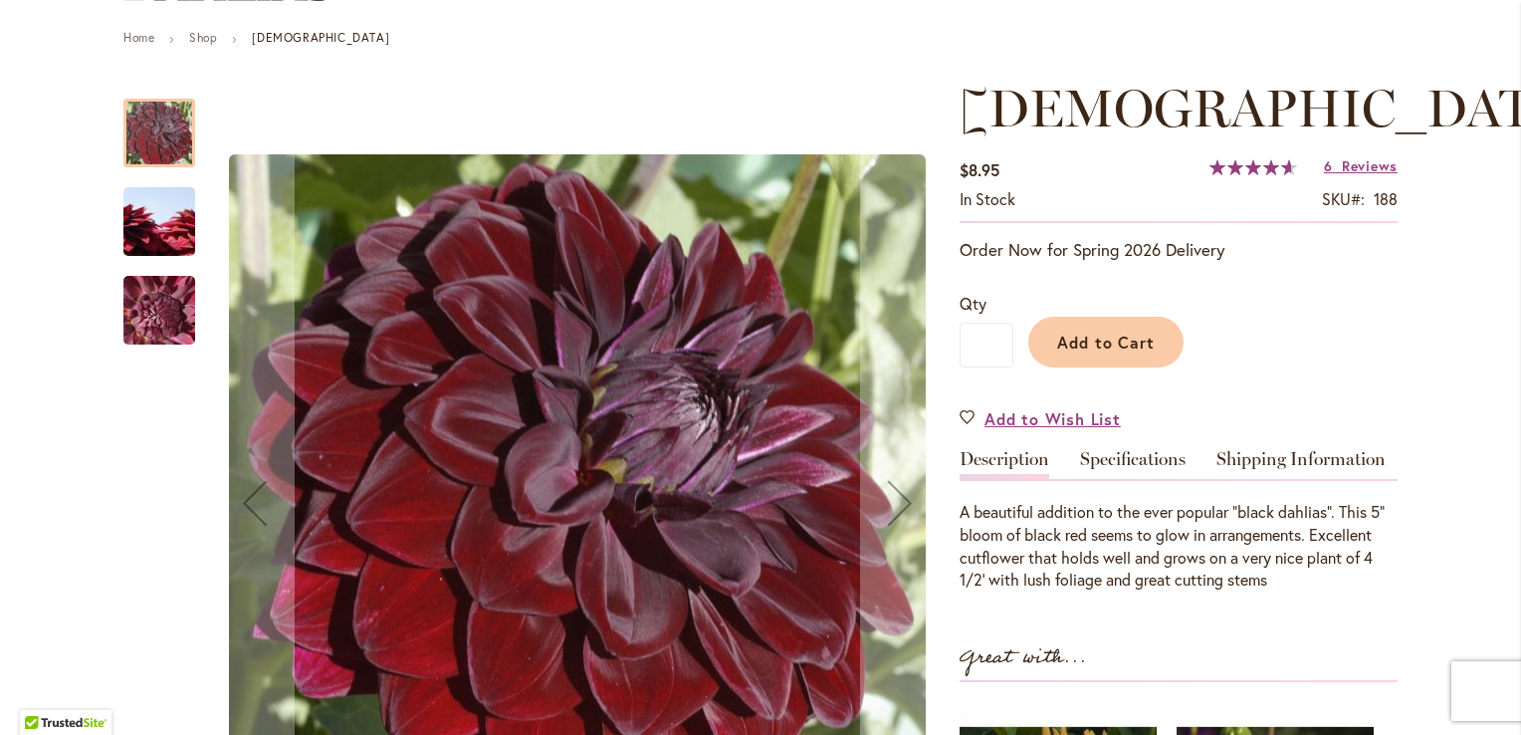
drag, startPoint x: 542, startPoint y: 258, endPoint x: 333, endPoint y: 194, distance: 218.5
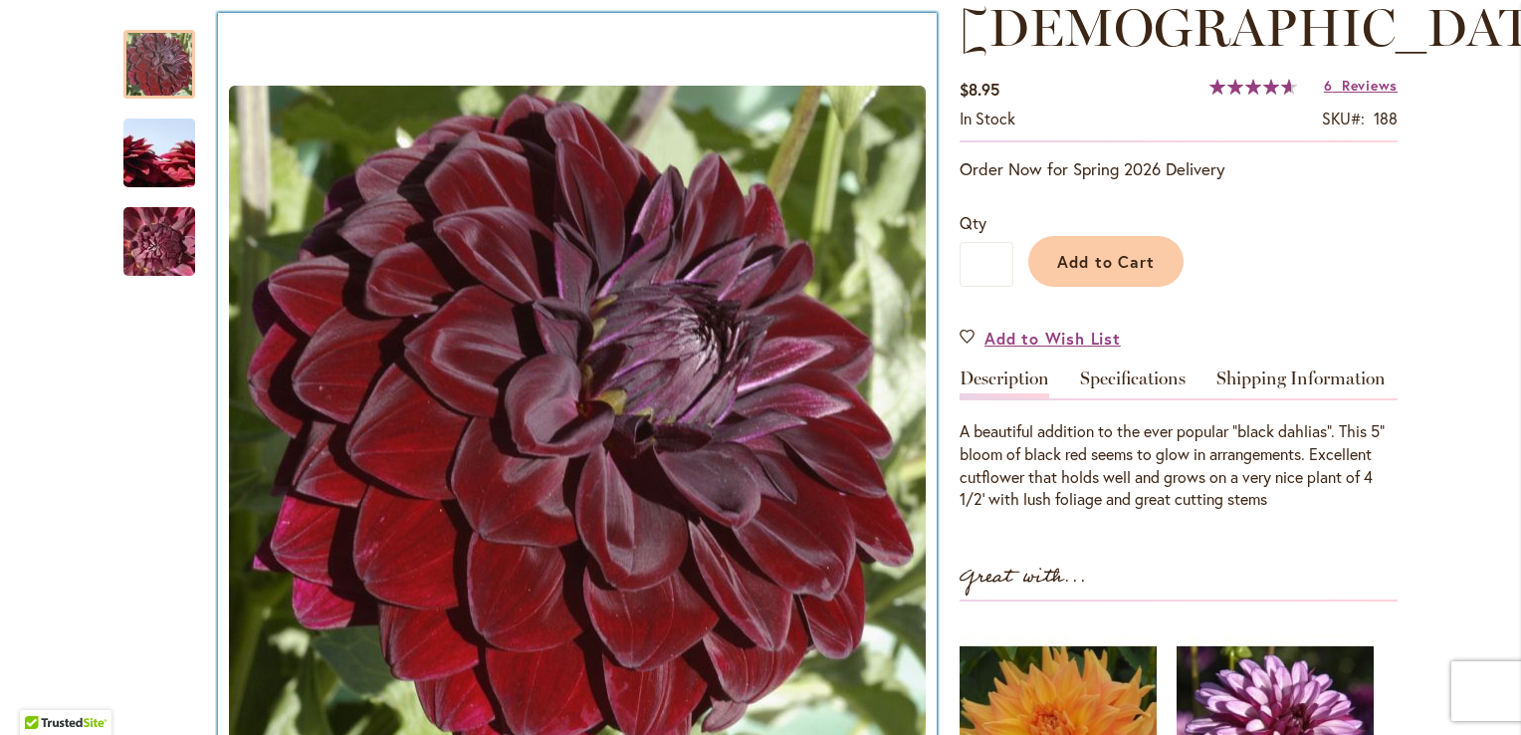
scroll to position [0, 0]
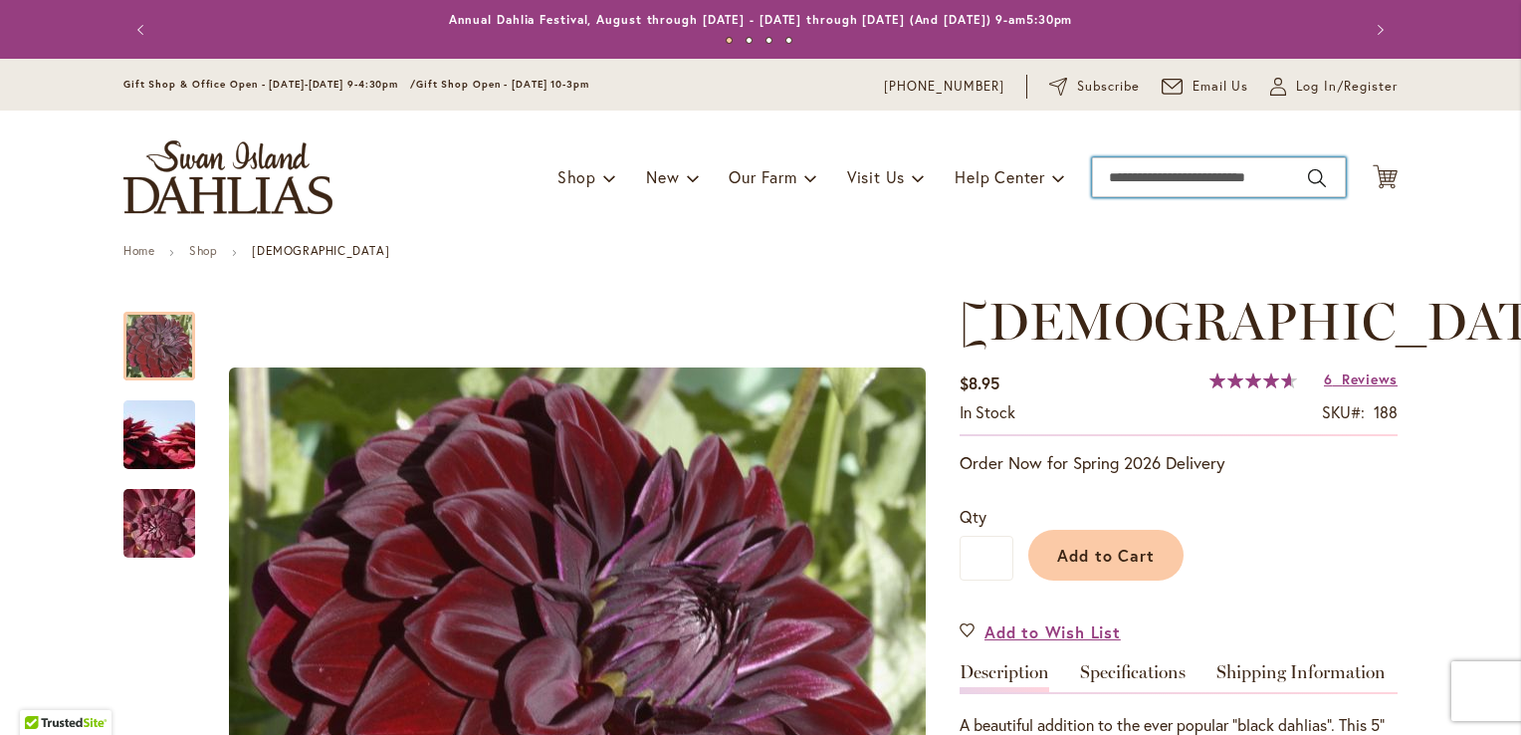
click at [1131, 166] on input "Search" at bounding box center [1219, 177] width 254 height 40
type input "*******"
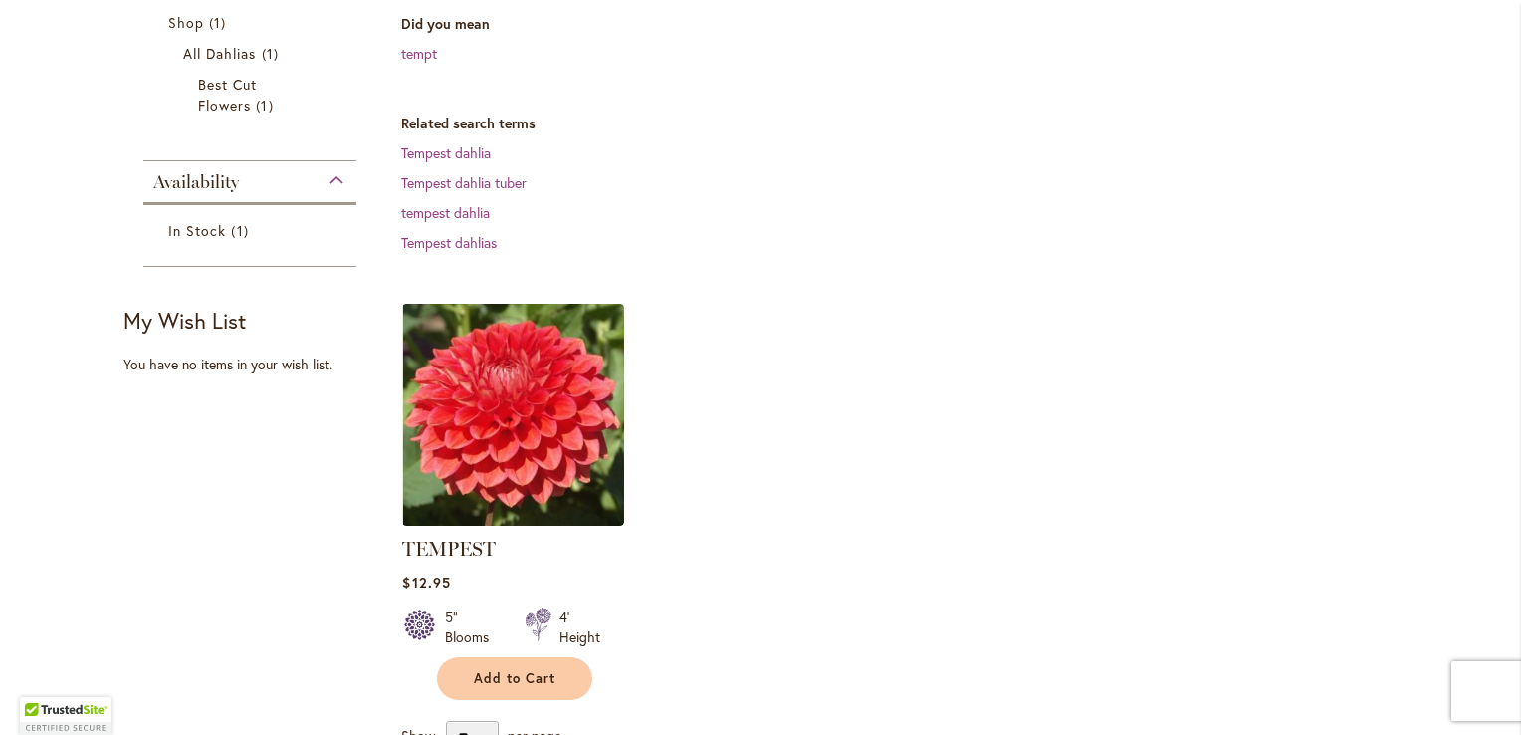
scroll to position [373, 0]
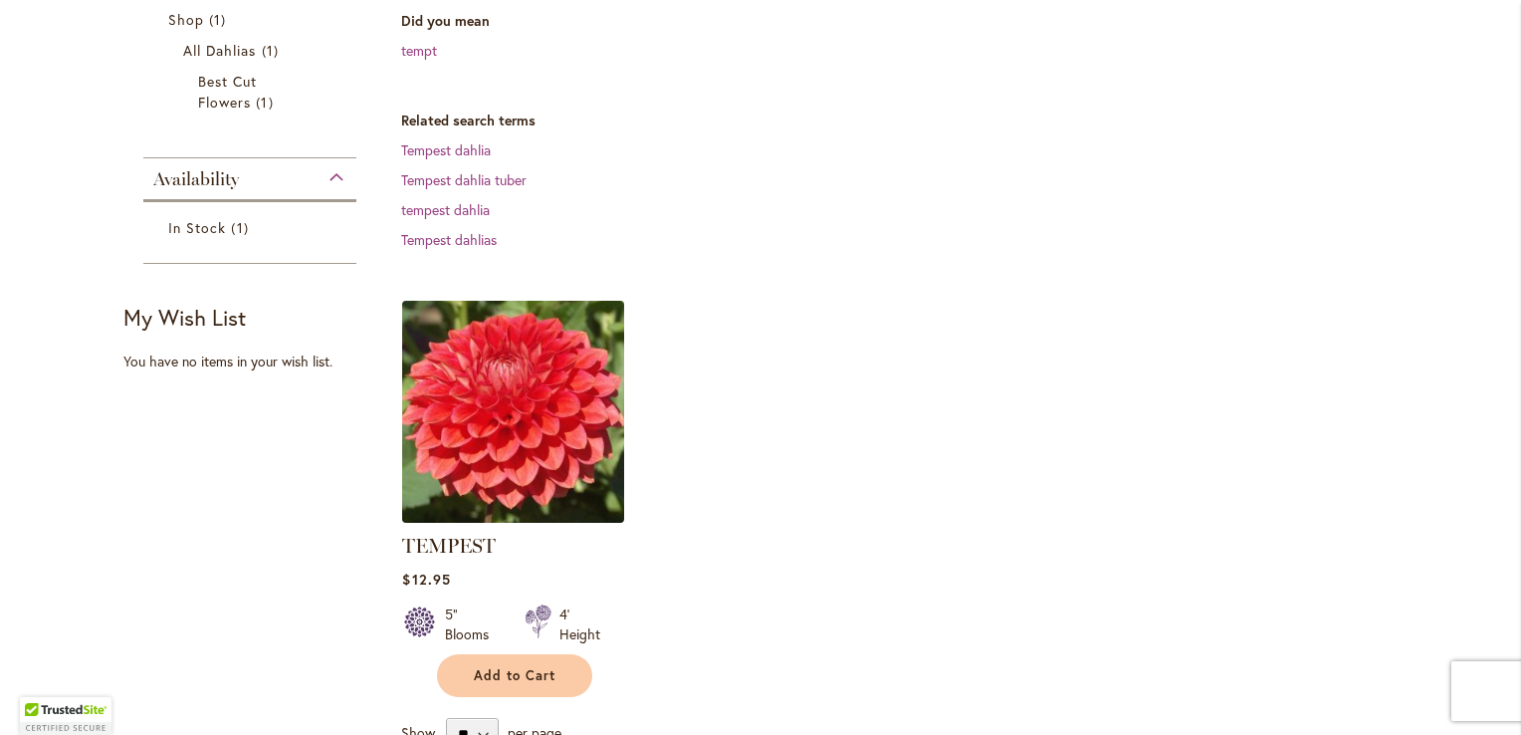
click at [554, 452] on img at bounding box center [513, 411] width 233 height 233
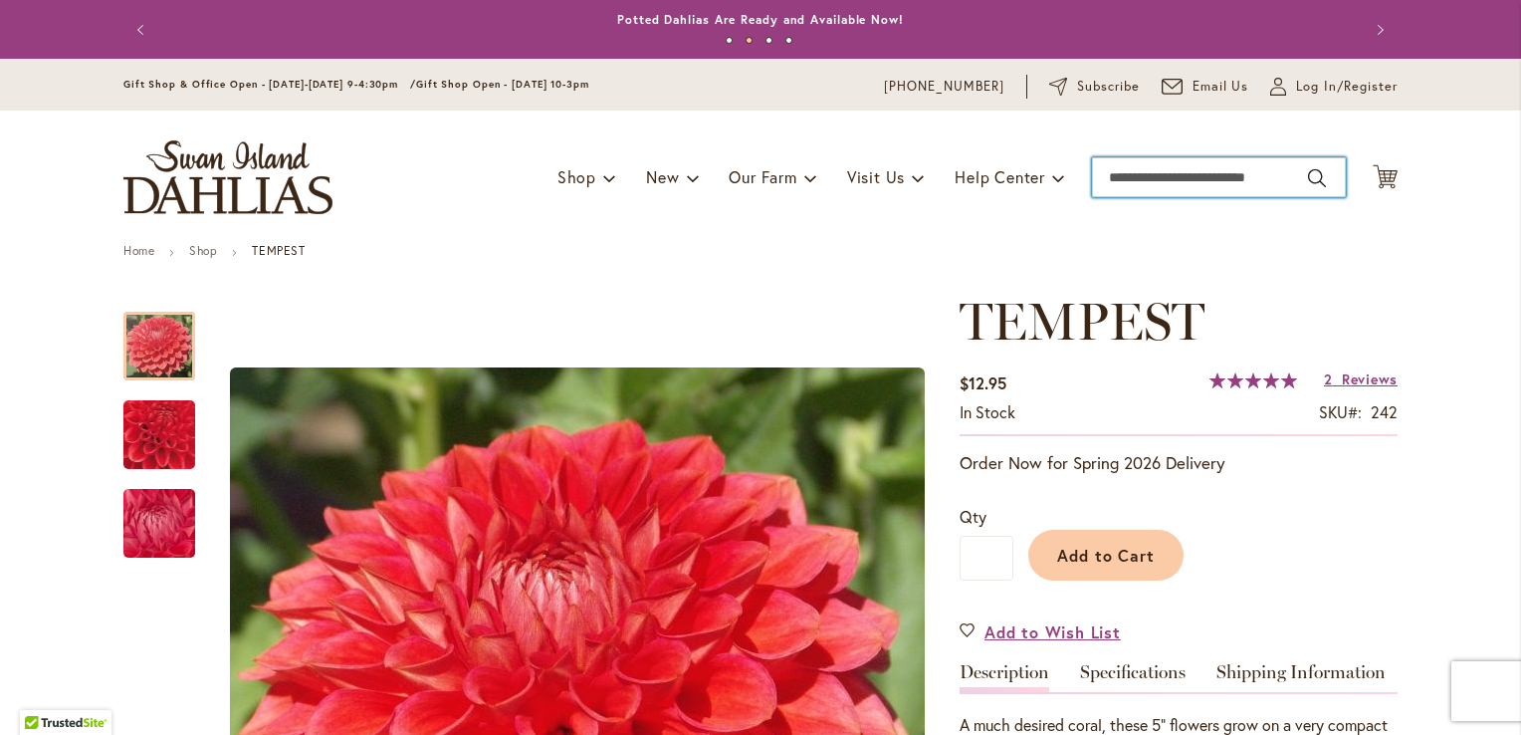
click at [1110, 168] on input "Search" at bounding box center [1219, 177] width 254 height 40
type input "*****"
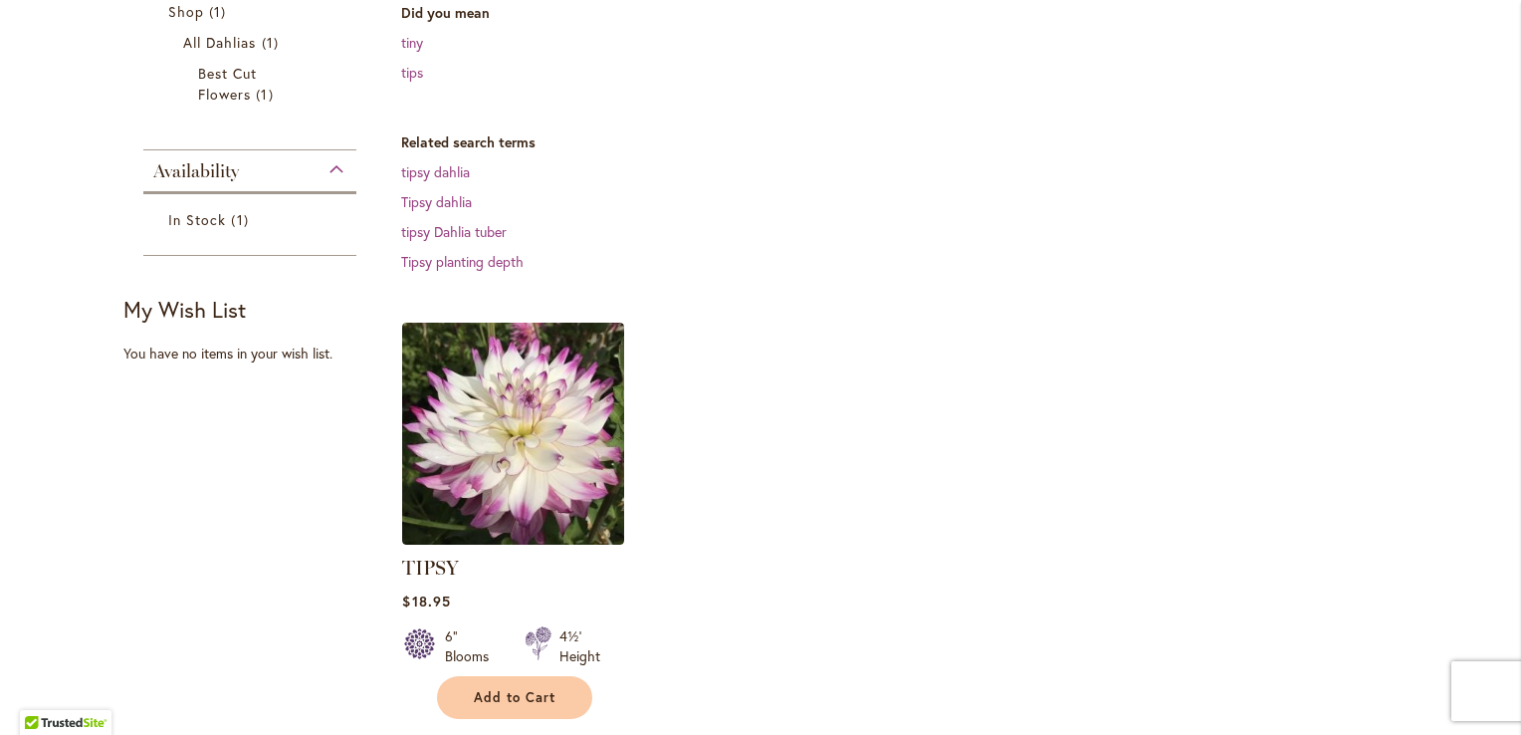
scroll to position [382, 0]
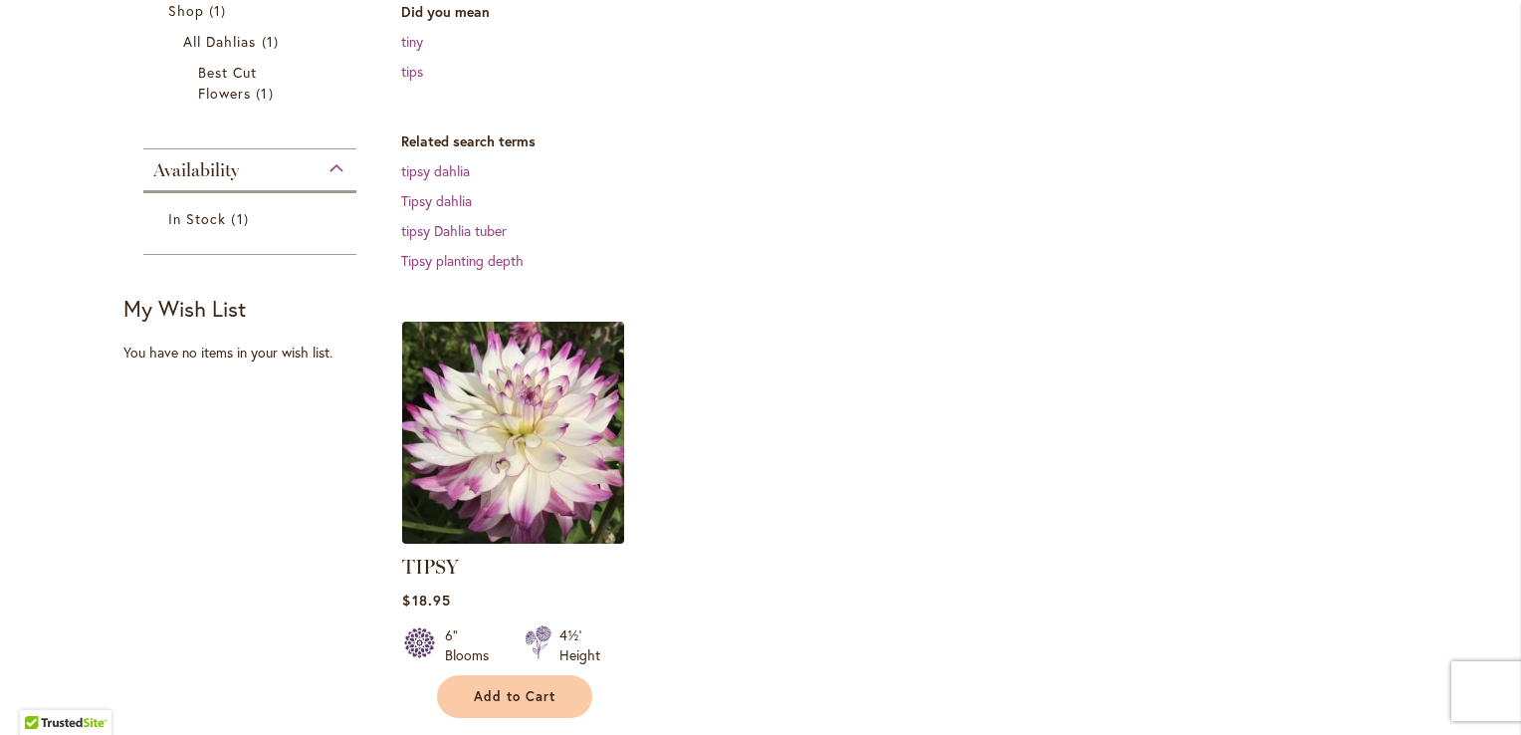
click at [549, 472] on img at bounding box center [513, 432] width 233 height 233
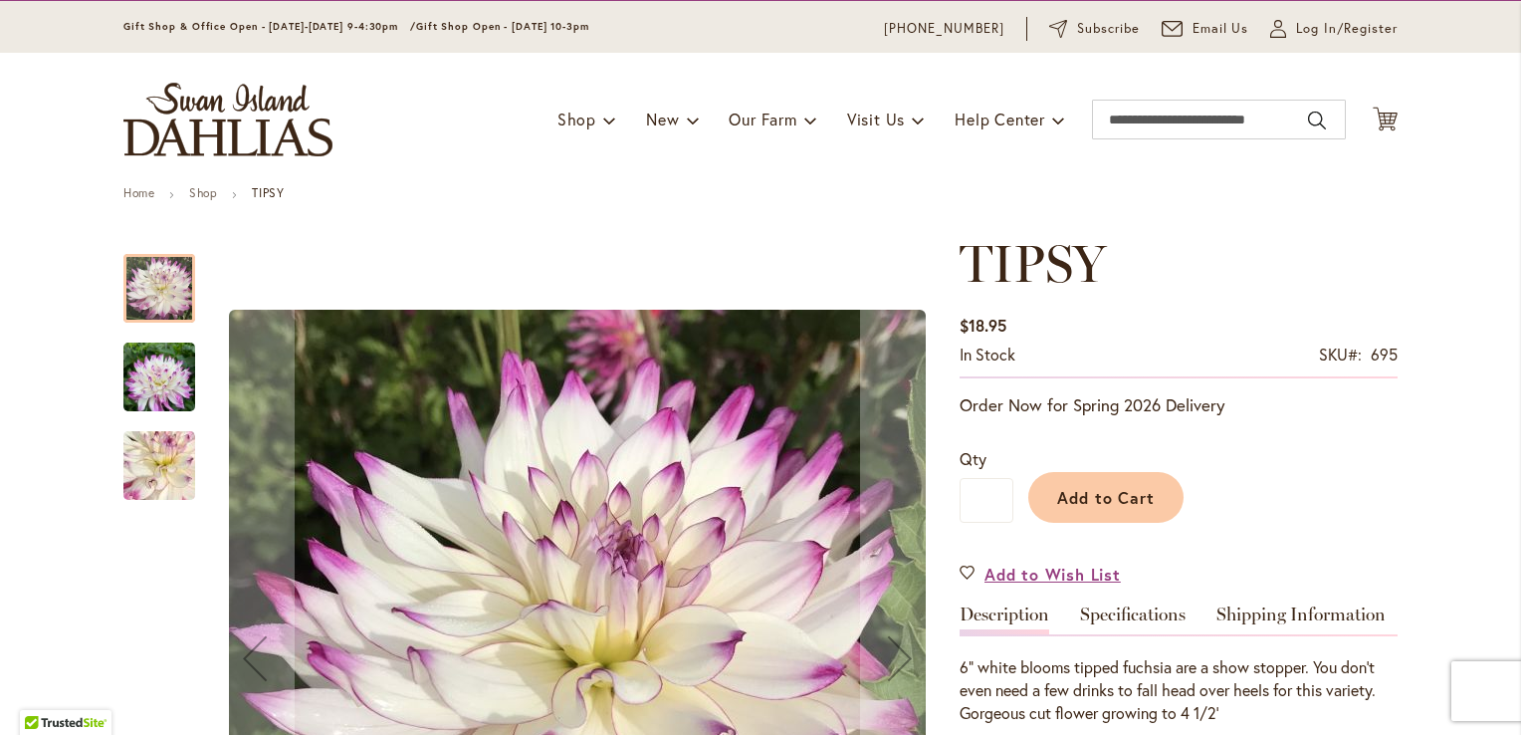
scroll to position [56, 0]
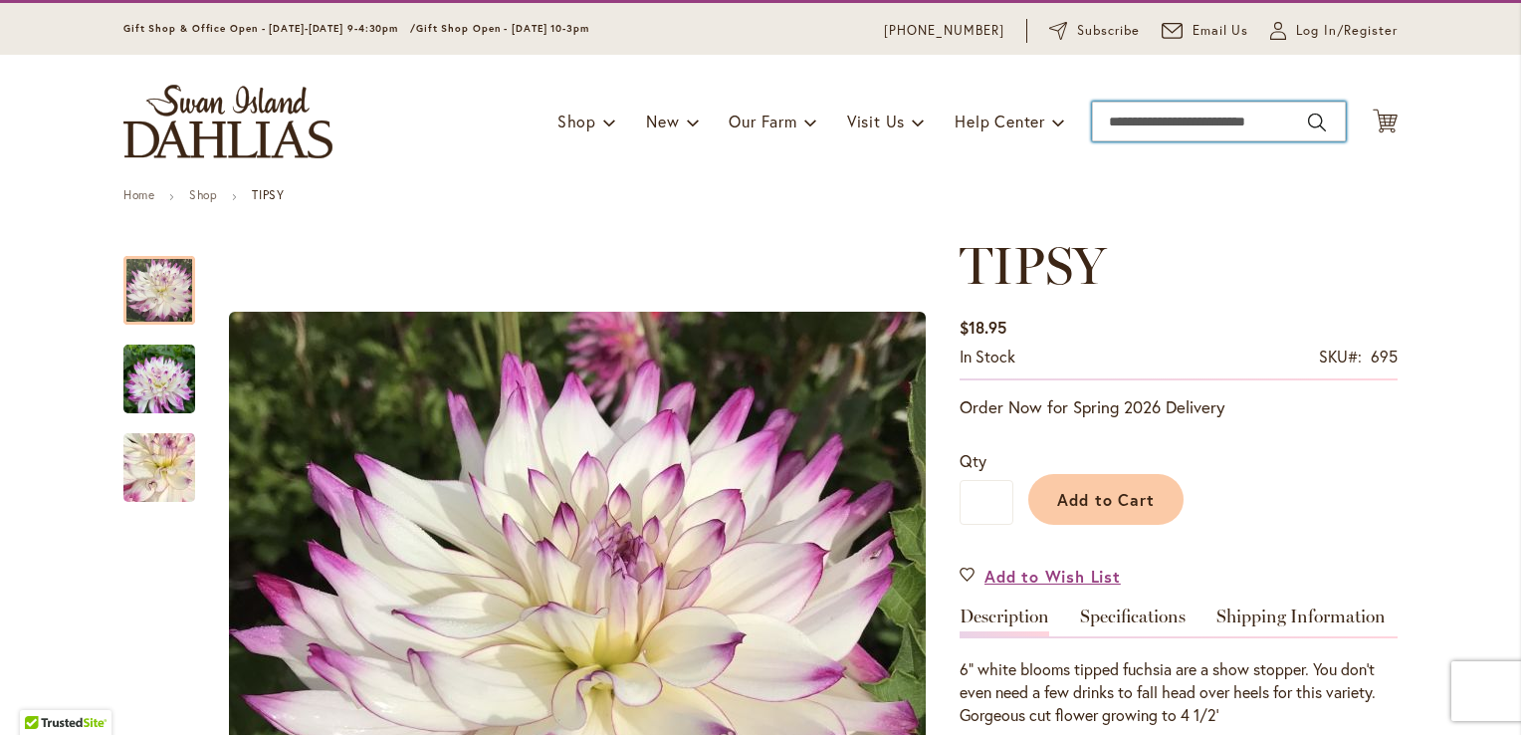
click at [1170, 109] on input "Search" at bounding box center [1219, 122] width 254 height 40
type input "**********"
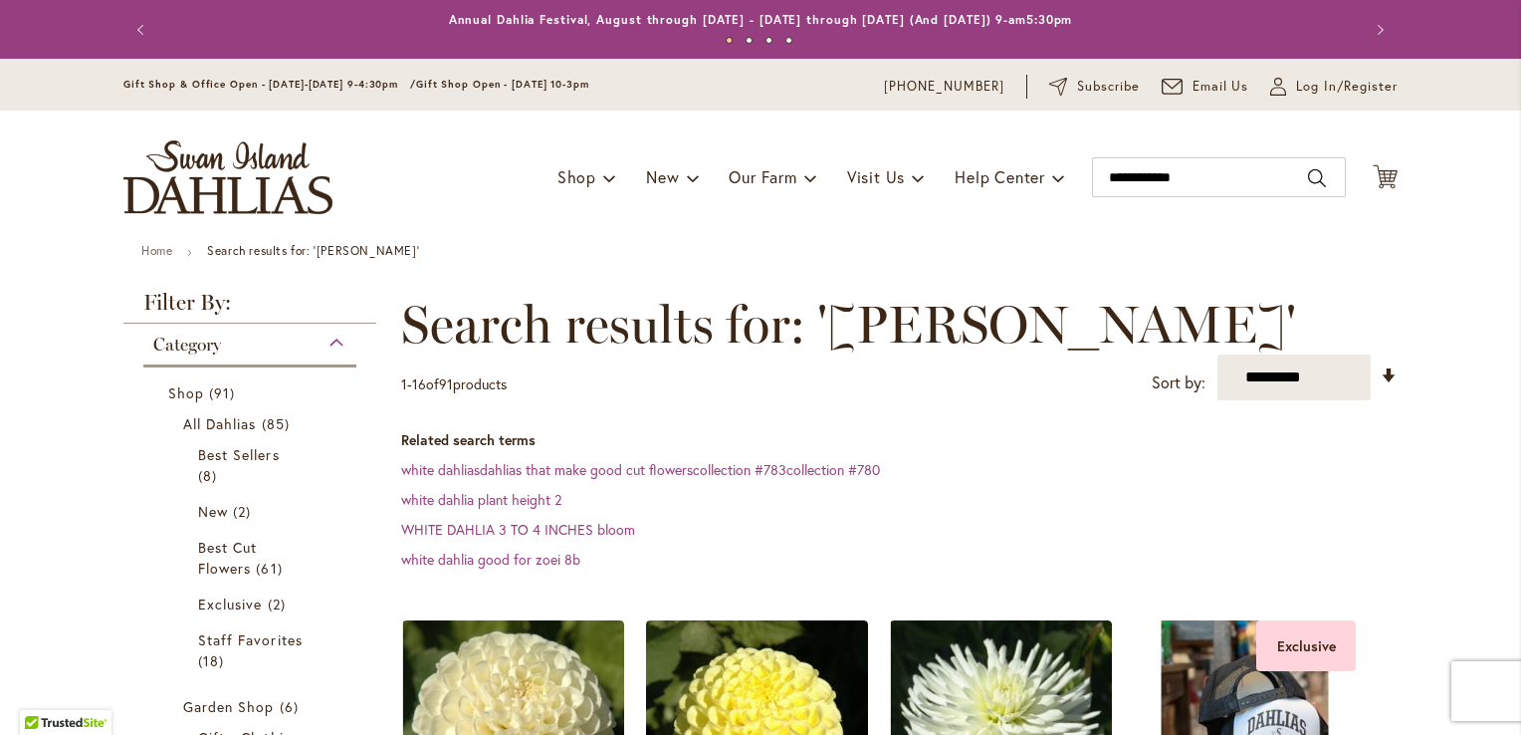
scroll to position [425, 0]
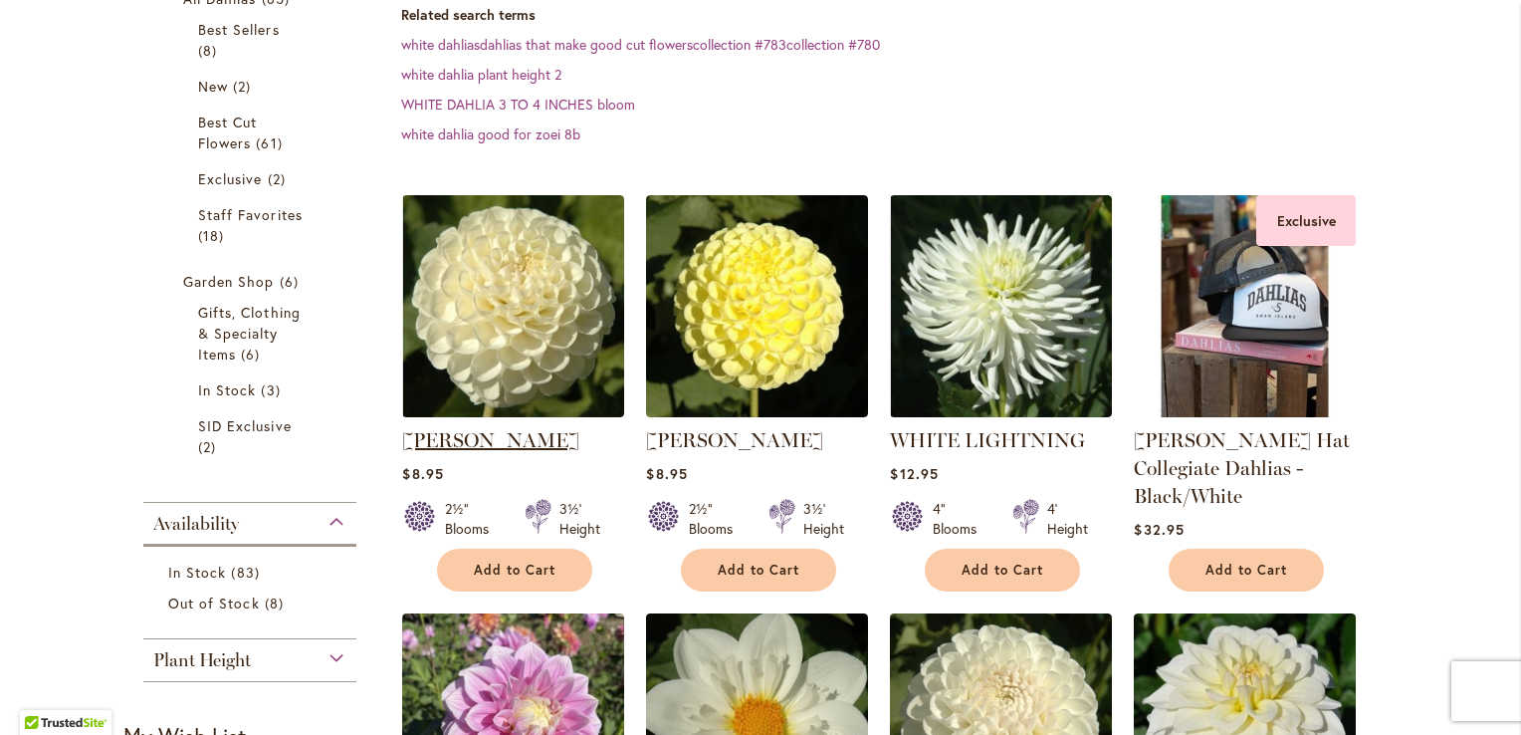
click at [466, 440] on link "[PERSON_NAME]" at bounding box center [490, 440] width 177 height 24
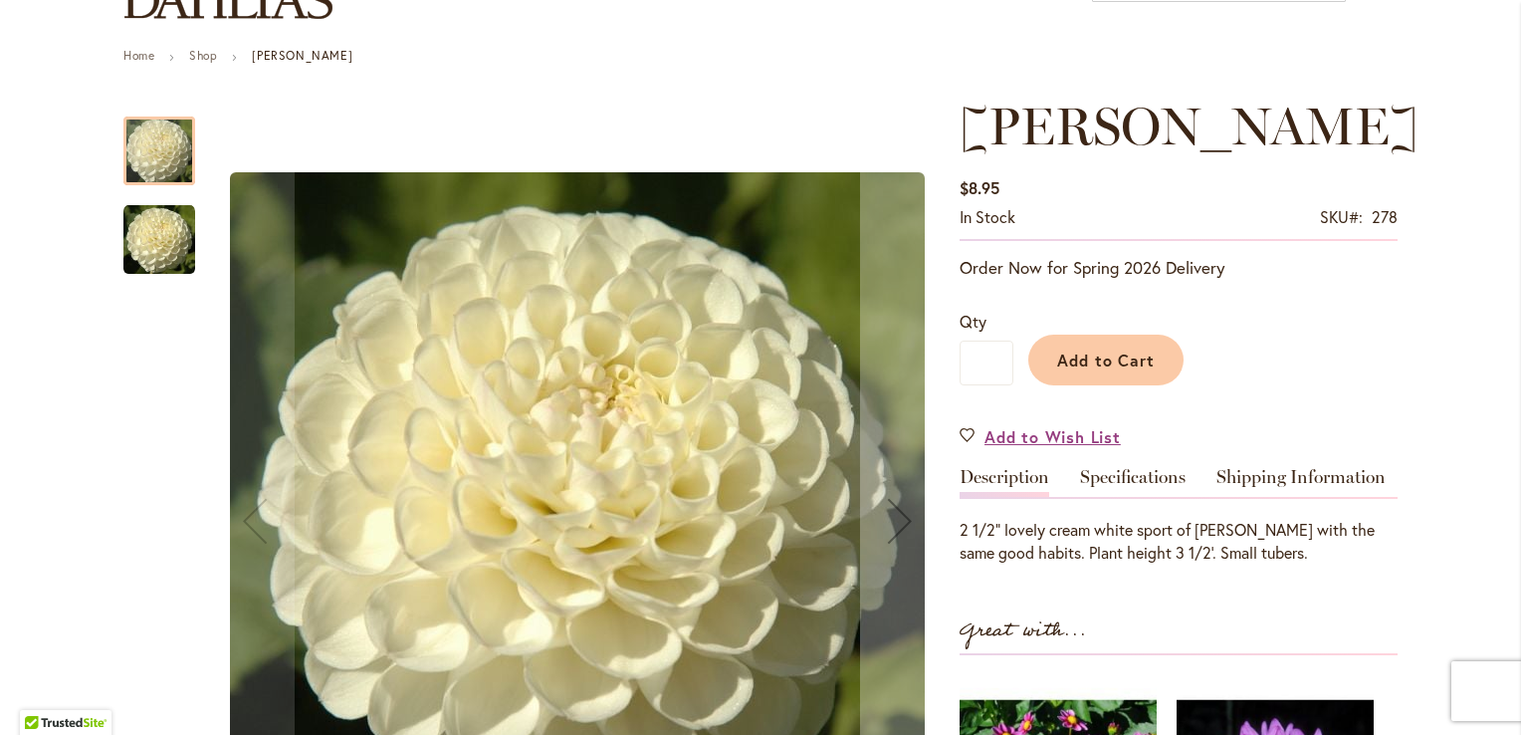
scroll to position [119, 0]
